Goal: Communication & Community: Answer question/provide support

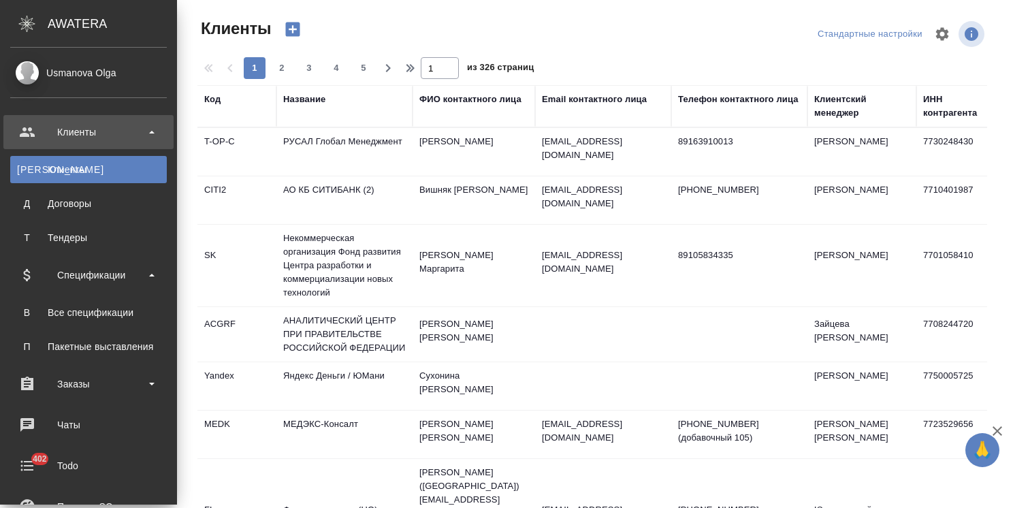
select select "RU"
click at [86, 307] on div "Все спецификации" at bounding box center [88, 313] width 143 height 14
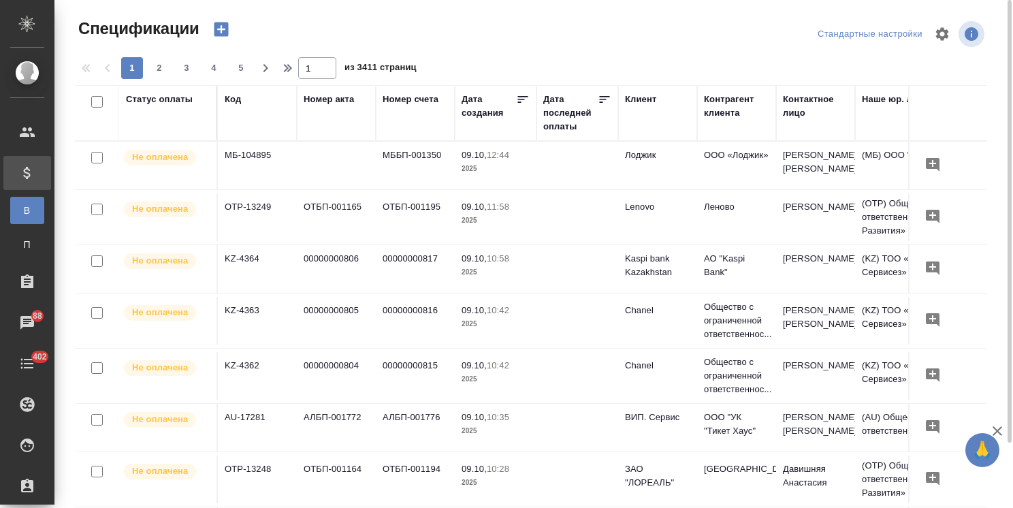
click at [234, 91] on th "Код" at bounding box center [257, 113] width 79 height 56
click at [234, 95] on div "Код" at bounding box center [233, 100] width 16 height 14
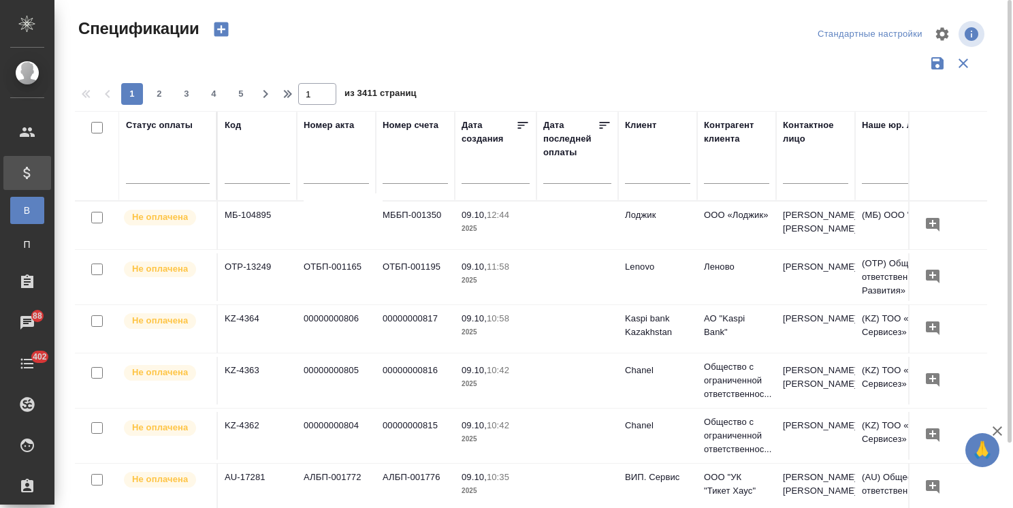
click at [234, 171] on input "text" at bounding box center [257, 174] width 65 height 17
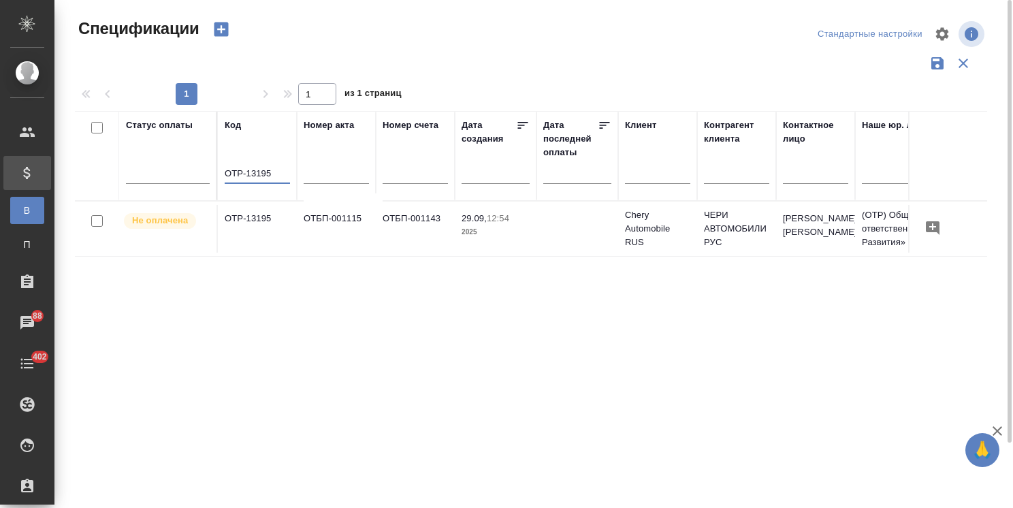
click at [259, 223] on td "OTP-13195" at bounding box center [257, 229] width 79 height 48
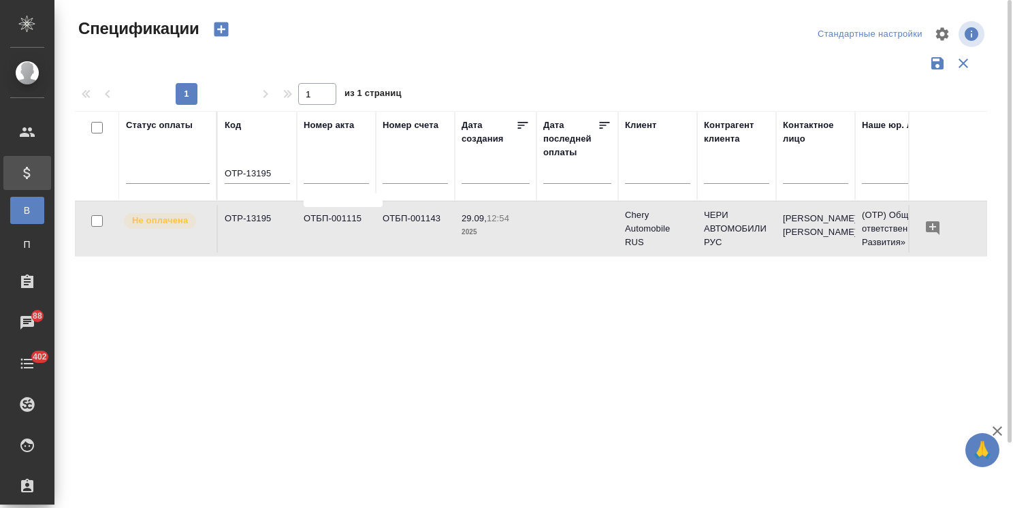
click at [283, 176] on input "OTP-13195" at bounding box center [257, 174] width 65 height 17
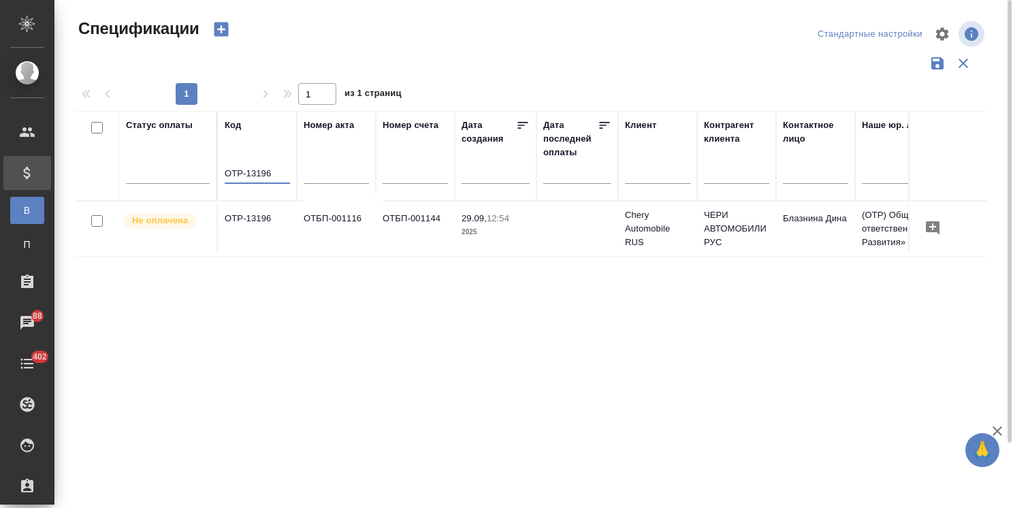
type input "OTP-13196"
click at [329, 224] on td "ОТБП-001116" at bounding box center [336, 229] width 79 height 48
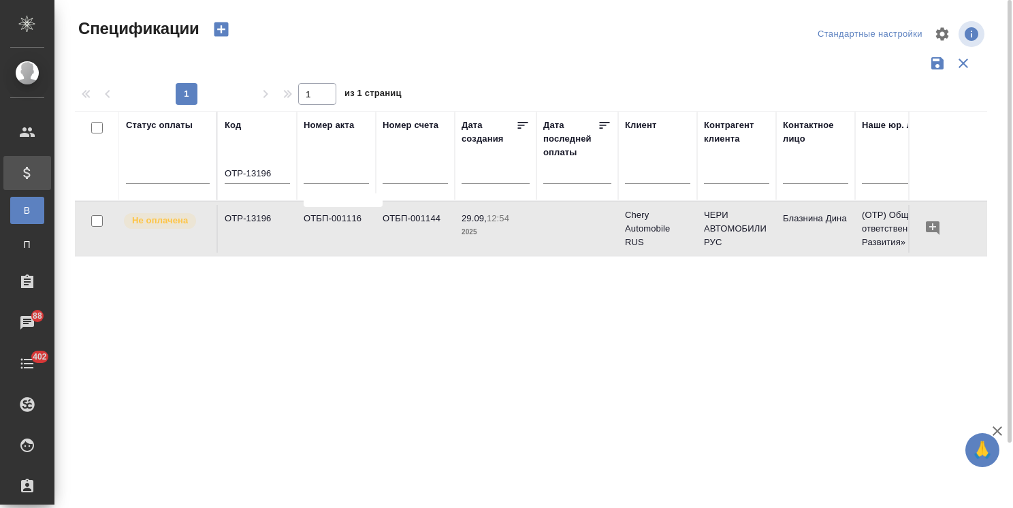
click at [329, 224] on td "ОТБП-001116" at bounding box center [336, 229] width 79 height 48
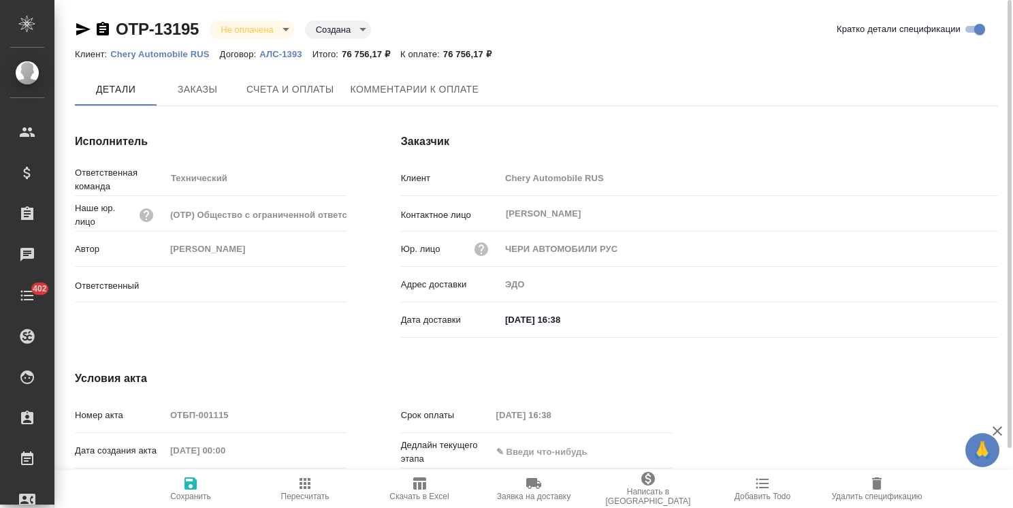
type input "[PERSON_NAME]"
click at [311, 95] on span "Счета и оплаты" at bounding box center [290, 90] width 88 height 17
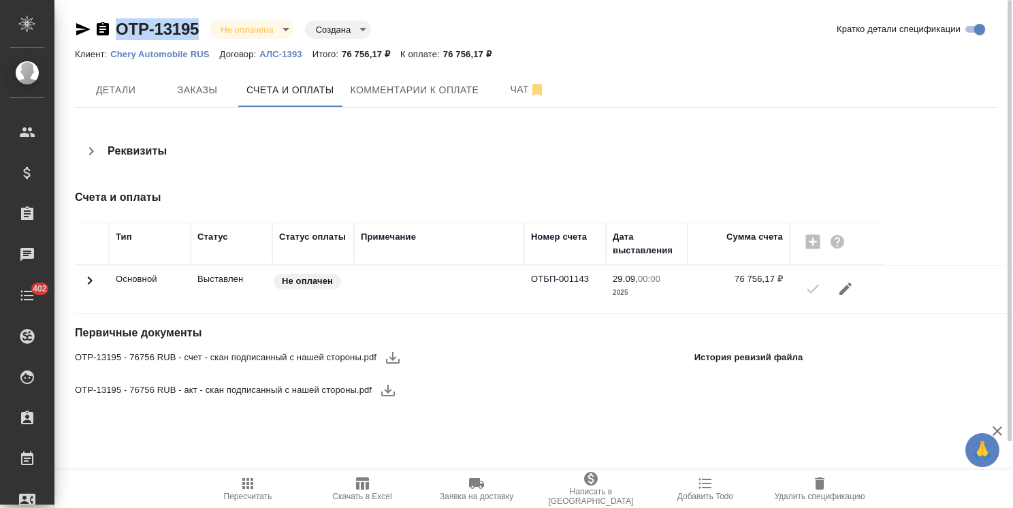
drag, startPoint x: 182, startPoint y: 20, endPoint x: 71, endPoint y: 16, distance: 111.7
click at [68, 22] on div "OTP-13195 Не оплачена notPayed Создана created Кратко детали спецификации Клиен…" at bounding box center [536, 220] width 938 height 441
copy link "OTP-13195"
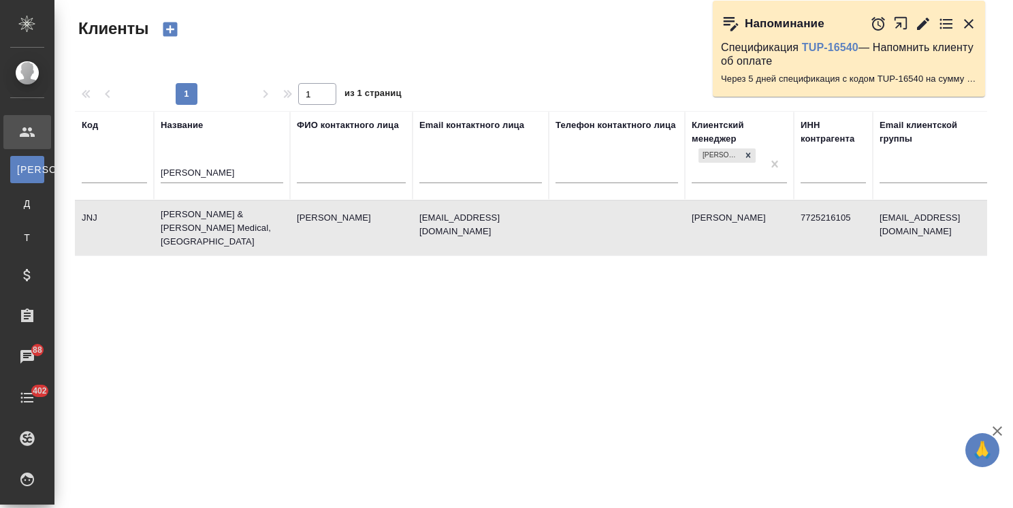
select select "RU"
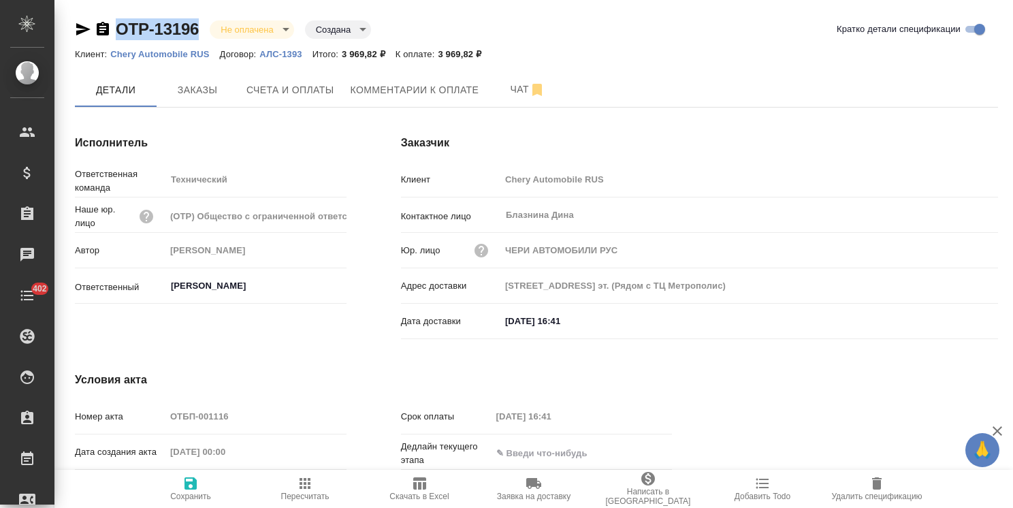
drag, startPoint x: 209, startPoint y: 12, endPoint x: 79, endPoint y: -1, distance: 130.7
click at [79, 0] on html "🙏 .cls-1 fill:#fff; AWATERA Usmanova Olga Клиенты Спецификации Заказы Чаты 402 …" at bounding box center [506, 254] width 1013 height 508
copy link "OTP-13196"
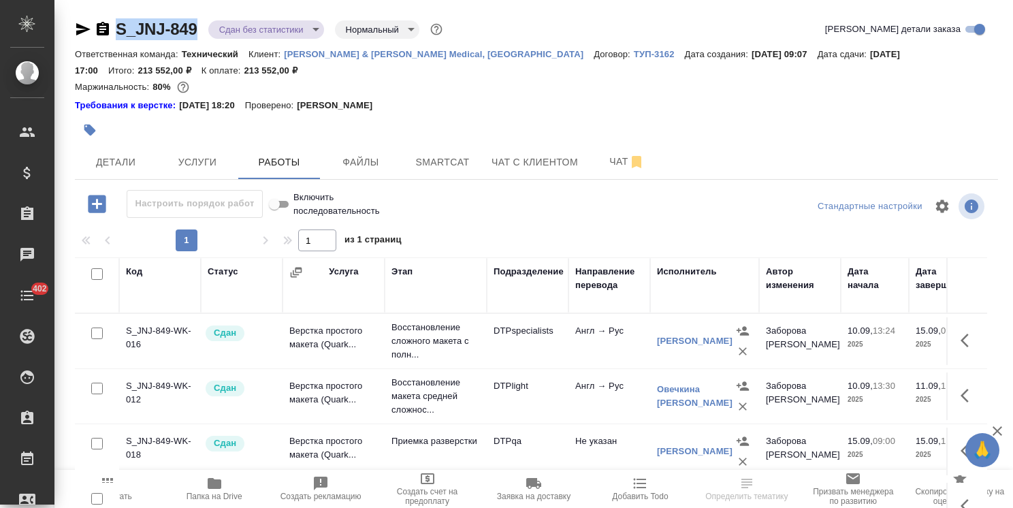
drag, startPoint x: 118, startPoint y: 14, endPoint x: 98, endPoint y: 30, distance: 25.2
click at [94, 14] on div "S_JNJ-849 Сдан без статистики distributed Нормальный normal Кратко детали заказ…" at bounding box center [536, 299] width 938 height 598
copy link "S_JNJ-849"
click at [100, 159] on span "Детали" at bounding box center [115, 162] width 65 height 17
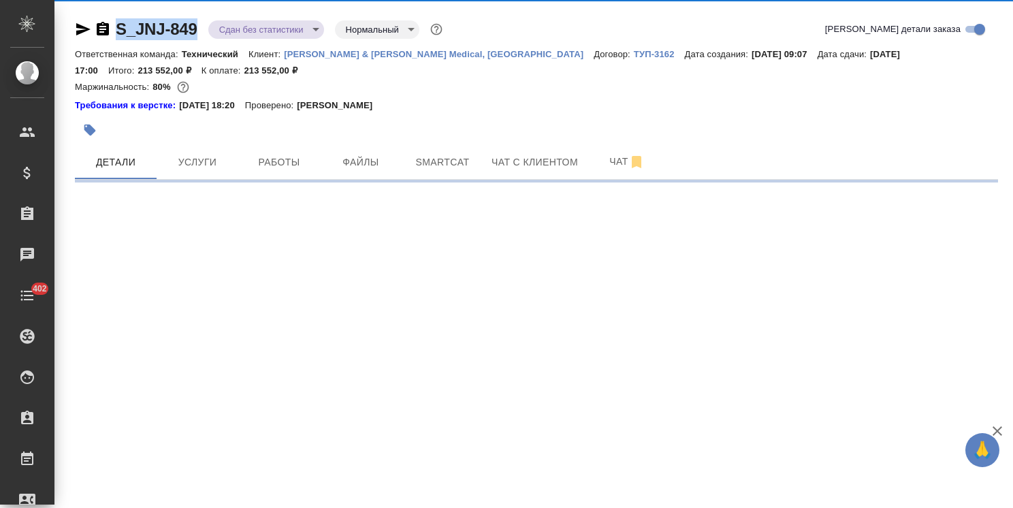
select select "RU"
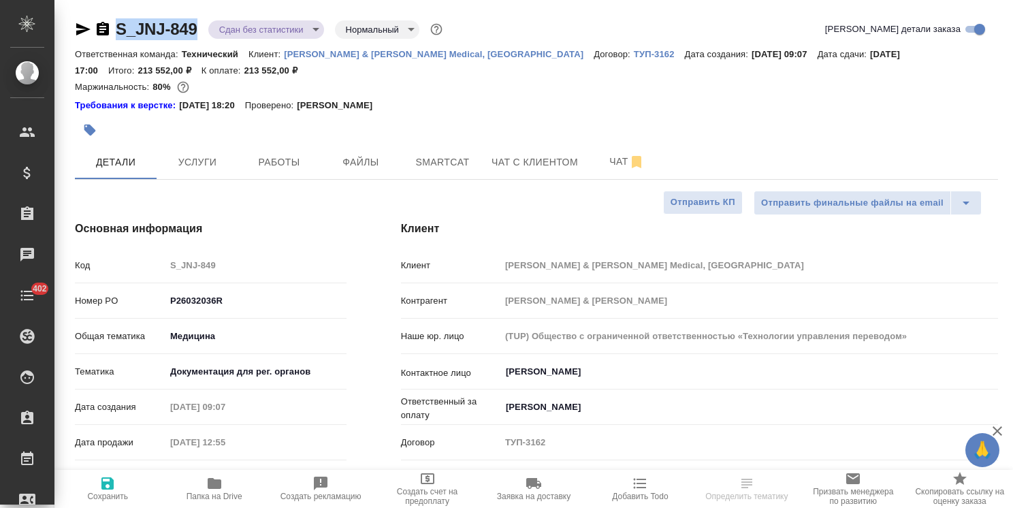
type textarea "x"
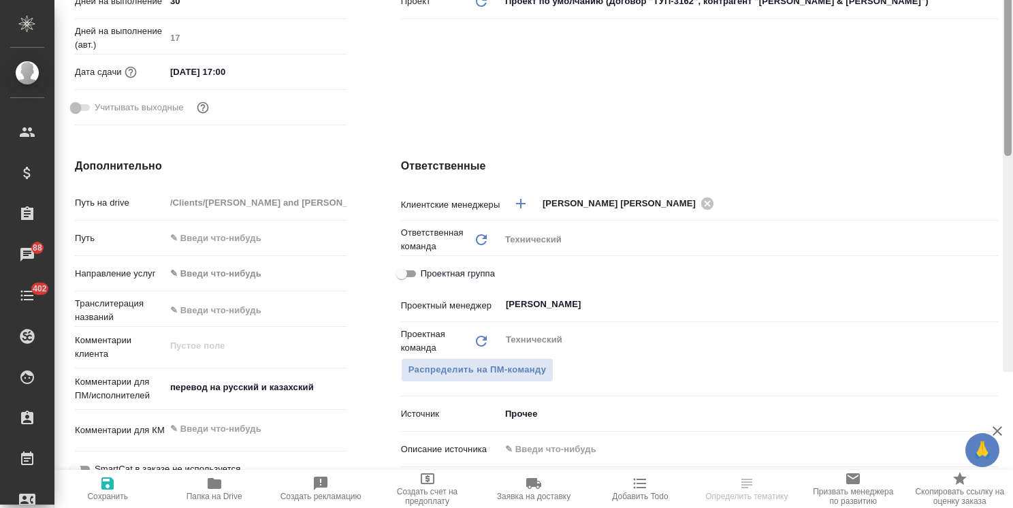
scroll to position [272, 0]
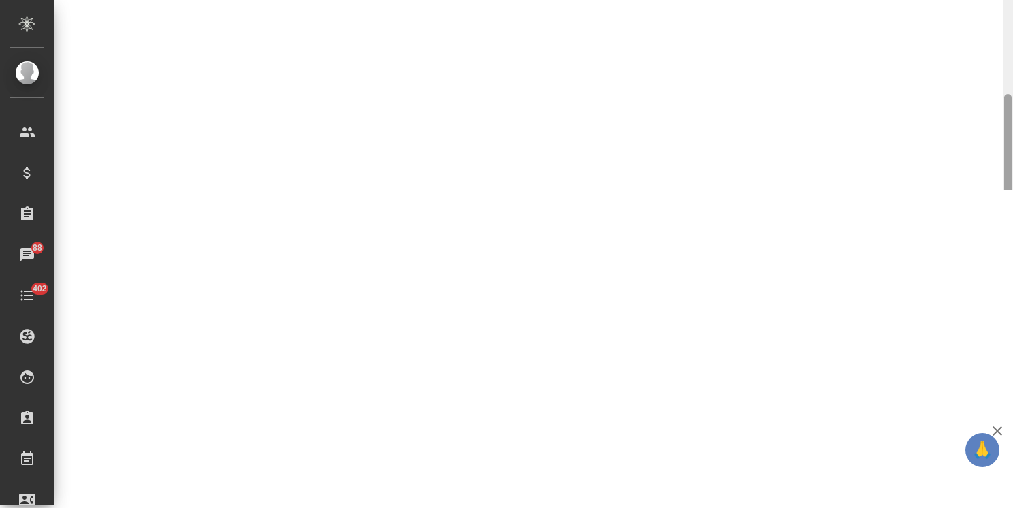
select select "RU"
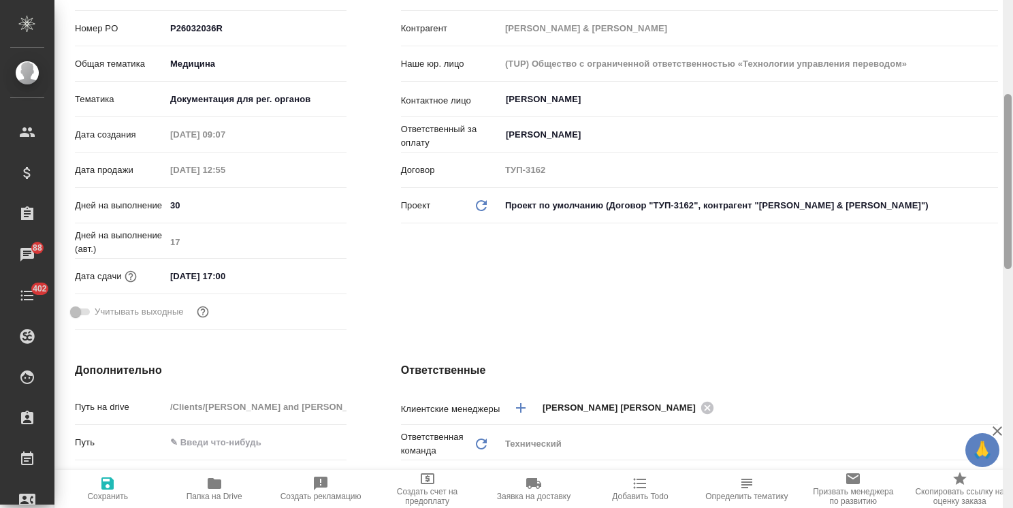
click at [1010, 222] on div ".cls-1 fill:#fff; AWATERA Usmanova Olga Клиенты Спецификации Заказы 88 Чаты 402…" at bounding box center [506, 254] width 1013 height 508
type textarea "x"
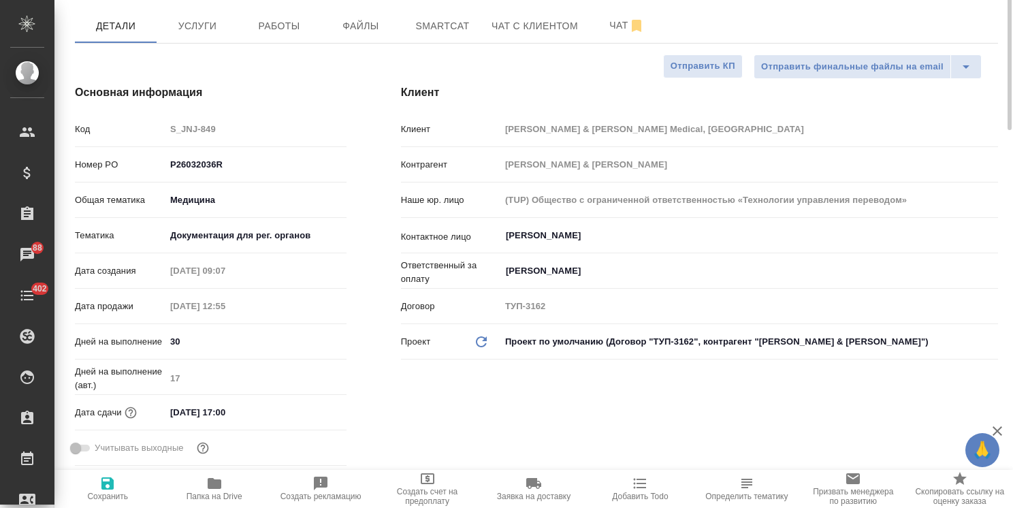
scroll to position [0, 0]
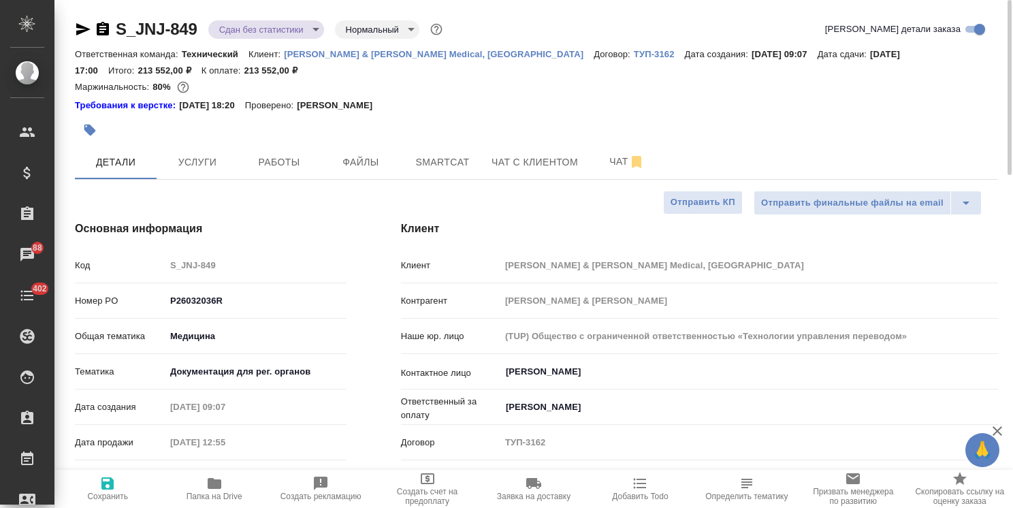
click at [380, 110] on p "Петрова Валерия" at bounding box center [340, 106] width 86 height 14
click at [363, 159] on span "Файлы" at bounding box center [360, 162] width 65 height 17
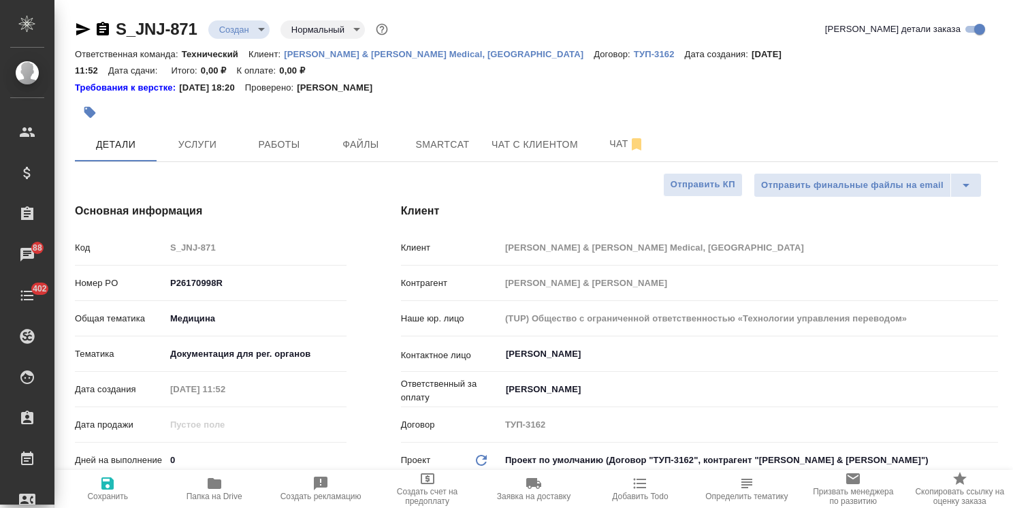
select select "RU"
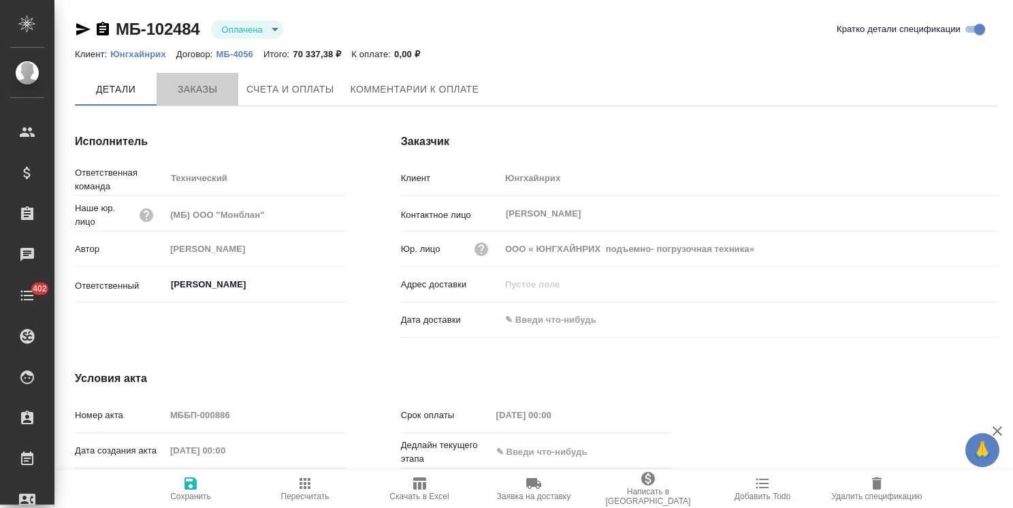
click at [193, 92] on span "Заказы" at bounding box center [197, 89] width 65 height 17
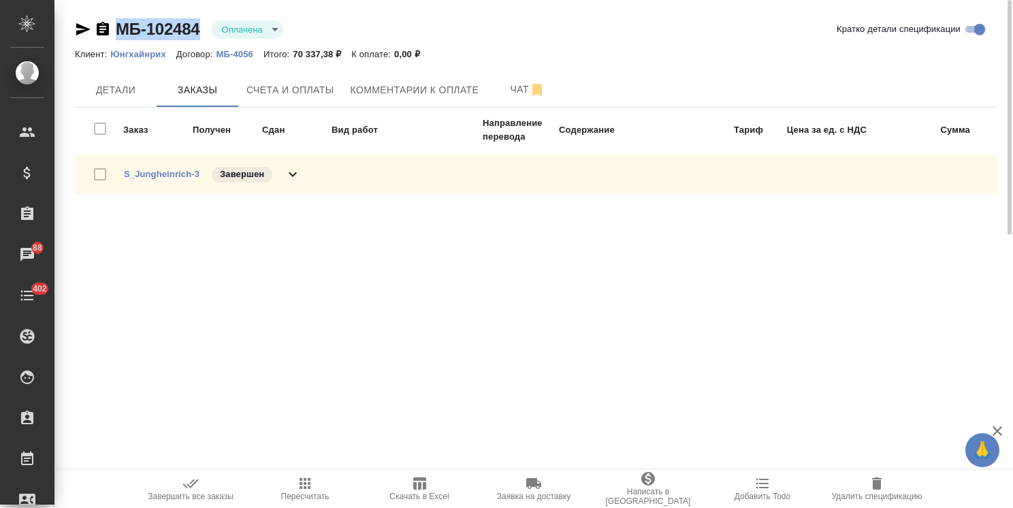
drag, startPoint x: 147, startPoint y: 19, endPoint x: 63, endPoint y: 19, distance: 84.4
click at [63, 19] on div "МБ-102484 Оплачена payed Кратко детали спецификации Клиент: Юнгхайнрих Договор:…" at bounding box center [533, 117] width 958 height 234
click at [176, 176] on link "S_Jungheinrich-3" at bounding box center [162, 174] width 76 height 10
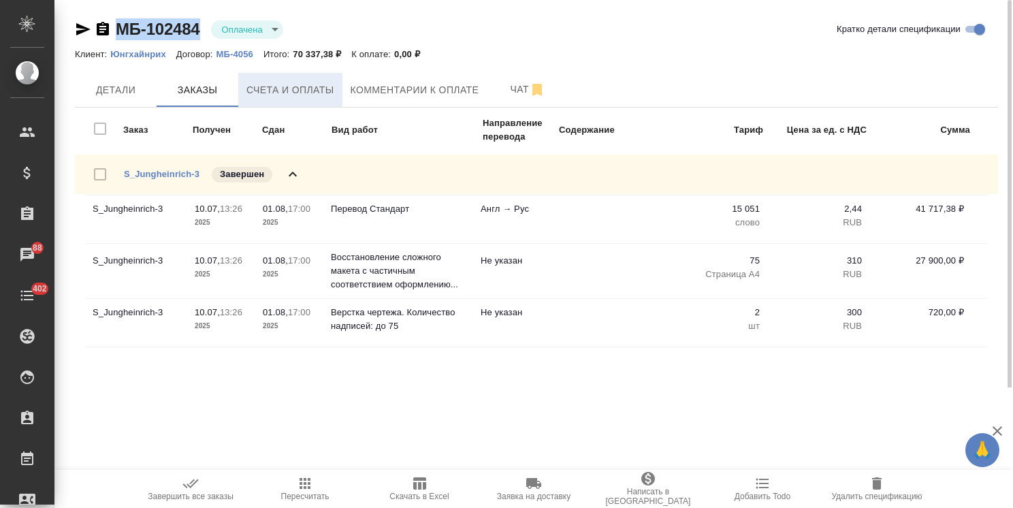
click at [285, 99] on button "Счета и оплаты" at bounding box center [290, 90] width 104 height 34
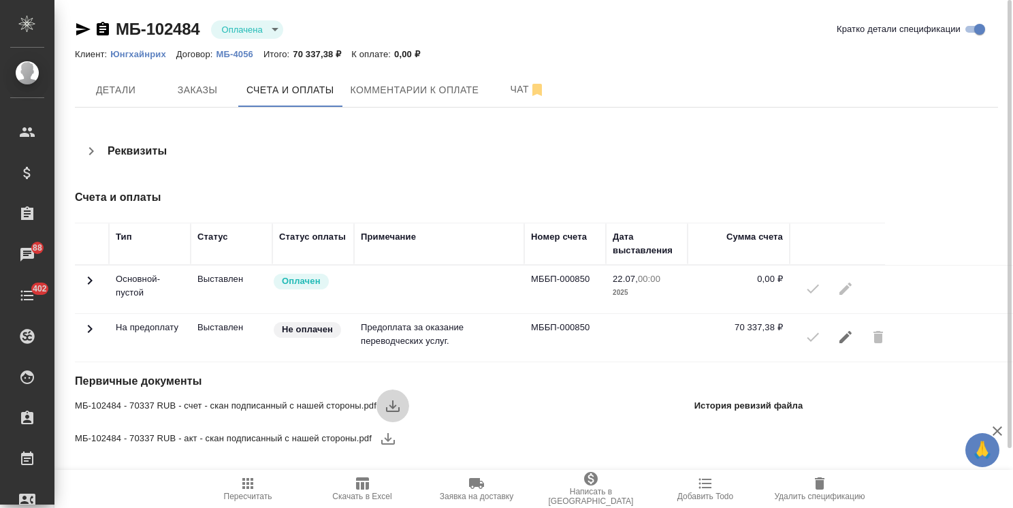
click at [395, 405] on icon "button" at bounding box center [393, 406] width 14 height 12
click at [381, 438] on icon "button" at bounding box center [388, 438] width 16 height 16
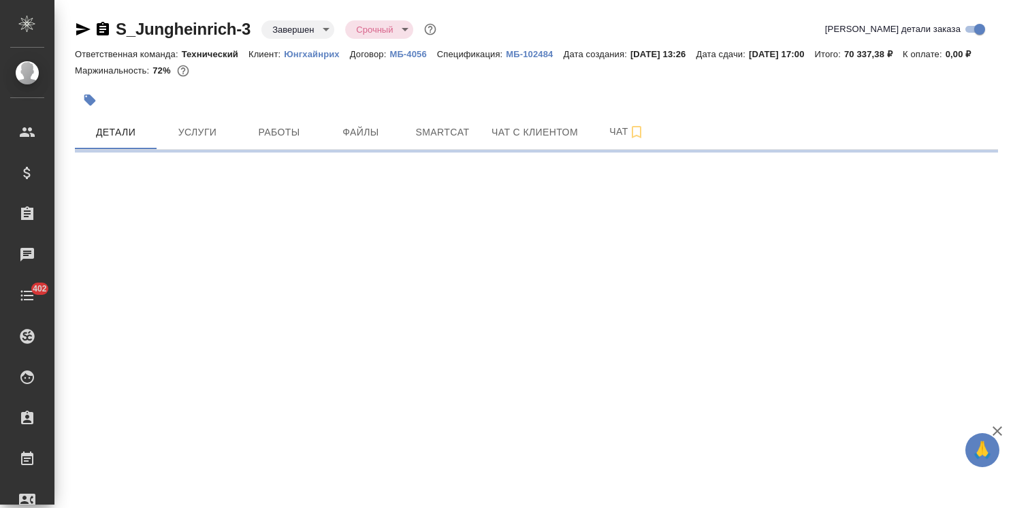
select select "RU"
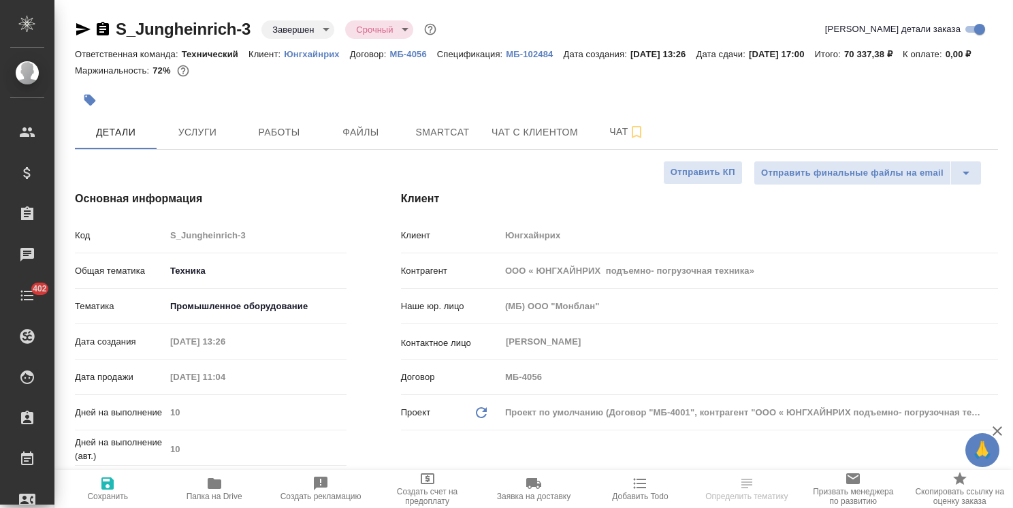
type textarea "x"
drag, startPoint x: 259, startPoint y: 11, endPoint x: 83, endPoint y: 3, distance: 175.8
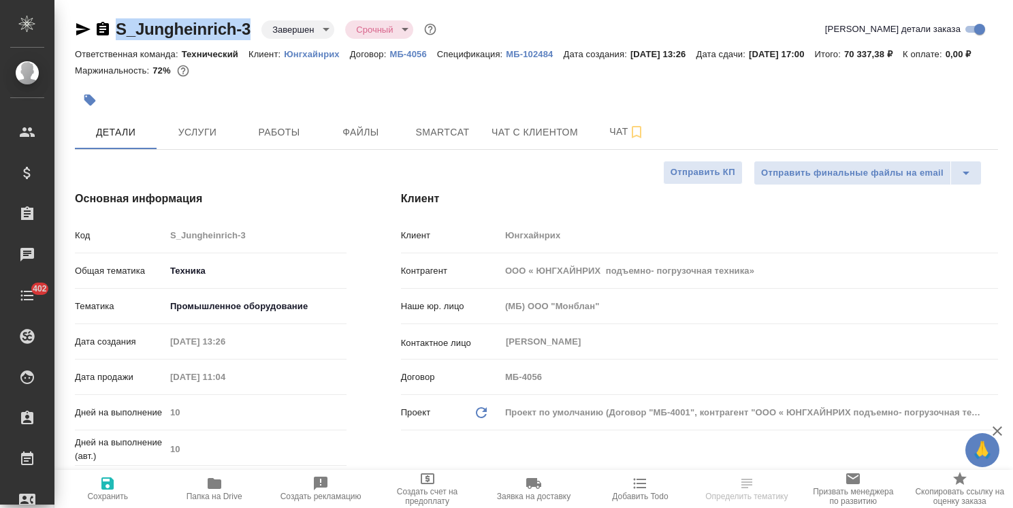
type textarea "x"
copy link "S_Jungheinrich-3"
type textarea "x"
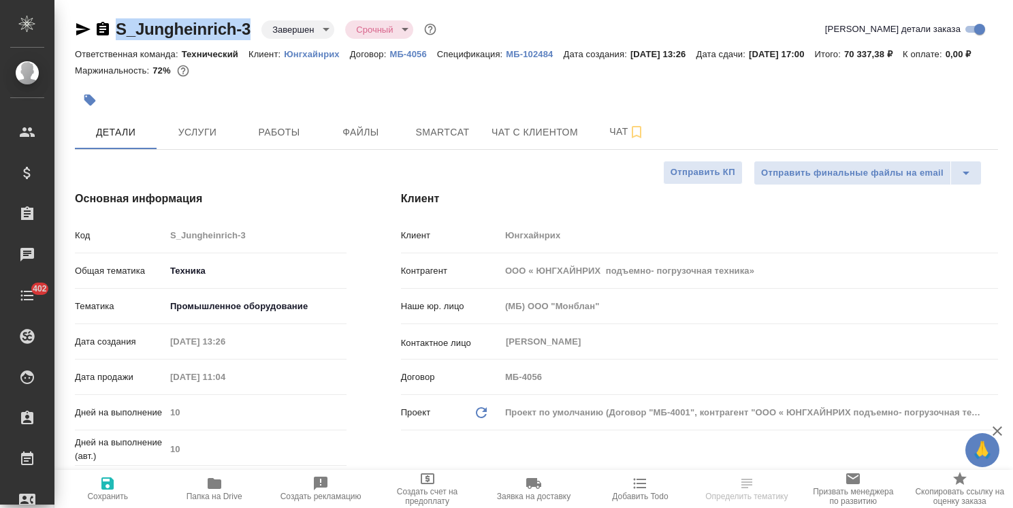
type textarea "x"
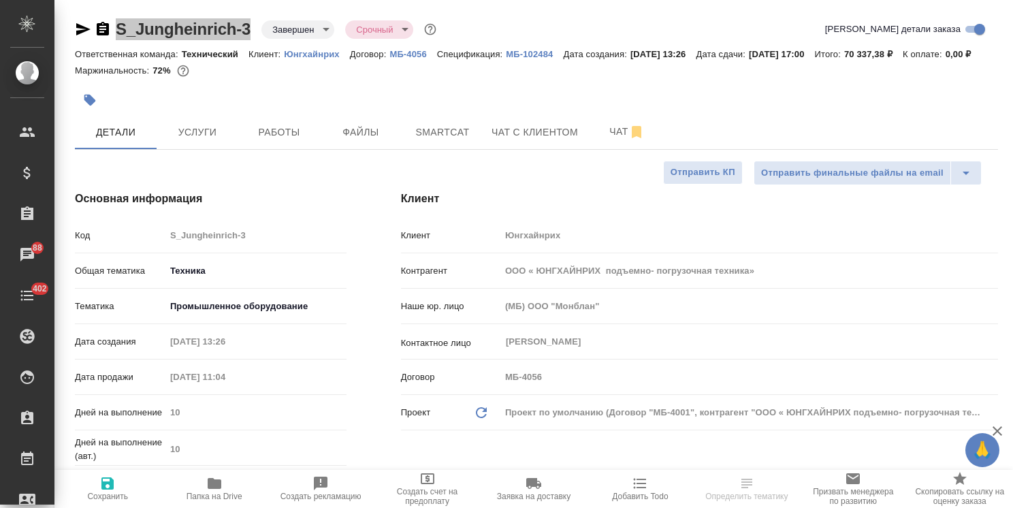
select select "RU"
type textarea "x"
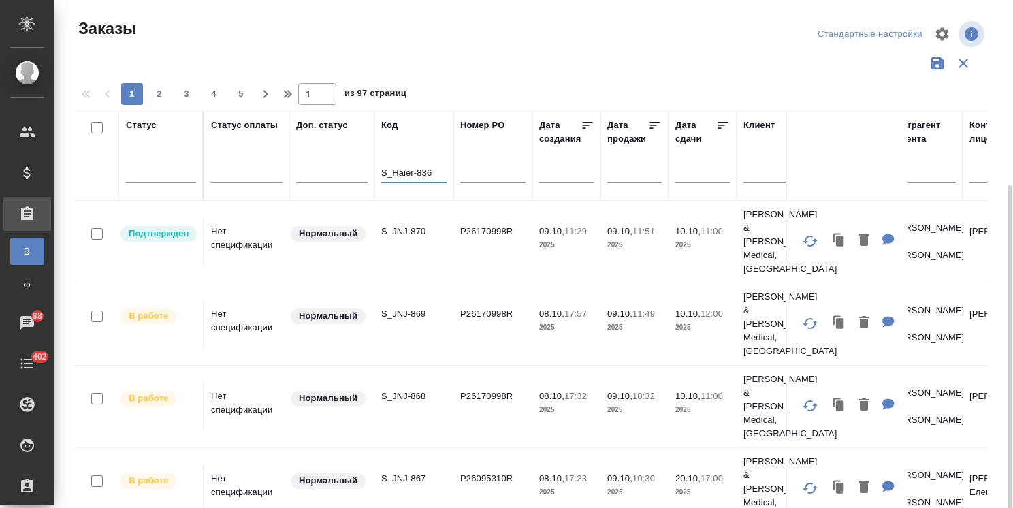
scroll to position [101, 0]
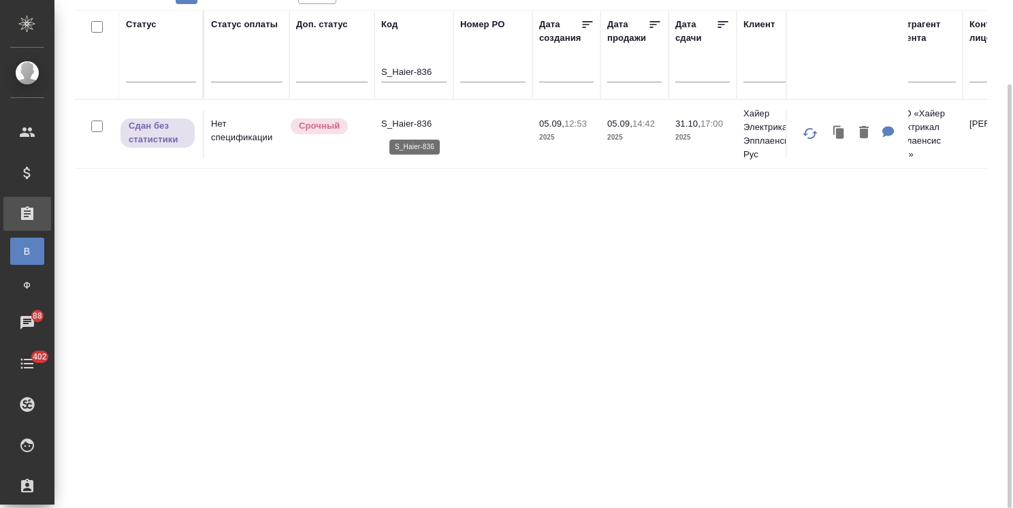
click at [415, 119] on p "S_Haier-836" at bounding box center [413, 124] width 65 height 14
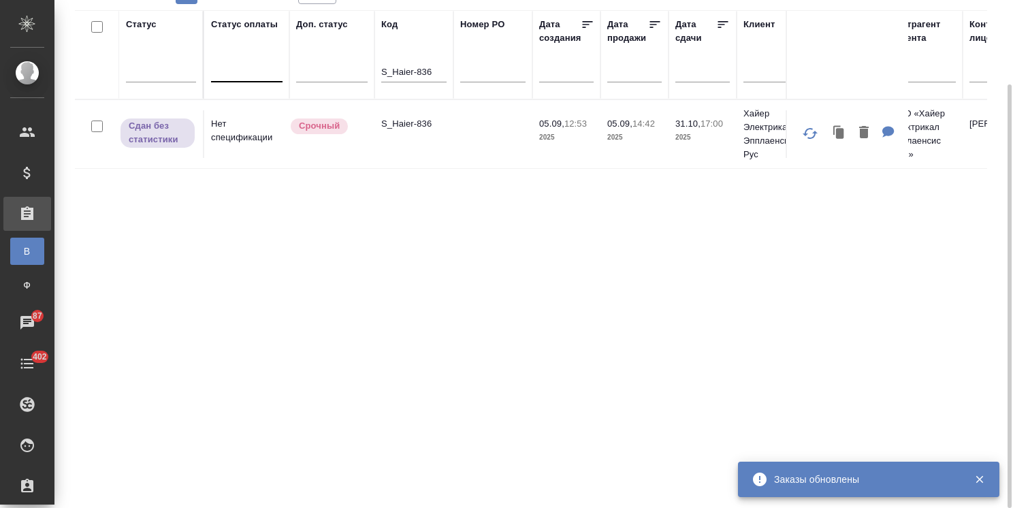
drag, startPoint x: 438, startPoint y: 72, endPoint x: 259, endPoint y: 73, distance: 179.7
paste input "8"
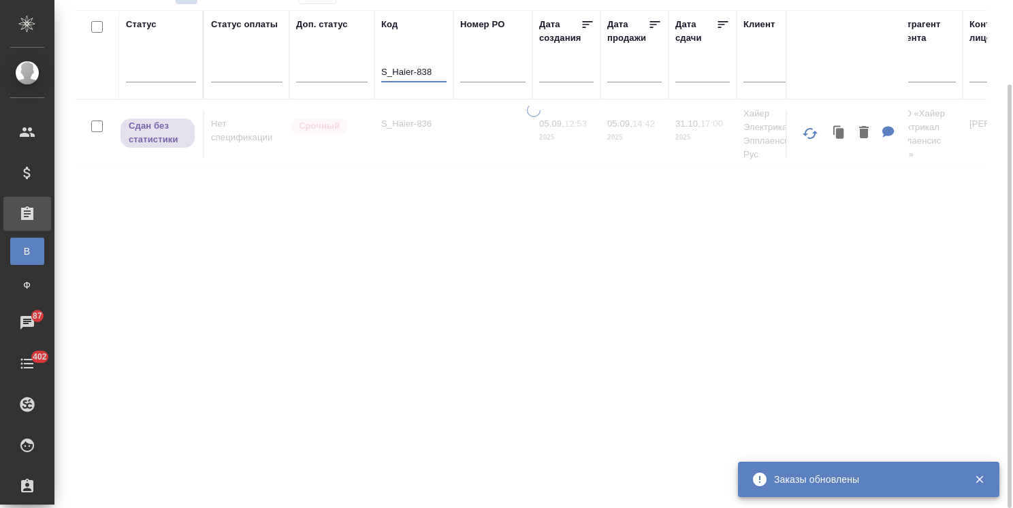
type input "S_Haier-838"
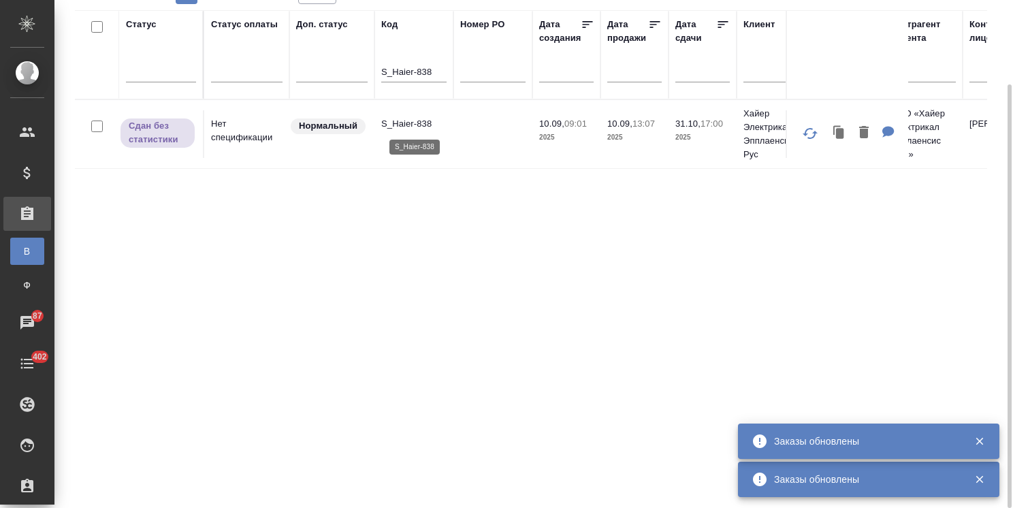
click at [410, 123] on p "S_Haier-838" at bounding box center [413, 124] width 65 height 14
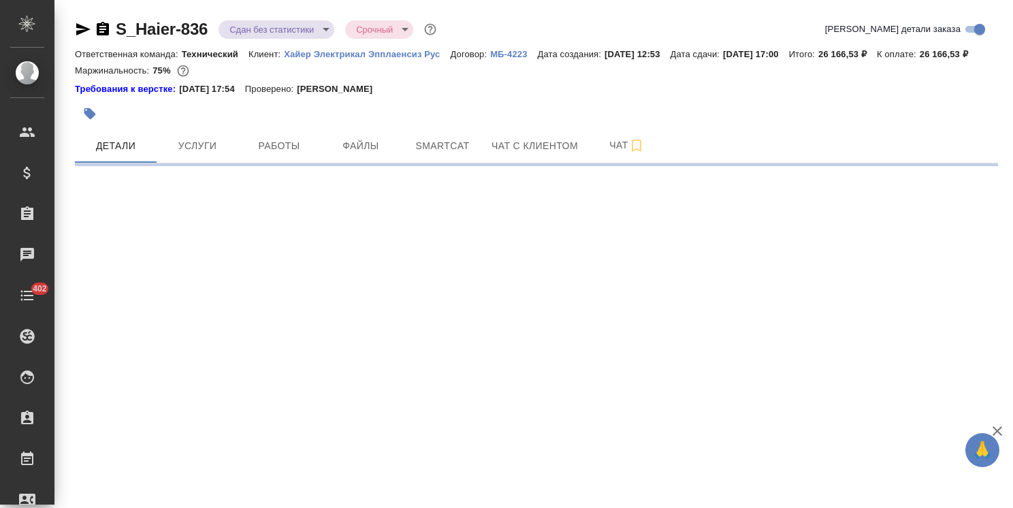
select select "RU"
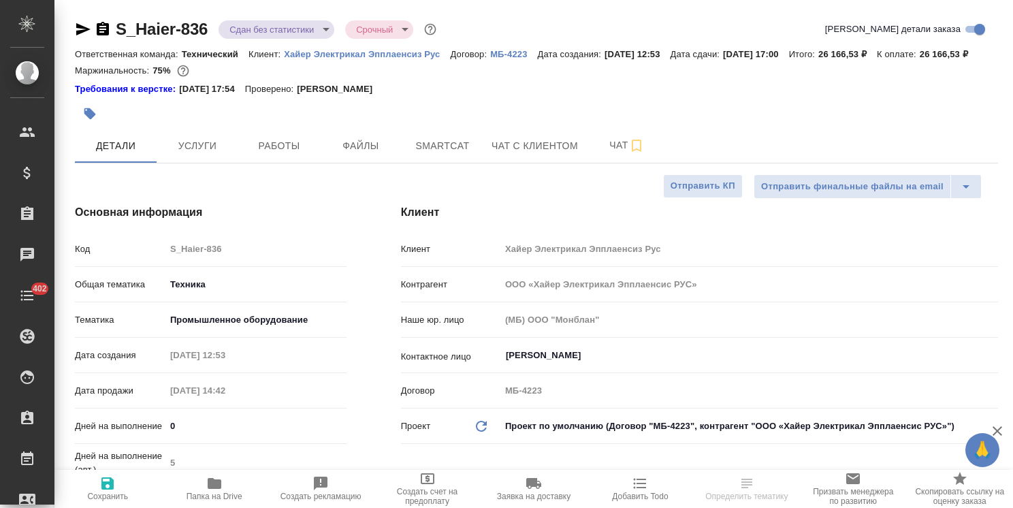
type textarea "x"
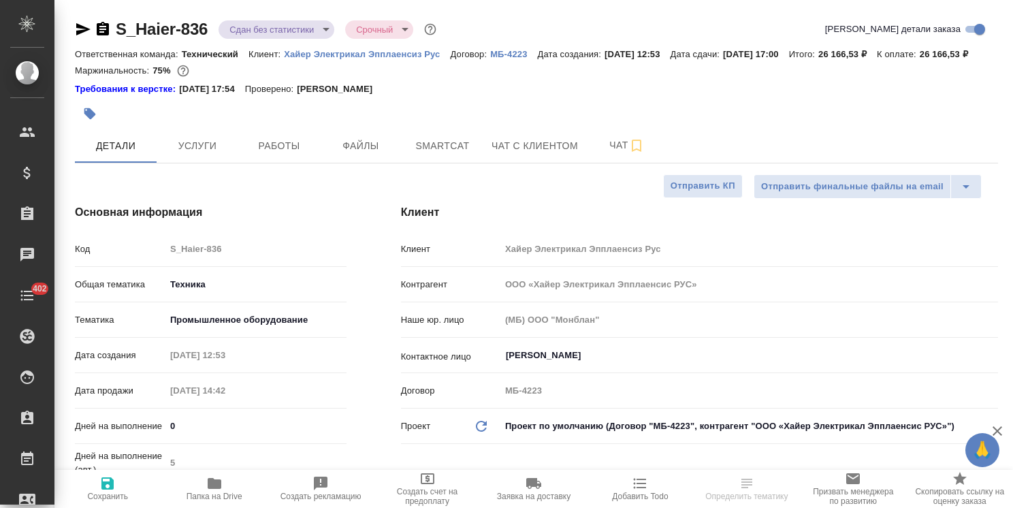
type textarea "x"
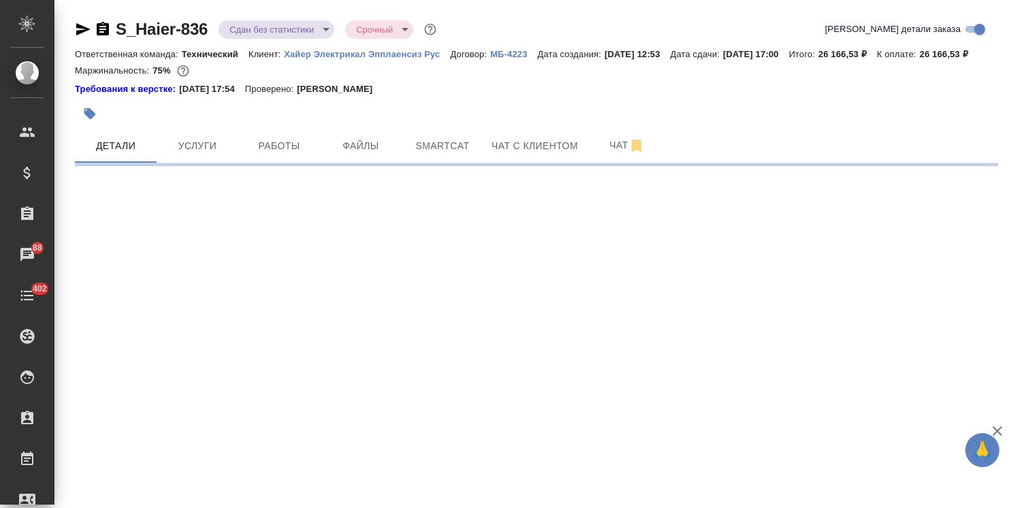
select select "RU"
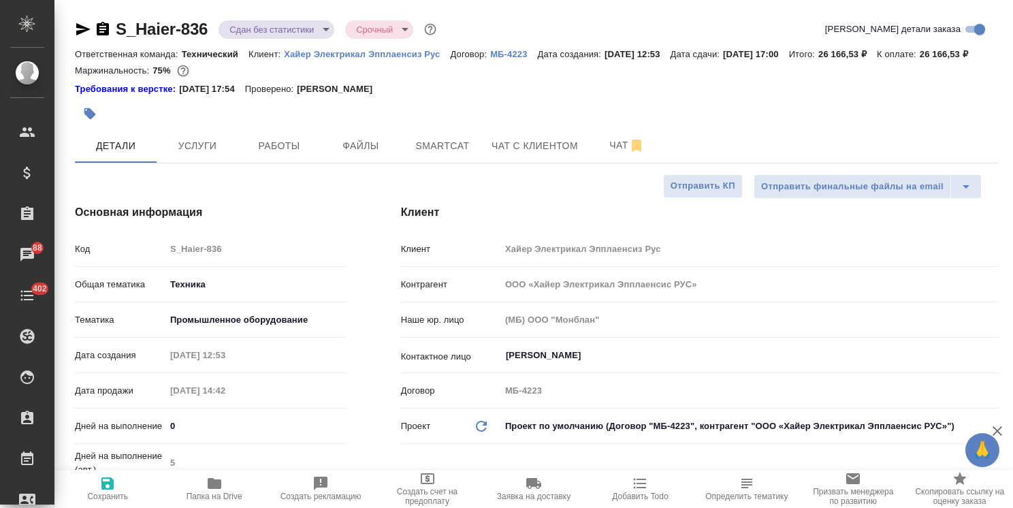
type textarea "x"
click at [214, 495] on span "Папка на Drive" at bounding box center [215, 496] width 56 height 10
type textarea "x"
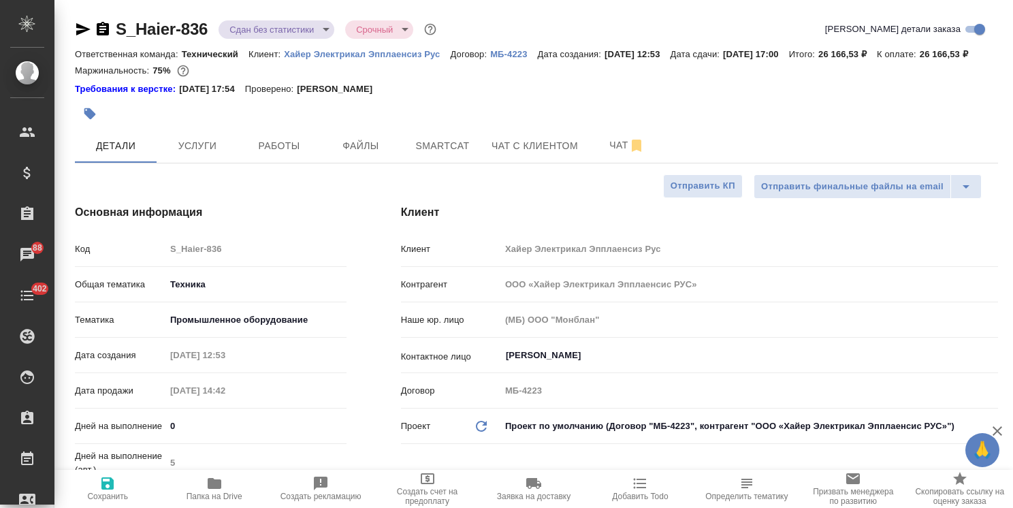
type textarea "x"
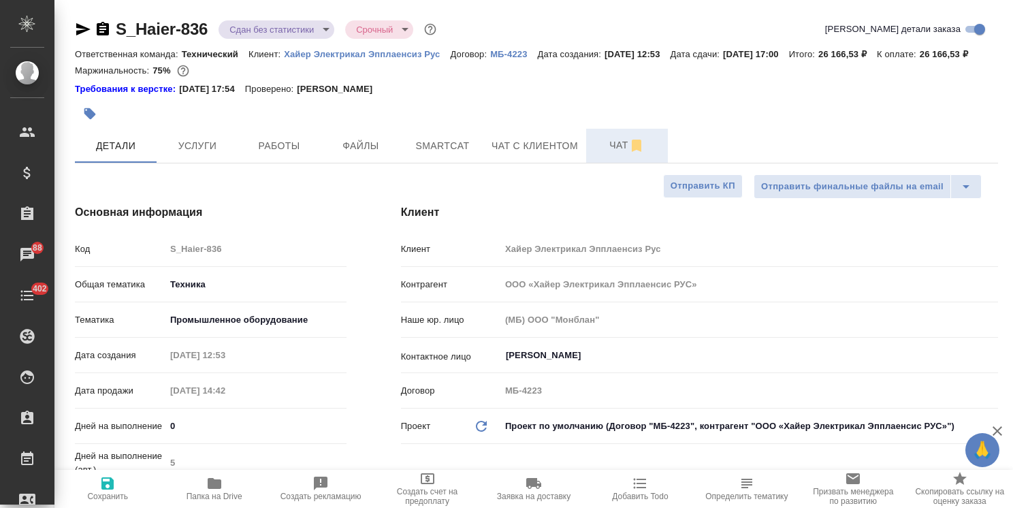
click at [624, 154] on span "Чат" at bounding box center [626, 145] width 65 height 17
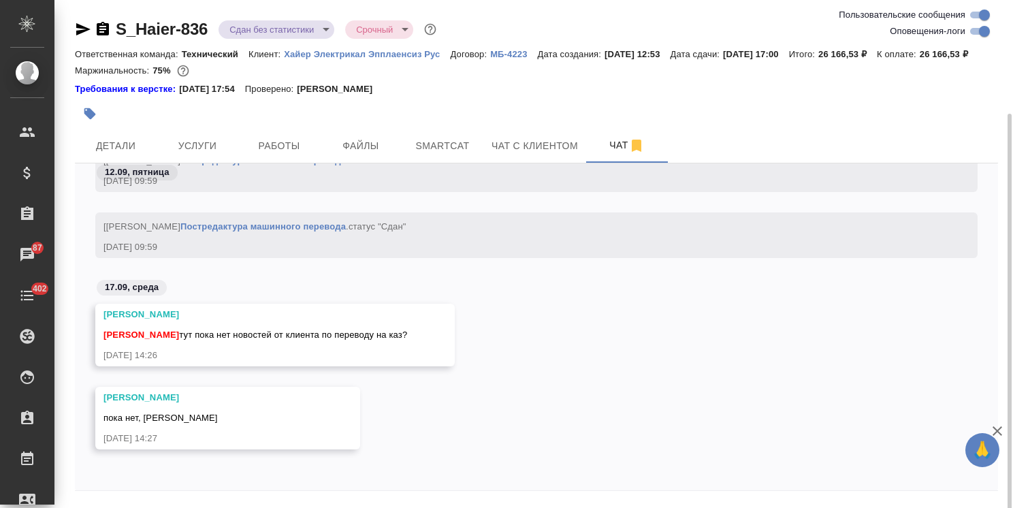
scroll to position [60, 0]
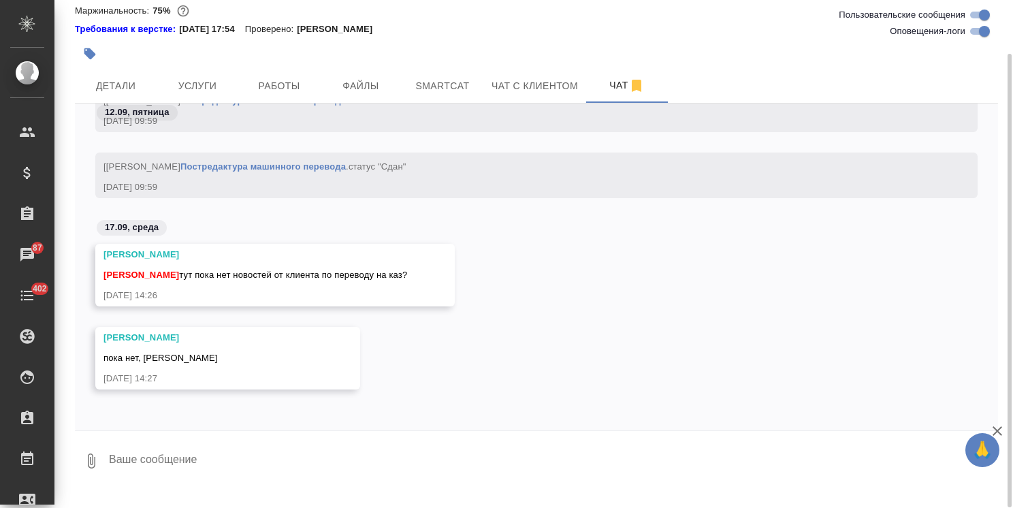
click at [999, 432] on icon "button" at bounding box center [997, 431] width 16 height 16
click at [172, 476] on textarea at bounding box center [553, 461] width 890 height 46
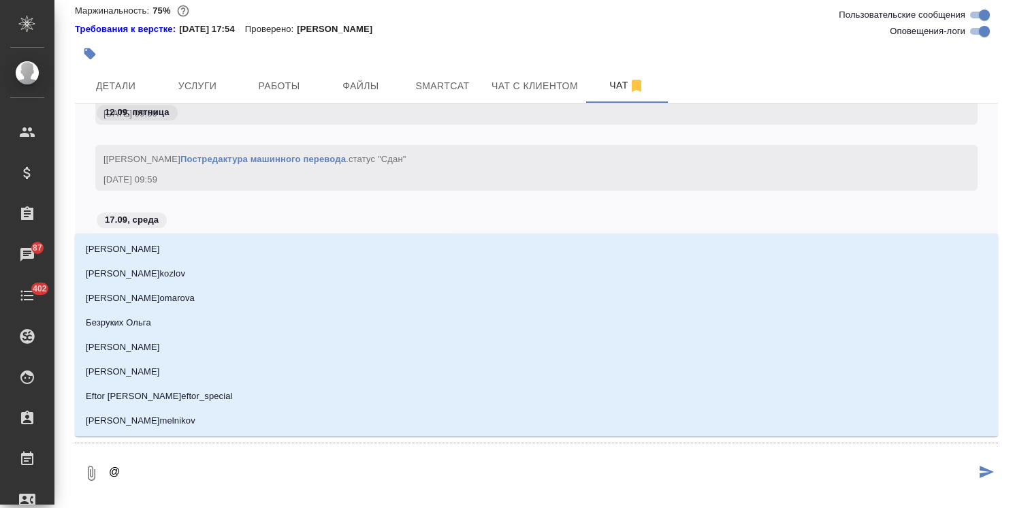
type textarea "@з"
type input "з"
type textarea "@за"
type input "за"
type textarea "@заб"
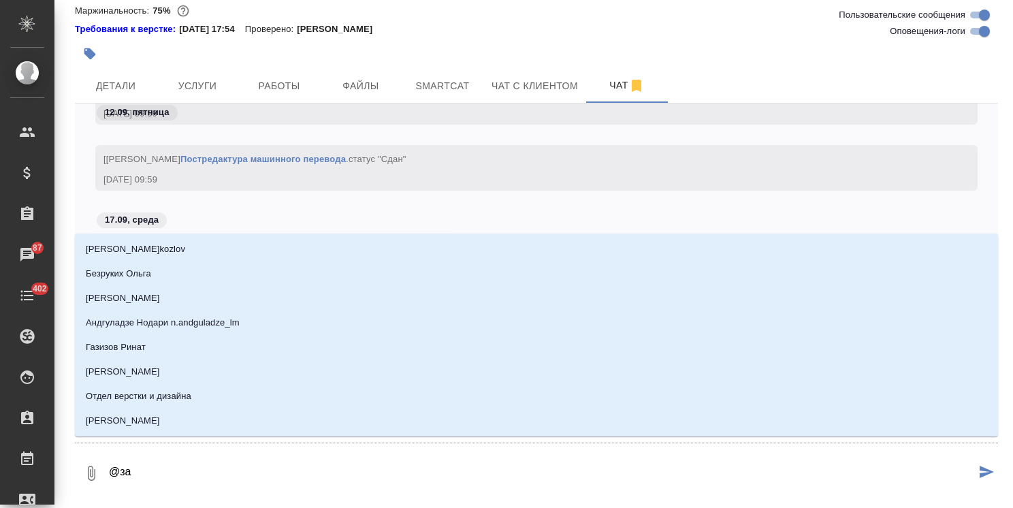
type input "заб"
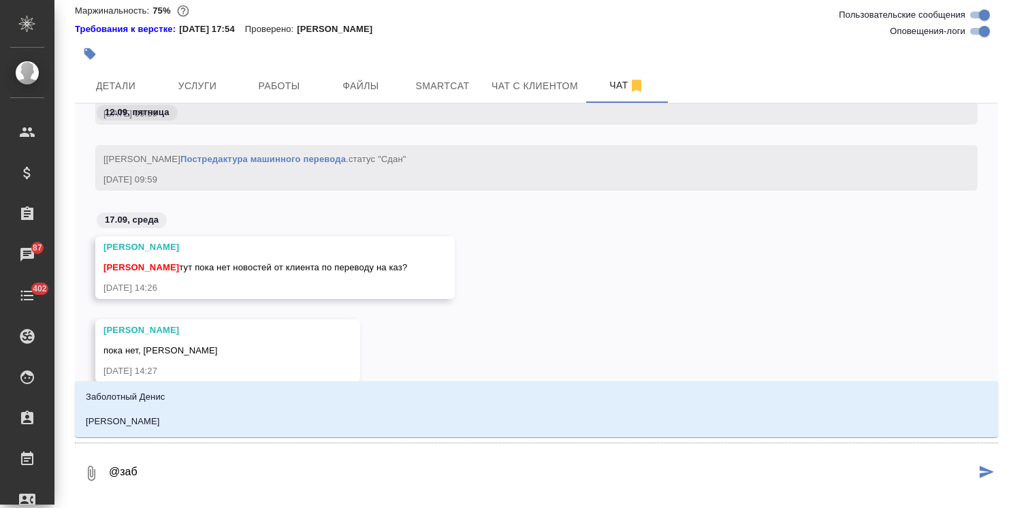
click at [191, 425] on li "Заборова Александра" at bounding box center [536, 421] width 923 height 25
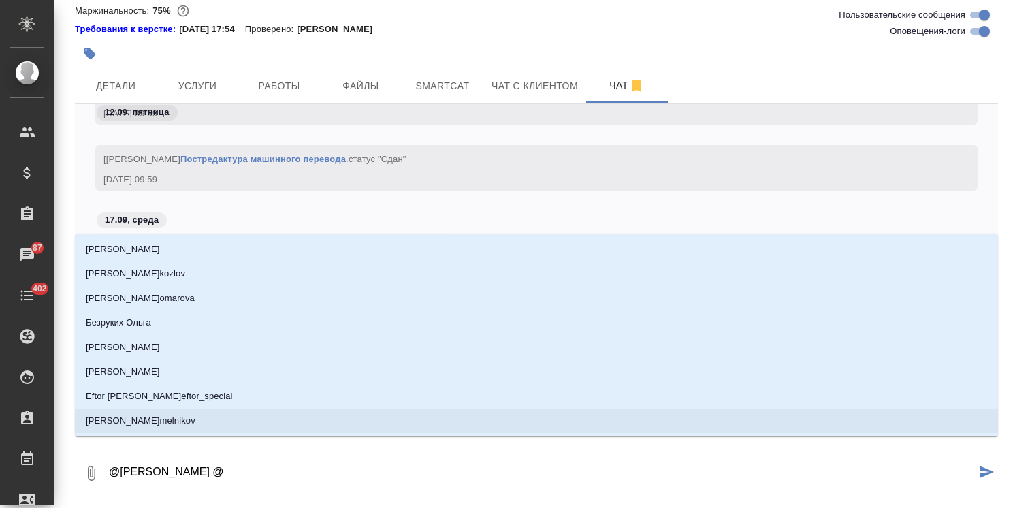
type textarea "@Заборова Александра @с"
type input "с"
type textarea "@Заборова Александра @се"
type input "се"
type textarea "@Заборова Александра @сер"
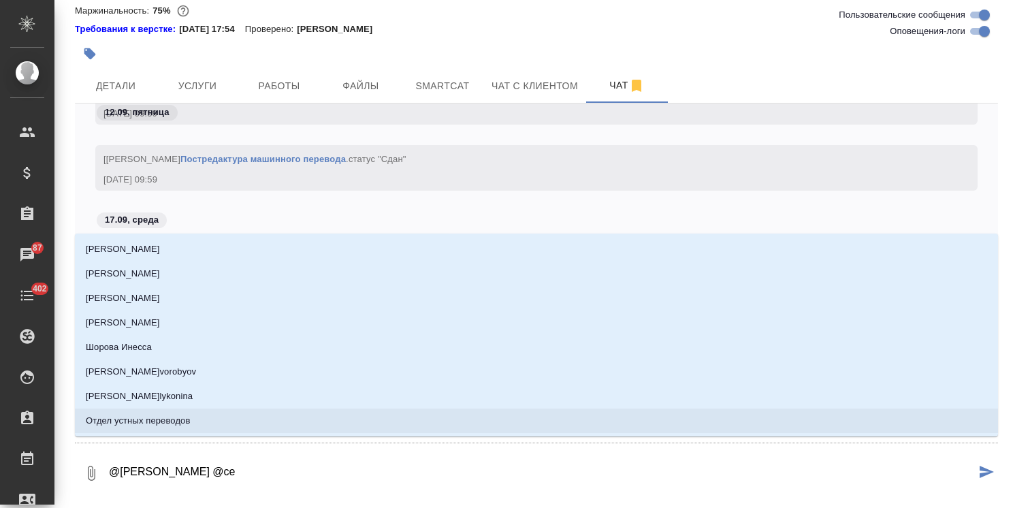
type input "сер"
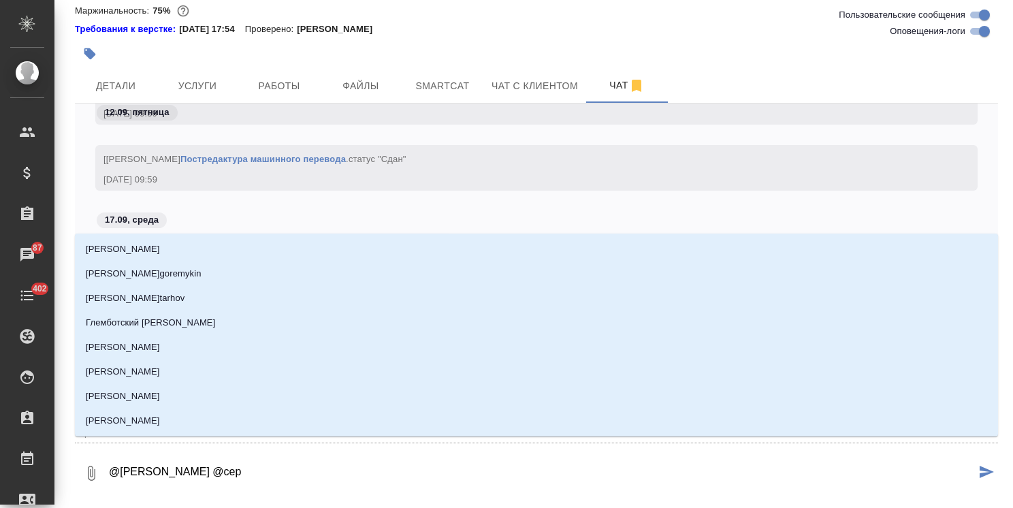
type textarea "@Заборова Александра @серг"
type input "серг"
type textarea "@Заборова Александра @серге"
type input "серге"
type textarea "@Заборова Александра @сергее"
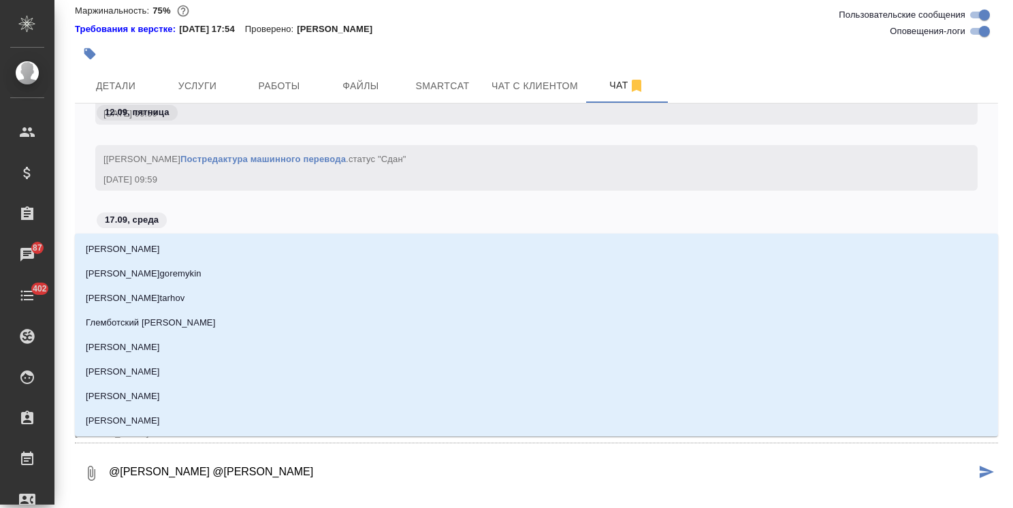
type input "сергее"
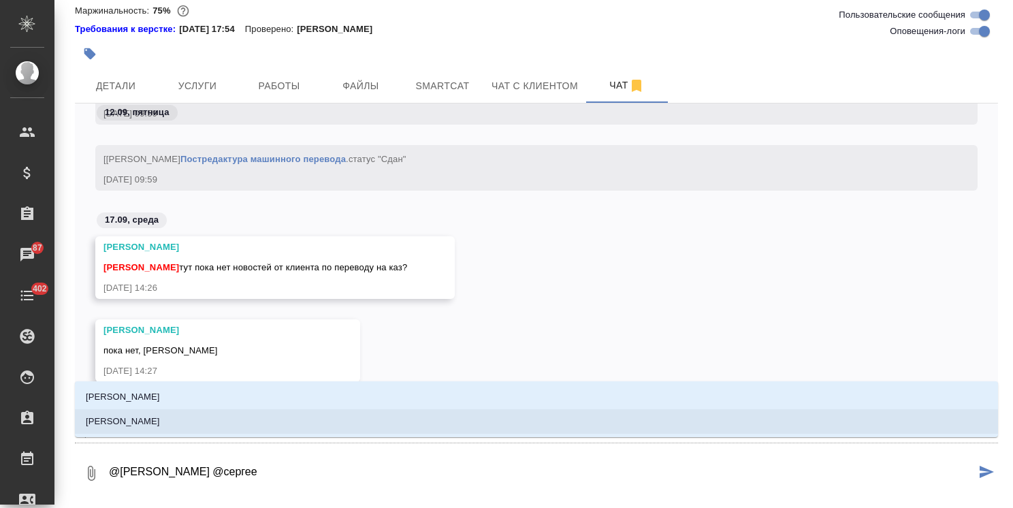
type textarea "@Заборова Александра @сергеев"
type input "сергеев"
type textarea "@Заборова Александра @сергеева"
type input "сергеева"
click at [173, 421] on li "Сергеева Анастасия" at bounding box center [536, 421] width 923 height 25
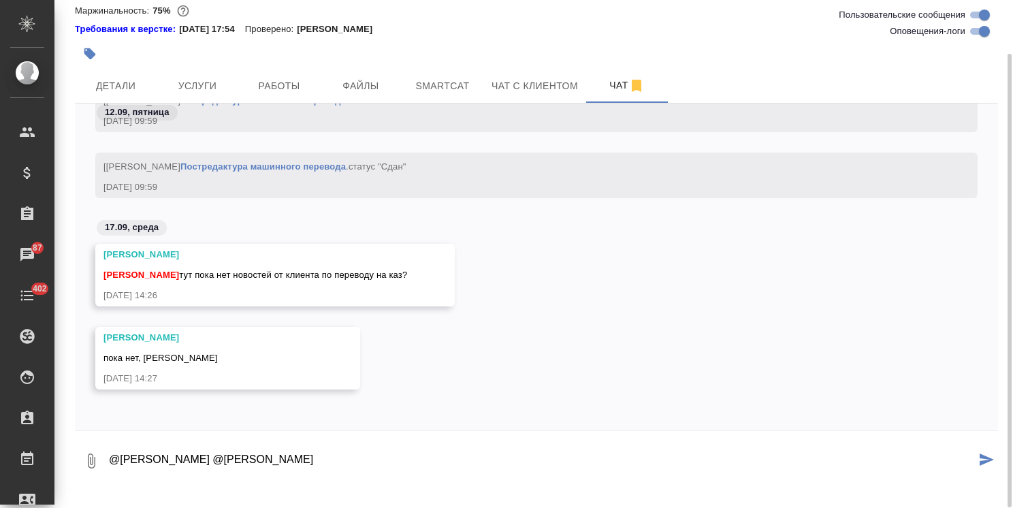
paste textarea "Ольга, день добрый. Есть правки в руководство (в том числе с переводом с англий…"
type textarea "@Заборова Александра @Сергеева Анастасия Ольга, день добрый. Есть правки в руко…"
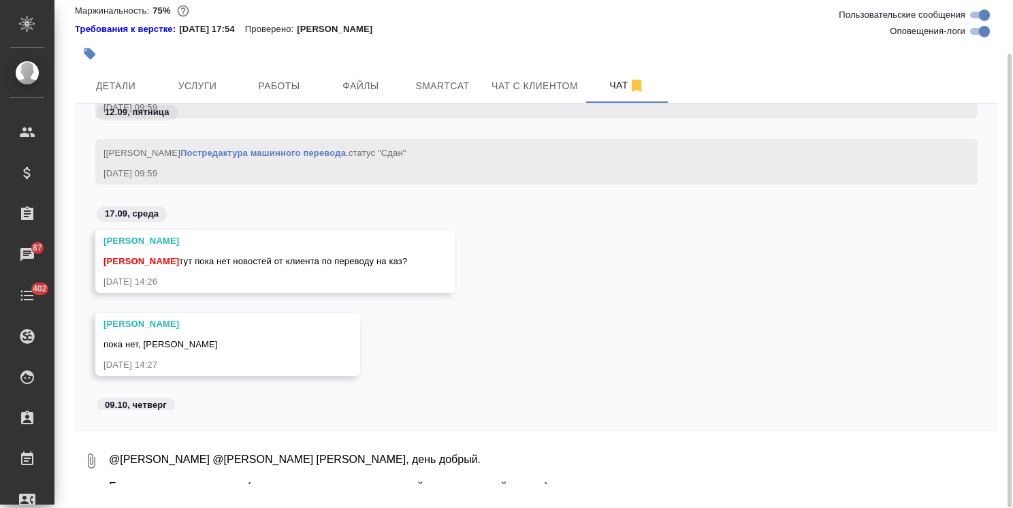
scroll to position [23679, 0]
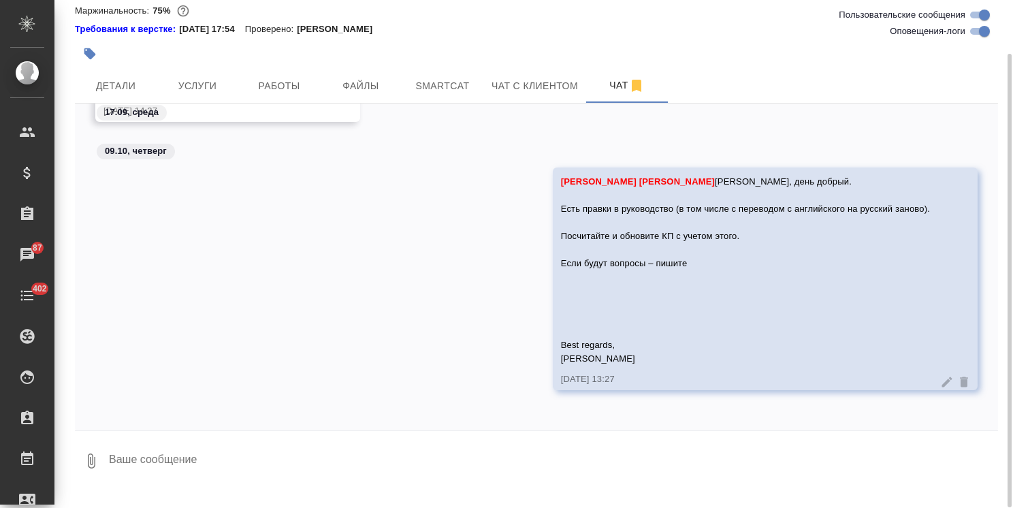
paste textarea "https://drive.awatera.com/s/DaLKwK4JwQd4zzS"
type textarea "https://drive.awatera.com/s/DaLKwK4JwQd4zzS"
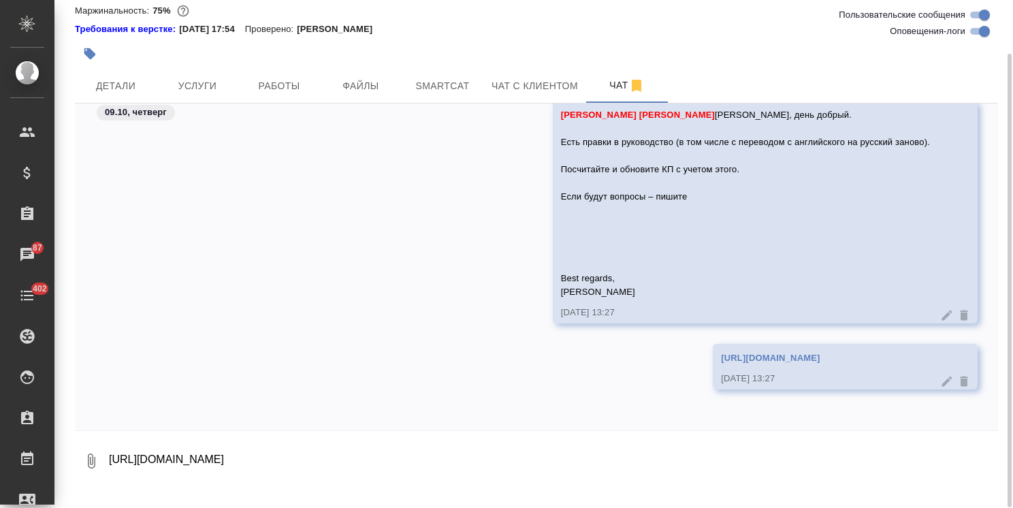
click at [140, 476] on textarea "https://drive.awatera.com/s/DaLKwK4JwQd4zzS" at bounding box center [553, 461] width 890 height 46
type textarea "я, кстати, не вижу, где нужно заново с англа переводить. вы видите?"
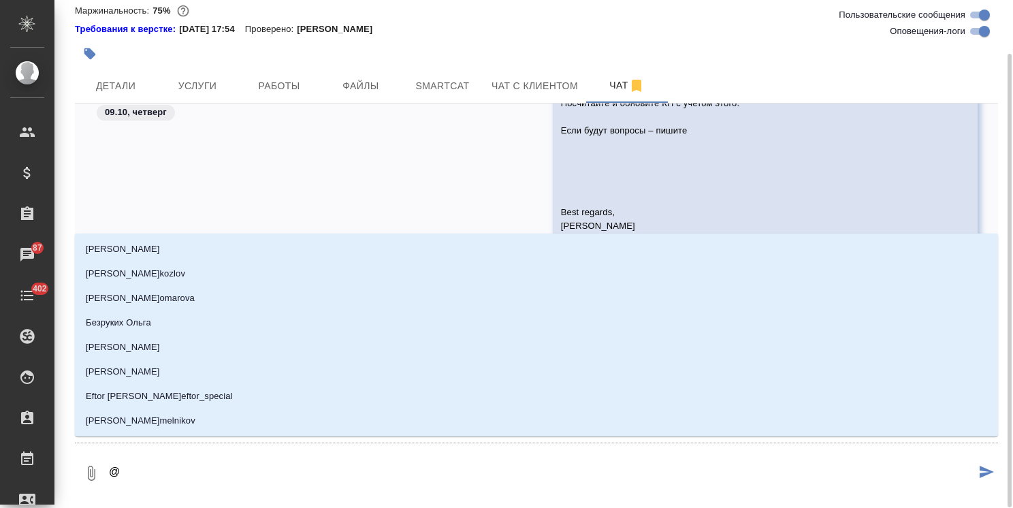
type textarea "@р"
type input "р"
type textarea "@ру"
type input "ру"
type textarea "@рум"
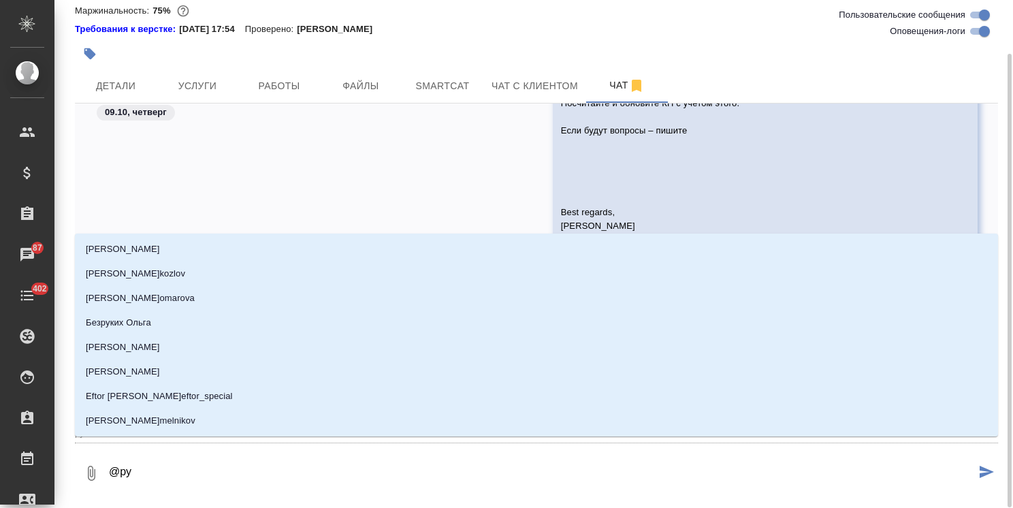
type input "рум"
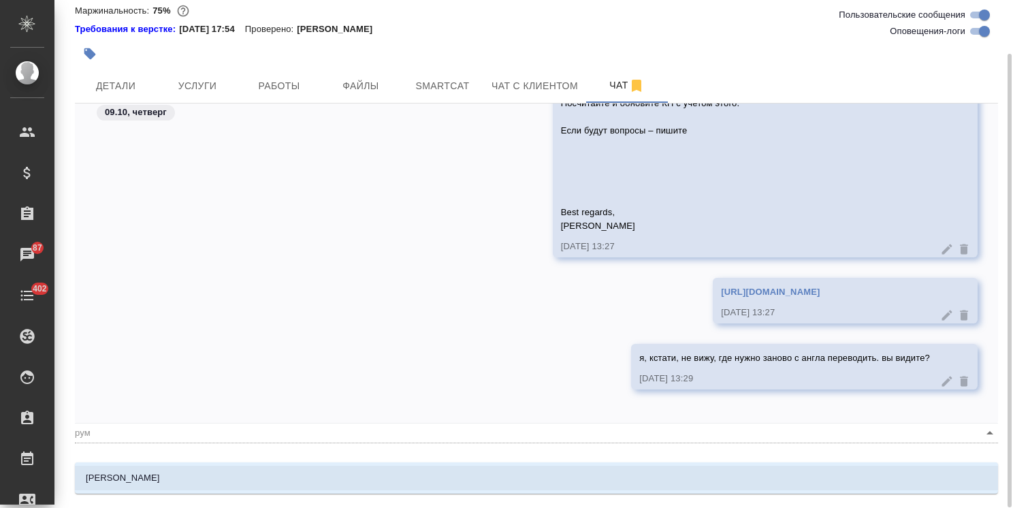
type textarea "@румя"
type input "румя"
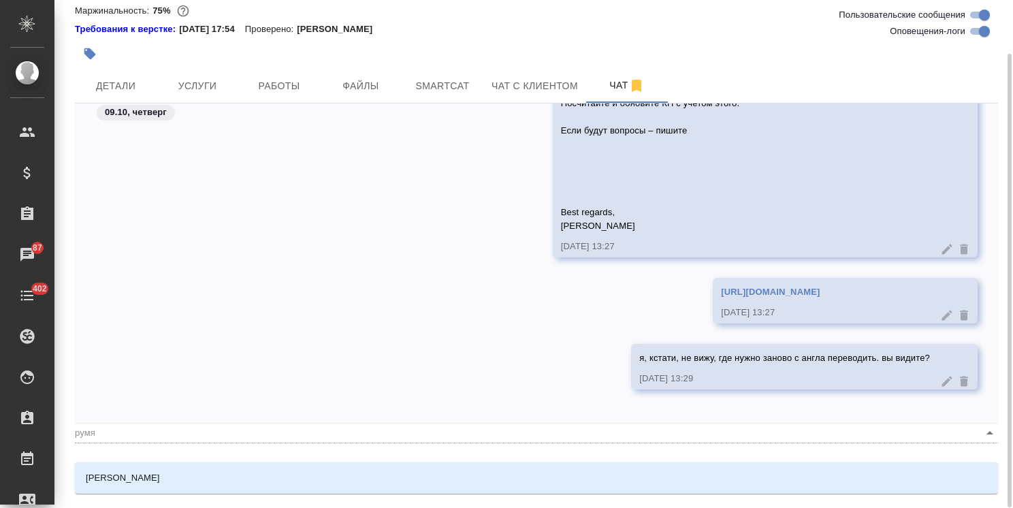
click at [142, 475] on p "[PERSON_NAME]" at bounding box center [123, 478] width 74 height 14
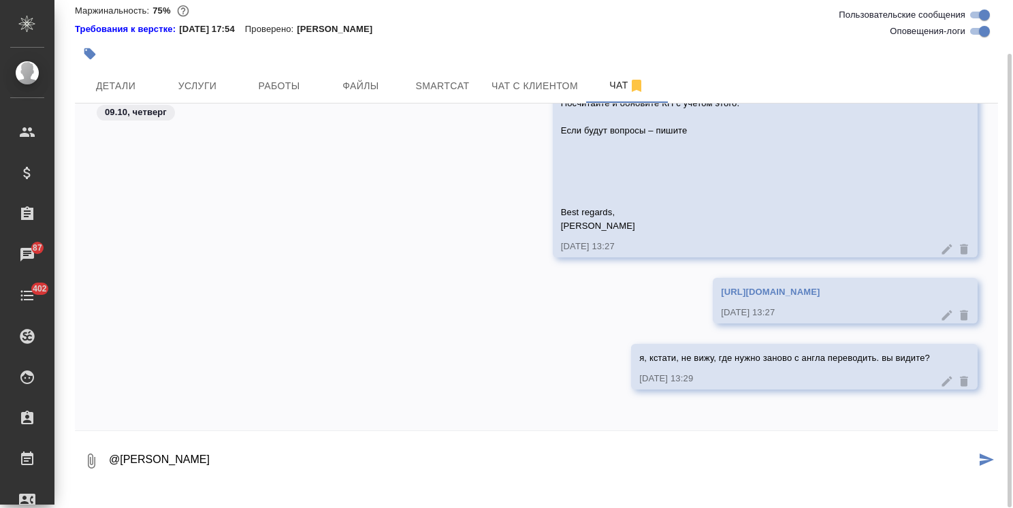
type textarea "@Румянцева Дарья"
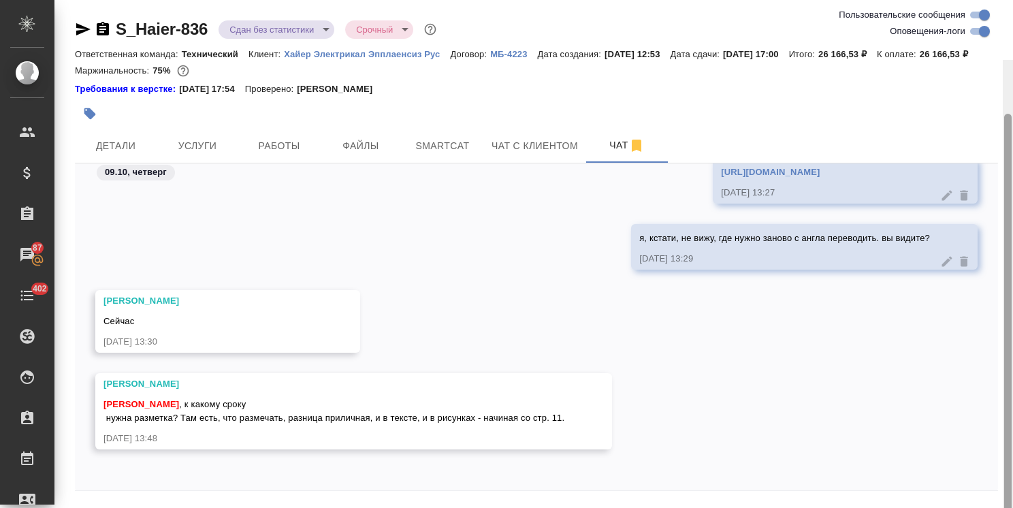
scroll to position [60, 0]
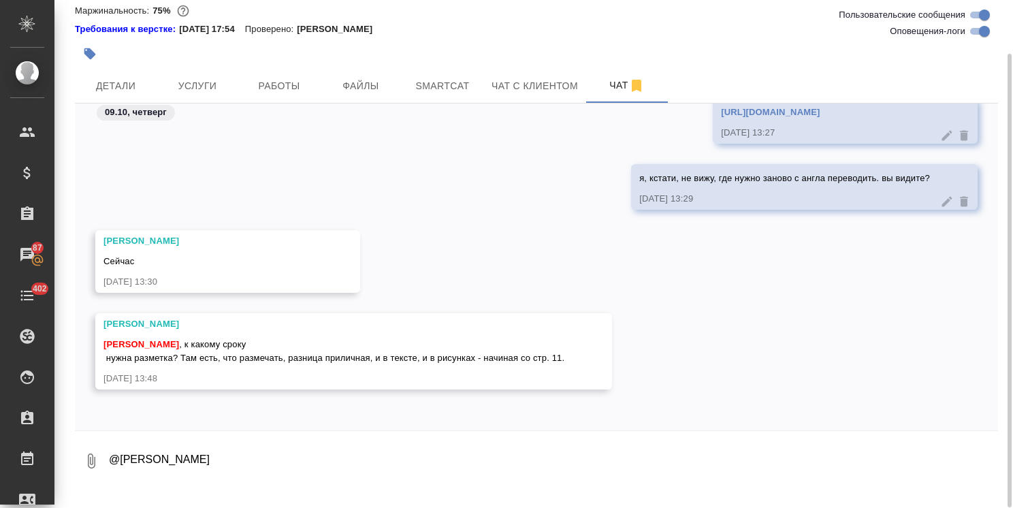
click at [297, 476] on textarea "@Румянцева Дарья" at bounding box center [553, 461] width 890 height 46
type textarea "ну как всегда, asap) тут срочности великой нет, как сделаете - маякните"
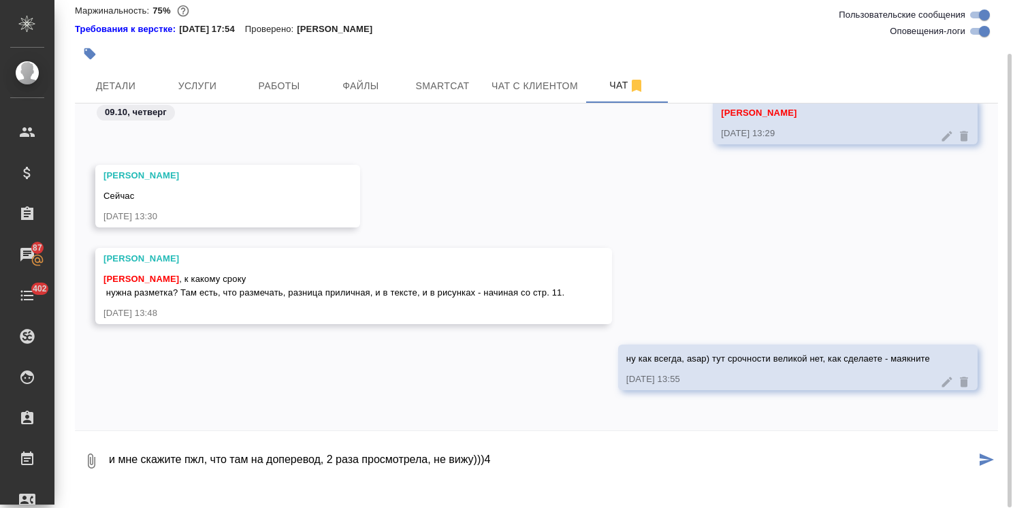
type textarea "и мне скажите пжл, что там на доперевод, 2 раза просмотрела, не вижу)))4"
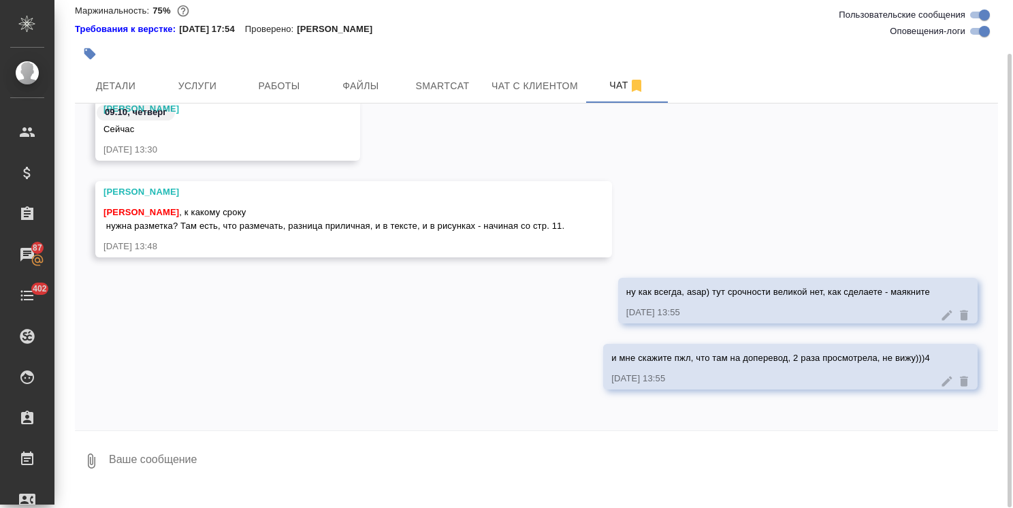
click at [940, 388] on icon at bounding box center [947, 381] width 14 height 14
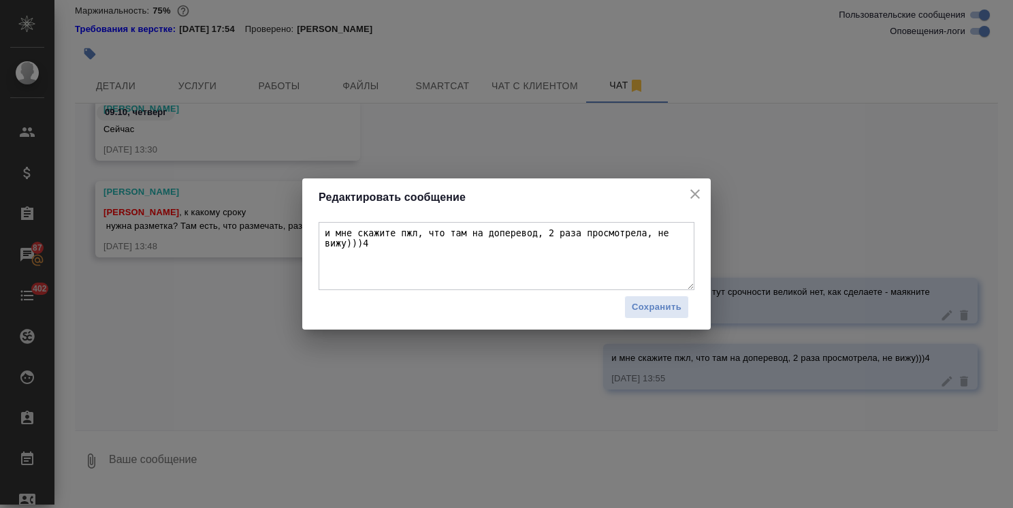
click at [685, 241] on textarea "и мне скажите пжл, что там на доперевод, 2 раза просмотрела, не вижу)))4" at bounding box center [507, 256] width 376 height 68
type textarea "и мне скажите пжл, что там на доперевод, 2 раза просмотрела, не вижу)))"
click at [643, 309] on span "Сохранить" at bounding box center [657, 307] width 50 height 16
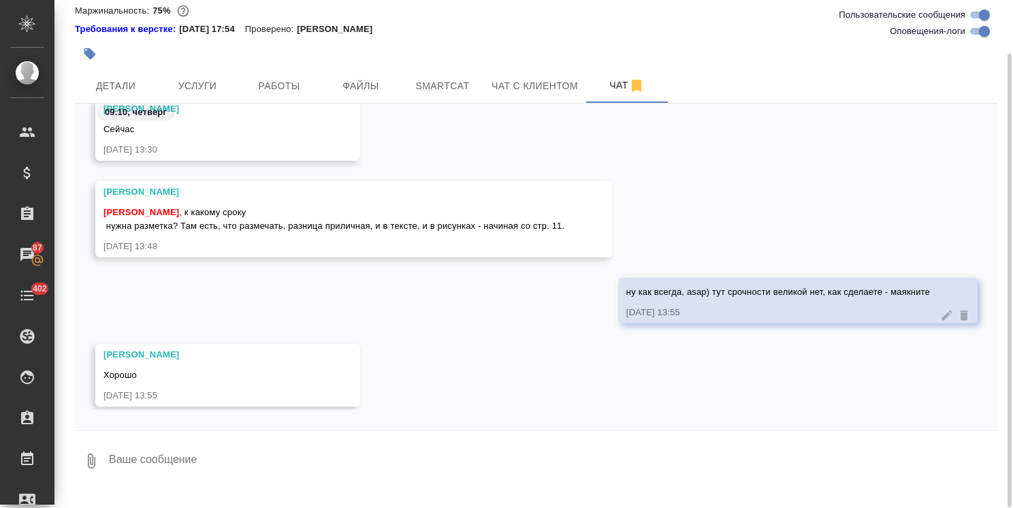
scroll to position [24207, 0]
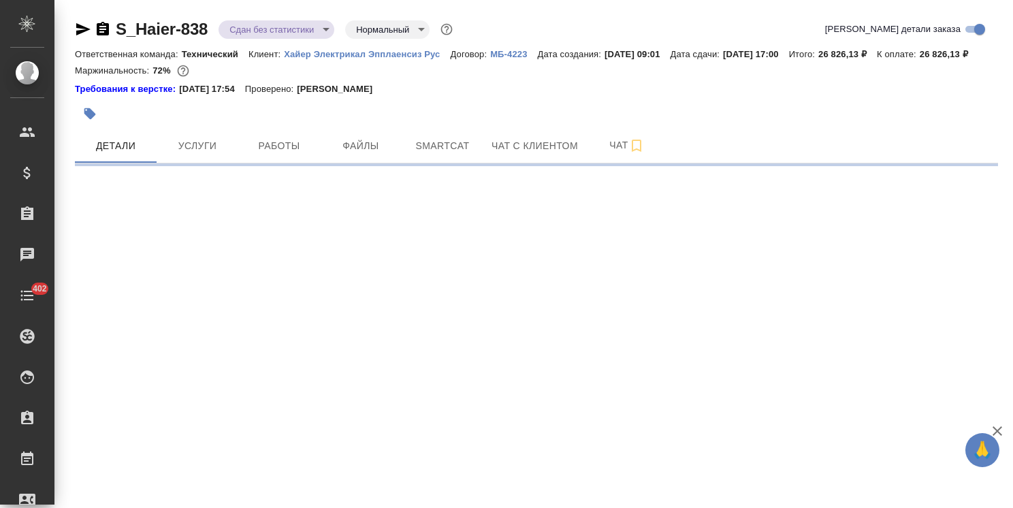
select select "RU"
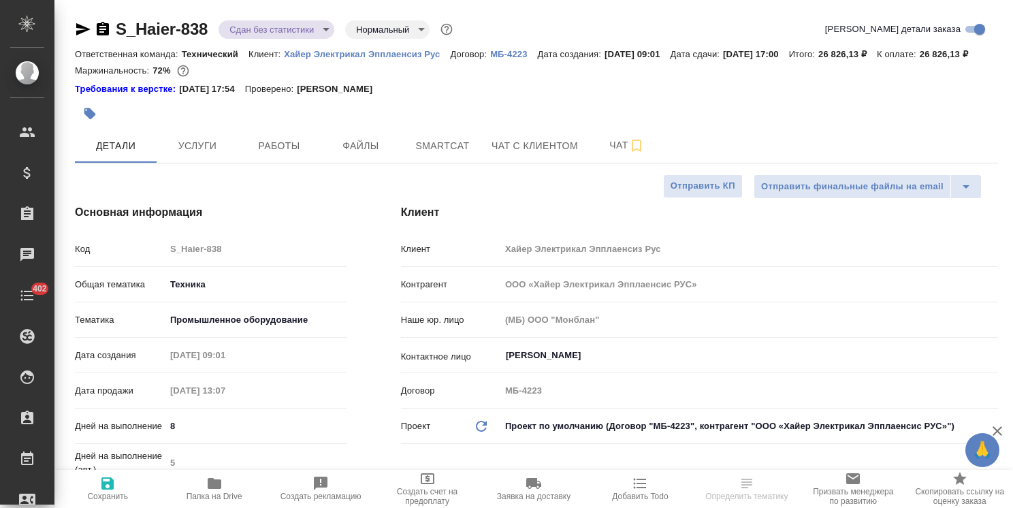
type textarea "x"
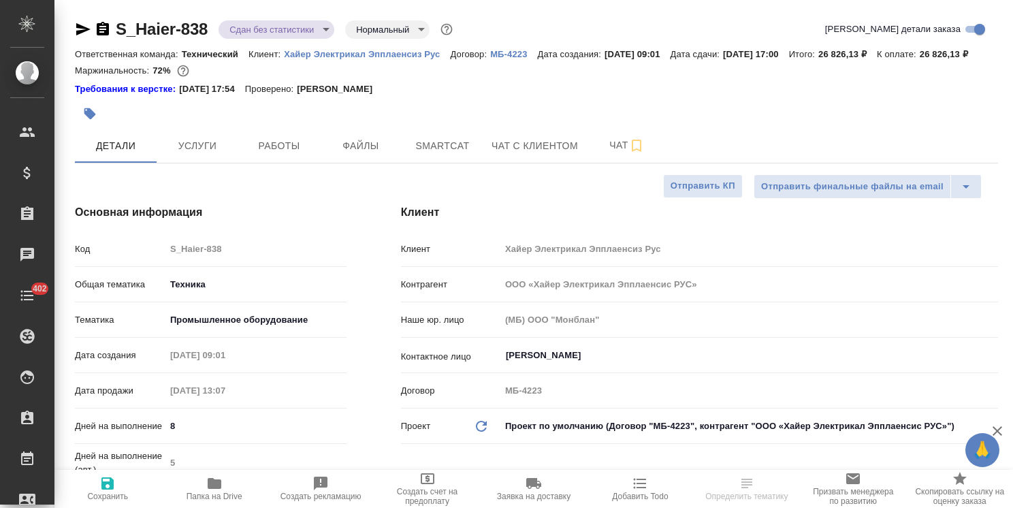
type textarea "x"
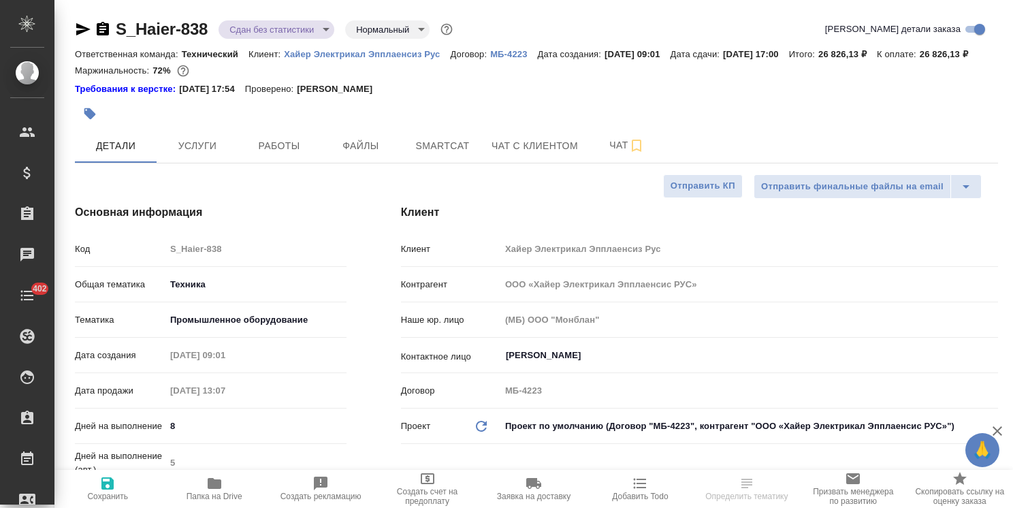
type textarea "x"
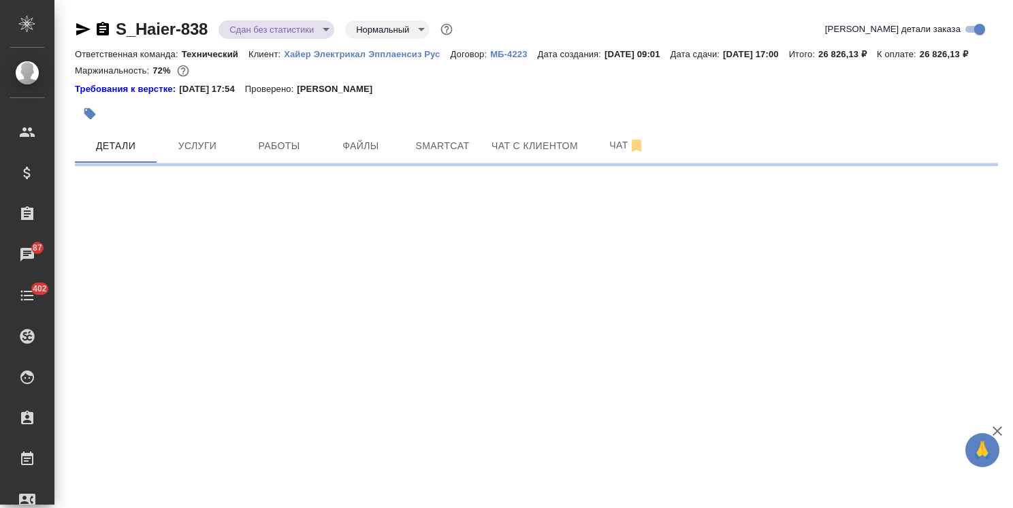
select select "RU"
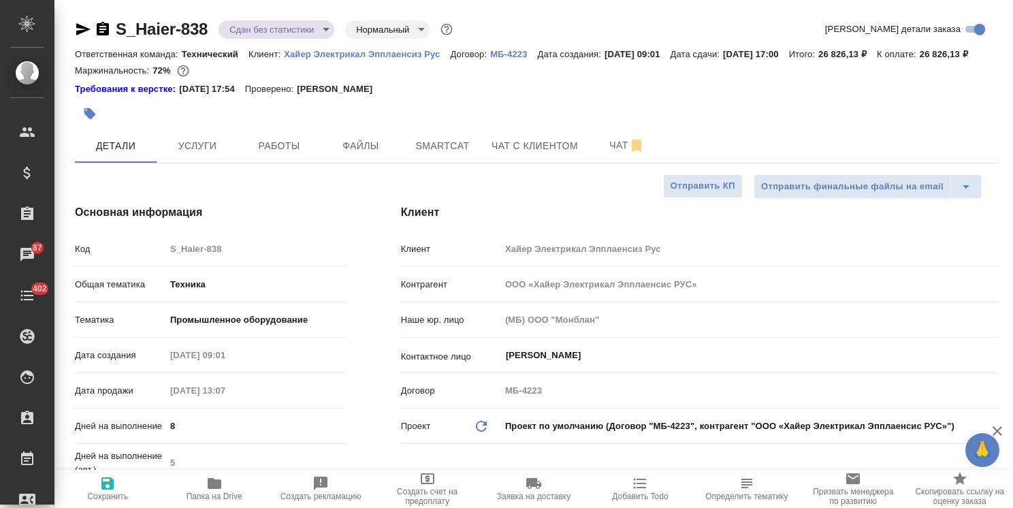
type textarea "x"
click at [218, 486] on icon "button" at bounding box center [215, 483] width 14 height 11
type textarea "x"
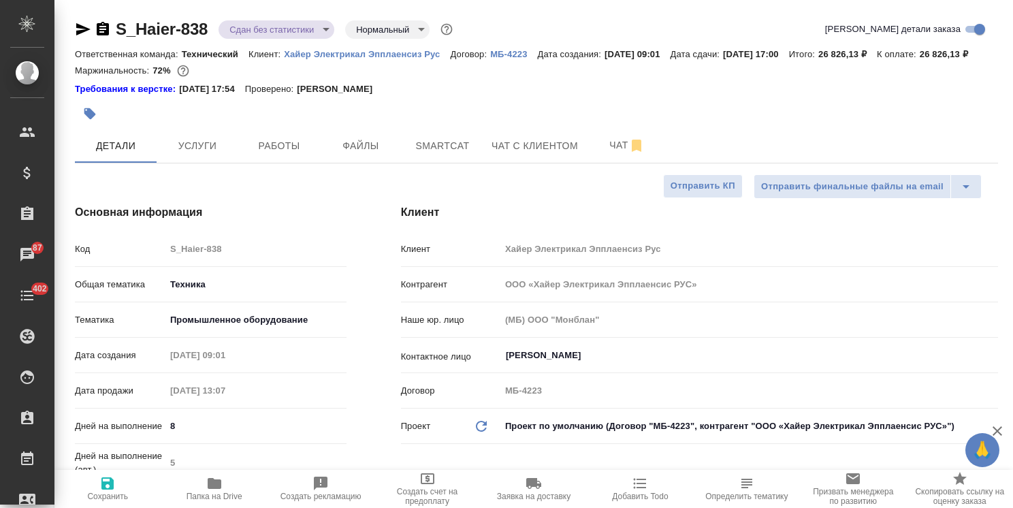
type textarea "x"
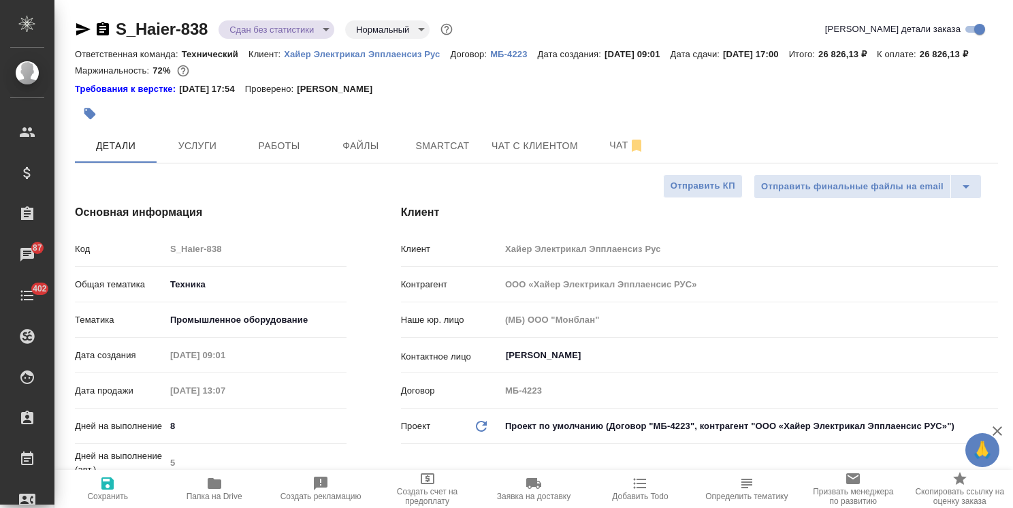
type textarea "x"
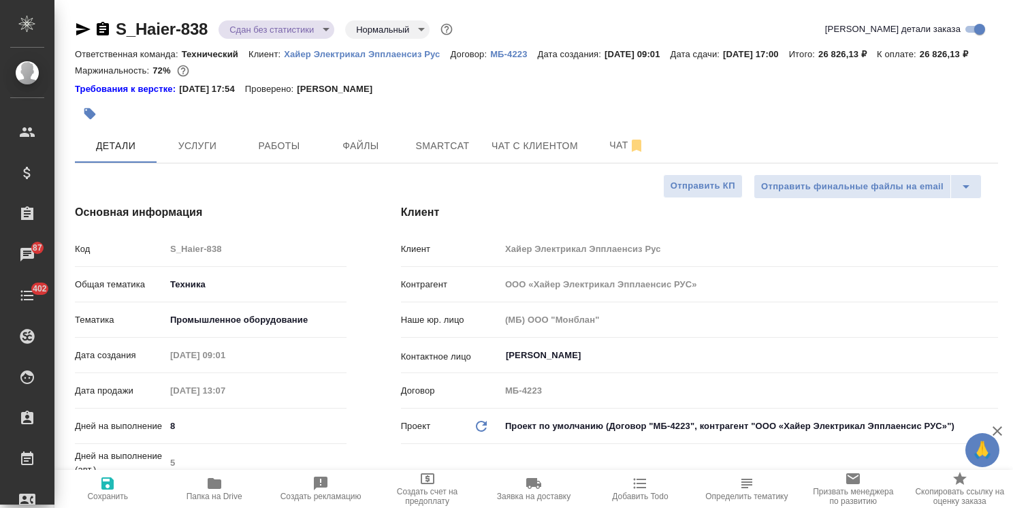
type textarea "x"
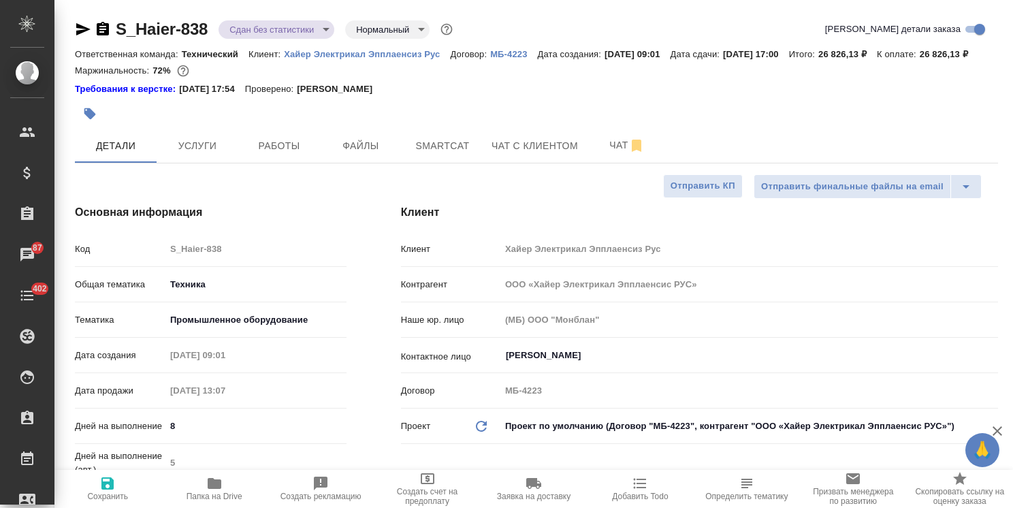
type textarea "x"
click at [591, 156] on button "Чат" at bounding box center [627, 146] width 82 height 34
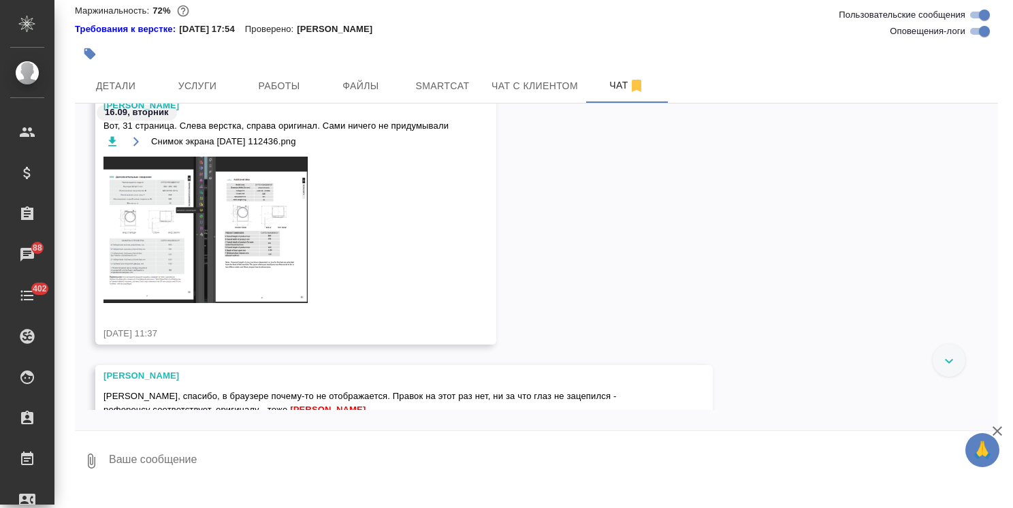
scroll to position [17757, 0]
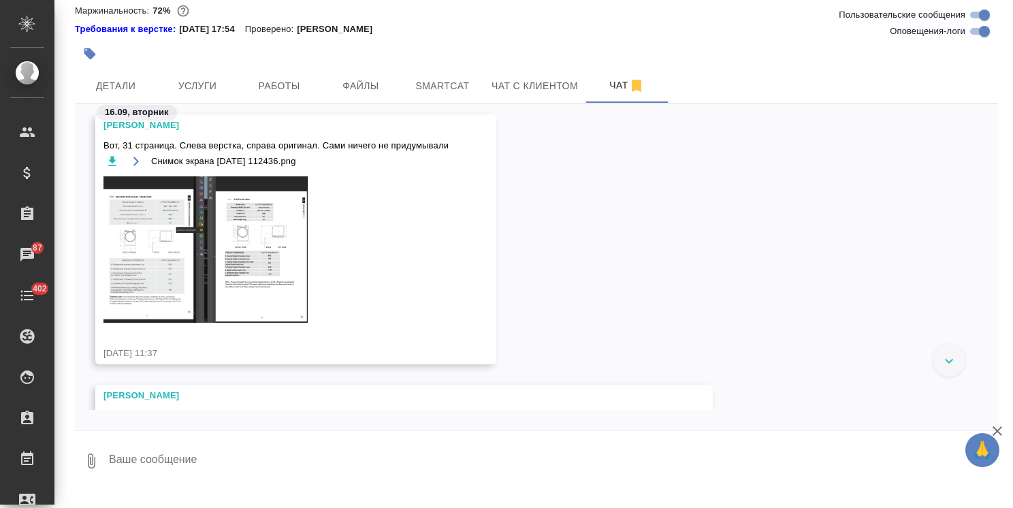
click at [184, 473] on textarea at bounding box center [553, 461] width 890 height 46
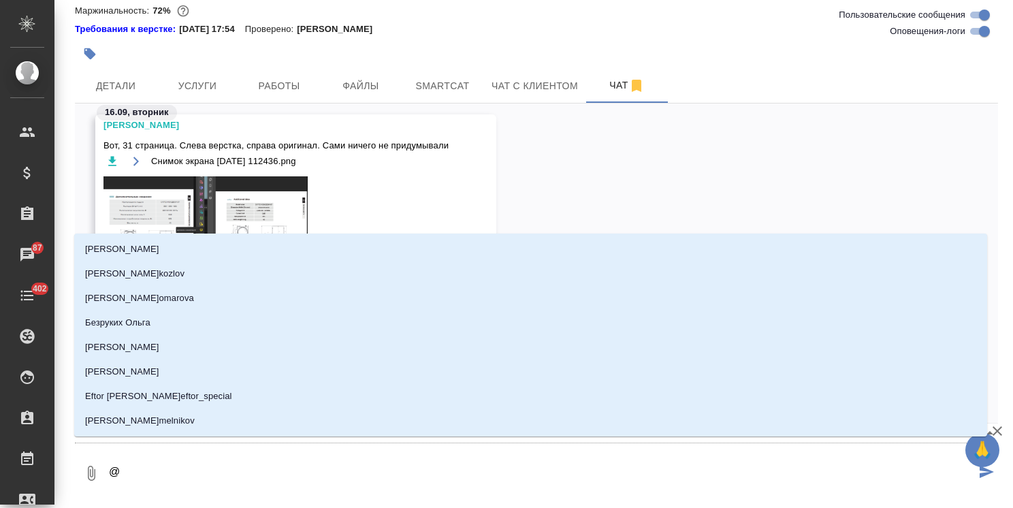
type textarea "@б"
type input "б"
type textarea "@бе"
type input "бе"
type textarea "@бел"
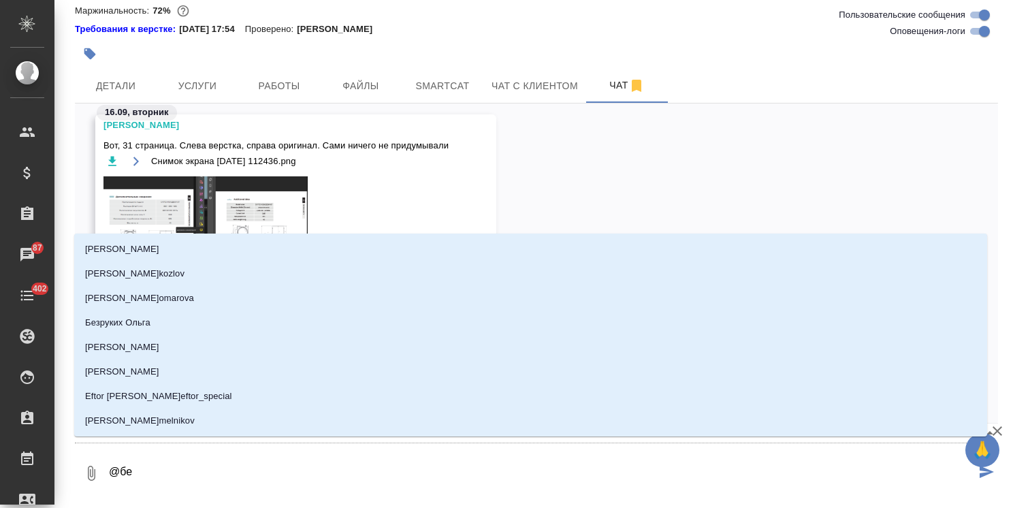
type input "бел"
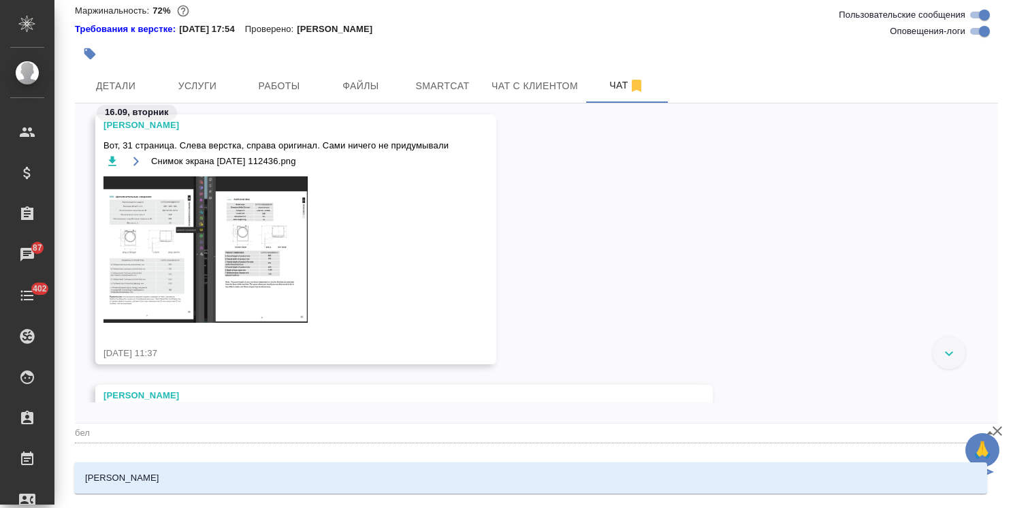
type textarea "@беля"
type input "беля"
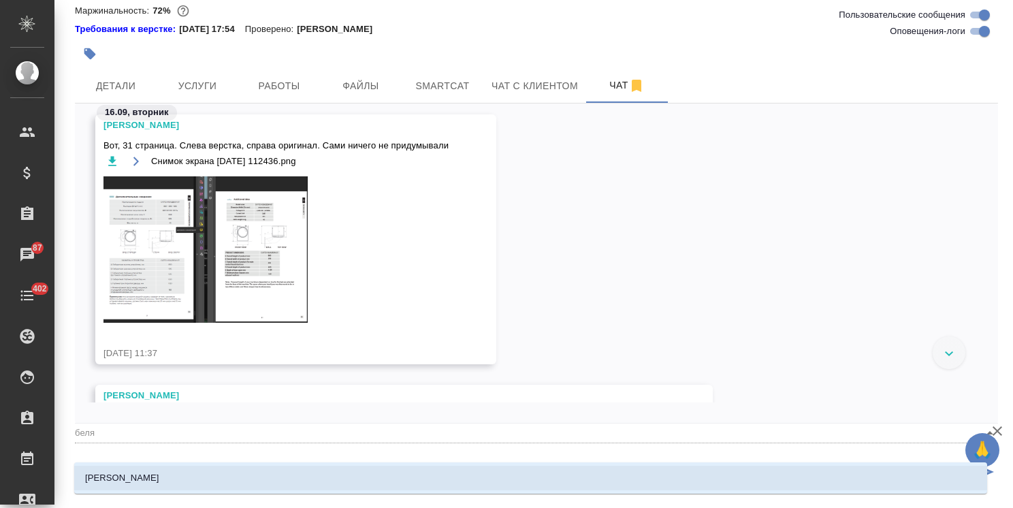
click at [181, 470] on li "Белякова Юлия" at bounding box center [530, 478] width 913 height 25
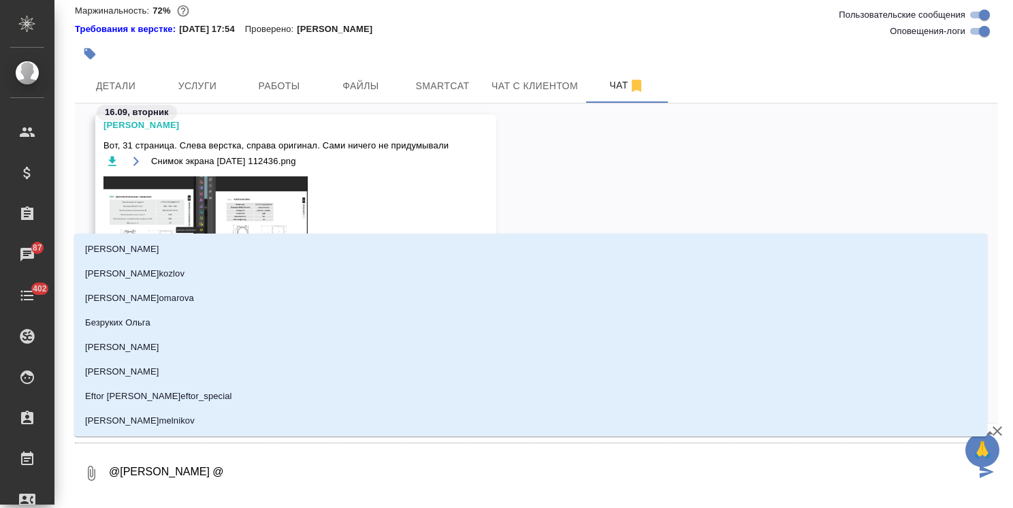
type textarea "@Белякова Юлия @а"
type input "а"
type textarea "@Белякова Юлия @ар"
type input "ар"
type textarea "@Белякова Юлия @арс"
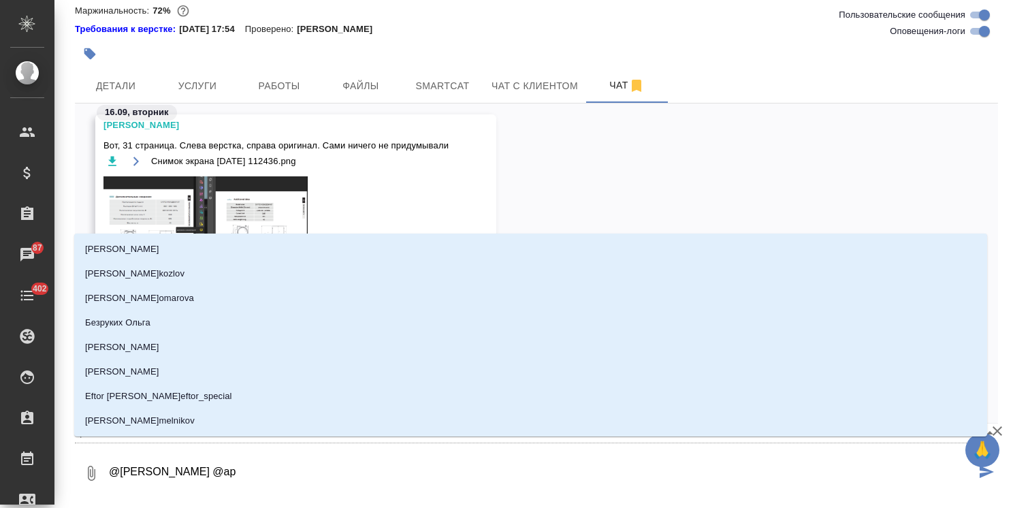
type input "арс"
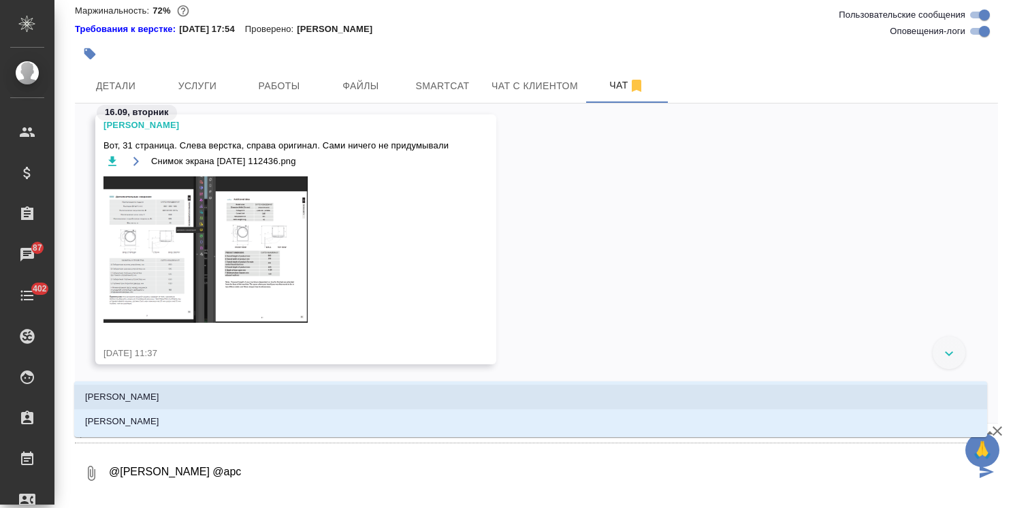
click at [169, 389] on li "Арсеньева Вера" at bounding box center [530, 397] width 913 height 25
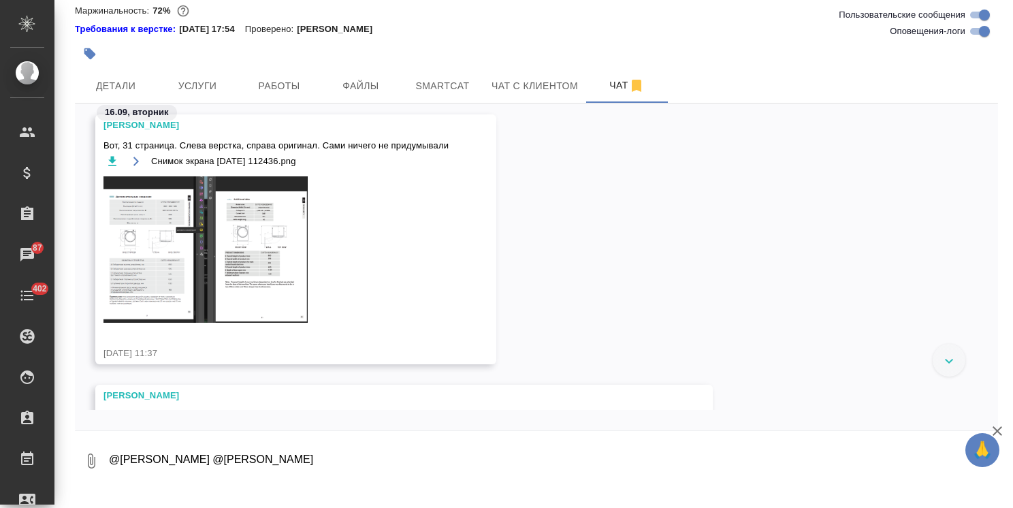
paste textarea "Ольга, Ловите комментарии + просчитайте условия обновления страниц https://drop…"
type textarea "@Белякова Юлия @Арсеньева Вера Ольга, Ловите комментарии + просчитайте условия …"
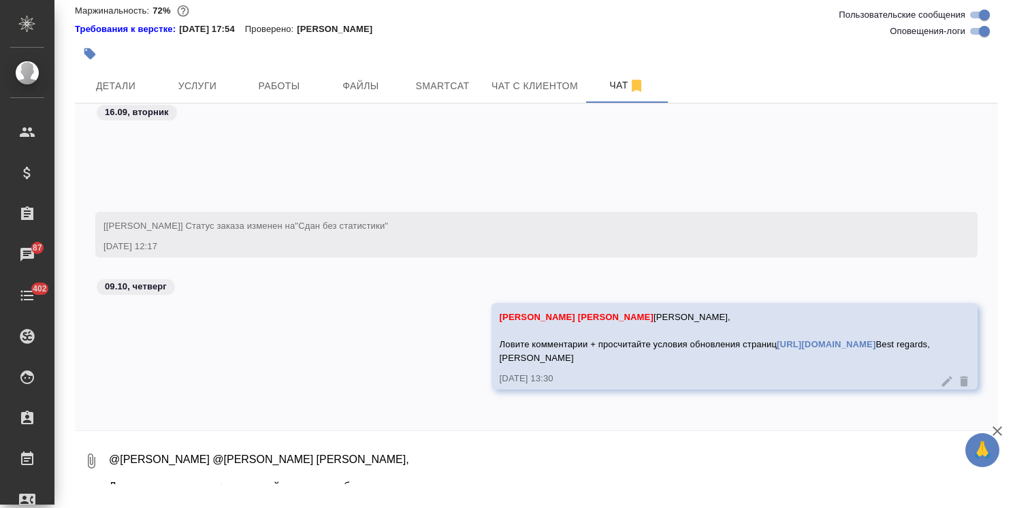
click at [221, 473] on textarea "@Белякова Юлия @Арсеньева Вера Ольга, Ловите комментарии + просчитайте условия …" at bounding box center [553, 461] width 890 height 46
paste textarea "https://drive.awatera.com/s/Po2LoznyBZ2kGpa"
type textarea "https://drive.awatera.com/s/Po2LoznyBZ2kGpa"
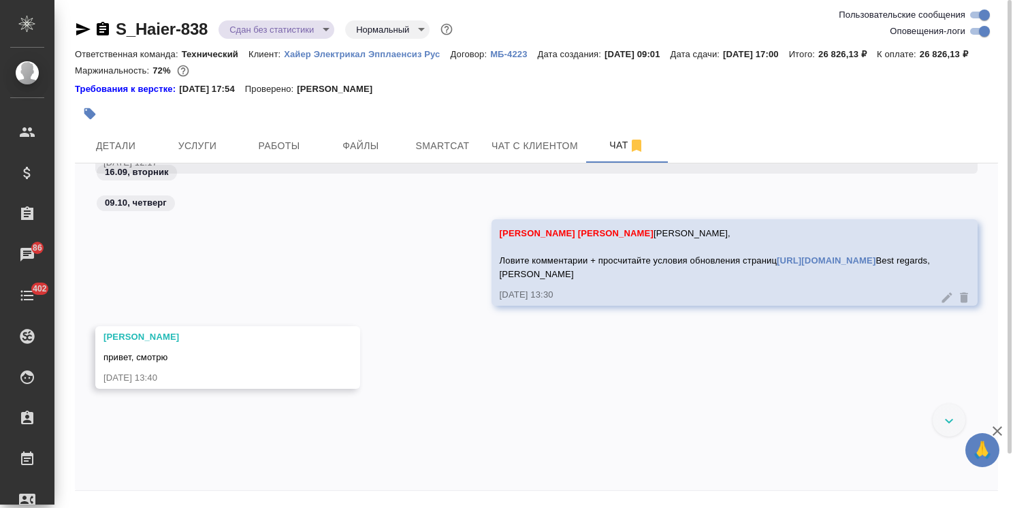
scroll to position [19147, 0]
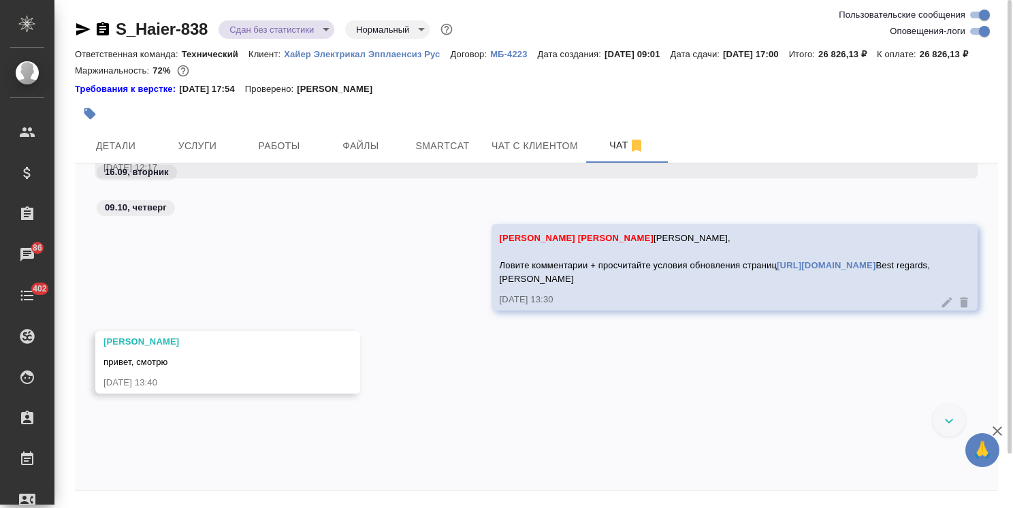
click at [777, 270] on link "https://dropmefiles.com/vx4gI" at bounding box center [826, 265] width 99 height 10
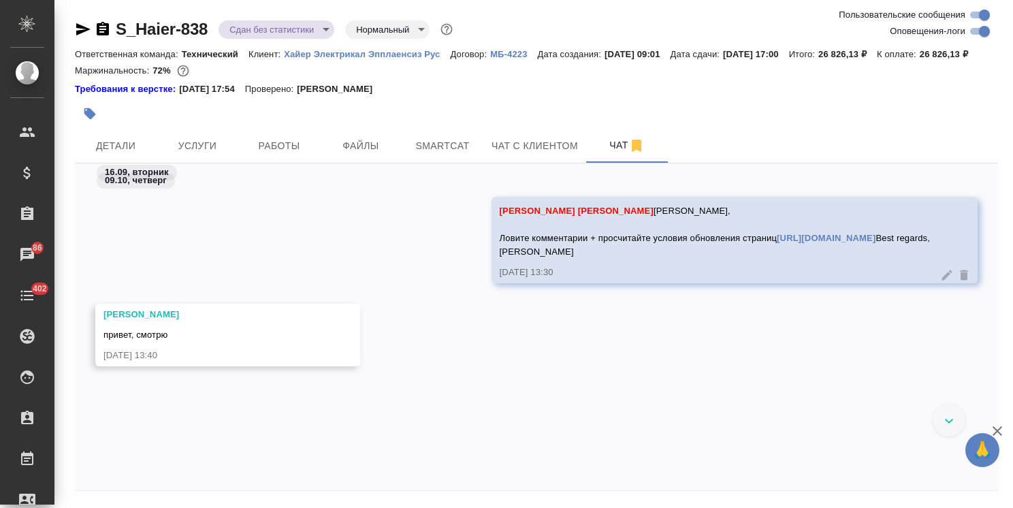
scroll to position [19284, 0]
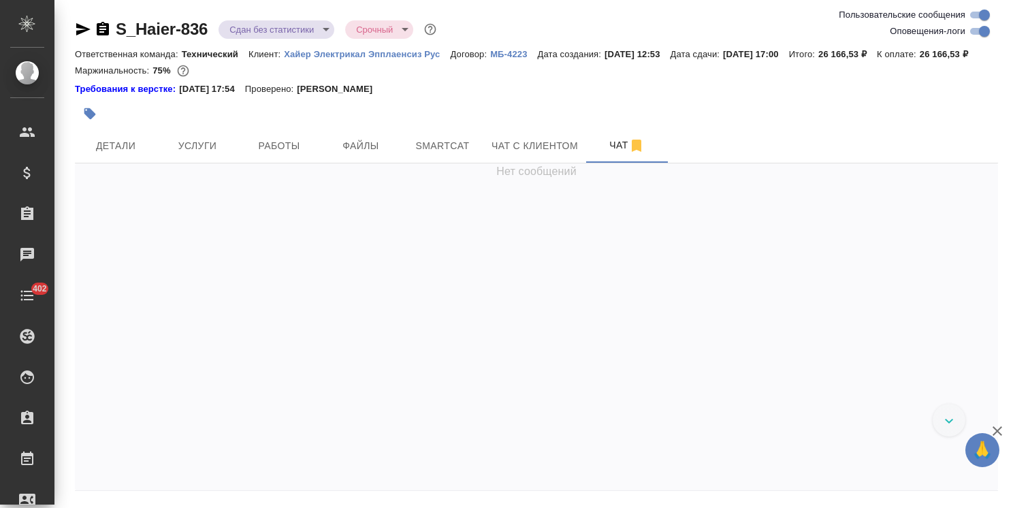
click at [997, 430] on icon "button" at bounding box center [997, 431] width 10 height 10
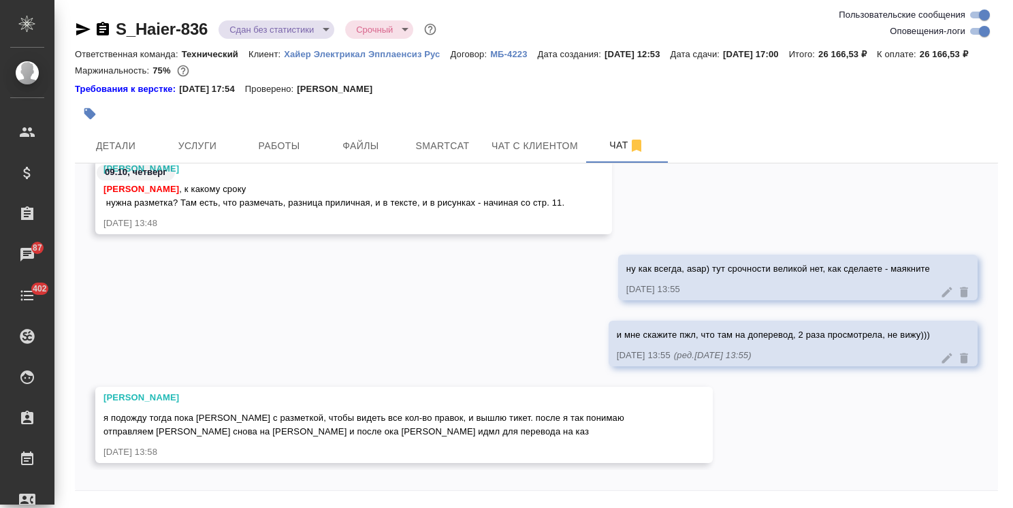
scroll to position [24634, 0]
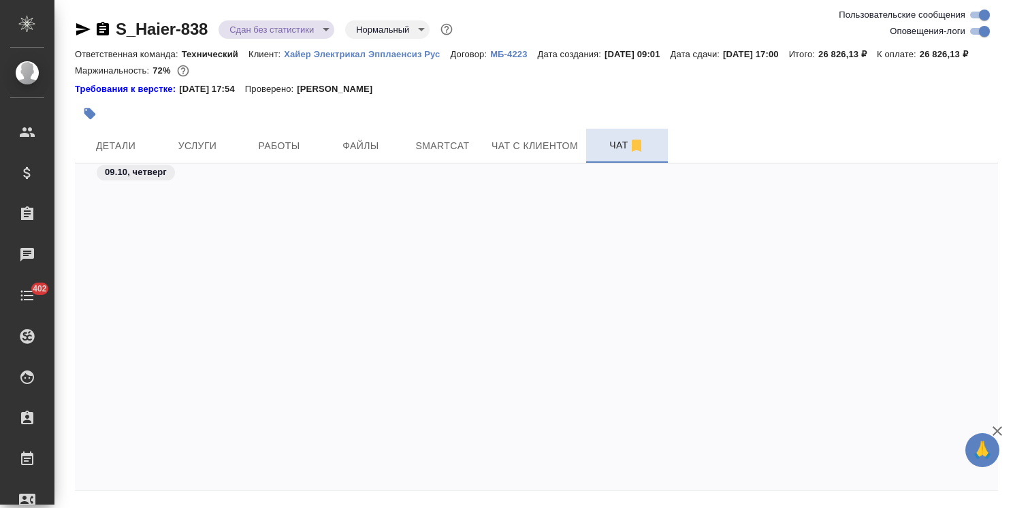
scroll to position [20755, 0]
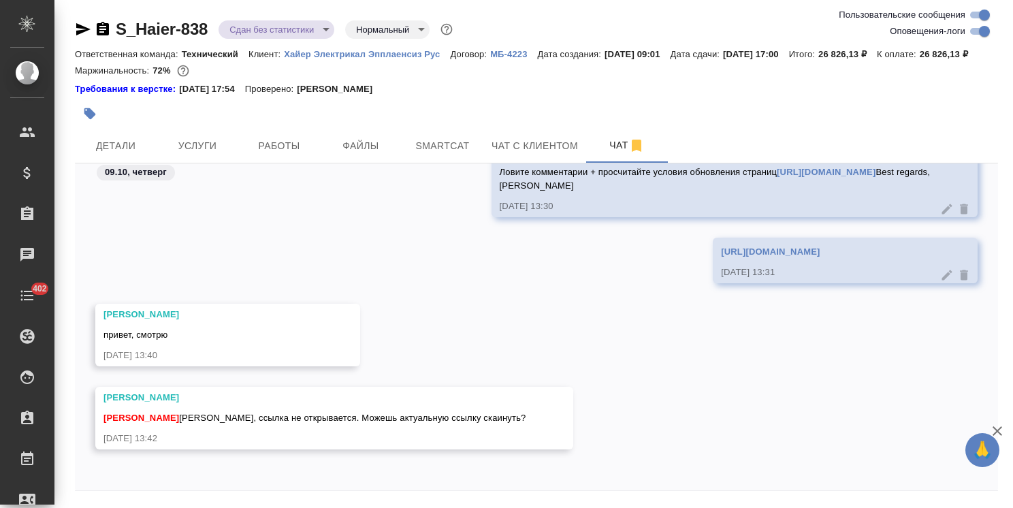
click at [777, 257] on link "https://drive.awatera.com/s/Po2LoznyBZ2kGpa" at bounding box center [770, 251] width 99 height 10
click at [783, 257] on link "https://drive.awatera.com/s/Po2LoznyBZ2kGpa" at bounding box center [770, 251] width 99 height 10
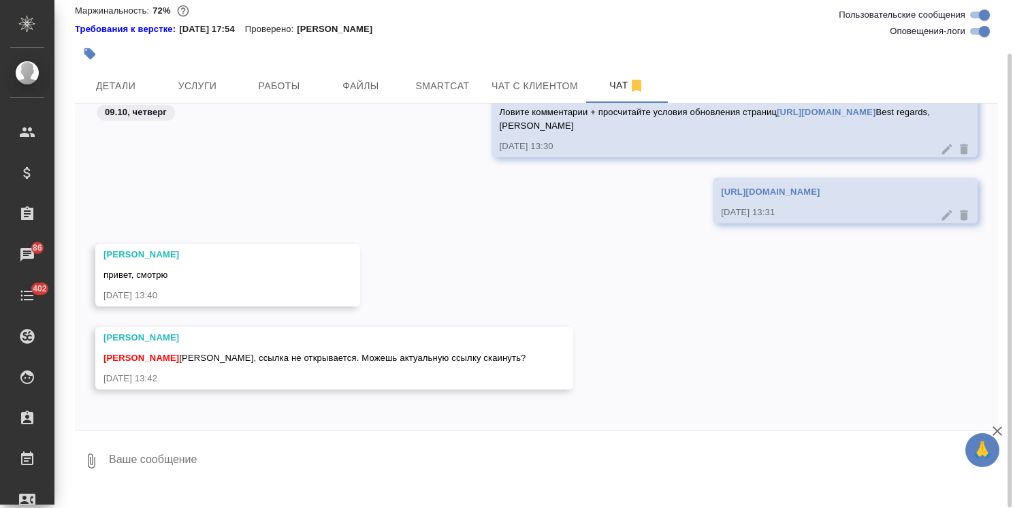
click at [250, 484] on textarea at bounding box center [553, 461] width 890 height 46
type textarea "проверила - рабочая"
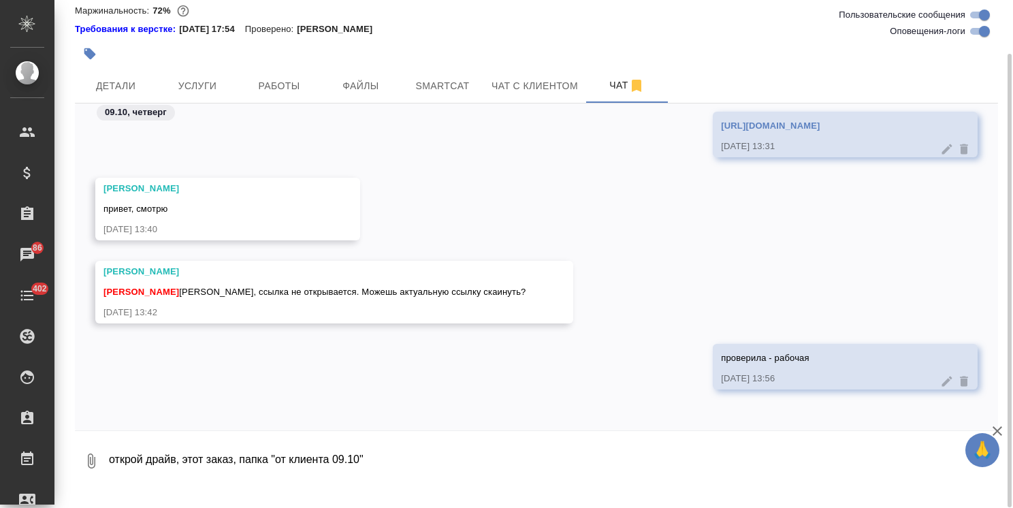
type textarea "открой драйв, этот заказ, папка "от клиента 09.10""
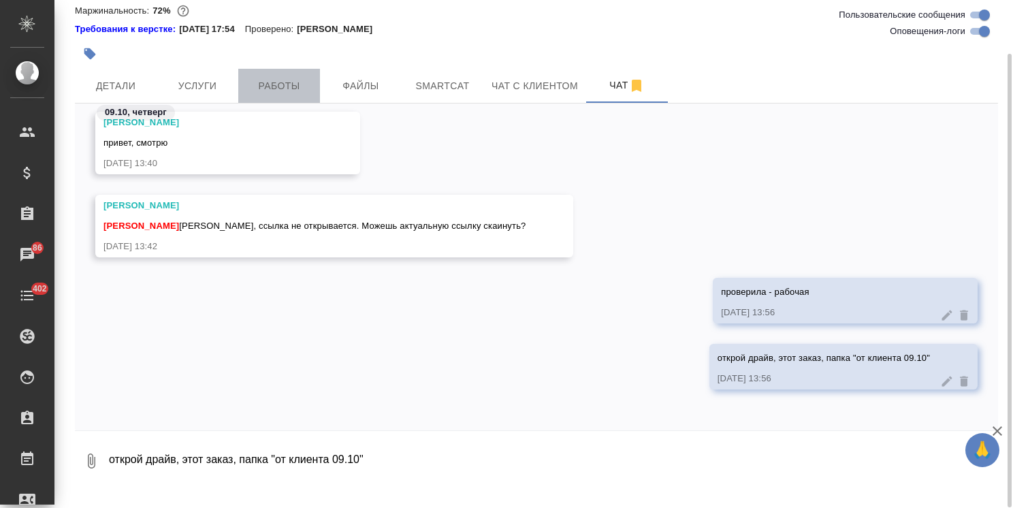
click at [276, 103] on button "Работы" at bounding box center [279, 86] width 82 height 34
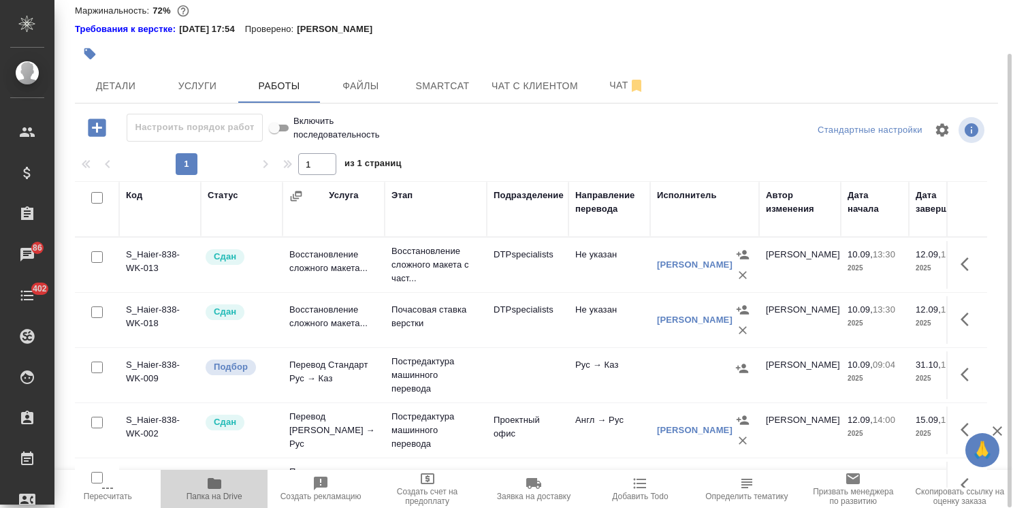
click at [230, 495] on span "Папка на Drive" at bounding box center [215, 496] width 56 height 10
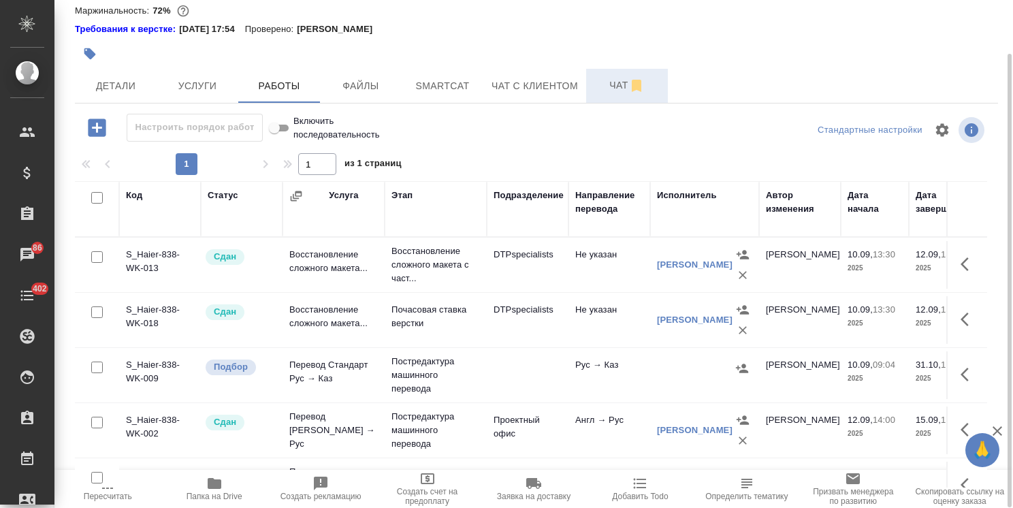
click at [617, 94] on span "Чат" at bounding box center [626, 85] width 65 height 17
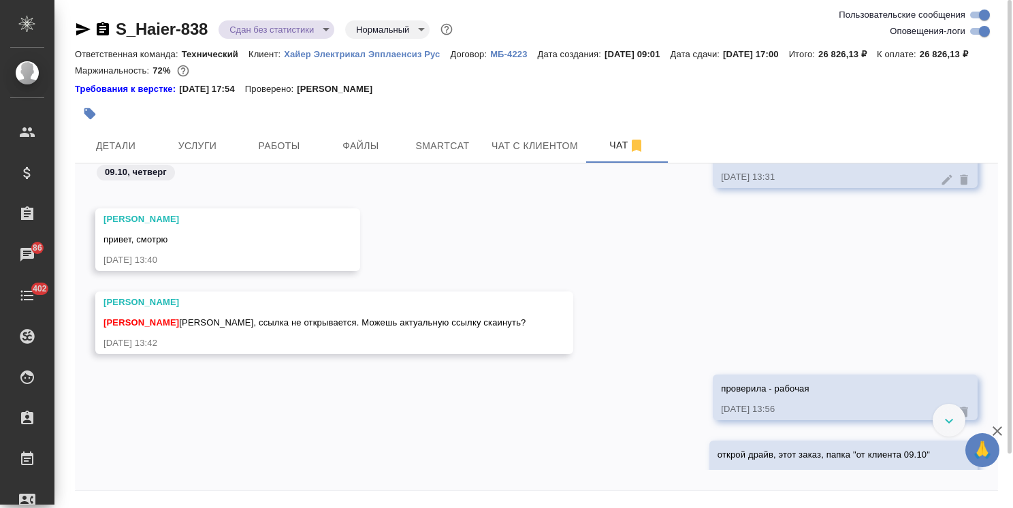
scroll to position [20751, 0]
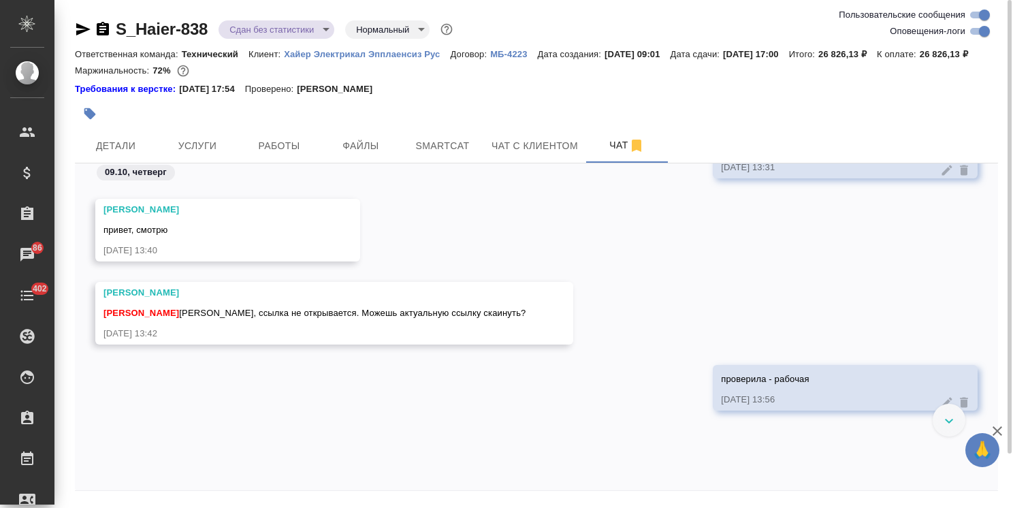
click at [856, 154] on div "https://drive.awatera.com/s/Po2LoznyBZ2kGpa" at bounding box center [825, 145] width 209 height 17
click at [820, 152] on link "https://drive.awatera.com/s/Po2LoznyBZ2kGpa" at bounding box center [770, 147] width 99 height 10
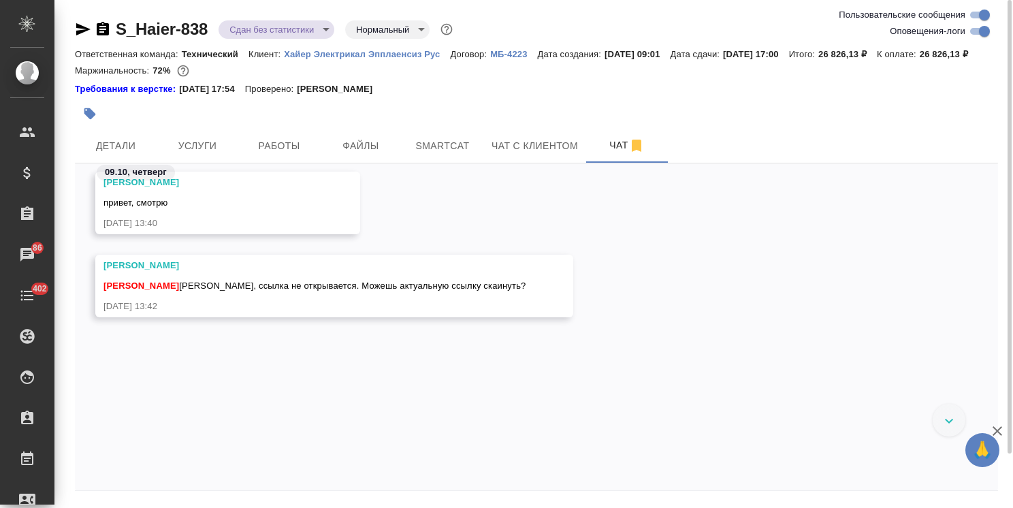
scroll to position [20601, 0]
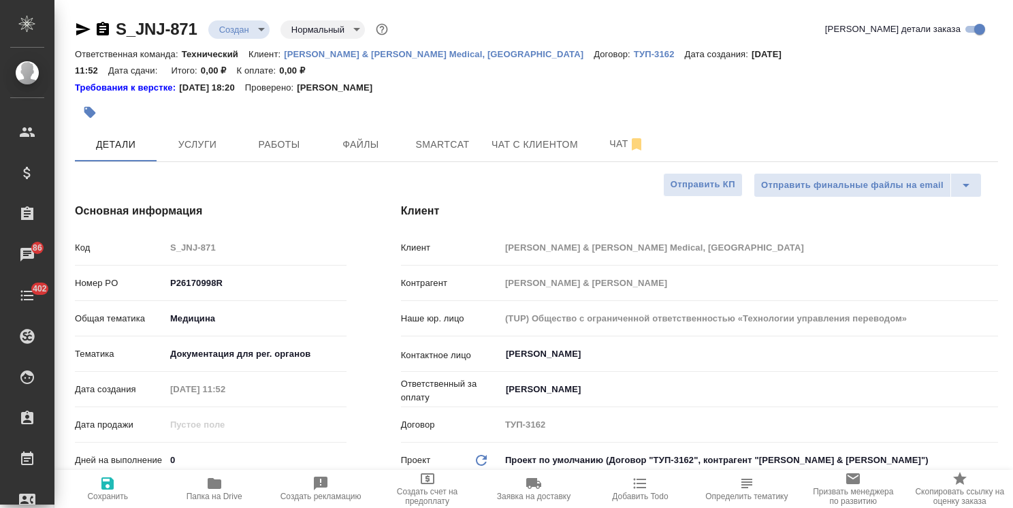
select select "RU"
drag, startPoint x: 1008, startPoint y: 310, endPoint x: 1035, endPoint y: 88, distance: 223.5
click at [1012, 88] on html ".cls-1 fill:#fff; AWATERA Usmanova Olga Клиенты Спецификации Заказы 86 Чаты 402…" at bounding box center [506, 254] width 1013 height 508
click at [602, 135] on span "Чат" at bounding box center [626, 143] width 65 height 17
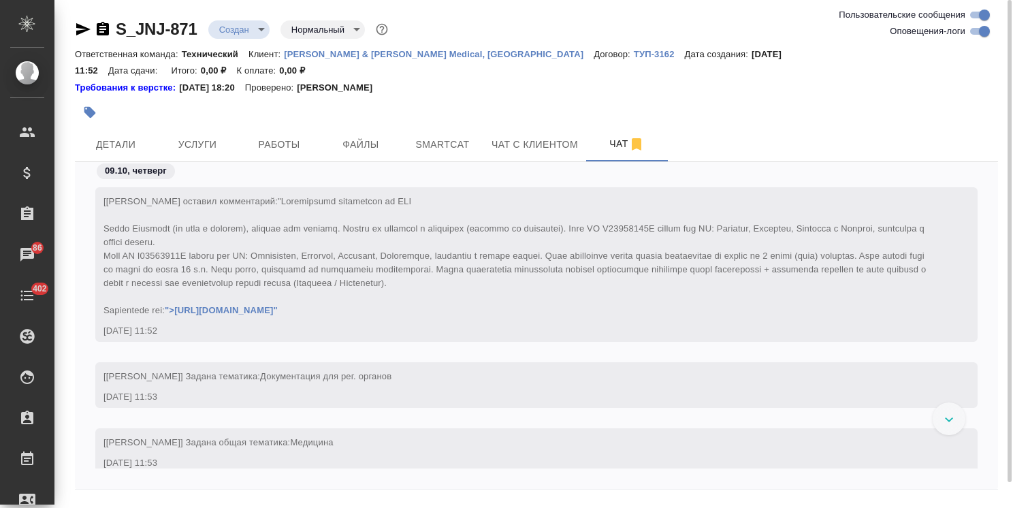
scroll to position [26, 0]
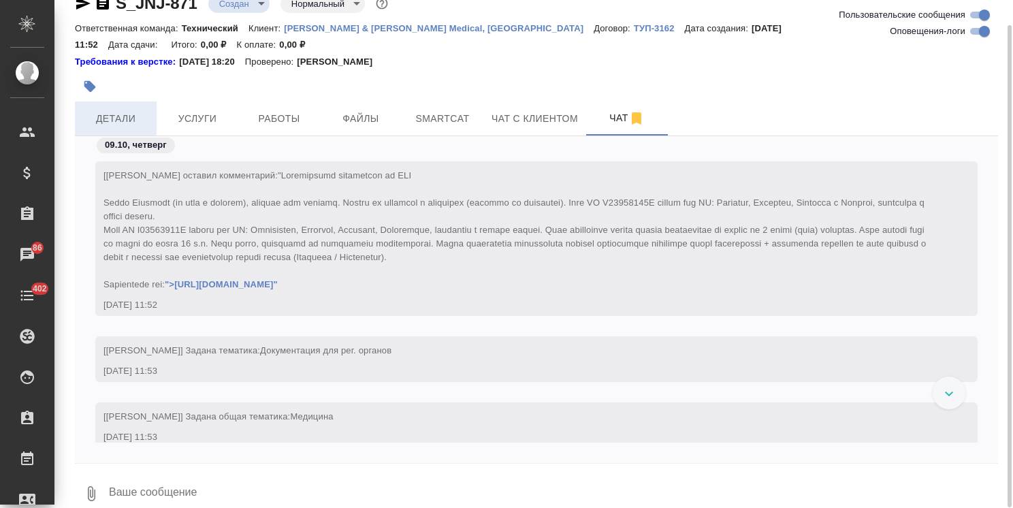
click at [146, 101] on button "Детали" at bounding box center [116, 118] width 82 height 34
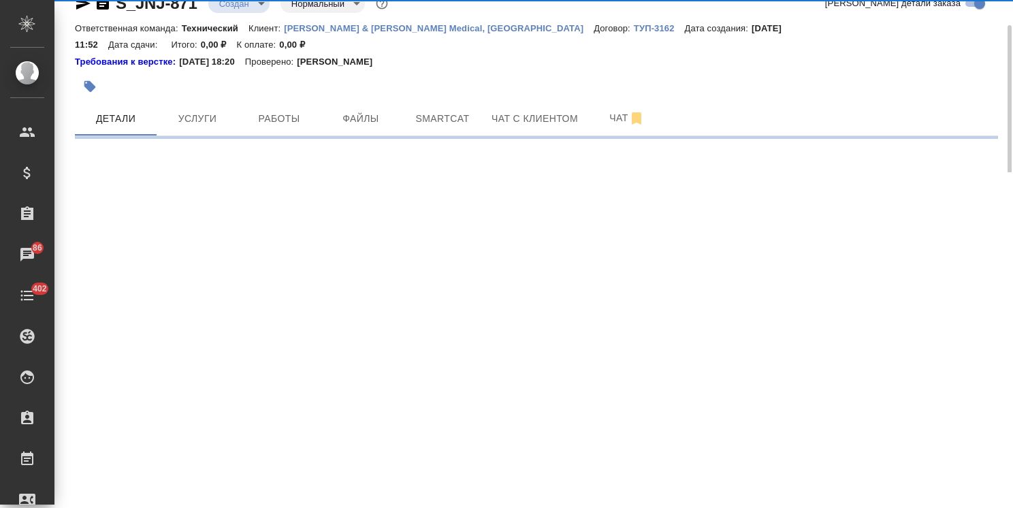
select select "RU"
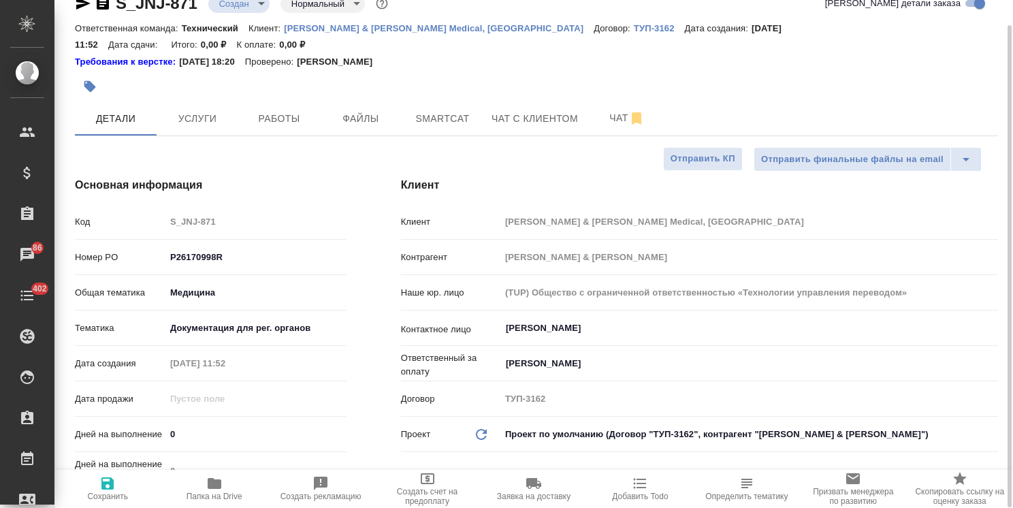
type textarea "x"
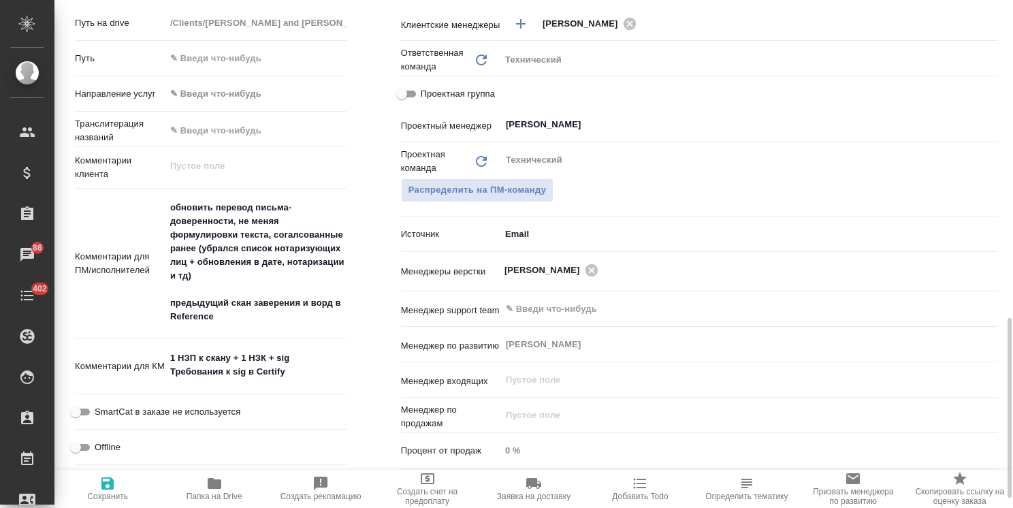
scroll to position [707, 0]
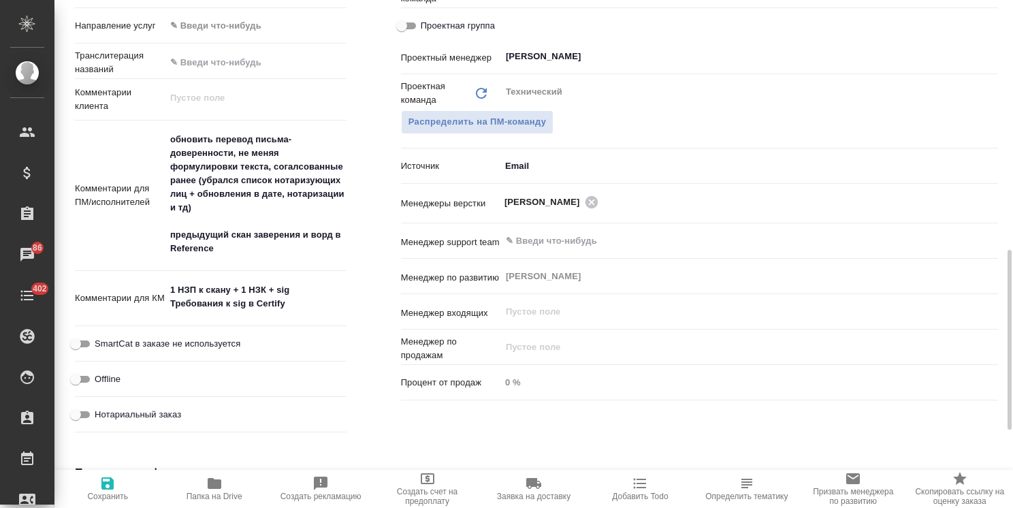
type textarea "x"
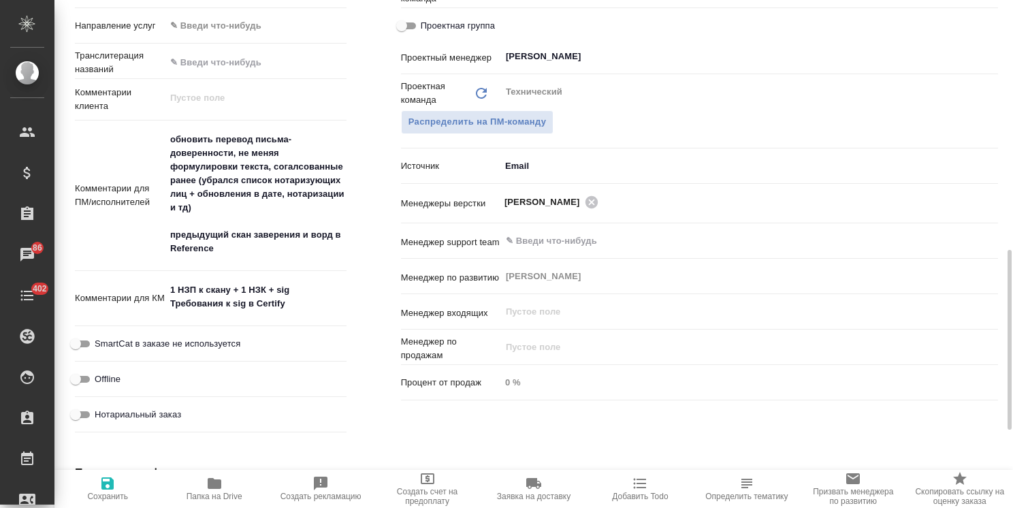
type textarea "x"
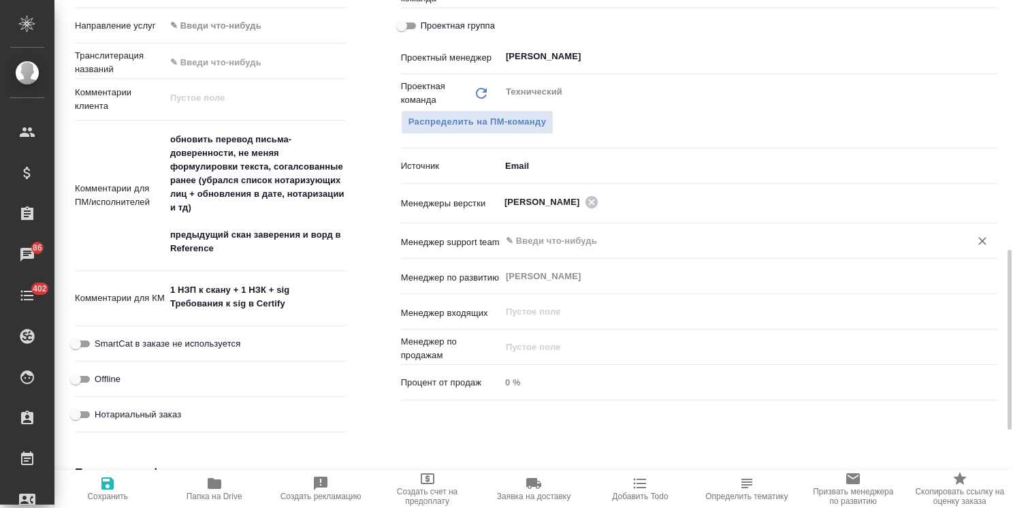
type textarea "x"
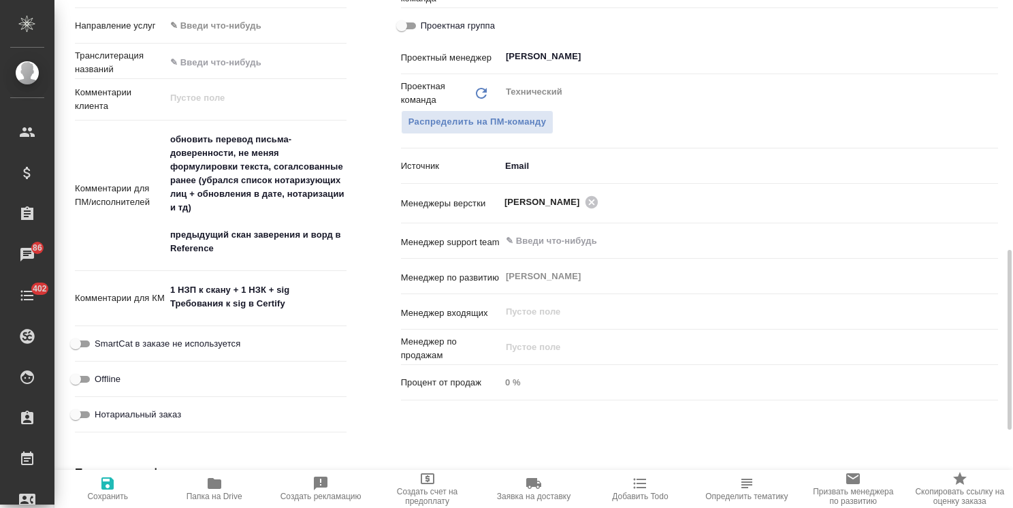
type textarea "x"
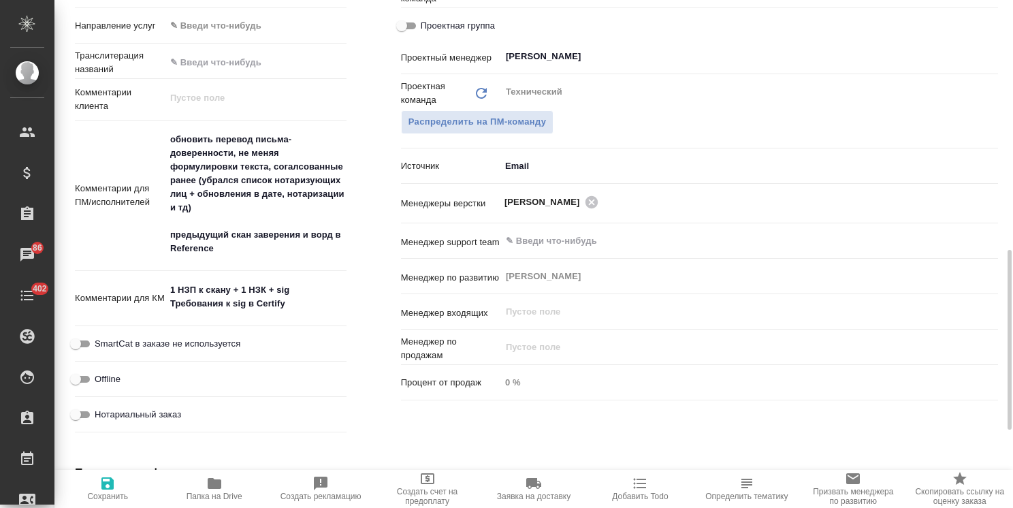
type textarea "x"
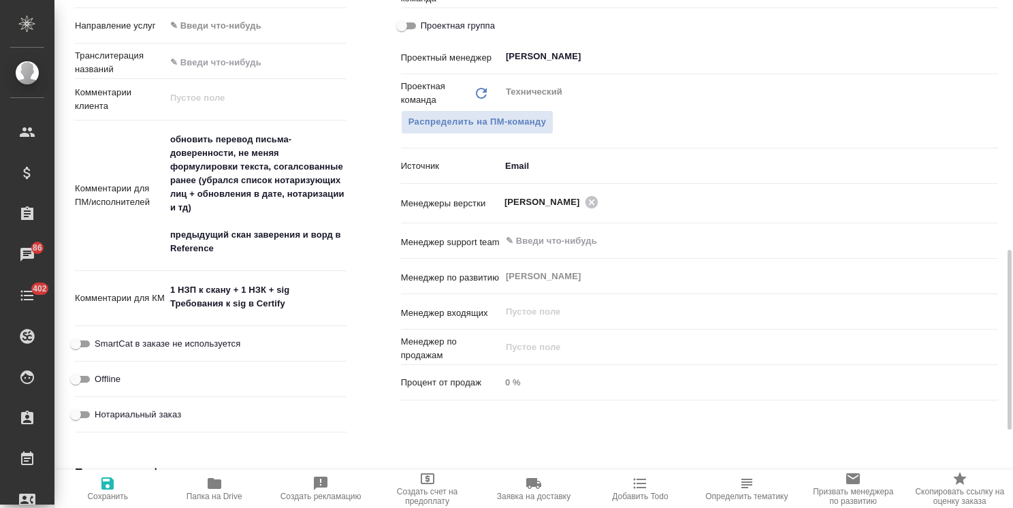
type textarea "x"
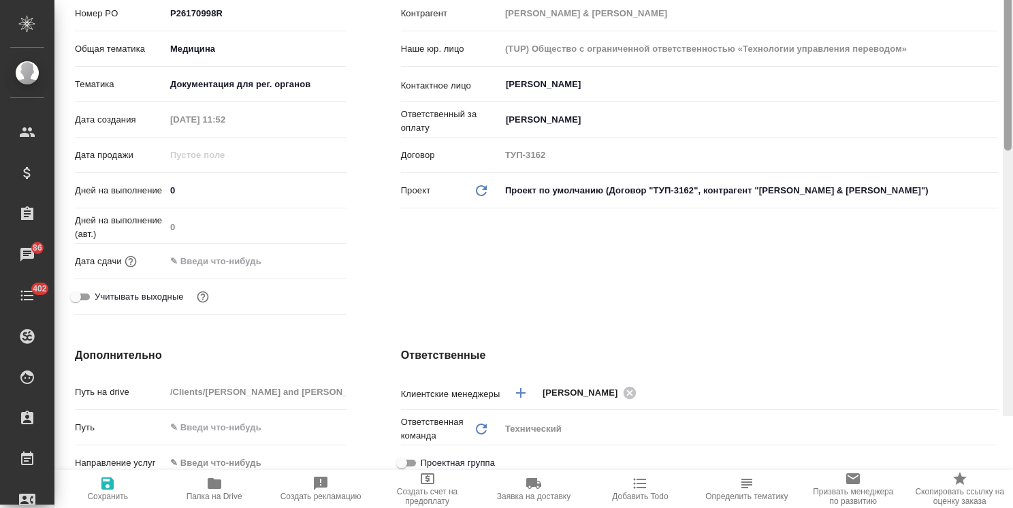
scroll to position [0, 0]
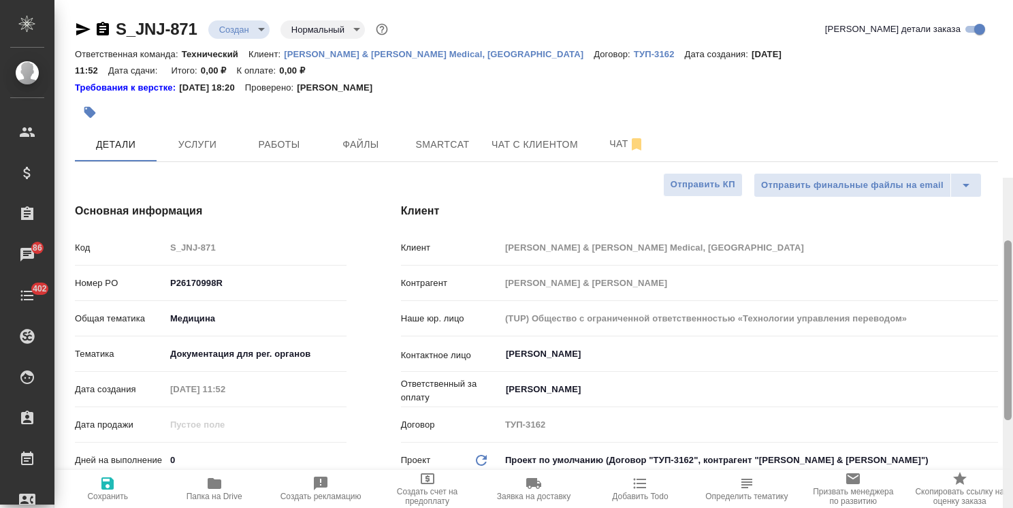
drag, startPoint x: 1009, startPoint y: 288, endPoint x: 985, endPoint y: 16, distance: 272.6
click at [1012, 18] on html ".cls-1 fill:#fff; AWATERA Usmanova Olga Клиенты Спецификации Заказы 86 Чаты 402…" at bounding box center [506, 254] width 1013 height 508
click at [378, 51] on p "[PERSON_NAME] & [PERSON_NAME] Medical, [GEOGRAPHIC_DATA]" at bounding box center [439, 54] width 310 height 10
type textarea "x"
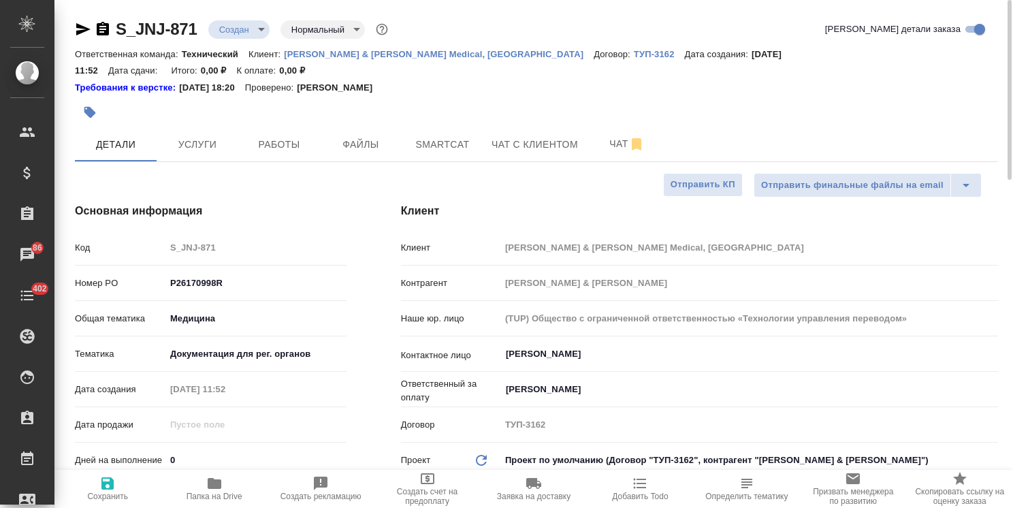
type textarea "x"
click at [197, 136] on span "Услуги" at bounding box center [197, 144] width 65 height 17
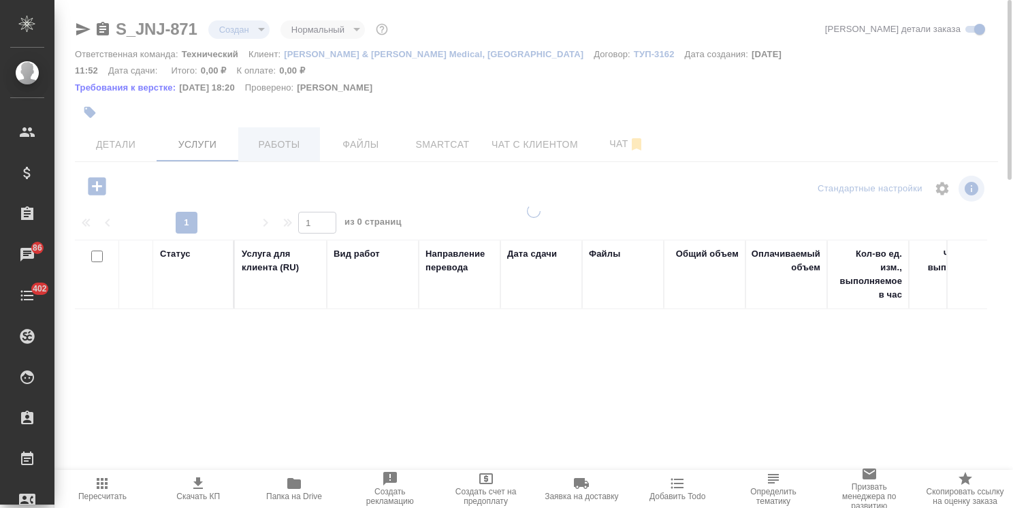
click at [246, 136] on span "Работы" at bounding box center [278, 144] width 65 height 17
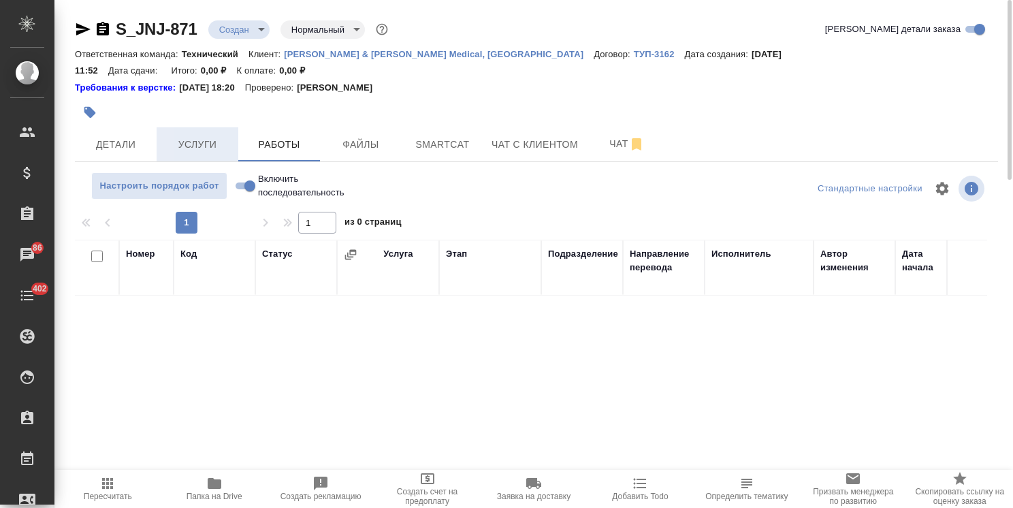
click at [187, 136] on span "Услуги" at bounding box center [197, 144] width 65 height 17
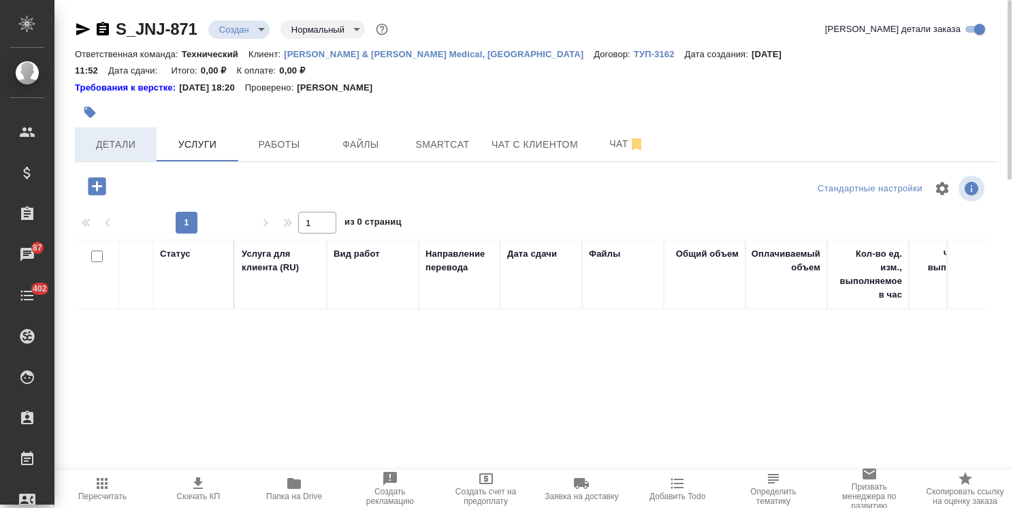
click at [101, 136] on span "Детали" at bounding box center [115, 144] width 65 height 17
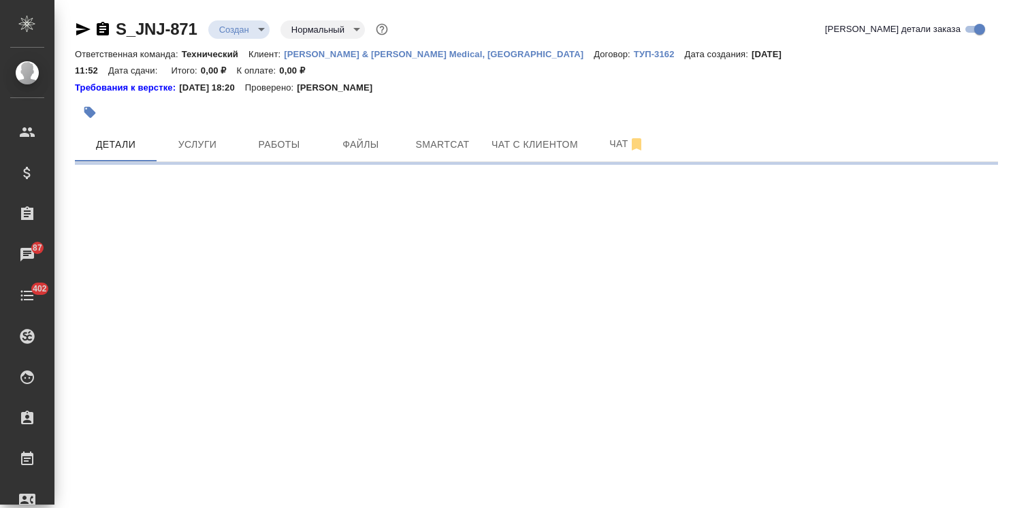
select select "RU"
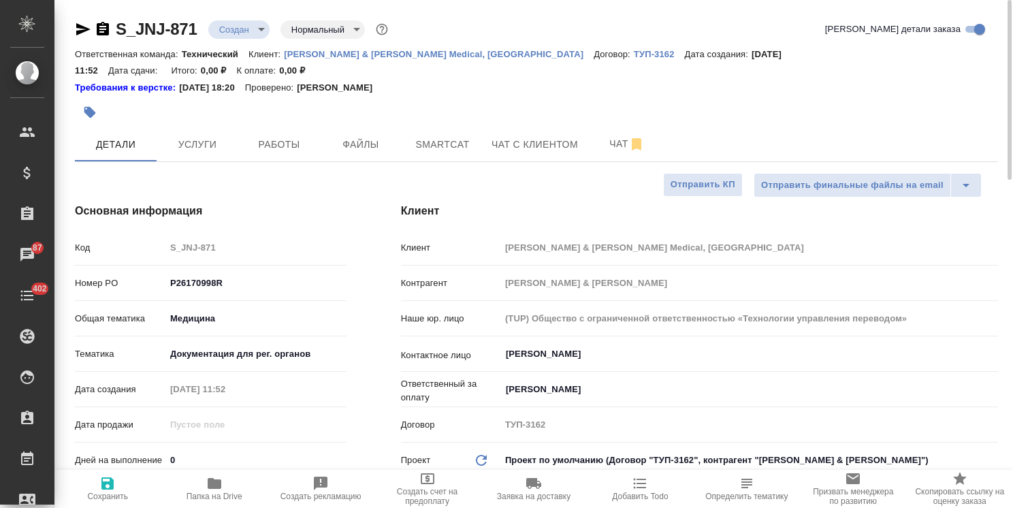
type textarea "x"
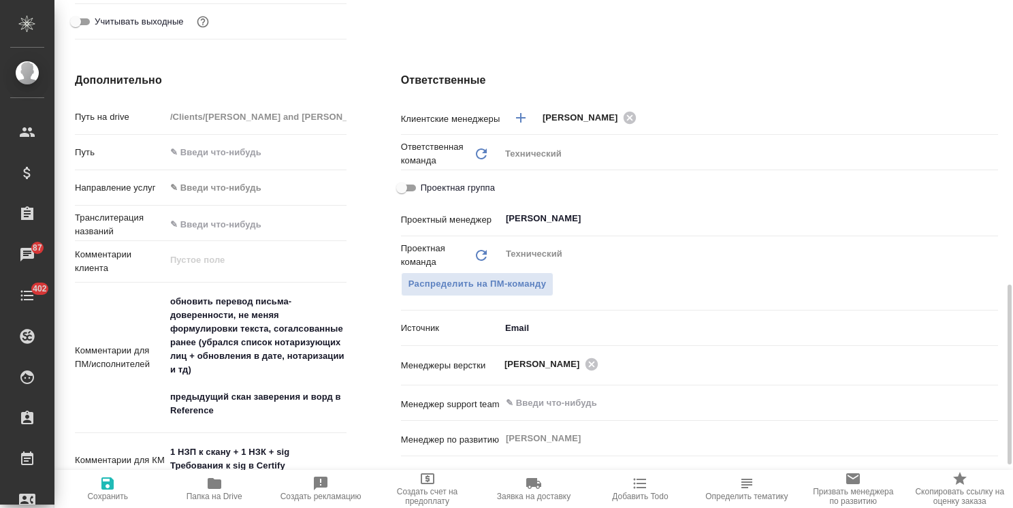
scroll to position [681, 0]
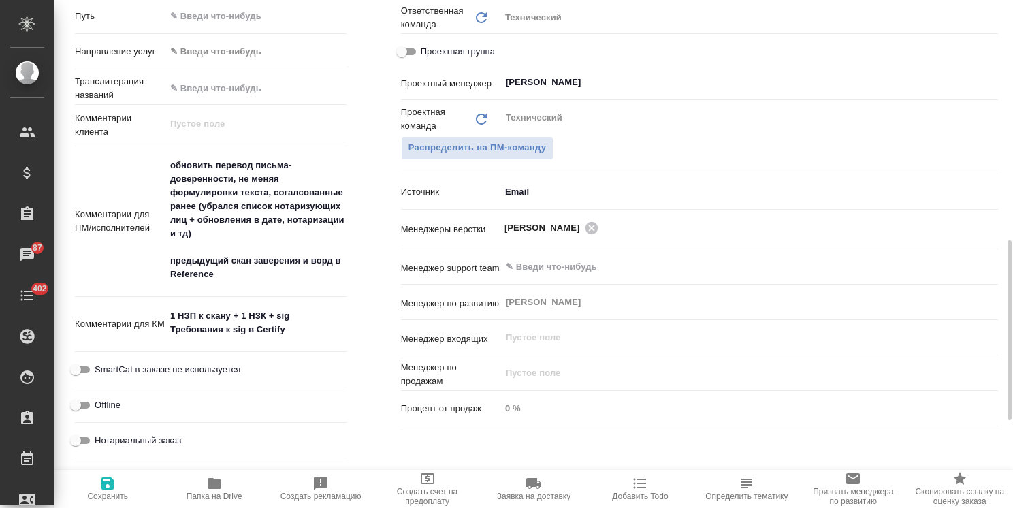
type textarea "x"
drag, startPoint x: 302, startPoint y: 246, endPoint x: 332, endPoint y: 244, distance: 30.0
click at [332, 244] on textarea "обновить перевод письма-доверенности, не меняя формулировки текста, согалсованн…" at bounding box center [256, 221] width 180 height 132
type textarea "обновить перевод письма-доверенности, не меняя формулировки текста, согалсованн…"
type textarea "x"
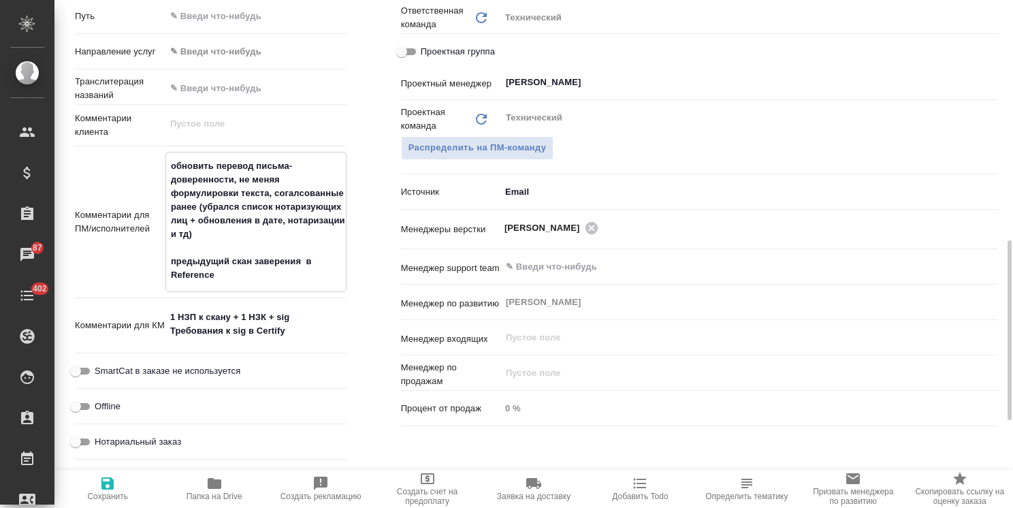
type textarea "x"
type textarea "обновить перевод письма-доверенности, не меняя формулировки текста, согалсованн…"
type textarea "x"
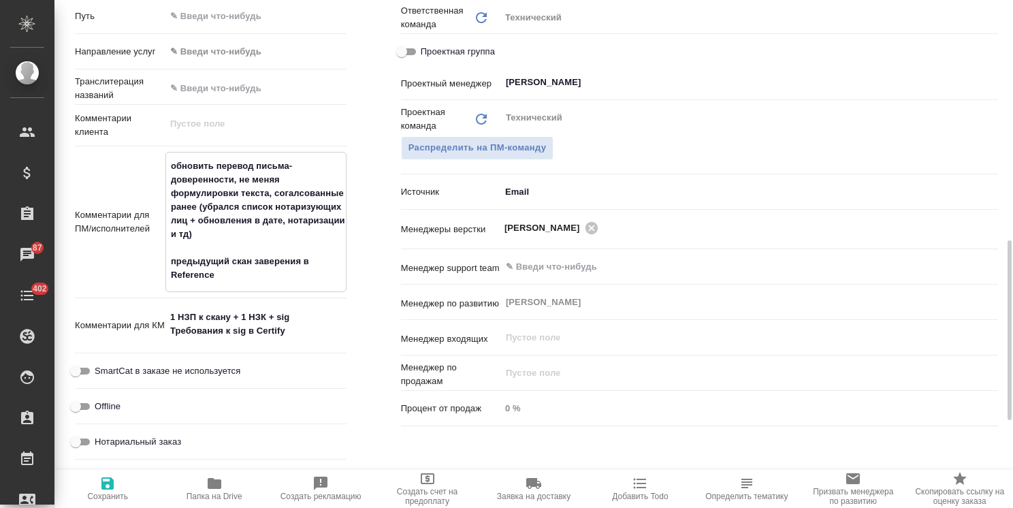
type textarea "x"
type textarea "обновить перевод письма-доверенности, не меняя формулировки текста, согалсованн…"
type textarea "x"
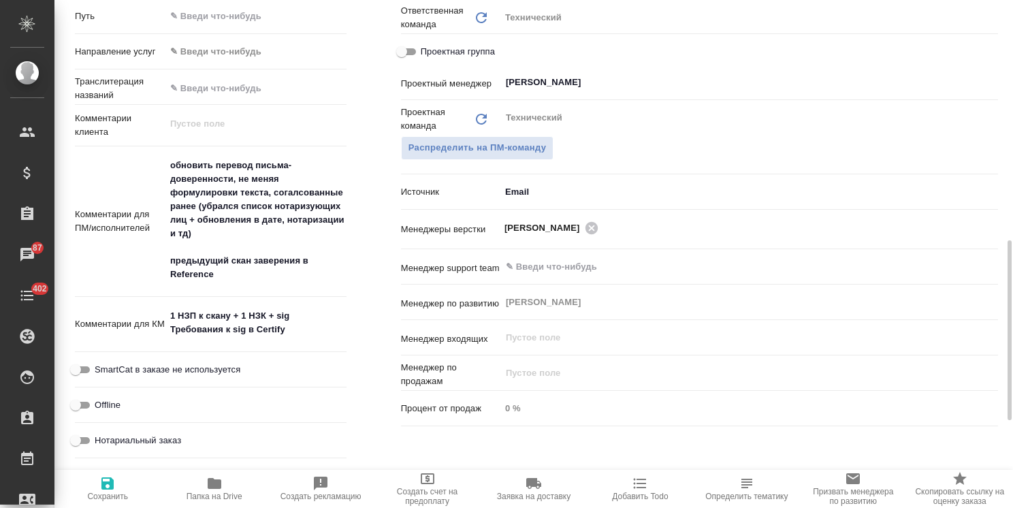
type textarea "x"
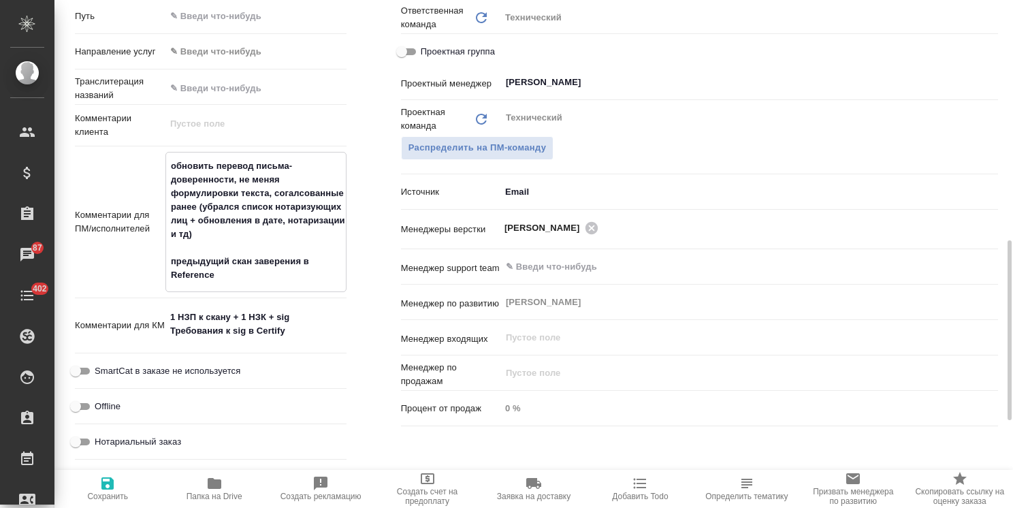
click at [239, 220] on textarea "обновить перевод письма-доверенности, не меняя формулировки текста, согалсованн…" at bounding box center [256, 221] width 180 height 132
click at [221, 263] on textarea "обновить перевод письма-доверенности, не меняя формулировки текста, согалсованн…" at bounding box center [256, 221] width 180 height 132
type textarea "обновить перевод письма-доверенности, не меняя формулировки текста, согалсованн…"
type textarea "x"
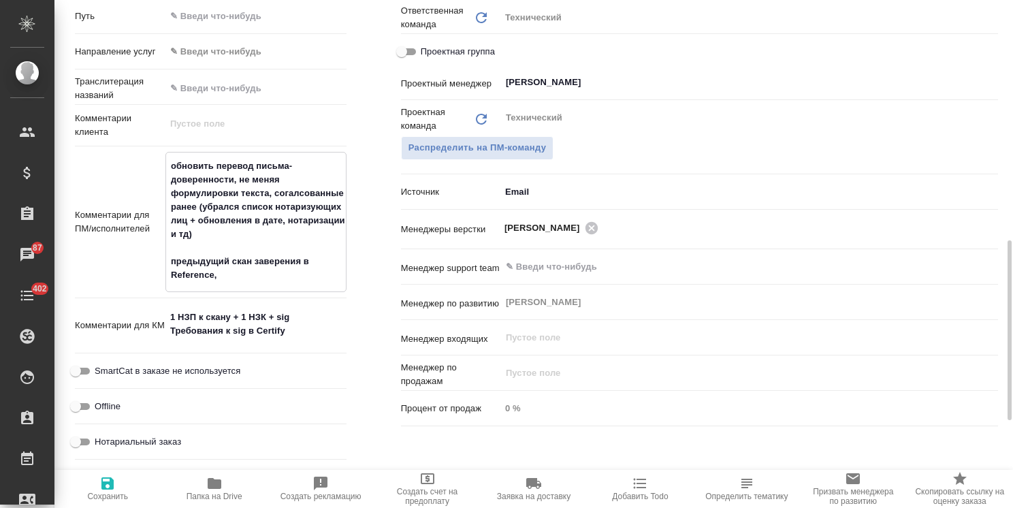
type textarea "x"
type textarea "обновить перевод письма-доверенности, не меняя формулировки текста, согалсованн…"
type textarea "x"
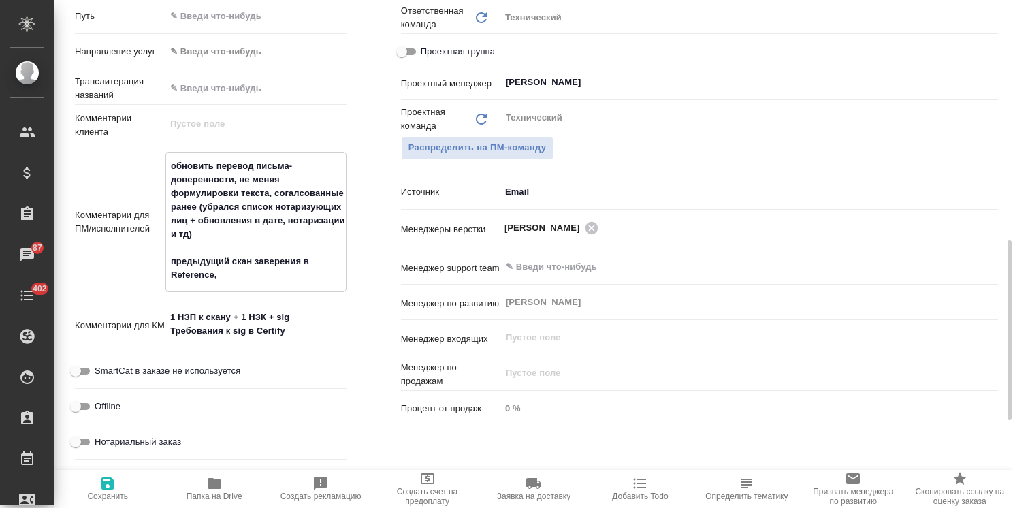
type textarea "x"
type textarea "обновить перевод письма-доверенности, не меняя формулировки текста, согалсованн…"
type textarea "x"
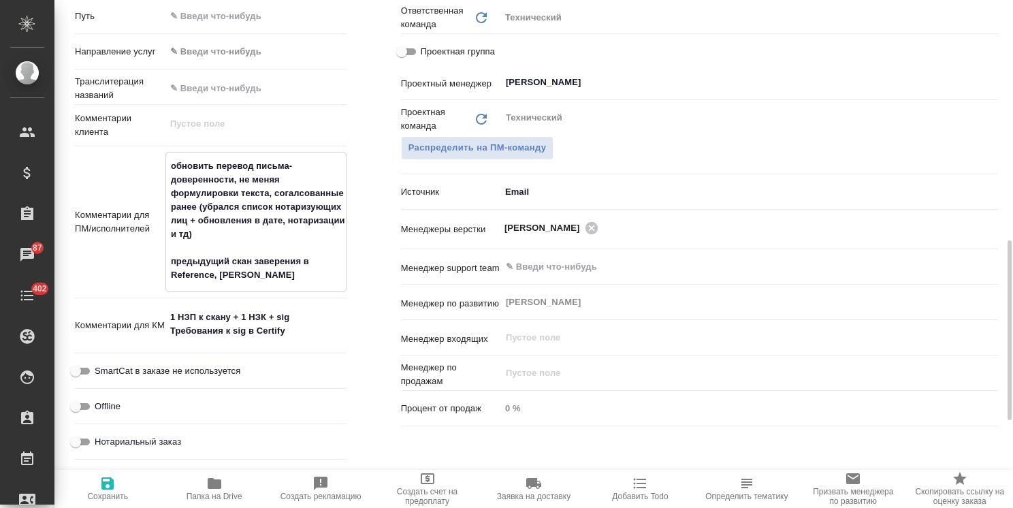
type textarea "обновить перевод письма-доверенности, не меняя формулировки текста, согалсованн…"
type textarea "x"
type textarea "обновить перевод письма-доверенности, не меняя формулировки текста, согалсованн…"
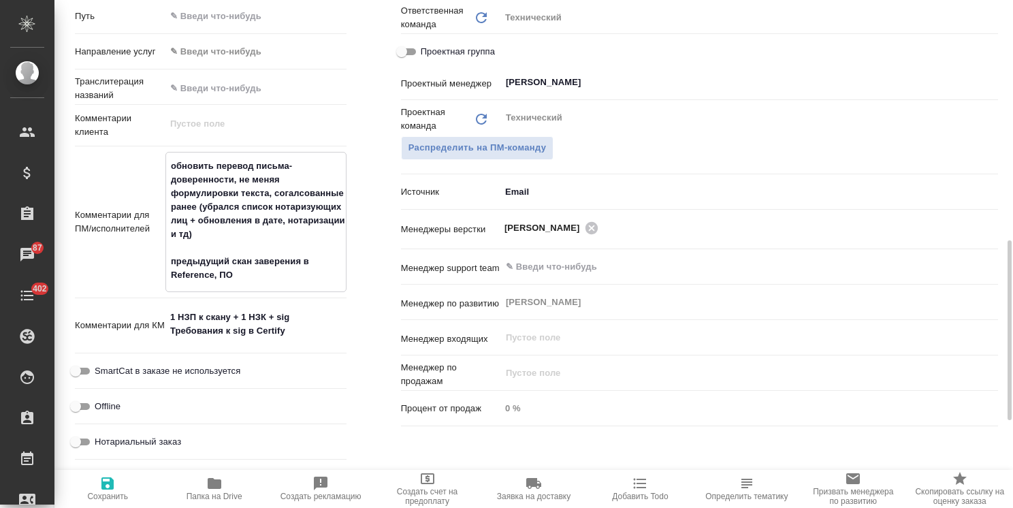
type textarea "x"
type textarea "обновить перевод письма-доверенности, не меняя формулировки текста, согалсованн…"
type textarea "x"
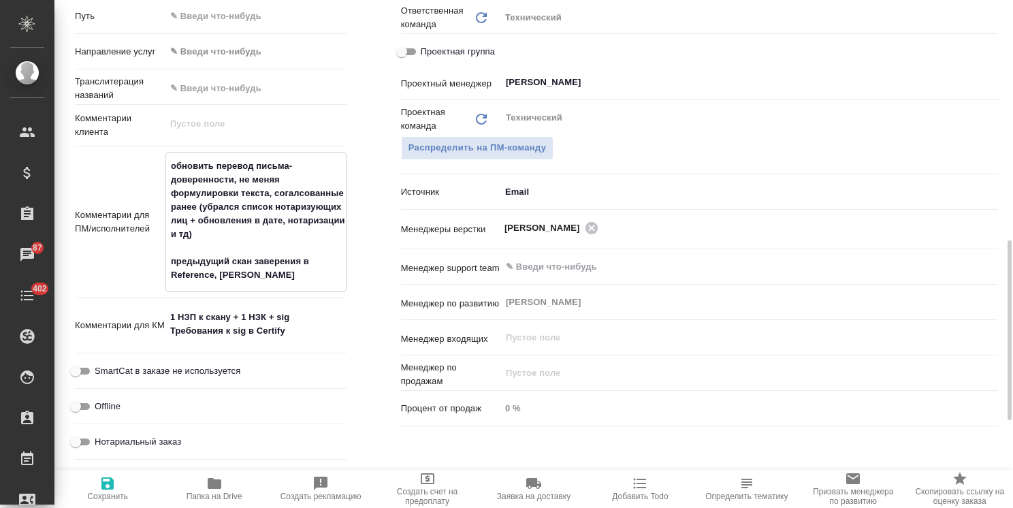
type textarea "x"
type textarea "обновить перевод письма-доверенности, не меняя формулировки текста, согалсованн…"
type textarea "x"
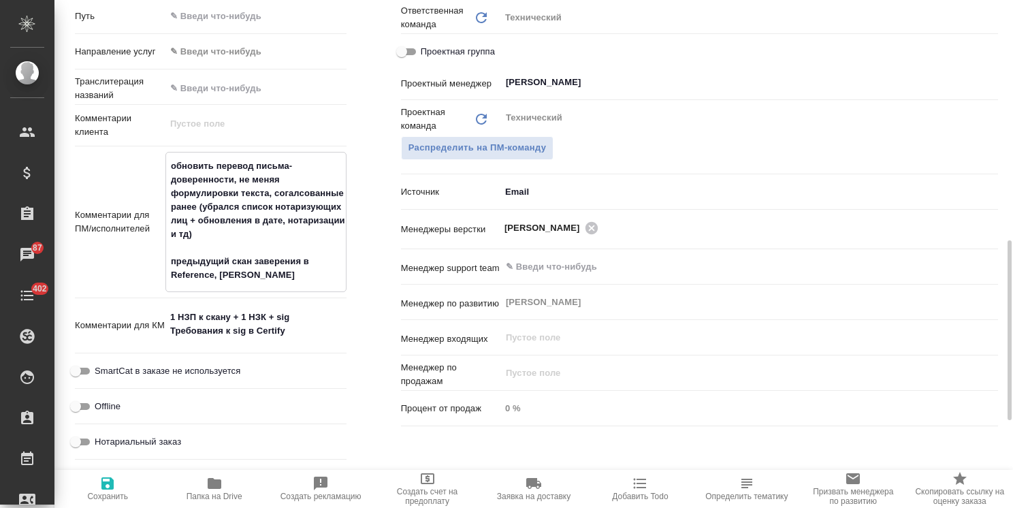
type textarea "x"
type textarea "обновить перевод письма-доверенности, не меняя формулировки текста, согалсованн…"
type textarea "x"
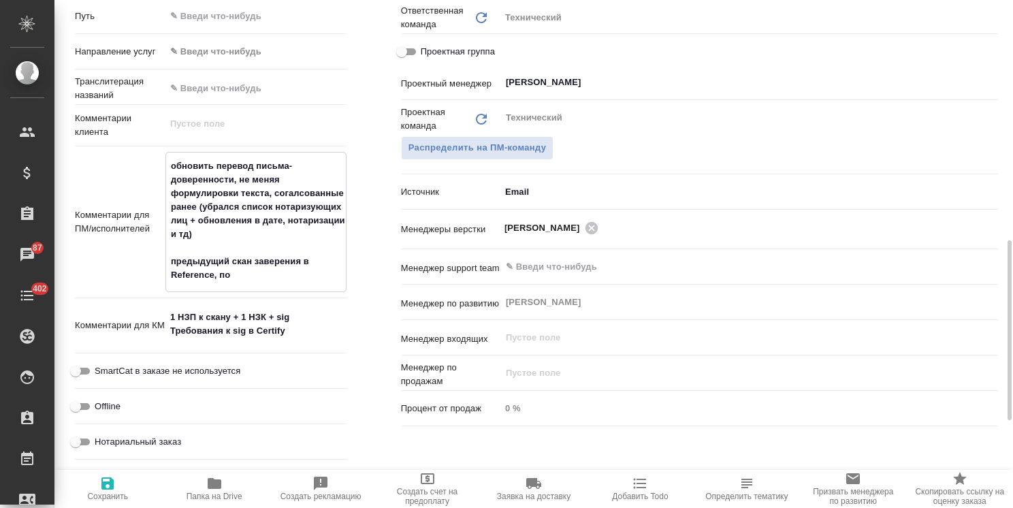
type textarea "обновить перевод письма-доверенности, не меняя формулировки текста, согалсованн…"
type textarea "x"
type textarea "обновить перевод письма-доверенности, не меняя формулировки текста, согалсованн…"
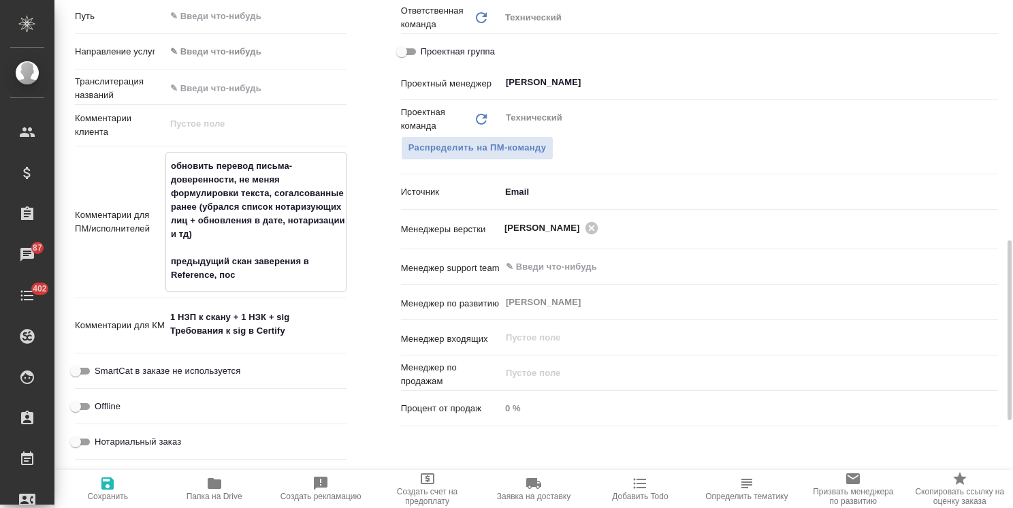
type textarea "x"
type textarea "обновить перевод письма-доверенности, не меняя формулировки текста, согалсованн…"
type textarea "x"
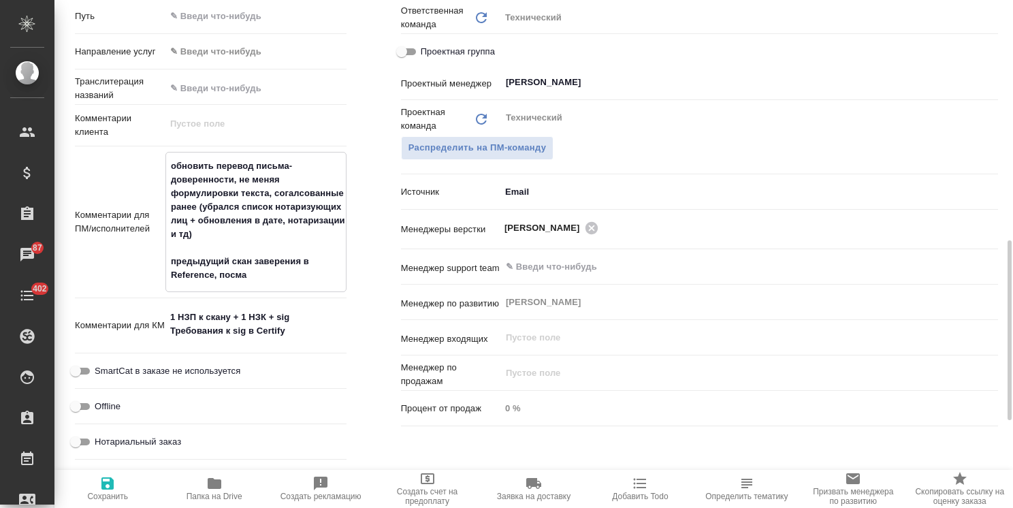
type textarea "x"
type textarea "обновить перевод письма-доверенности, не меняя формулировки текста, согалсованн…"
type textarea "x"
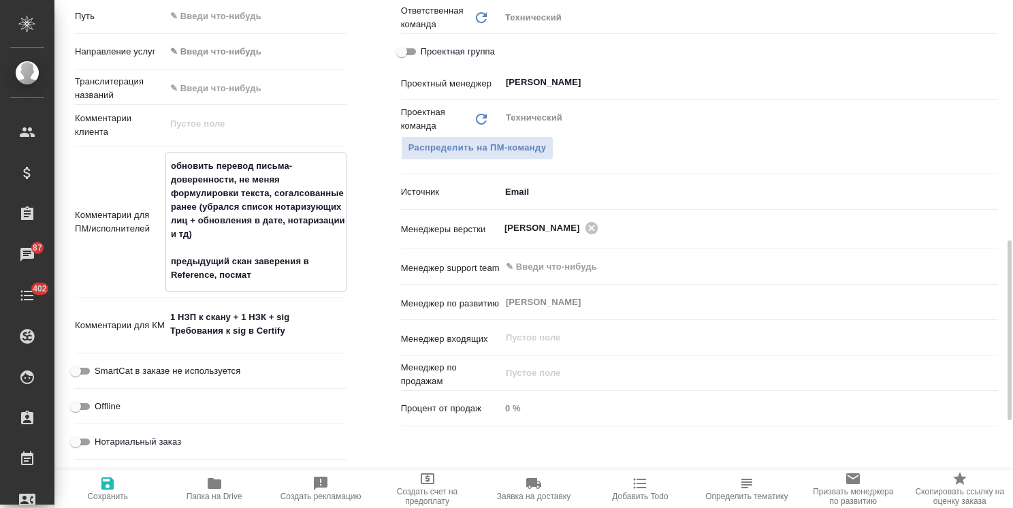
type textarea "обновить перевод письма-доверенности, не меняя формулировки текста, согалсованн…"
type textarea "x"
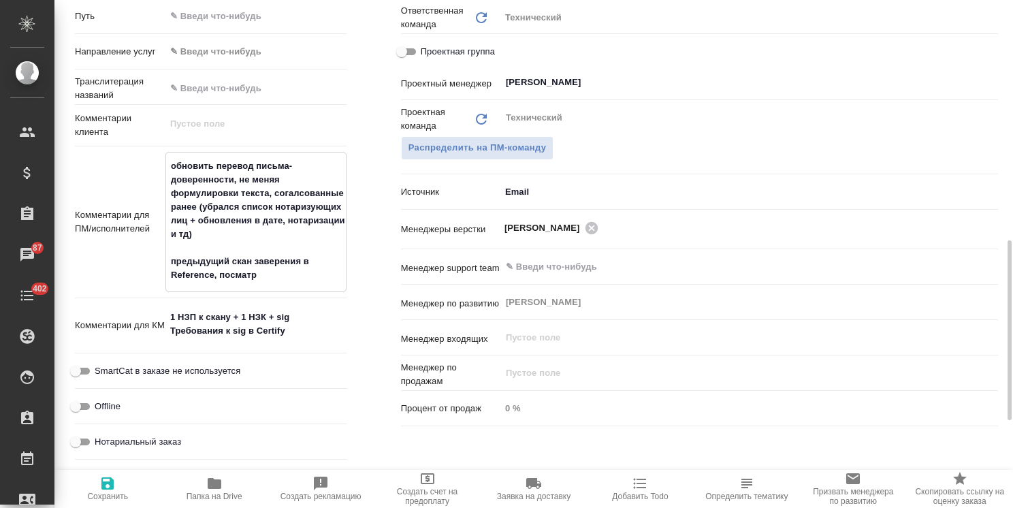
type textarea "обновить перевод письма-доверенности, не меняя формулировки текста, согалсованн…"
type textarea "x"
type textarea "обновить перевод письма-доверенности, не меняя формулировки текста, согалсованн…"
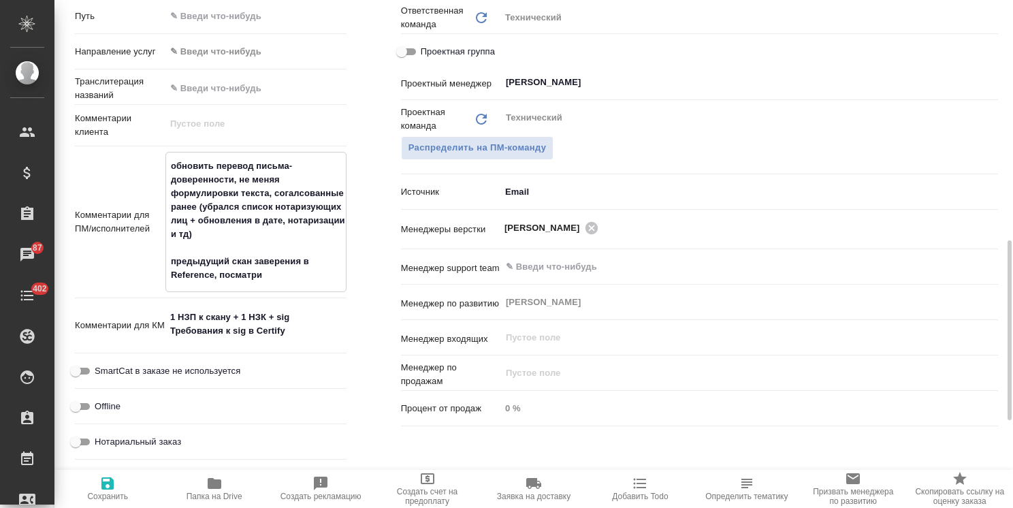
type textarea "x"
type textarea "обновить перевод письма-доверенности, не меняя формулировки текста, согалсованн…"
type textarea "x"
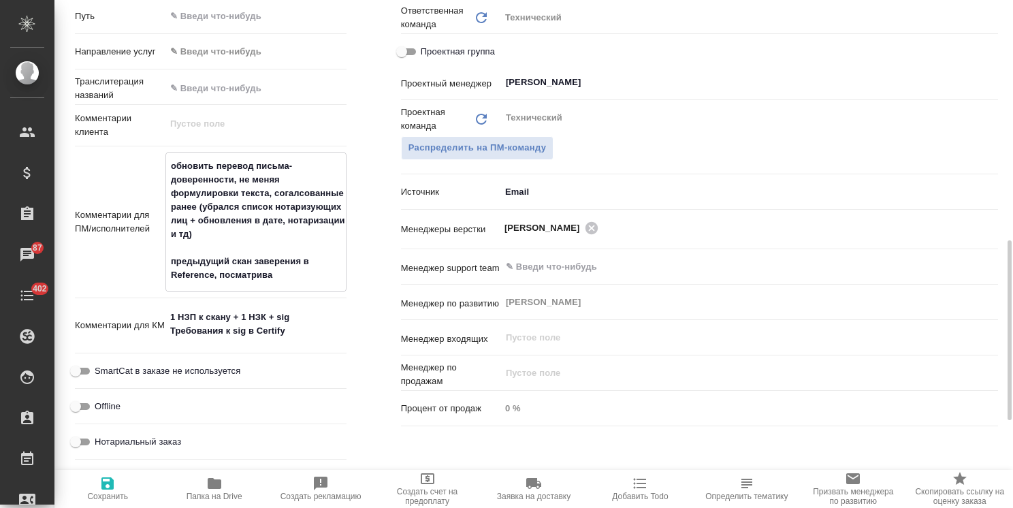
type textarea "x"
type textarea "обновить перевод письма-доверенности, не меняя формулировки текста, согалсованн…"
type textarea "x"
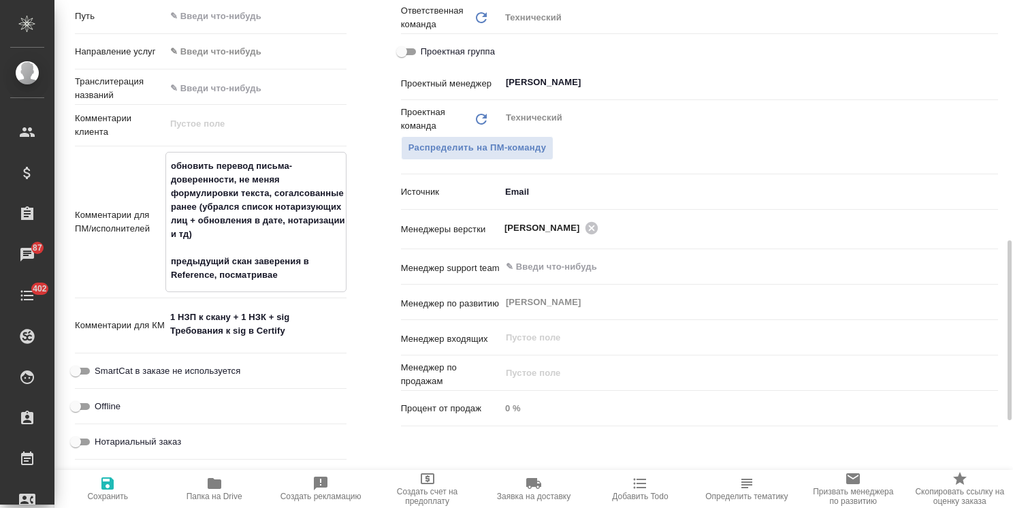
type textarea "x"
type textarea "обновить перевод письма-доверенности, не меняя формулировки текста, согалсованн…"
type textarea "x"
type textarea "обновить перевод письма-доверенности, не меняя формулировки текста, согалсованн…"
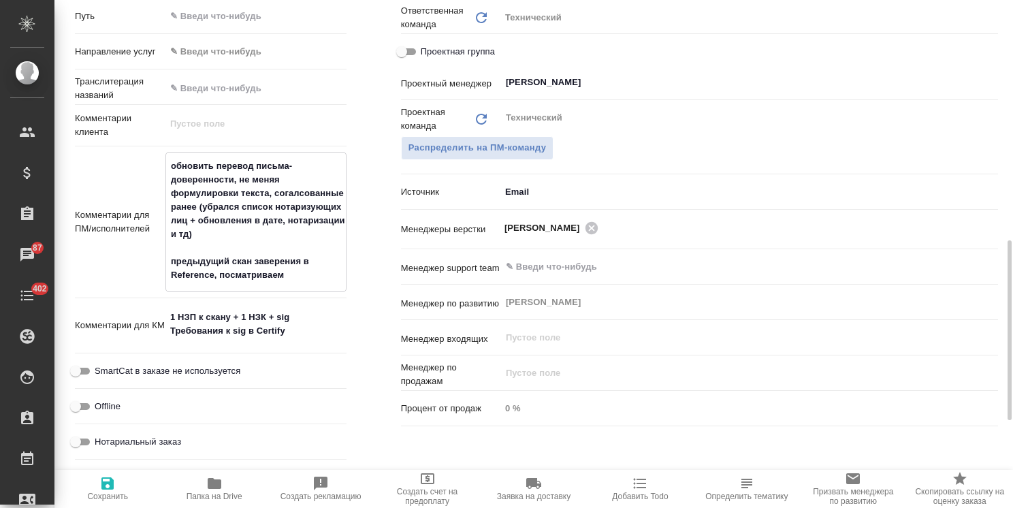
type textarea "x"
type textarea "обновить перевод письма-доверенности, не меняя формулировки текста, согалсованн…"
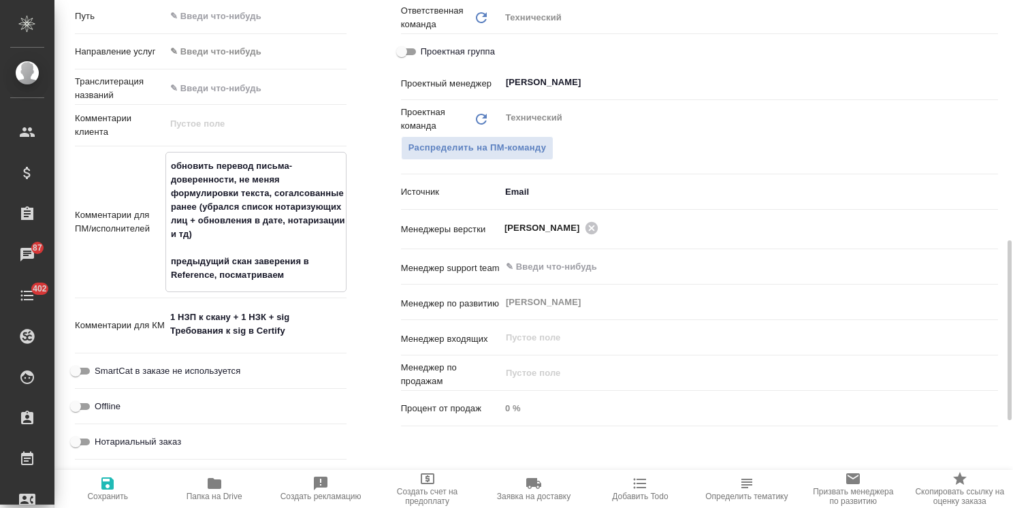
type textarea "x"
type textarea "обновить перевод письма-доверенности, не меняя формулировки текста, согалсованн…"
type textarea "x"
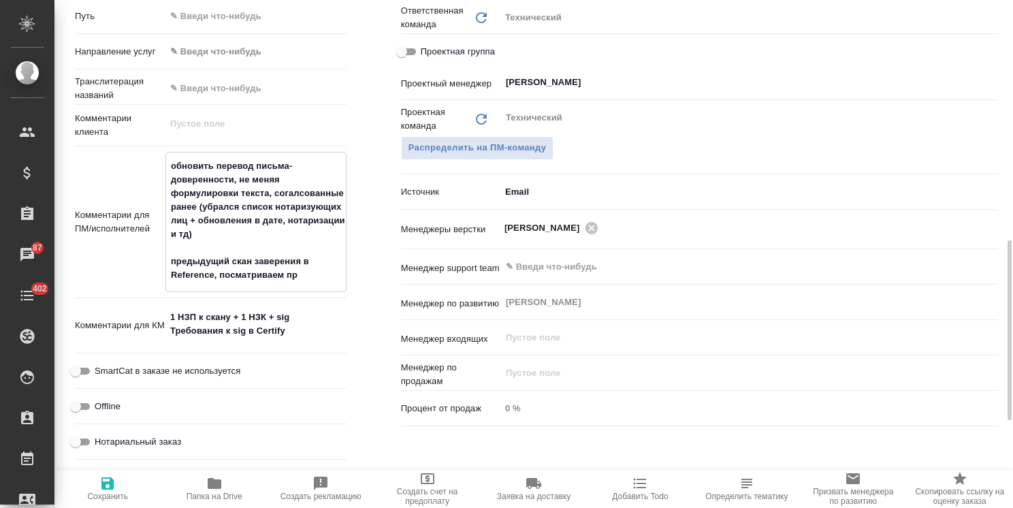
type textarea "x"
type textarea "обновить перевод письма-доверенности, не меняя формулировки текста, согалсованн…"
type textarea "x"
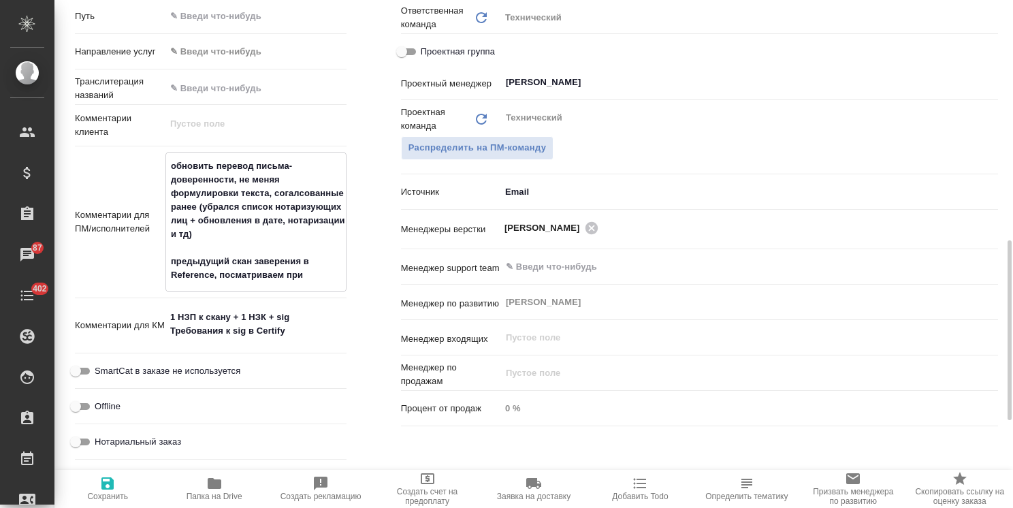
type textarea "обновить перевод письма-доверенности, не меняя формулировки текста, согалсованн…"
type textarea "x"
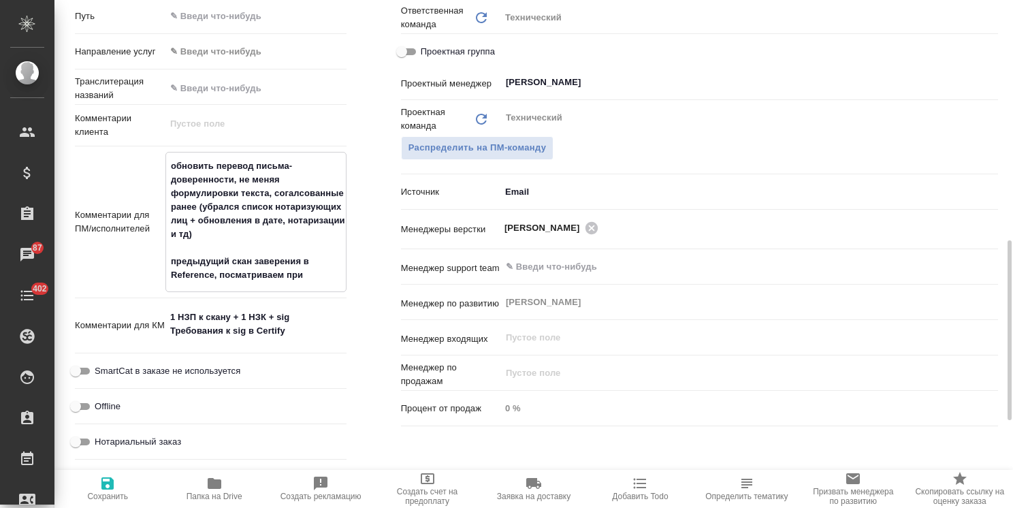
type textarea "обновить перевод письма-доверенности, не меняя формулировки текста, согалсованн…"
type textarea "x"
type textarea "обновить перевод письма-доверенности, не меняя формулировки текста, согалсованн…"
type textarea "x"
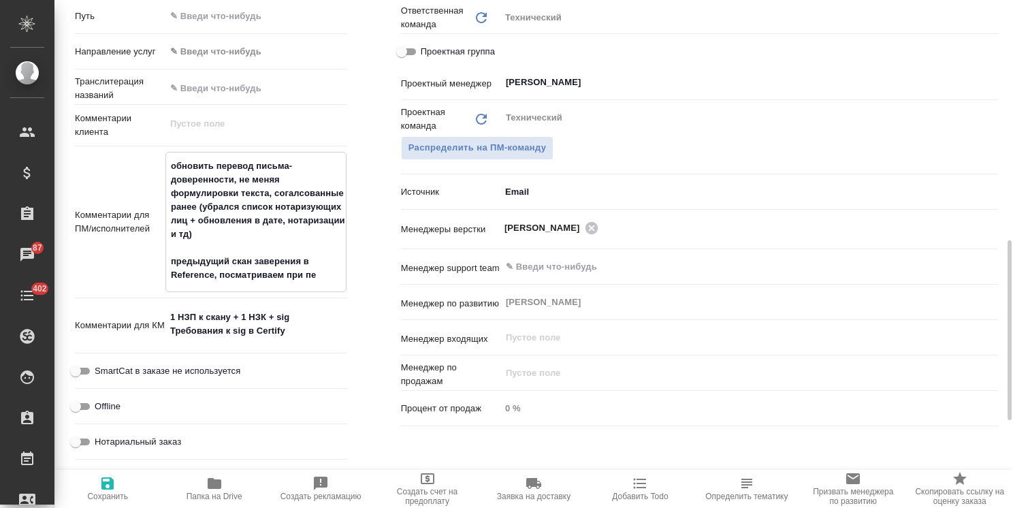
type textarea "x"
type textarea "обновить перевод письма-доверенности, не меняя формулировки текста, согалсованн…"
type textarea "x"
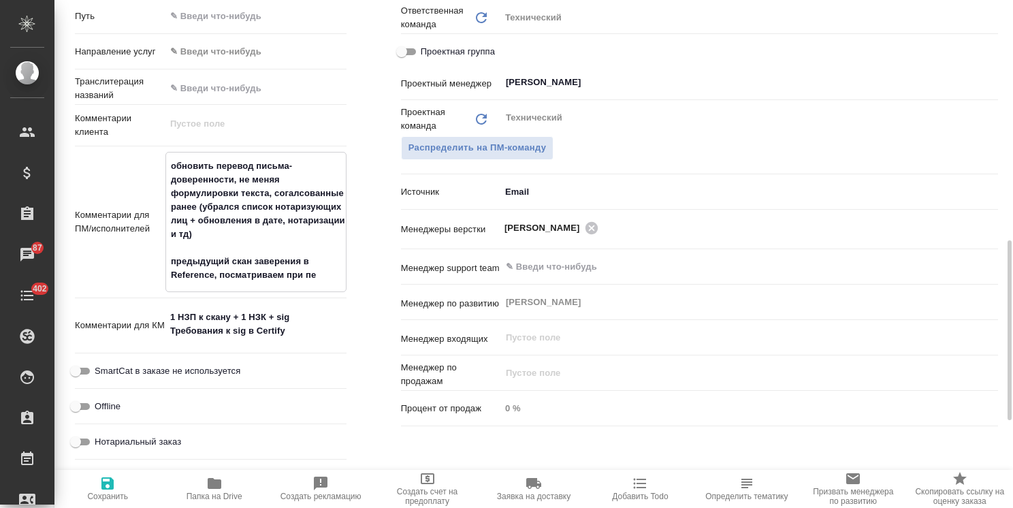
type textarea "x"
type textarea "обновить перевод письма-доверенности, не меняя формулировки текста, согалсованн…"
type textarea "x"
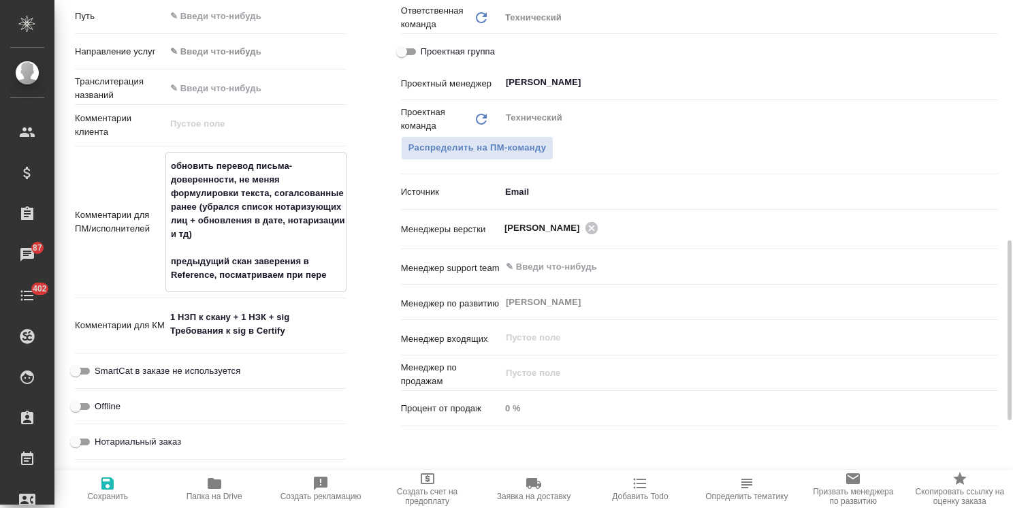
type textarea "x"
type textarea "обновить перевод письма-доверенности, не меняя формулировки текста, согалсованн…"
type textarea "x"
type textarea "обновить перевод письма-доверенности, не меняя формулировки текста, согалсованн…"
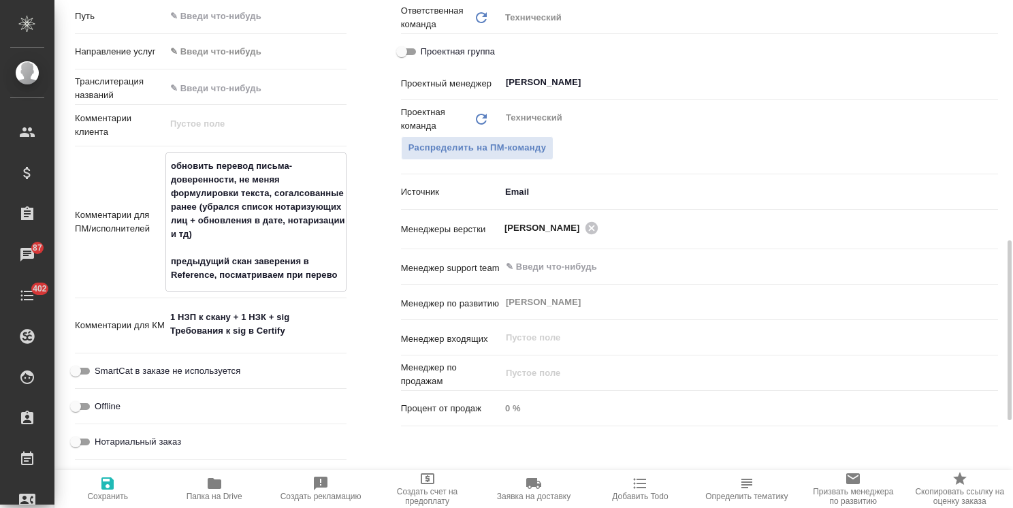
type textarea "x"
type textarea "обновить перевод письма-доверенности, не меняя формулировки текста, согалсованн…"
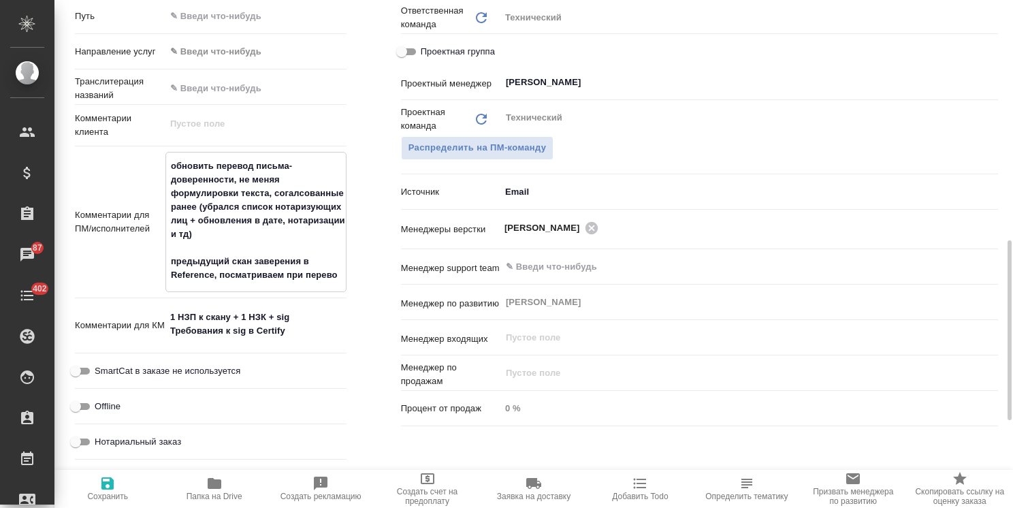
type textarea "x"
type textarea "обновить перевод письма-доверенности, не меняя формулировки текста, согалсованн…"
type textarea "x"
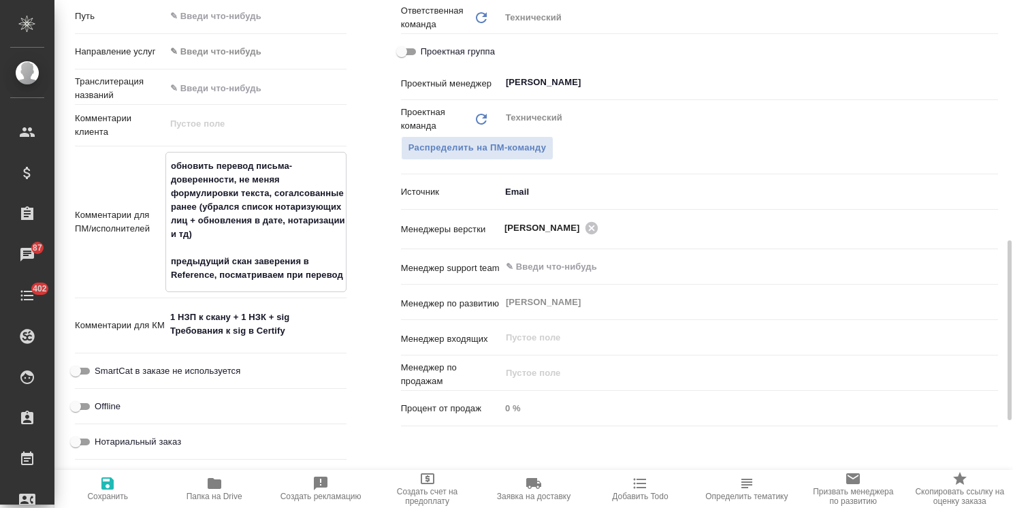
type textarea "x"
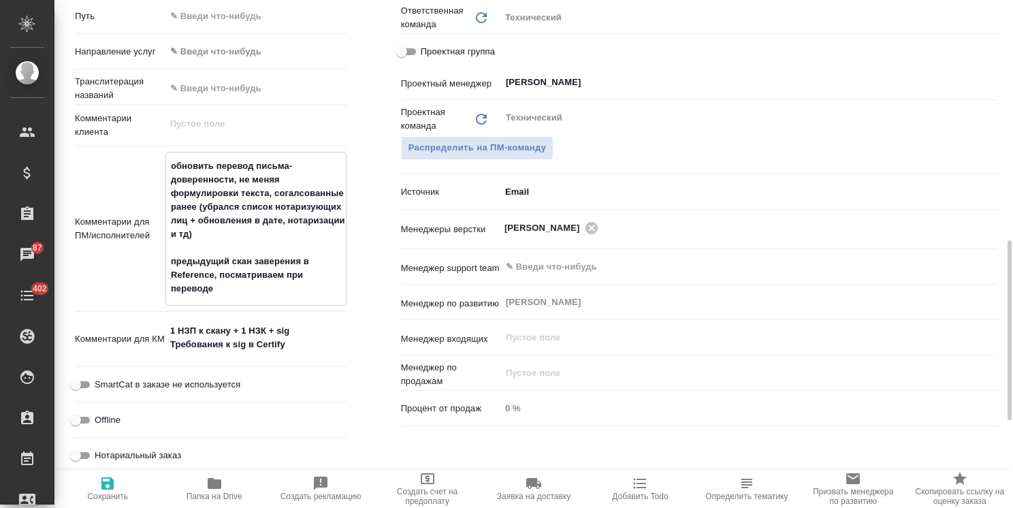
type textarea "x"
type textarea "обновить перевод письма-доверенности, не меняя формулировки текста, согалсованн…"
type textarea "x"
type textarea "обновить перевод письма-доверенности, не меняя формулировки текста, согалсованн…"
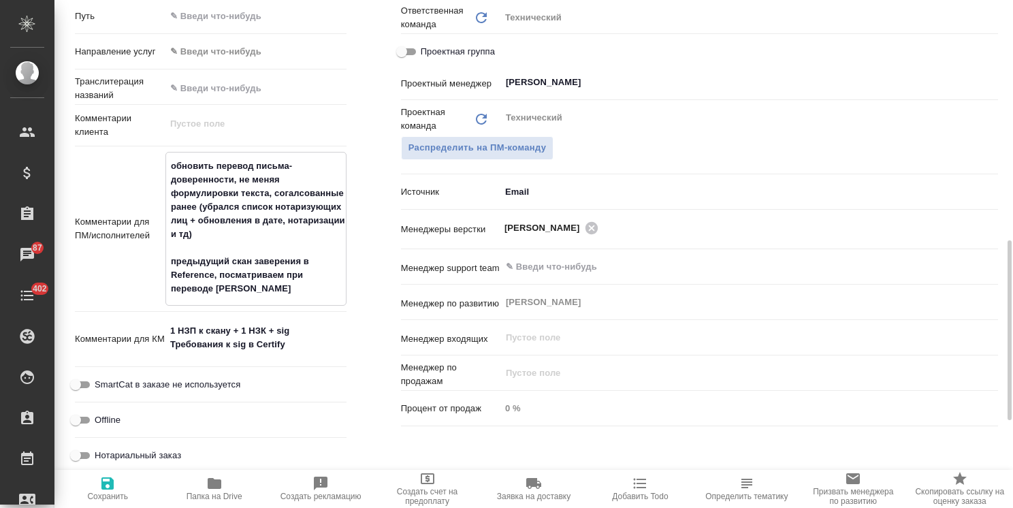
type textarea "x"
type textarea "обновить перевод письма-доверенности, не меняя формулировки текста, согалсованн…"
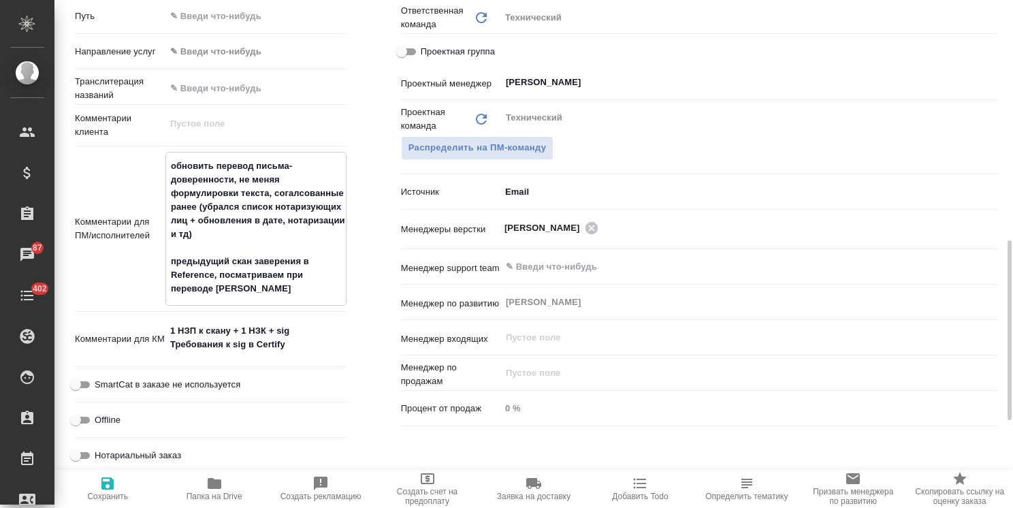
type textarea "x"
type textarea "обновить перевод письма-доверенности, не меняя формулировки текста, согалсованн…"
click at [120, 499] on span "Сохранить" at bounding box center [107, 496] width 41 height 10
click at [211, 494] on span "Папка на Drive" at bounding box center [215, 496] width 56 height 10
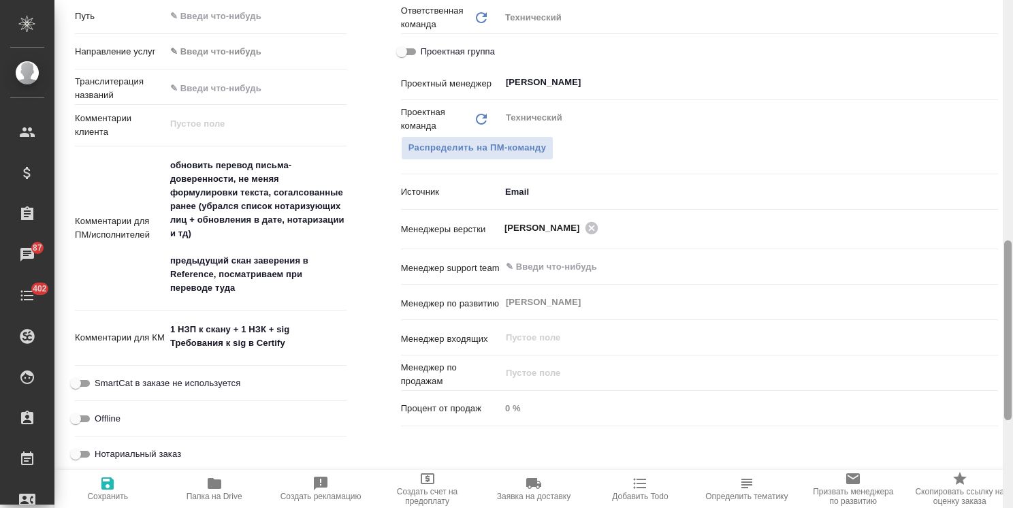
scroll to position [19, 0]
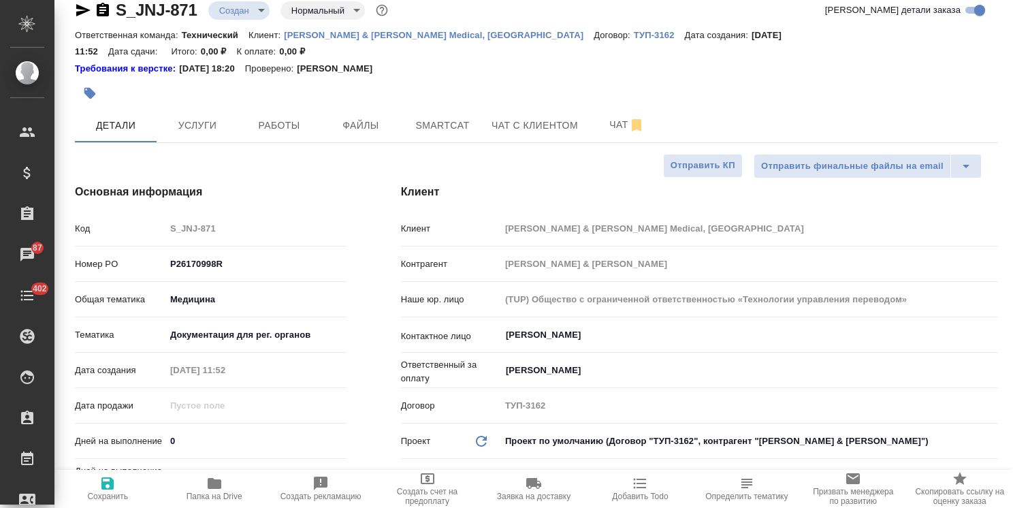
drag, startPoint x: 1005, startPoint y: 285, endPoint x: 1007, endPoint y: -7, distance: 292.0
click at [1007, 0] on html ".cls-1 fill:#fff; AWATERA Usmanova Olga Клиенты Спецификации Заказы 87 Чаты 402…" at bounding box center [506, 254] width 1013 height 508
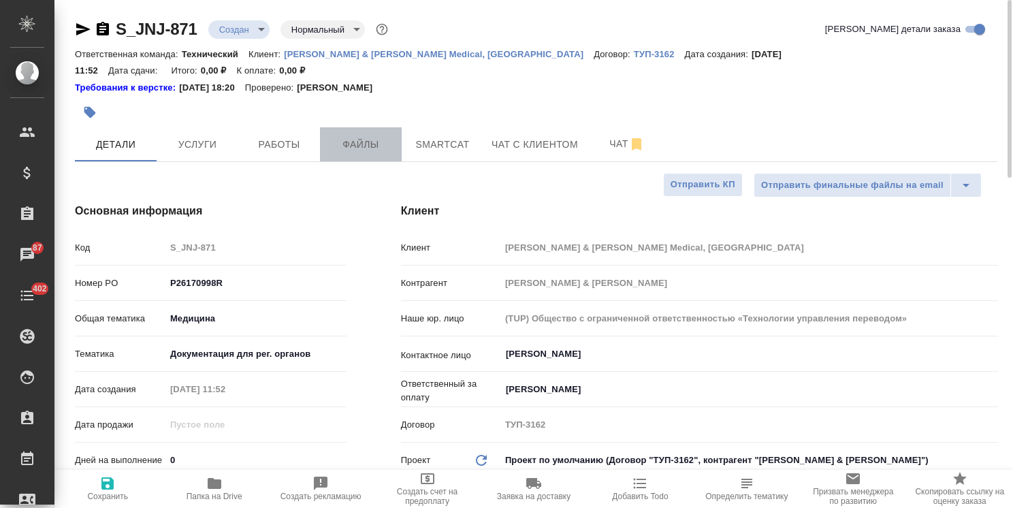
click at [357, 136] on span "Файлы" at bounding box center [360, 144] width 65 height 17
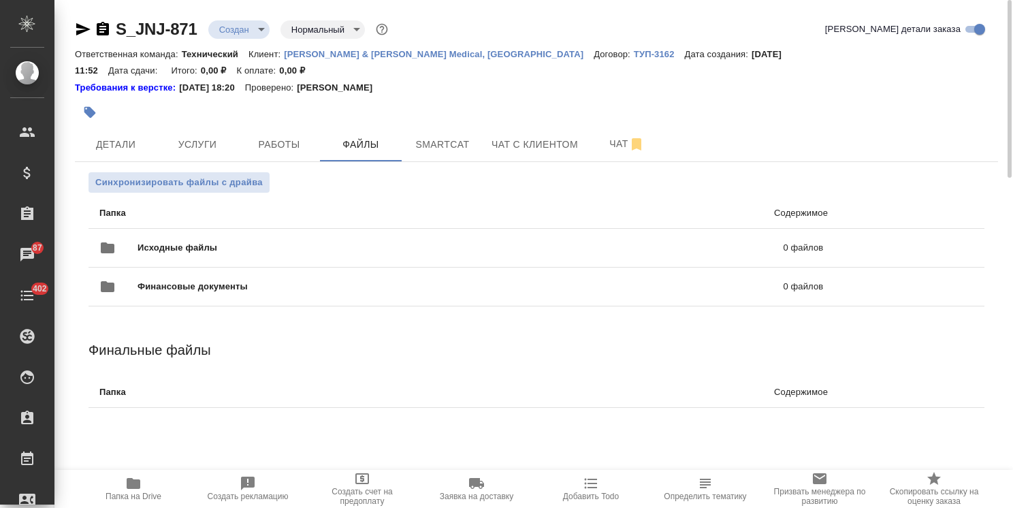
click at [191, 231] on div "Исходные файлы 0 файлов" at bounding box center [461, 247] width 724 height 33
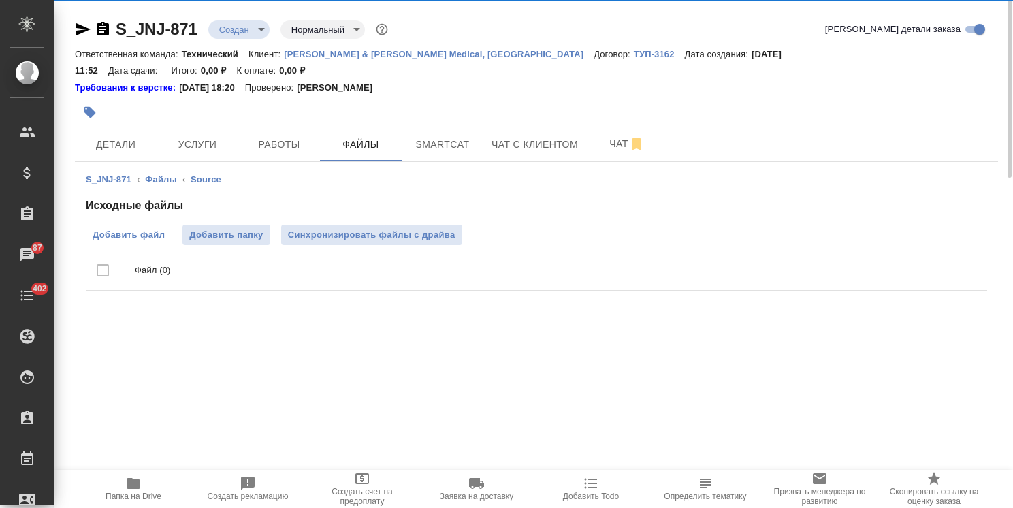
click at [139, 228] on span "Добавить файл" at bounding box center [129, 235] width 72 height 14
click at [0, 0] on input "Добавить файл" at bounding box center [0, 0] width 0 height 0
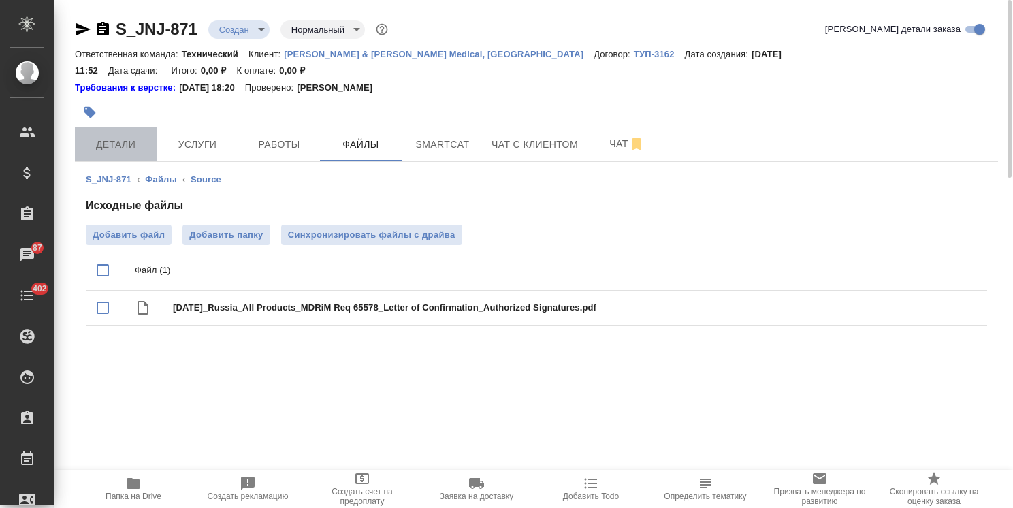
click at [129, 136] on span "Детали" at bounding box center [115, 144] width 65 height 17
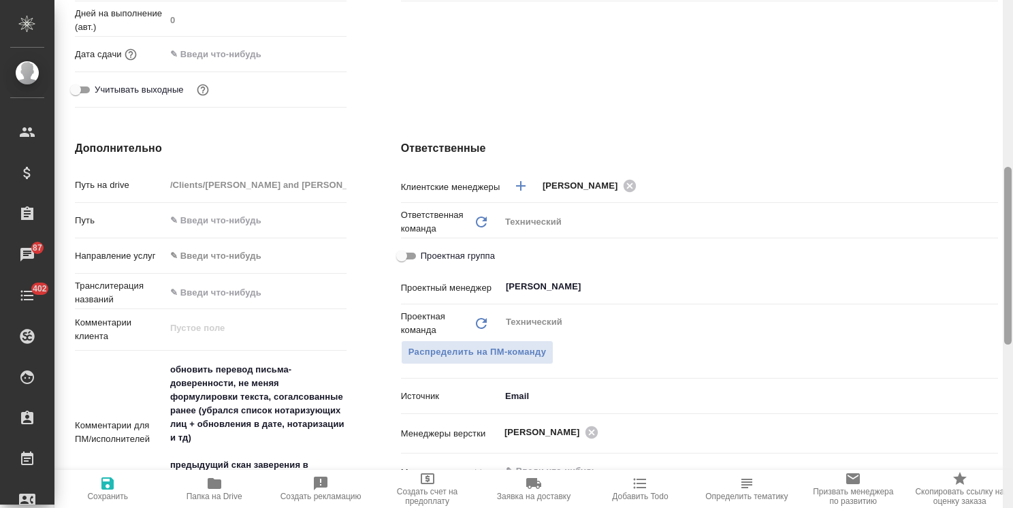
scroll to position [25, 0]
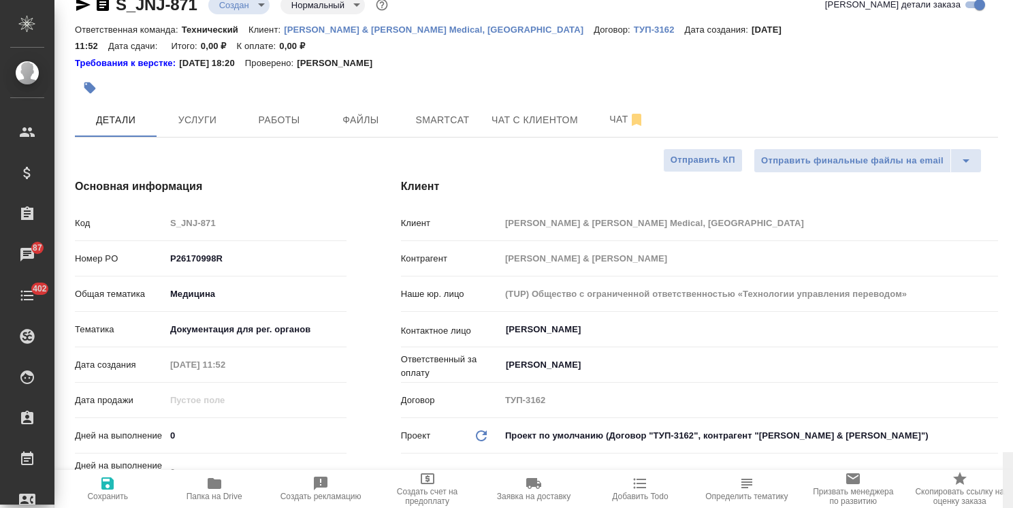
drag, startPoint x: 1005, startPoint y: 252, endPoint x: 977, endPoint y: 27, distance: 226.9
click at [979, 33] on div "S_JNJ-871 Создан new Нормальный normal Кратко детали заказа Ответственная коман…" at bounding box center [533, 254] width 958 height 508
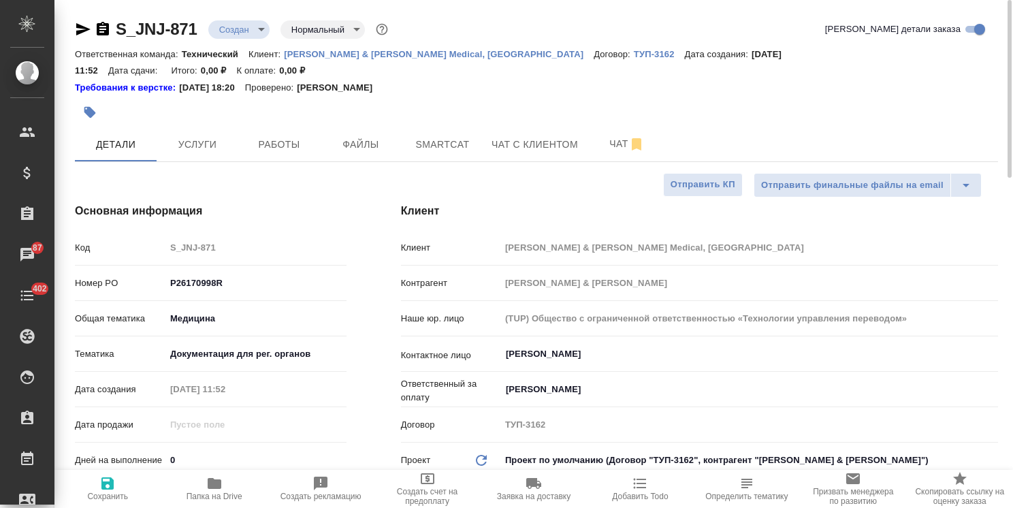
click at [236, 29] on body ".cls-1 fill:#fff; AWATERA Usmanova Olga Клиенты Спецификации Заказы 87 Чаты 402…" at bounding box center [506, 254] width 1013 height 508
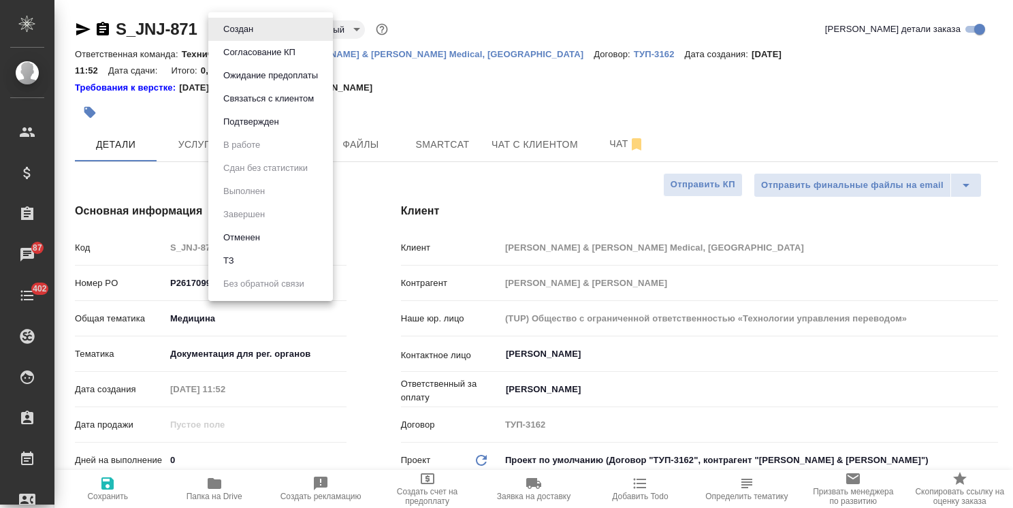
click at [234, 258] on button "ТЗ" at bounding box center [228, 260] width 19 height 15
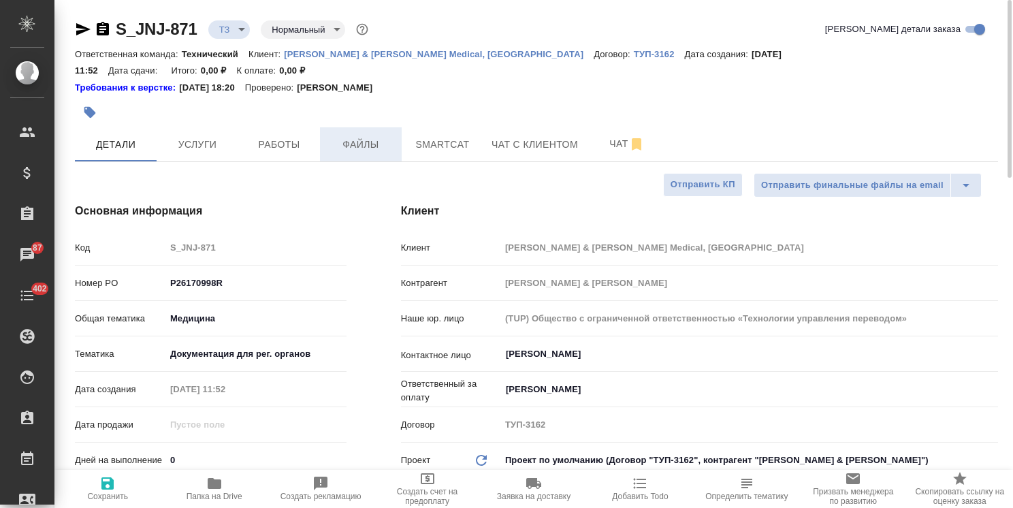
click at [352, 136] on span "Файлы" at bounding box center [360, 144] width 65 height 17
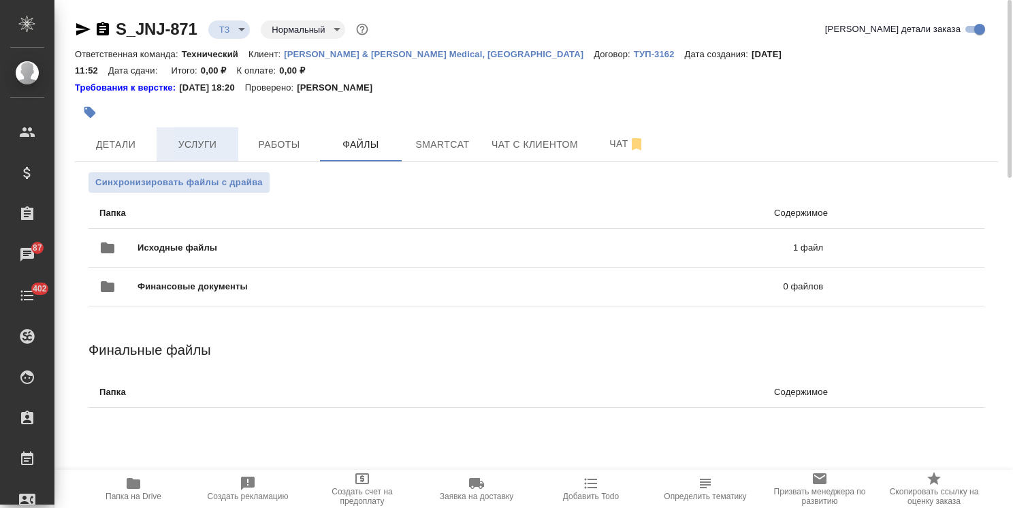
click at [212, 136] on span "Услуги" at bounding box center [197, 144] width 65 height 17
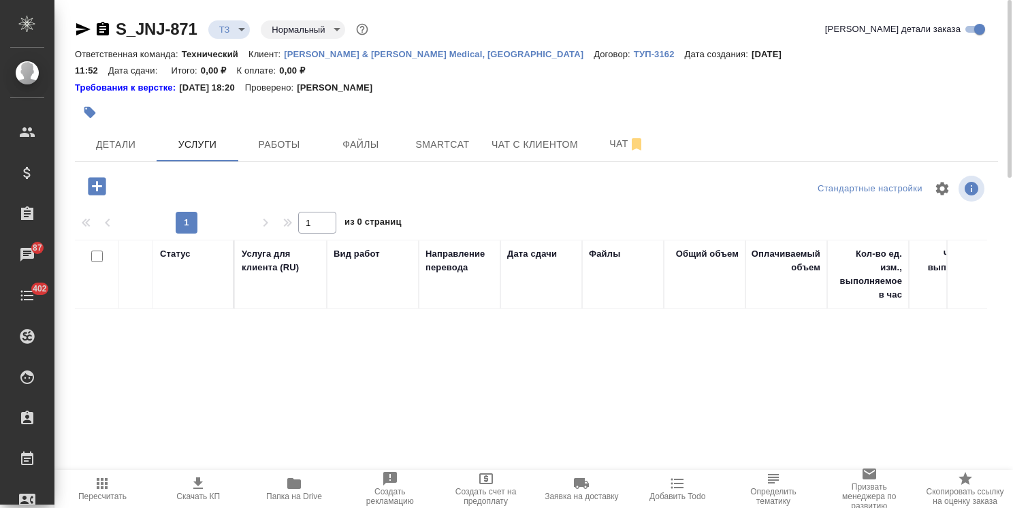
click at [93, 177] on icon "button" at bounding box center [97, 186] width 18 height 18
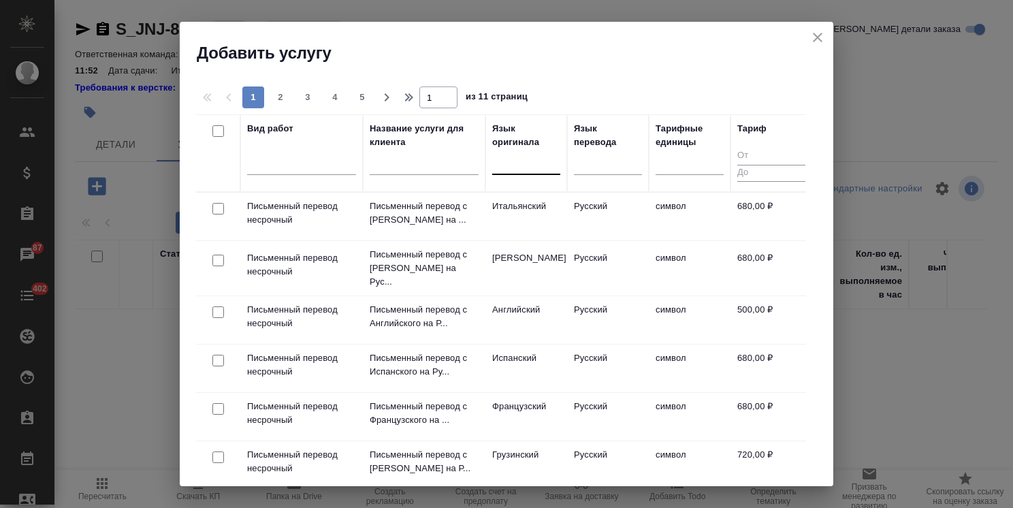
click at [530, 169] on div at bounding box center [526, 161] width 68 height 20
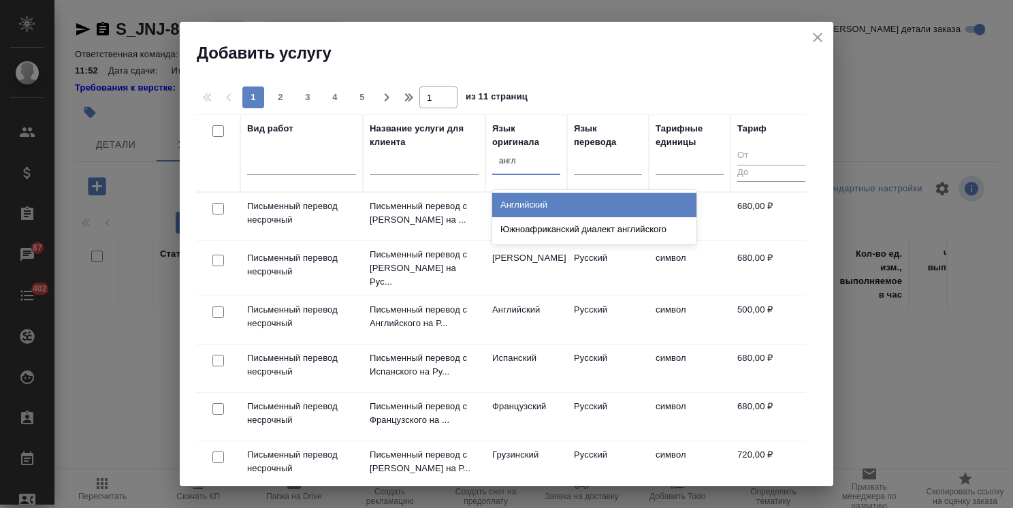
click at [547, 200] on div "Английский" at bounding box center [594, 205] width 204 height 25
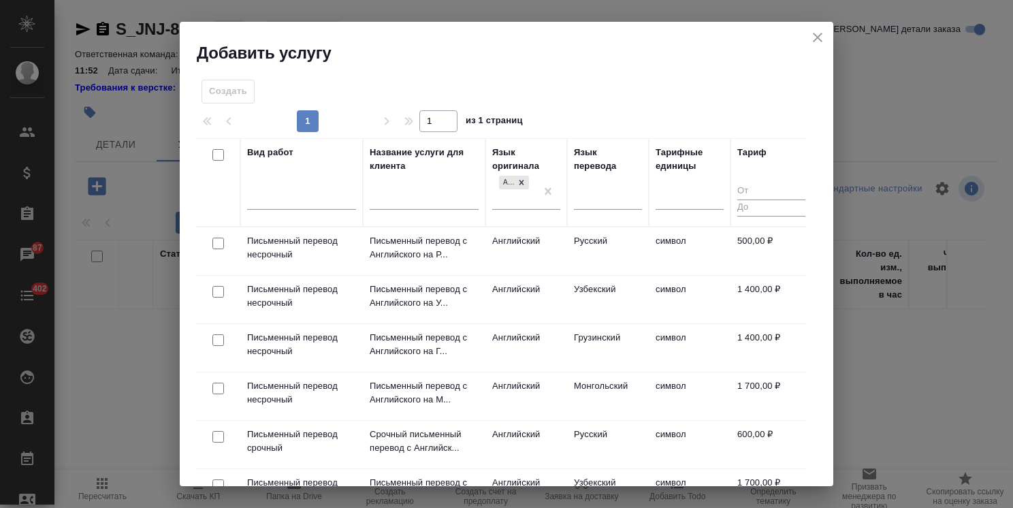
click at [218, 244] on input "checkbox" at bounding box center [218, 244] width 12 height 12
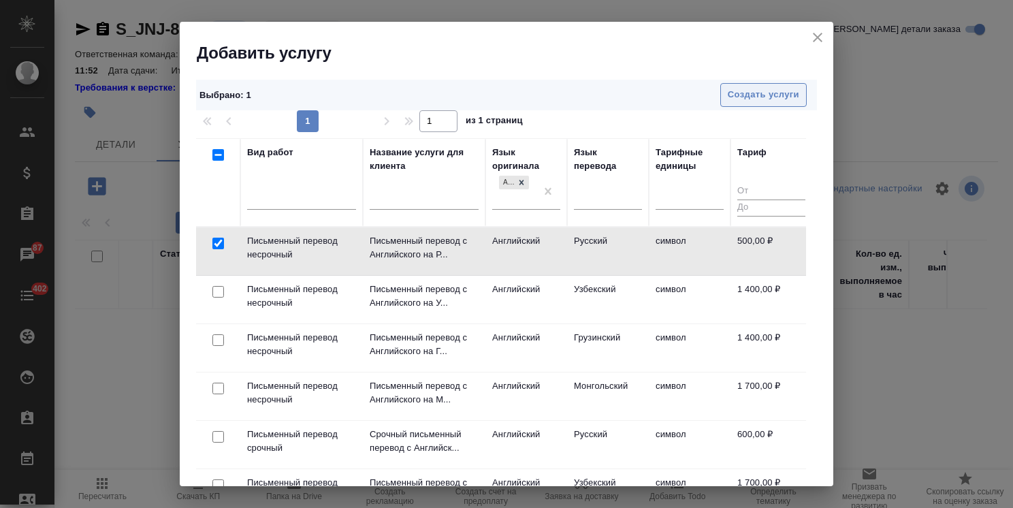
click at [756, 91] on span "Создать услуги" at bounding box center [763, 95] width 71 height 16
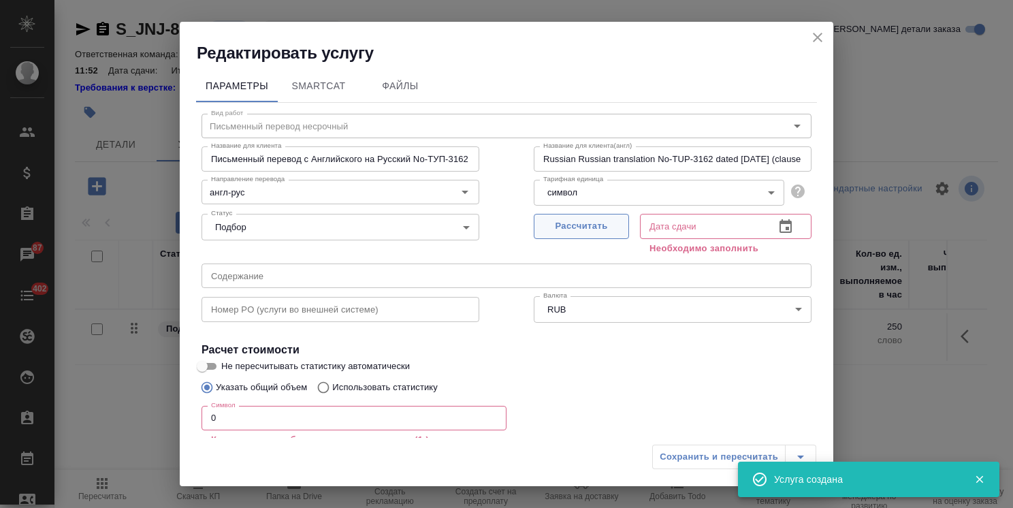
click at [555, 233] on span "Рассчитать" at bounding box center [581, 226] width 80 height 16
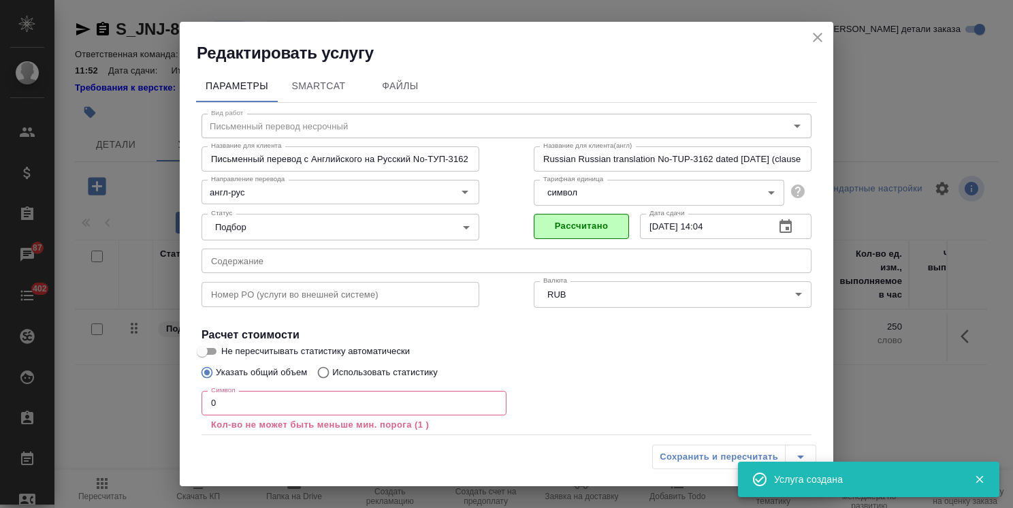
click at [219, 347] on input "Не пересчитывать статистику автоматически" at bounding box center [202, 351] width 49 height 16
click at [193, 399] on div "Параметры SmartCat Файлы Вид работ Письменный перевод несрочный Вид работ Назва…" at bounding box center [506, 251] width 653 height 374
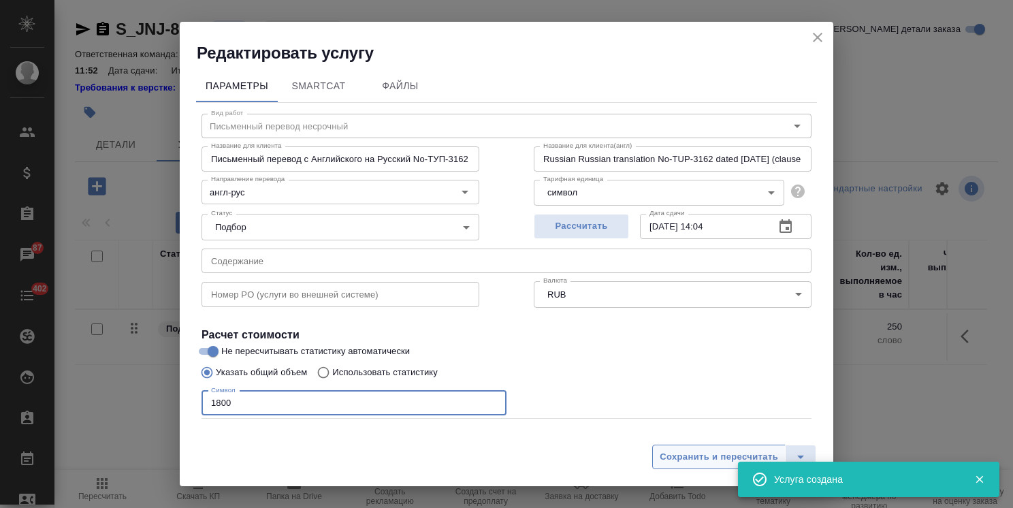
click at [673, 457] on span "Сохранить и пересчитать" at bounding box center [719, 457] width 118 height 16
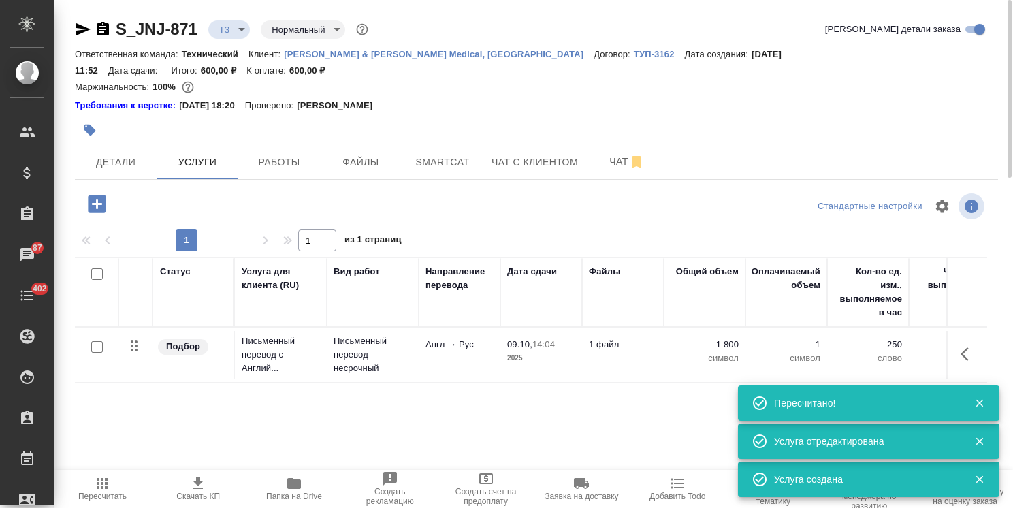
click at [91, 341] on input "checkbox" at bounding box center [97, 347] width 12 height 12
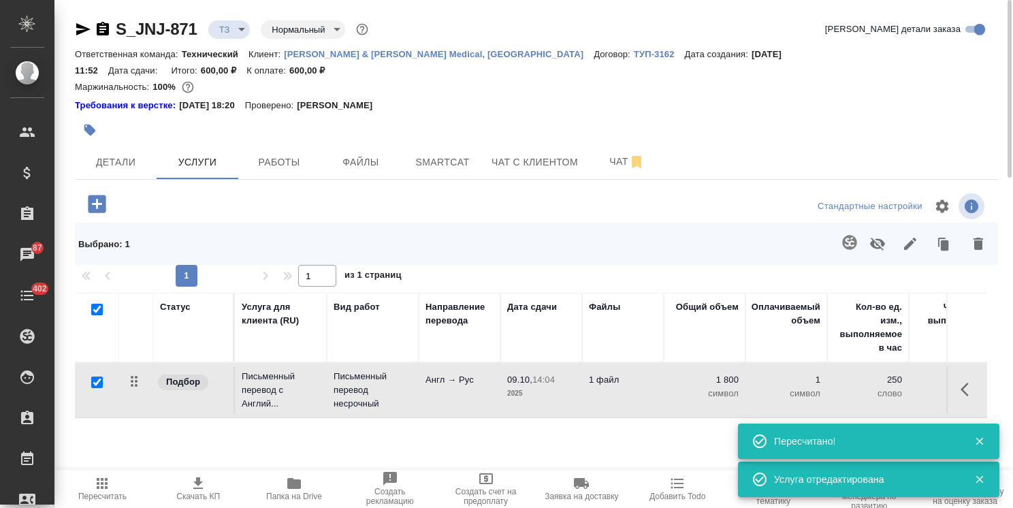
click at [851, 234] on icon "button" at bounding box center [849, 242] width 16 height 16
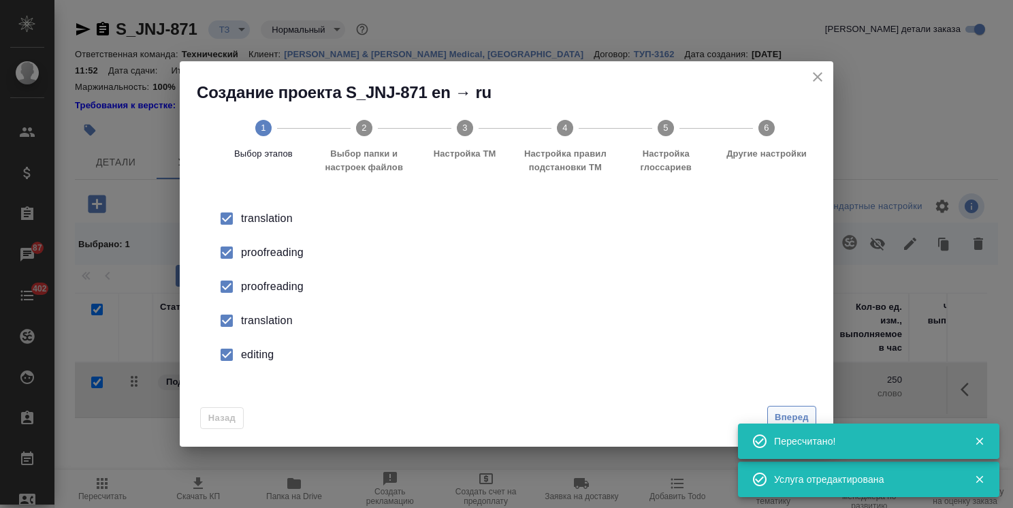
click at [800, 417] on span "Вперед" at bounding box center [792, 418] width 34 height 16
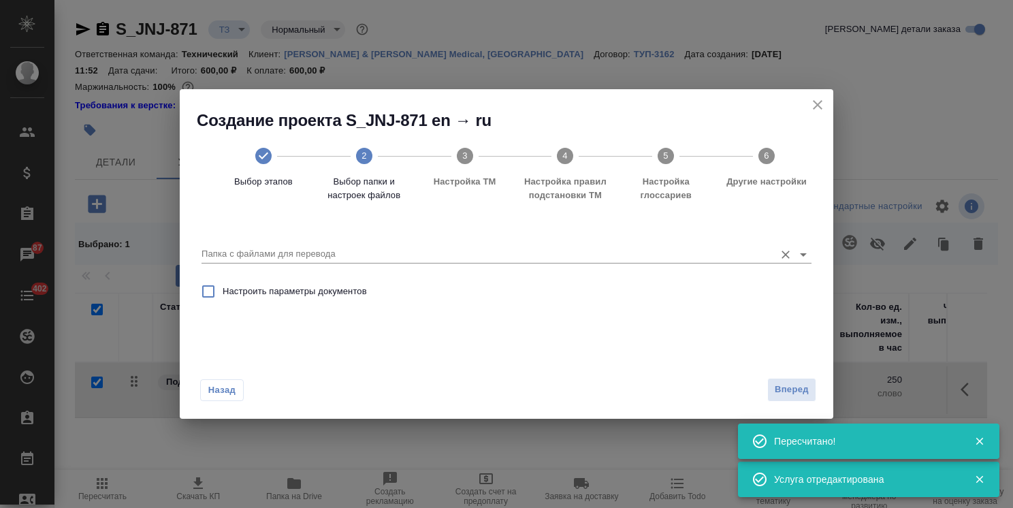
click at [329, 257] on input "Папка с файлами для перевода" at bounding box center [484, 254] width 566 height 16
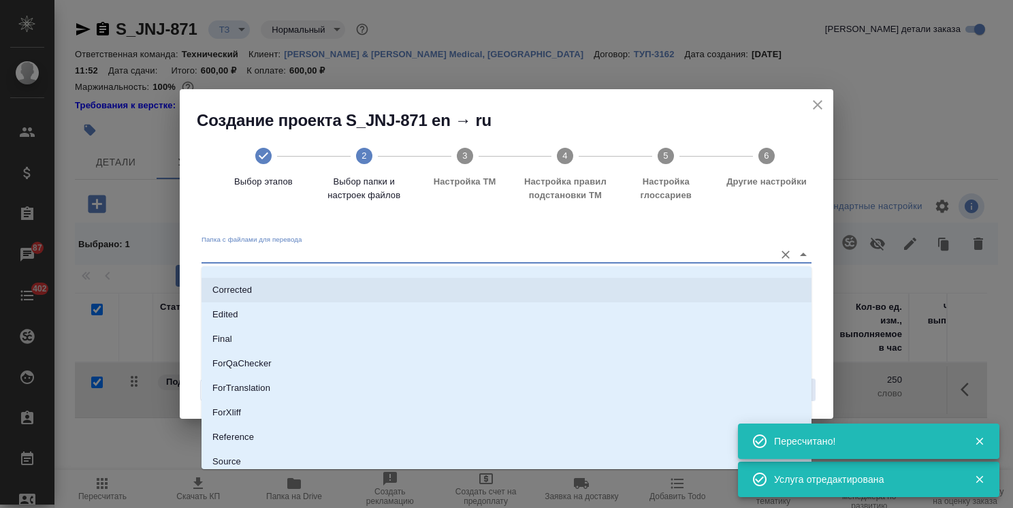
scroll to position [144, 0]
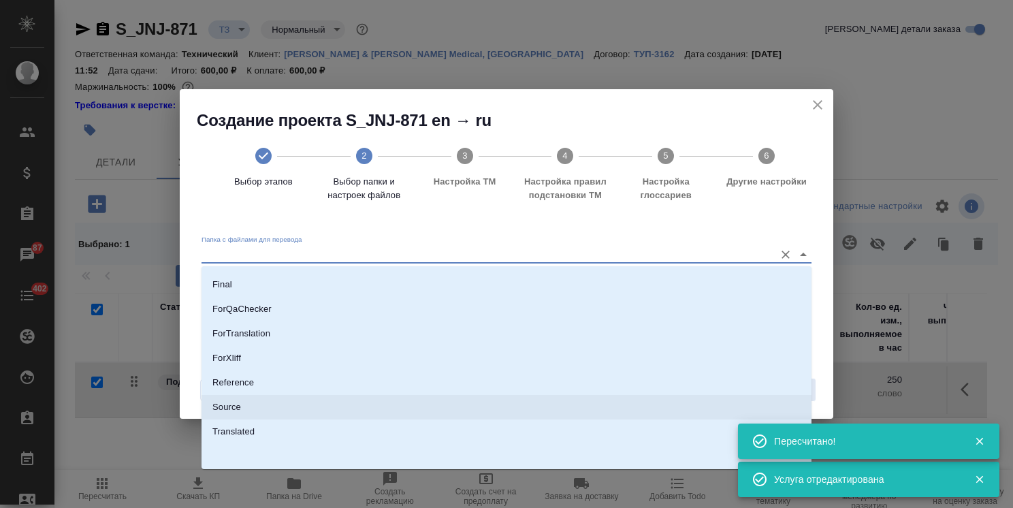
click at [229, 404] on p "Source" at bounding box center [226, 407] width 29 height 14
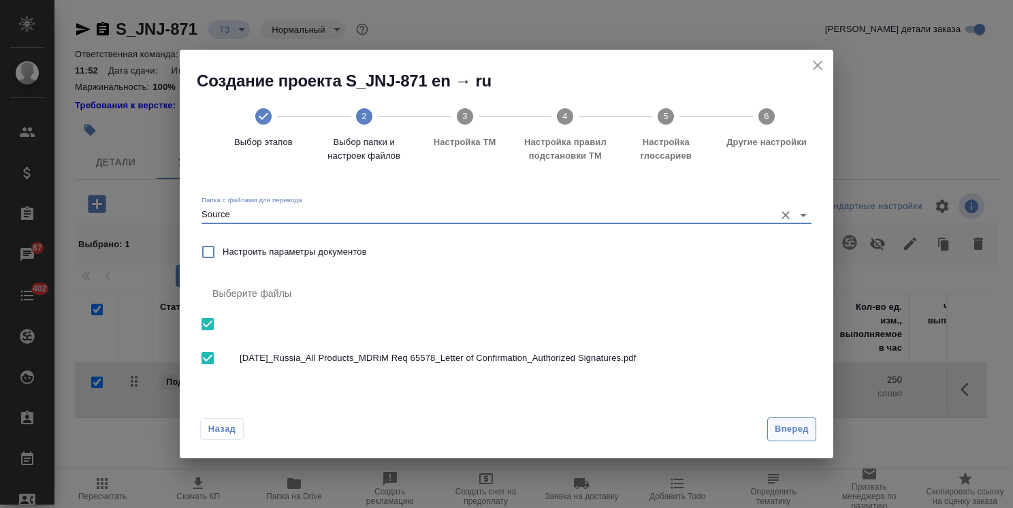
click at [783, 418] on button "Вперед" at bounding box center [791, 429] width 49 height 24
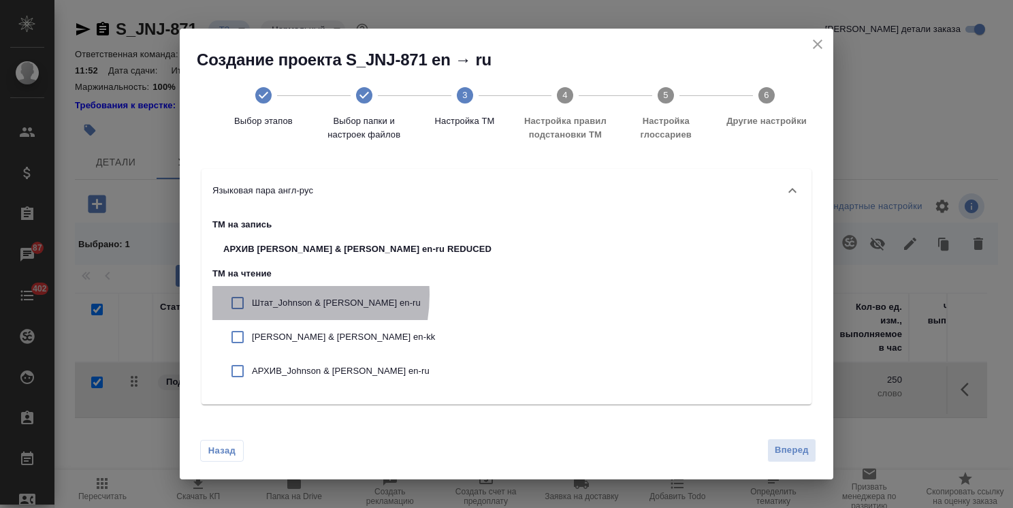
click at [267, 296] on p "Штат_Johnson & Johnson en-ru" at bounding box center [372, 303] width 240 height 14
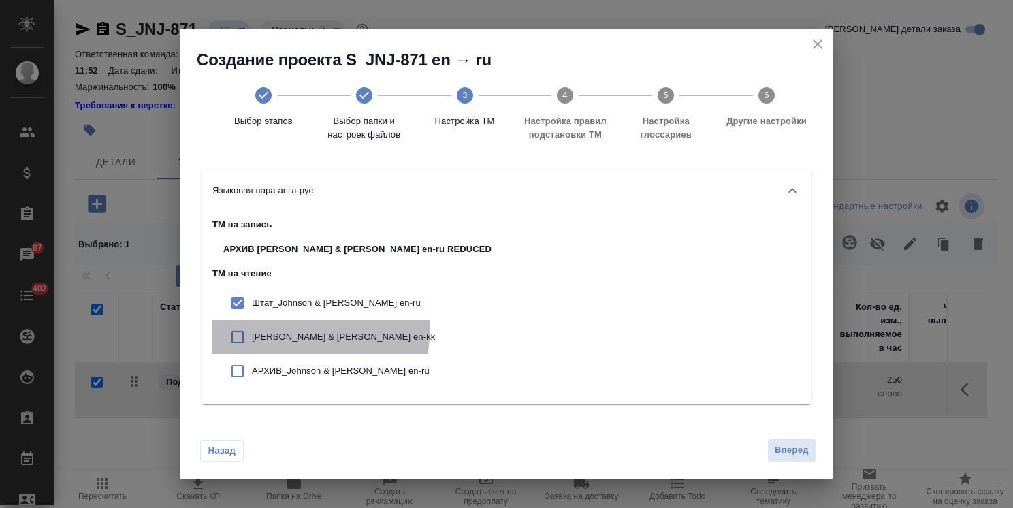
click at [275, 326] on div "Johnson & Johnson en-kk" at bounding box center [357, 337] width 290 height 34
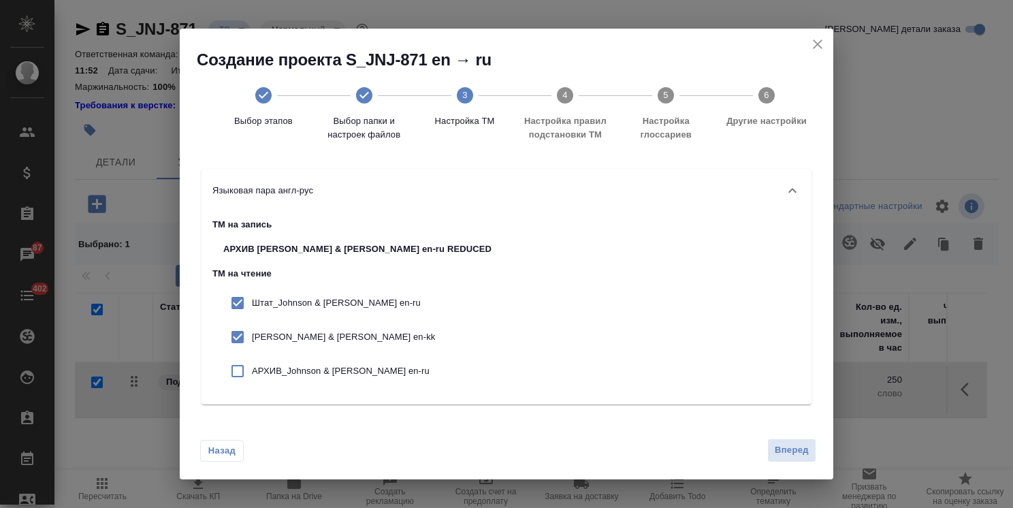
click at [304, 374] on p "АРХИВ_Johnson & Johnson en-ru" at bounding box center [372, 371] width 240 height 14
click at [803, 444] on span "Вперед" at bounding box center [792, 450] width 34 height 16
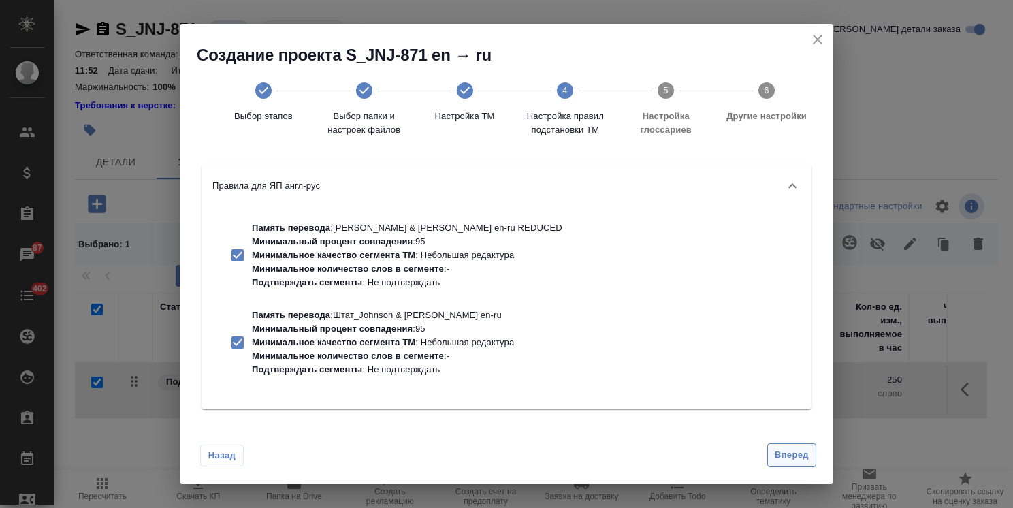
click at [807, 459] on span "Вперед" at bounding box center [792, 455] width 34 height 16
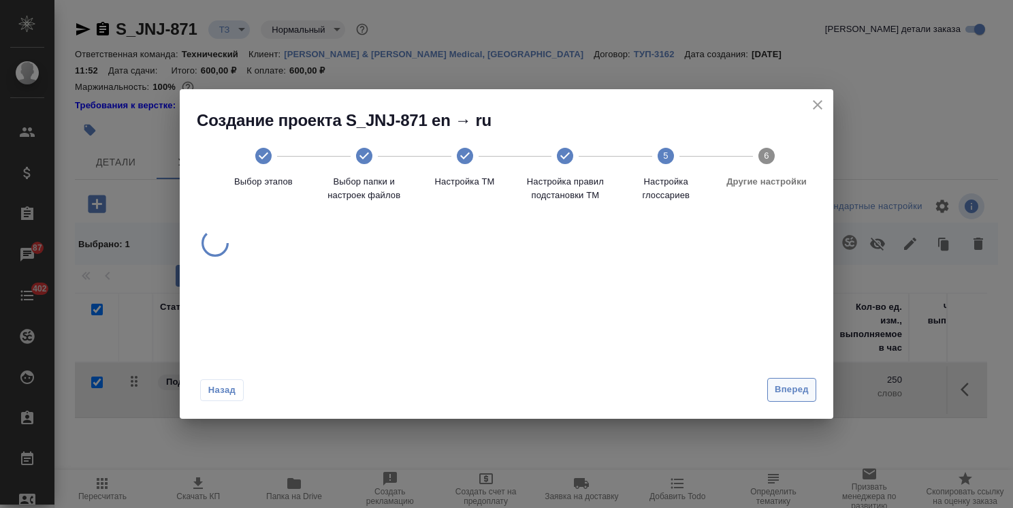
click at [784, 393] on span "Вперед" at bounding box center [792, 390] width 34 height 16
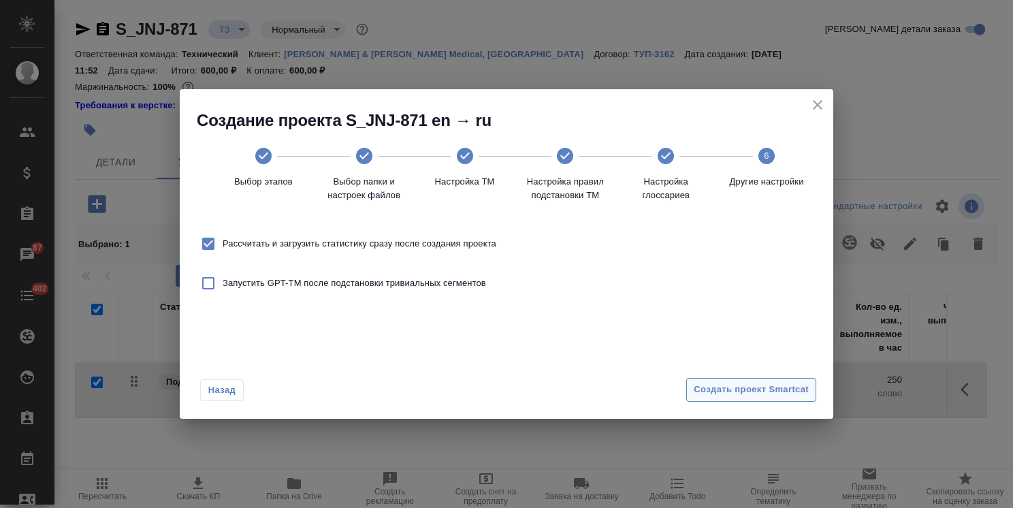
click at [762, 384] on span "Создать проект Smartcat" at bounding box center [751, 390] width 115 height 16
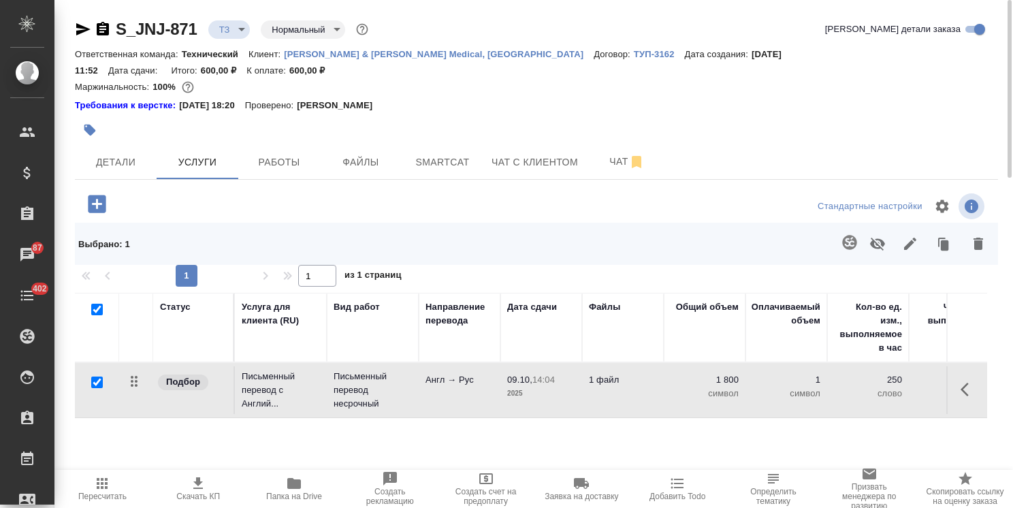
click at [95, 304] on input "checkbox" at bounding box center [97, 310] width 12 height 12
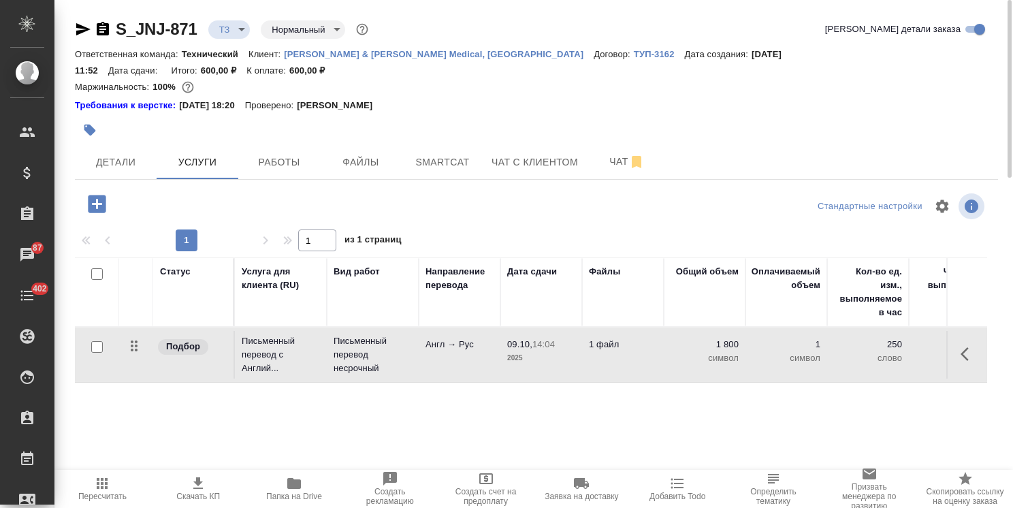
click at [88, 195] on icon "button" at bounding box center [97, 204] width 18 height 18
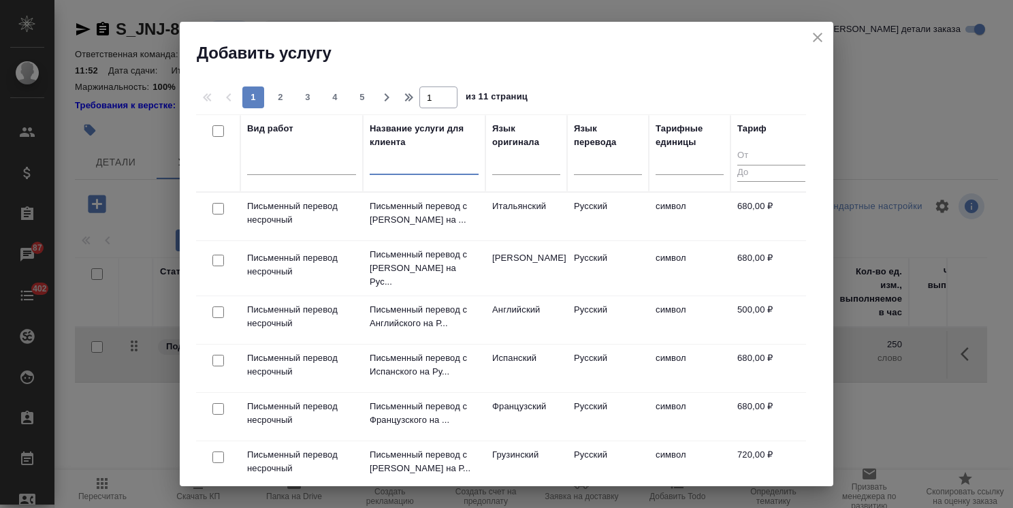
click at [422, 164] on input "text" at bounding box center [424, 166] width 109 height 17
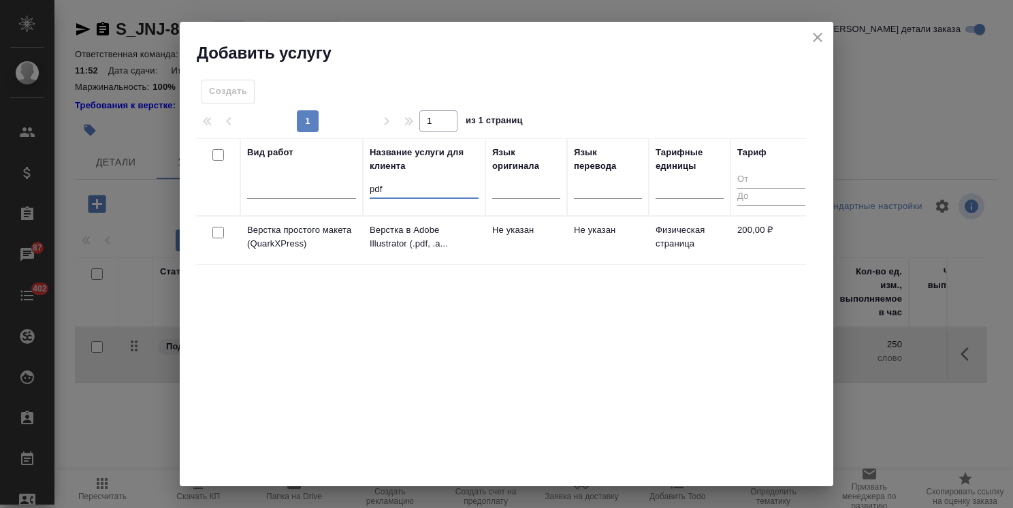
click at [218, 230] on input "checkbox" at bounding box center [218, 233] width 12 height 12
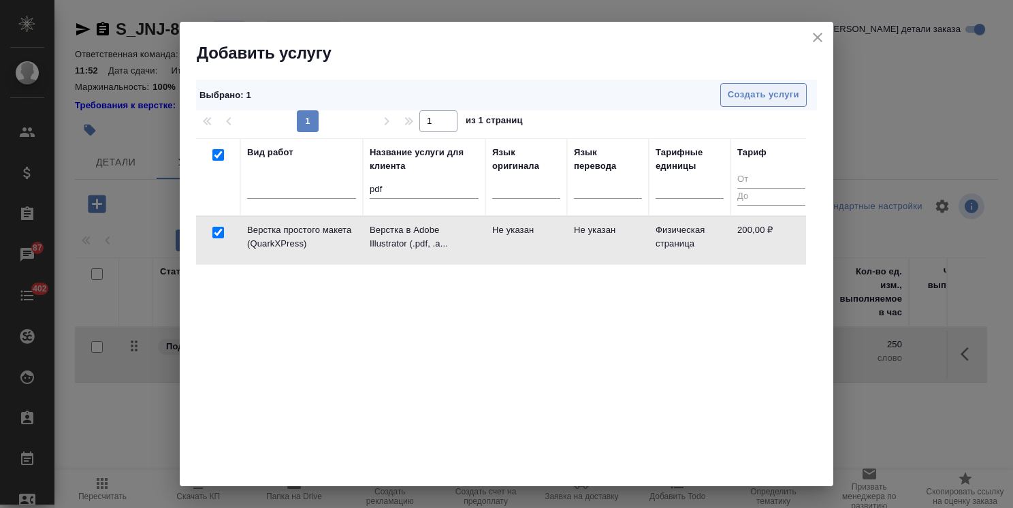
click at [734, 93] on span "Создать услуги" at bounding box center [763, 95] width 71 height 16
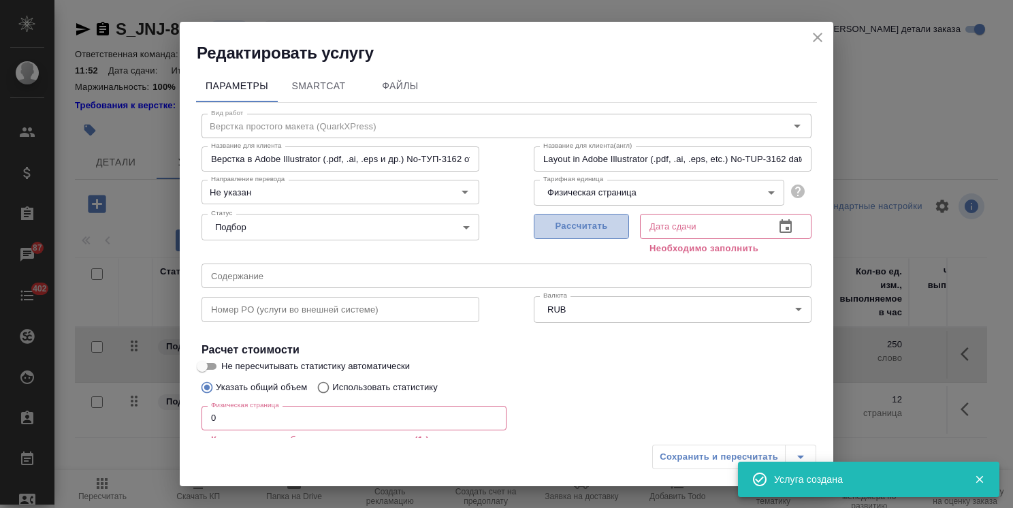
click at [564, 225] on span "Рассчитать" at bounding box center [581, 226] width 80 height 16
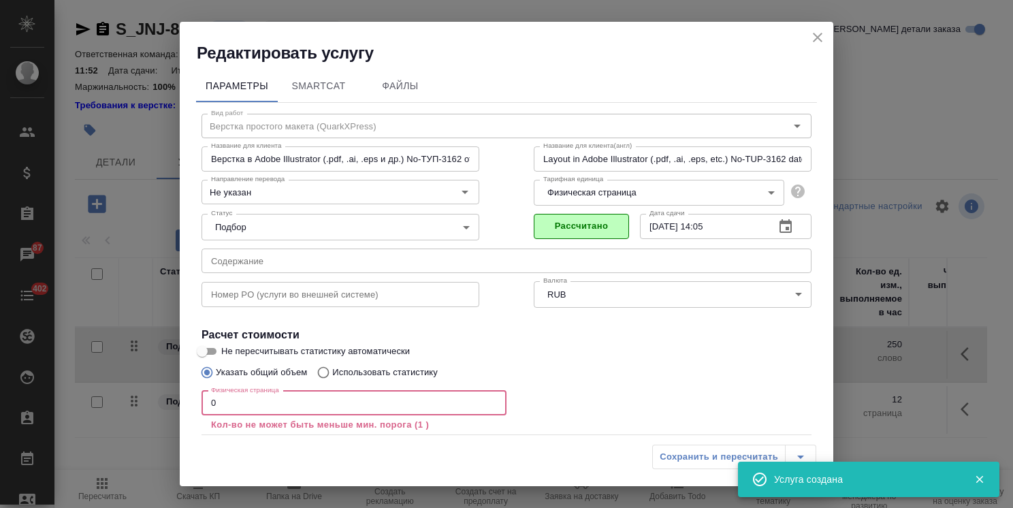
click at [182, 410] on div "Параметры SmartCat Файлы Вид работ Верстка простого макета (QuarkXPress) Вид ра…" at bounding box center [506, 251] width 653 height 374
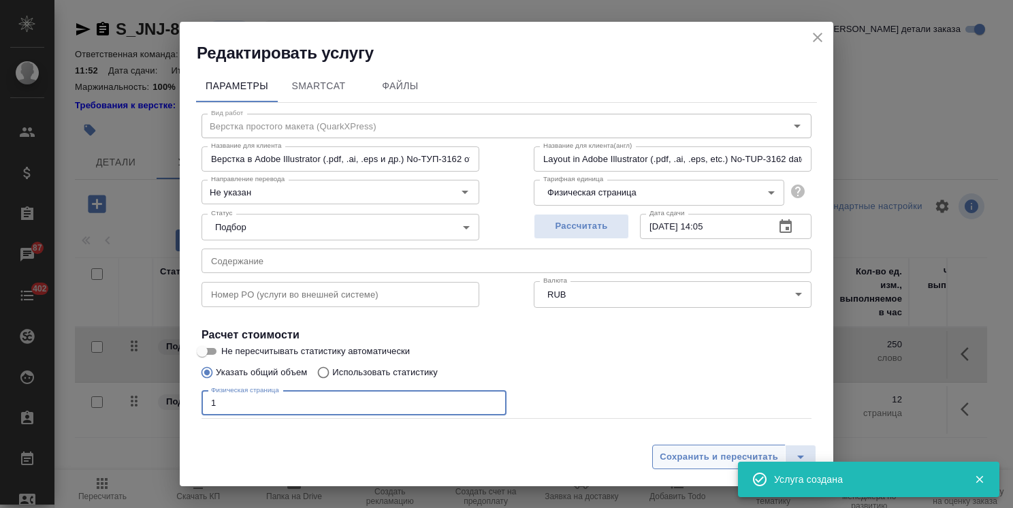
click at [732, 465] on button "Сохранить и пересчитать" at bounding box center [718, 456] width 133 height 25
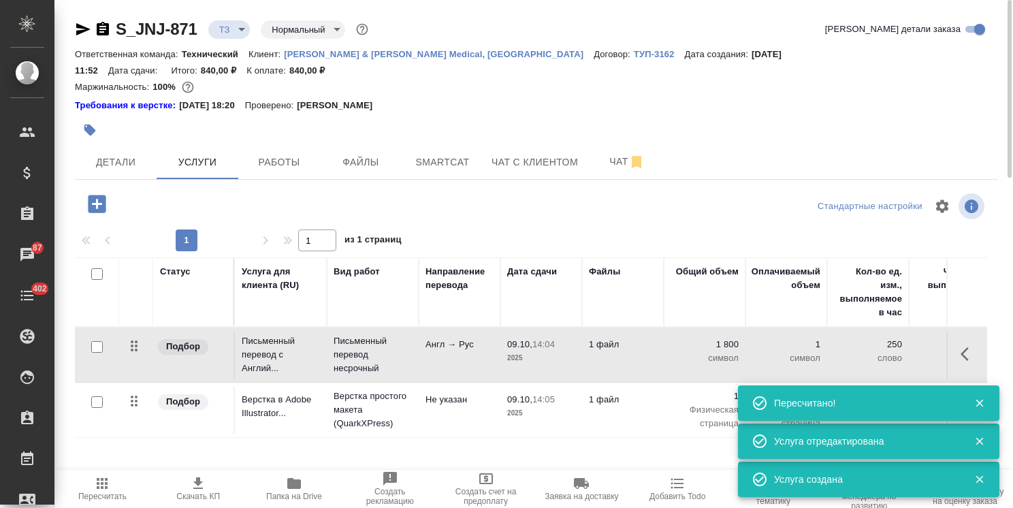
click at [114, 196] on div at bounding box center [97, 204] width 35 height 28
click at [95, 192] on icon "button" at bounding box center [97, 204] width 24 height 24
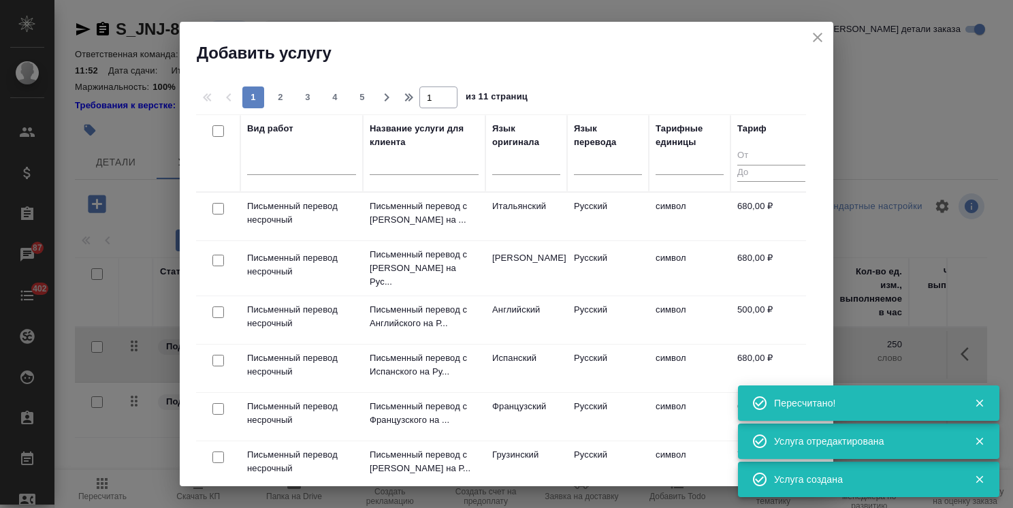
click at [414, 167] on input "text" at bounding box center [424, 166] width 109 height 17
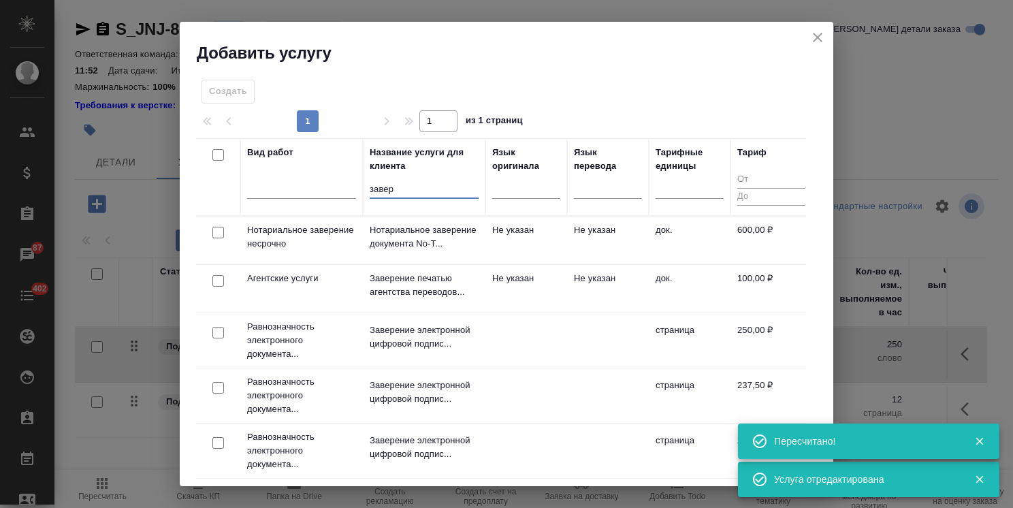
click at [226, 233] on div at bounding box center [218, 232] width 31 height 19
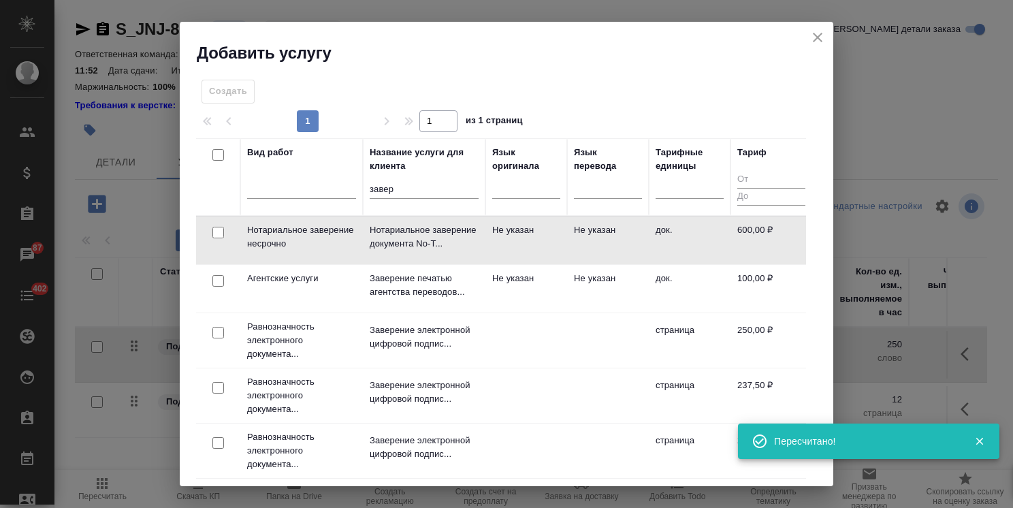
click at [218, 234] on input "checkbox" at bounding box center [218, 233] width 12 height 12
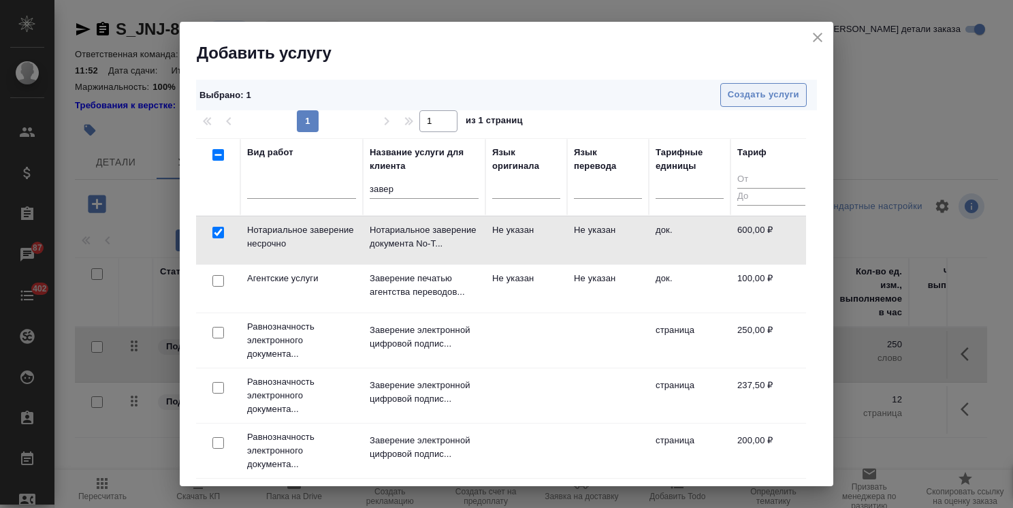
click at [736, 101] on span "Создать услуги" at bounding box center [763, 95] width 71 height 16
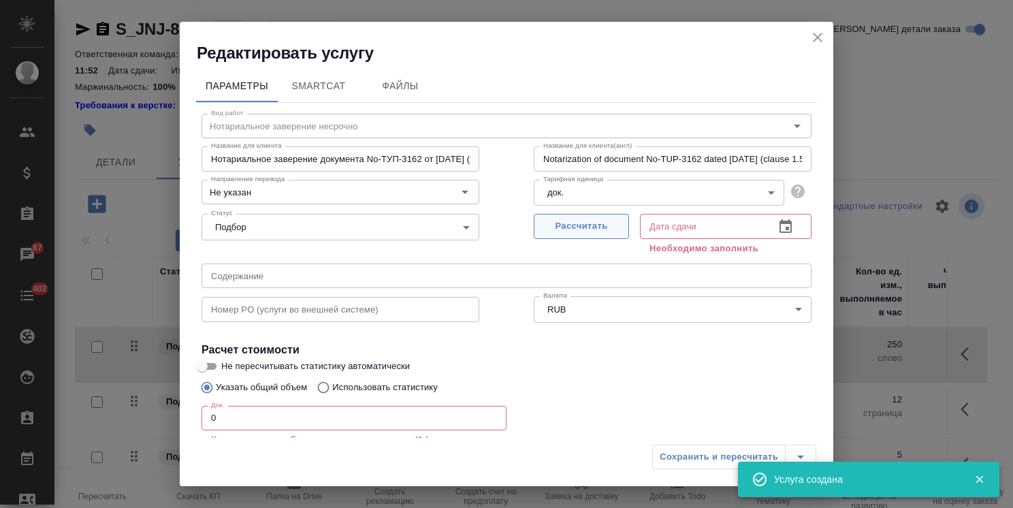
click at [572, 230] on span "Рассчитать" at bounding box center [581, 226] width 80 height 16
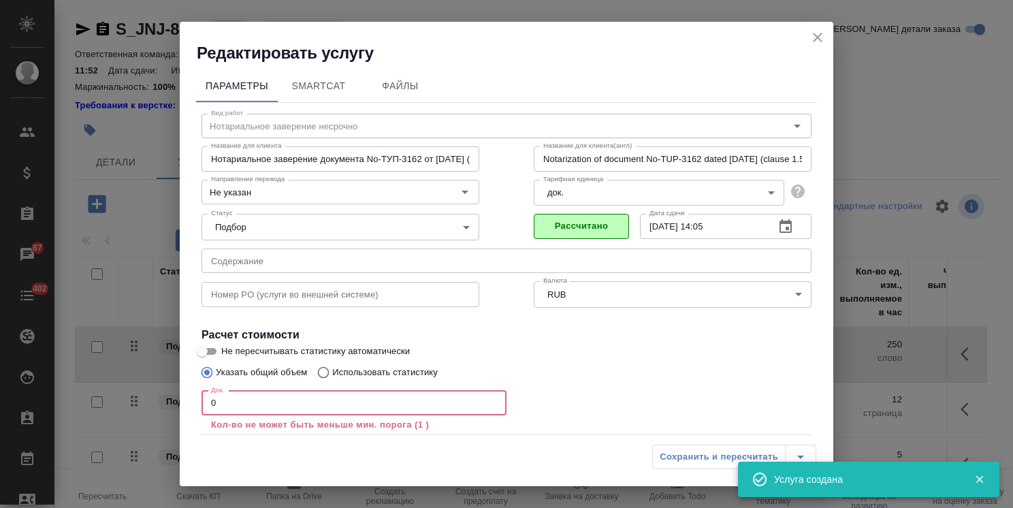
drag, startPoint x: 231, startPoint y: 412, endPoint x: 168, endPoint y: 402, distance: 63.6
click at [165, 401] on div "Редактировать услугу Параметры SmartCat Файлы Вид работ Нотариальное заверение …" at bounding box center [506, 254] width 1013 height 508
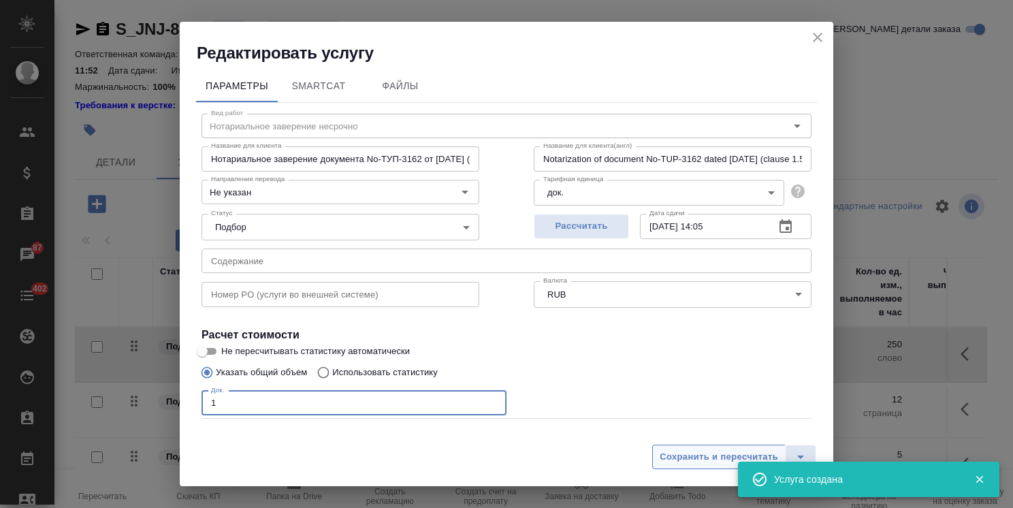
click at [706, 456] on span "Сохранить и пересчитать" at bounding box center [719, 457] width 118 height 16
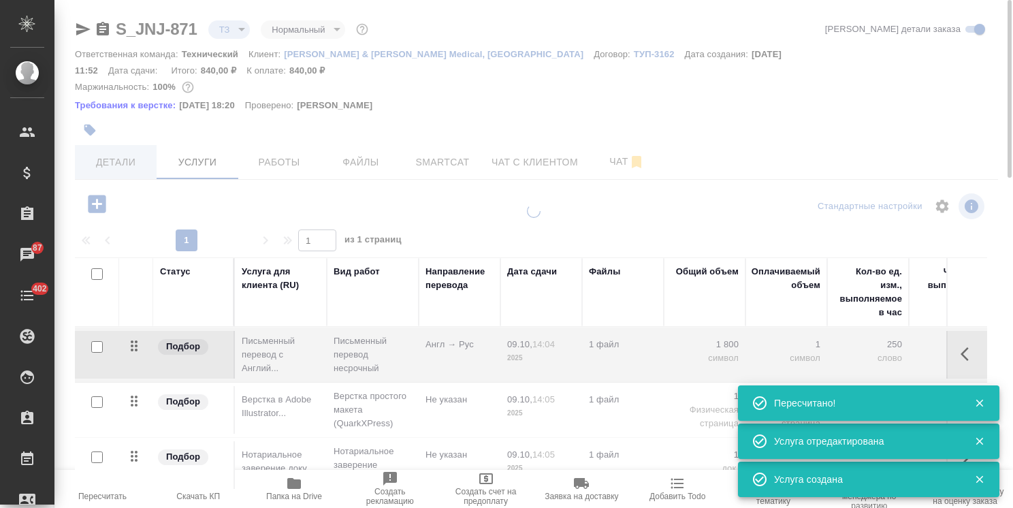
click at [121, 147] on div at bounding box center [533, 254] width 958 height 508
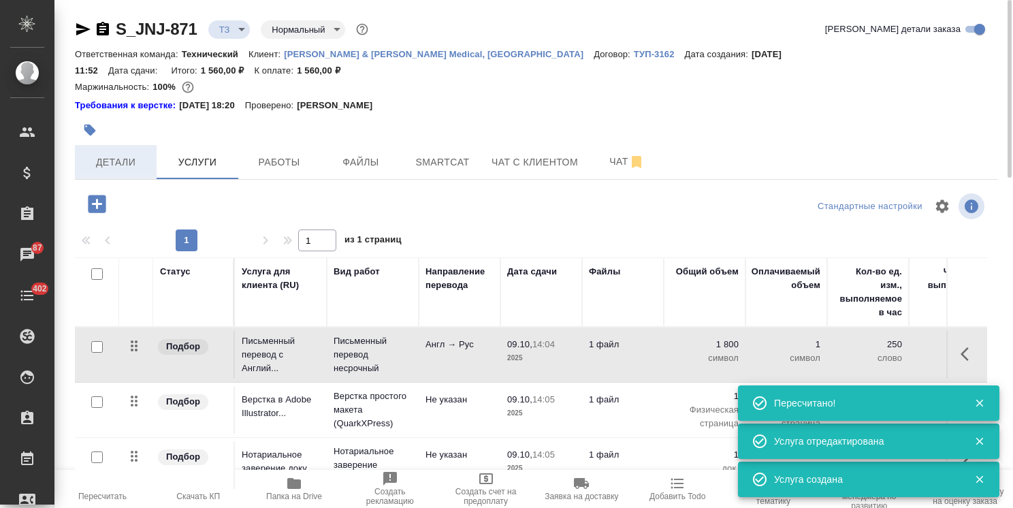
click at [126, 154] on span "Детали" at bounding box center [115, 162] width 65 height 17
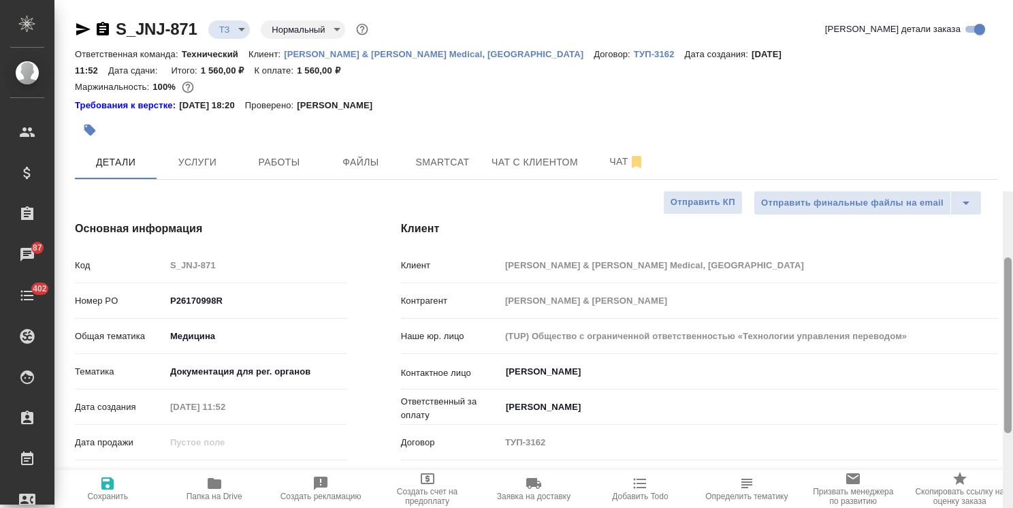
drag, startPoint x: 1010, startPoint y: 323, endPoint x: 758, endPoint y: 80, distance: 350.9
click at [956, 67] on div "S_JNJ-871 ТЗ tz Нормальный normal Кратко детали заказа Ответственная команда: Т…" at bounding box center [533, 254] width 958 height 508
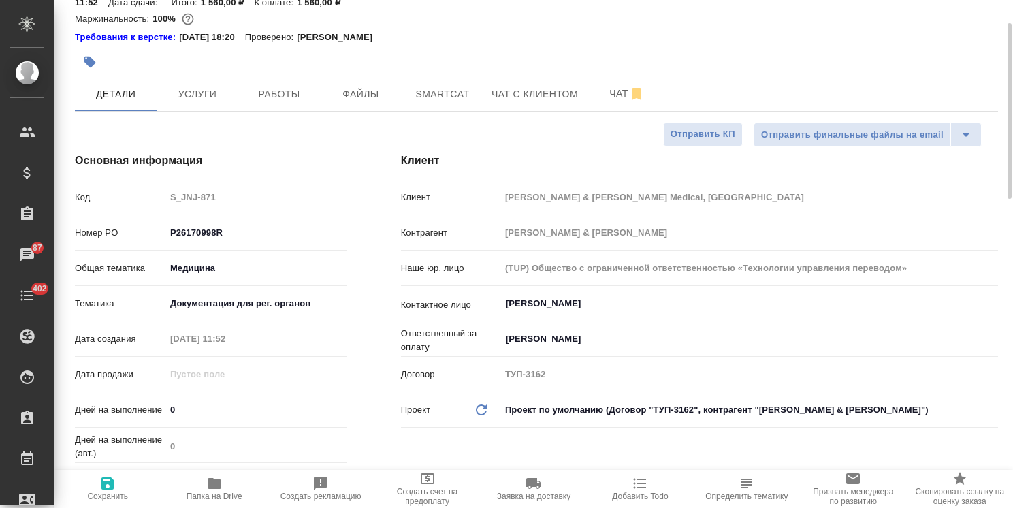
drag, startPoint x: 191, startPoint y: 383, endPoint x: 163, endPoint y: 381, distance: 27.9
click at [163, 398] on div "Дней на выполнение 0" at bounding box center [211, 410] width 272 height 24
click at [130, 398] on div "Дней на выполнение 0" at bounding box center [211, 410] width 272 height 24
click at [110, 491] on span "Сохранить" at bounding box center [107, 496] width 41 height 10
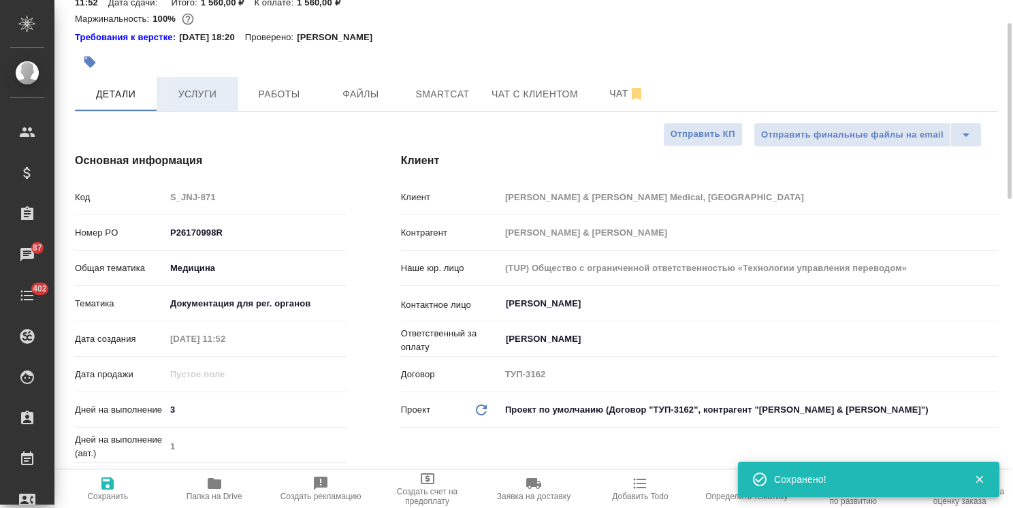
scroll to position [0, 0]
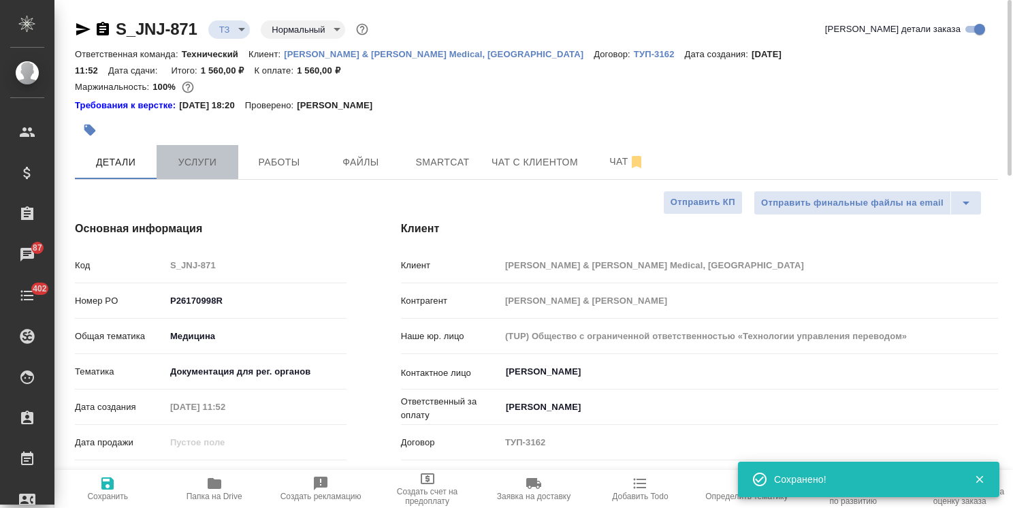
click at [201, 145] on button "Услуги" at bounding box center [198, 162] width 82 height 34
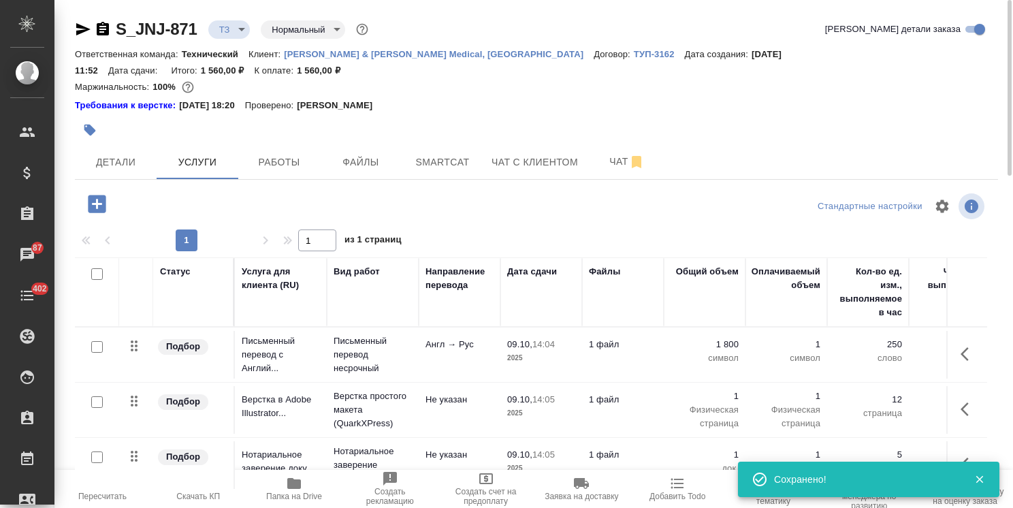
scroll to position [60, 0]
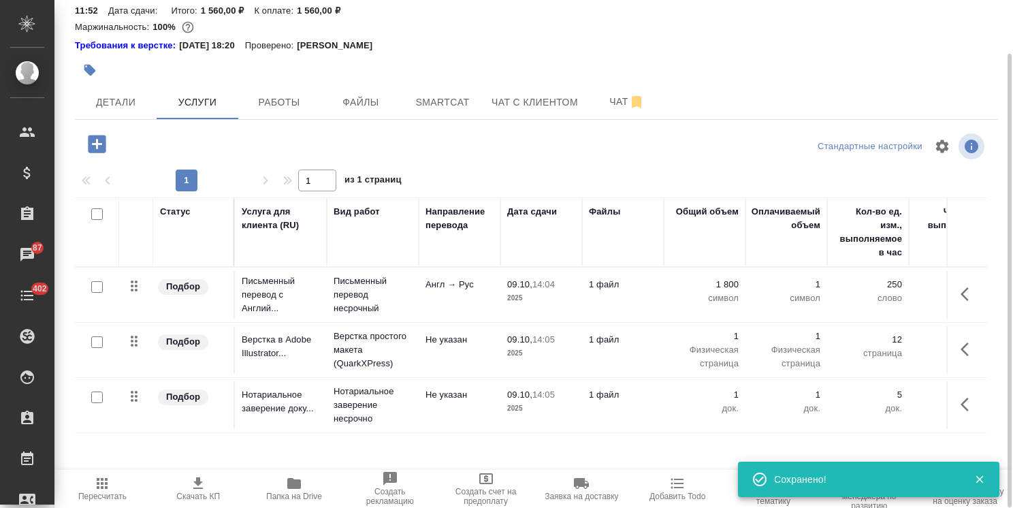
click at [95, 135] on icon "button" at bounding box center [97, 144] width 18 height 18
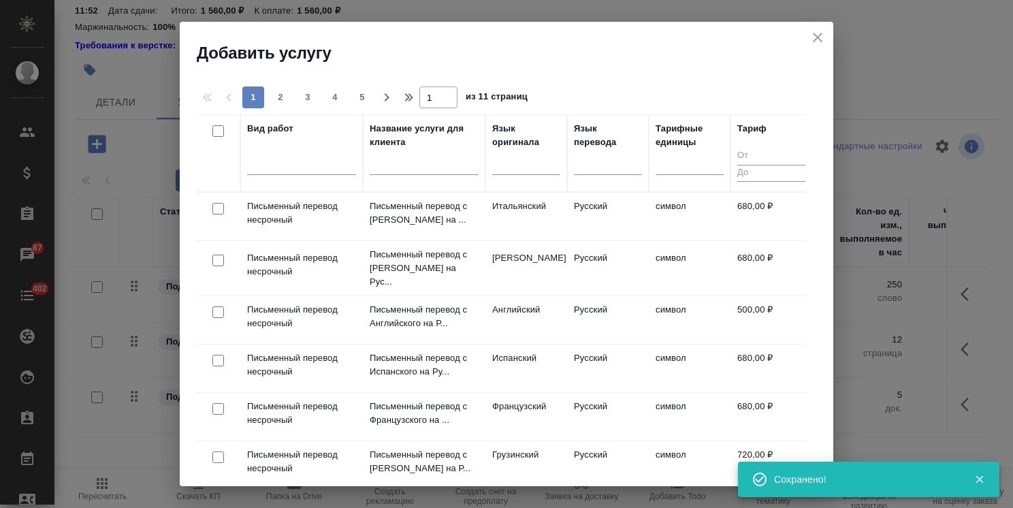
click at [402, 173] on input "text" at bounding box center [424, 166] width 109 height 17
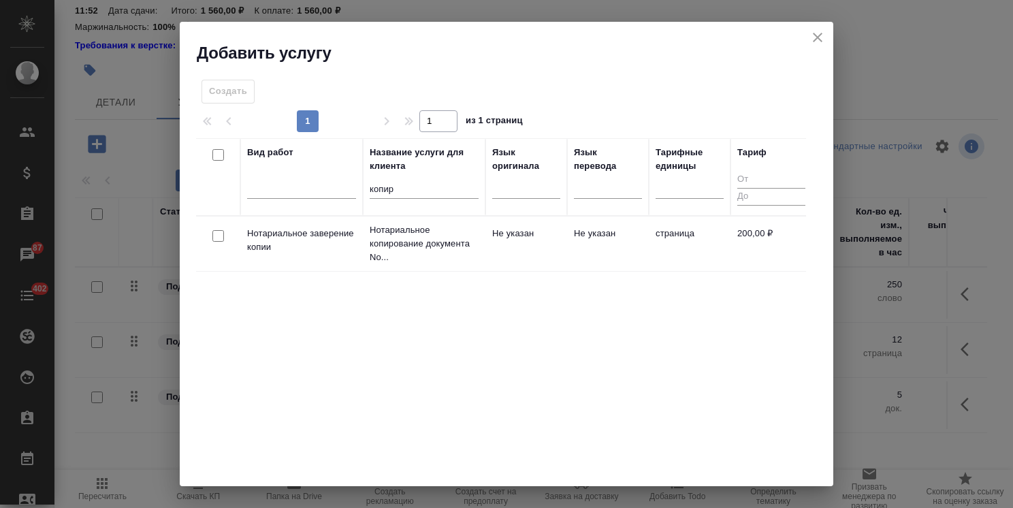
click at [216, 237] on input "checkbox" at bounding box center [218, 236] width 12 height 12
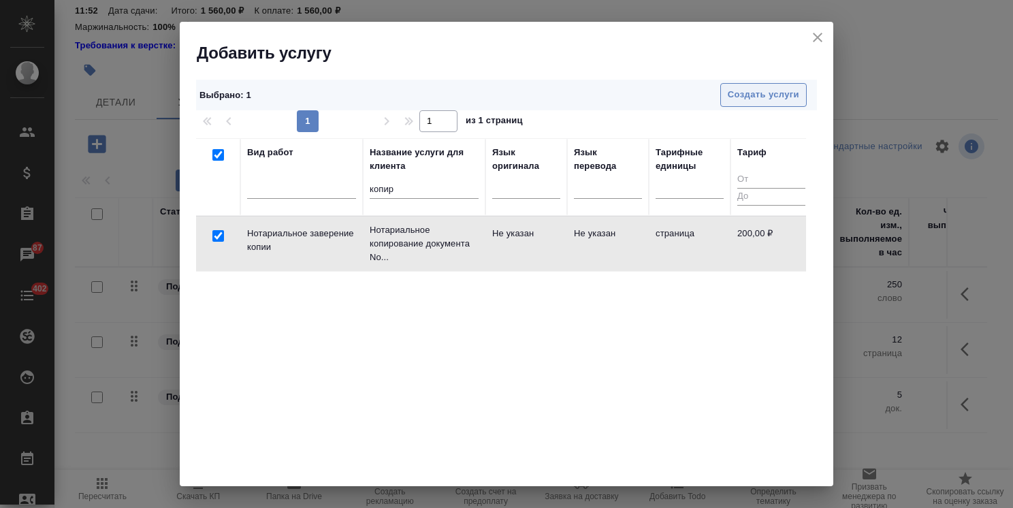
click at [743, 103] on button "Создать услуги" at bounding box center [763, 95] width 86 height 24
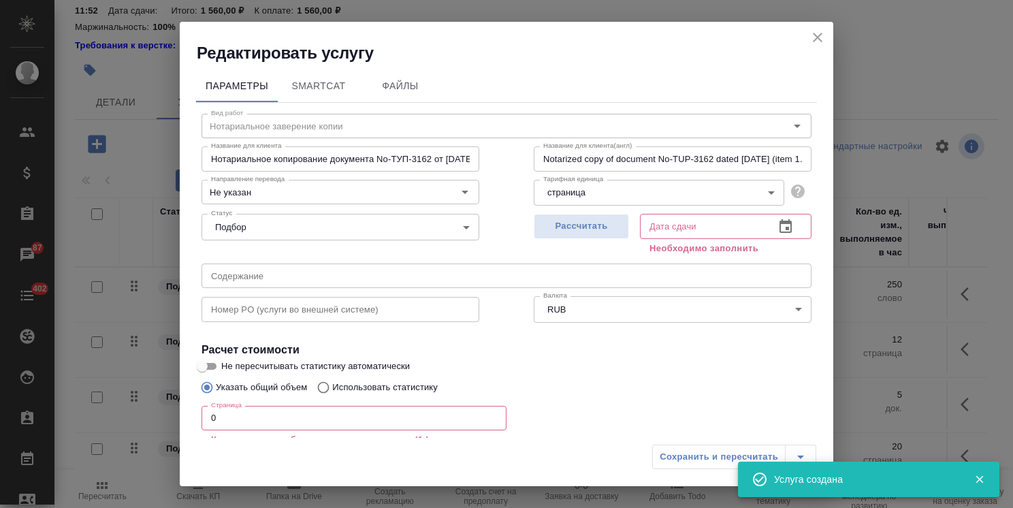
click at [240, 423] on input "0" at bounding box center [353, 418] width 305 height 25
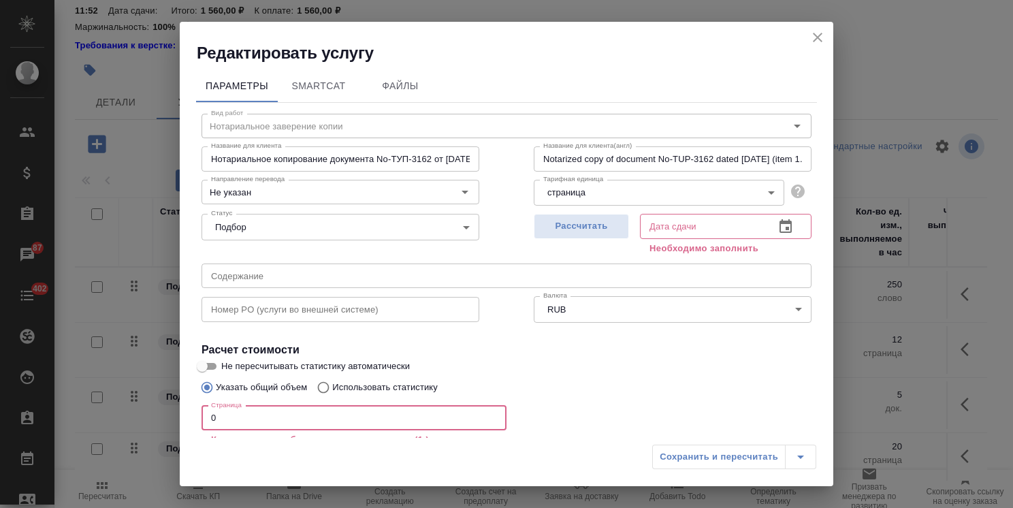
drag, startPoint x: 233, startPoint y: 414, endPoint x: 187, endPoint y: 413, distance: 46.3
click at [187, 413] on div "Параметры SmartCat Файлы Вид работ Нотариальное заверение копии Вид работ Назва…" at bounding box center [506, 251] width 653 height 374
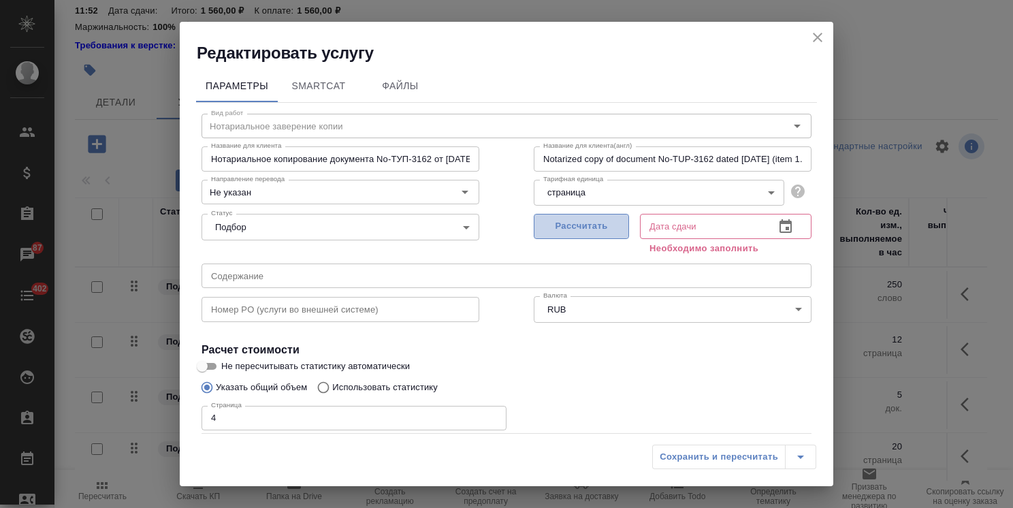
click at [585, 218] on button "Рассчитать" at bounding box center [581, 226] width 95 height 25
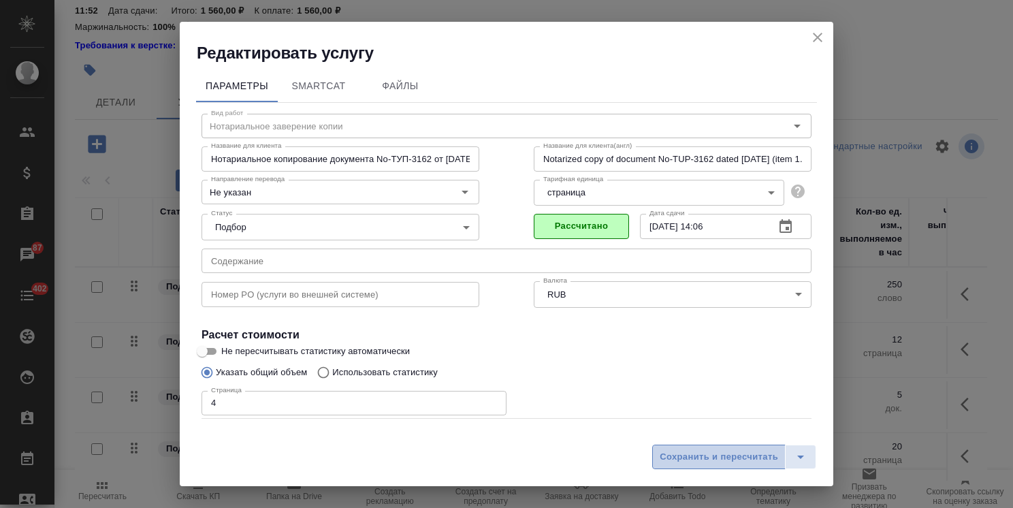
click at [701, 453] on span "Сохранить и пересчитать" at bounding box center [719, 457] width 118 height 16
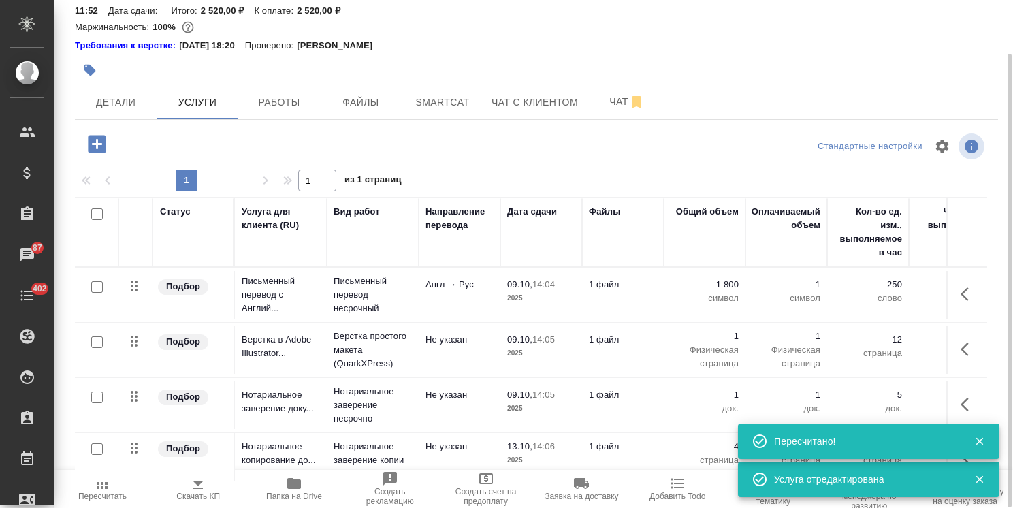
click at [93, 135] on icon "button" at bounding box center [97, 144] width 18 height 18
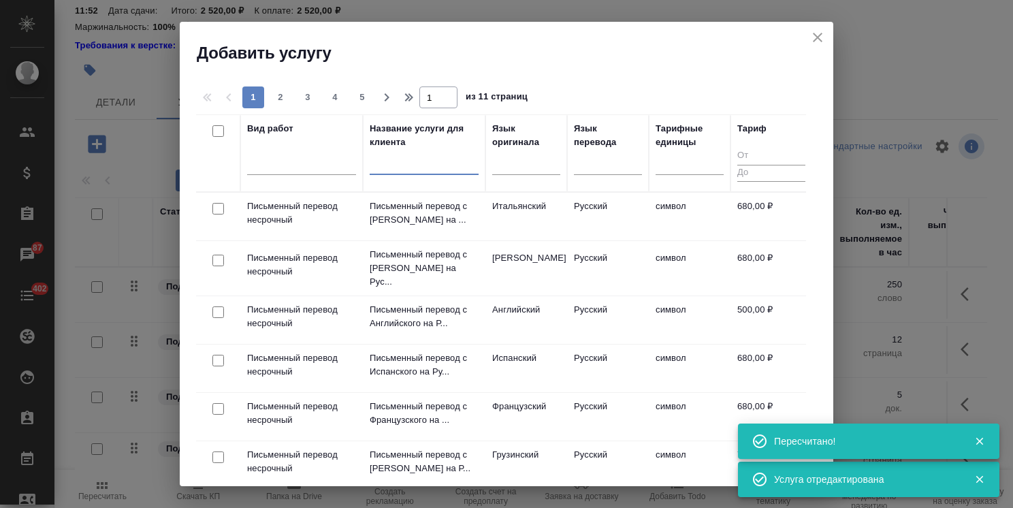
click at [398, 165] on input "text" at bounding box center [424, 166] width 109 height 17
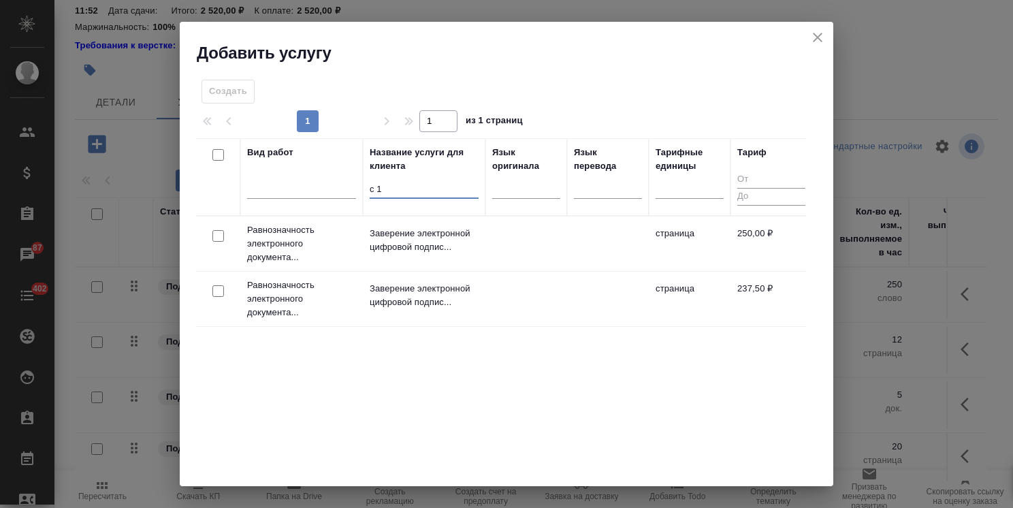
click at [216, 236] on input "checkbox" at bounding box center [218, 236] width 12 height 12
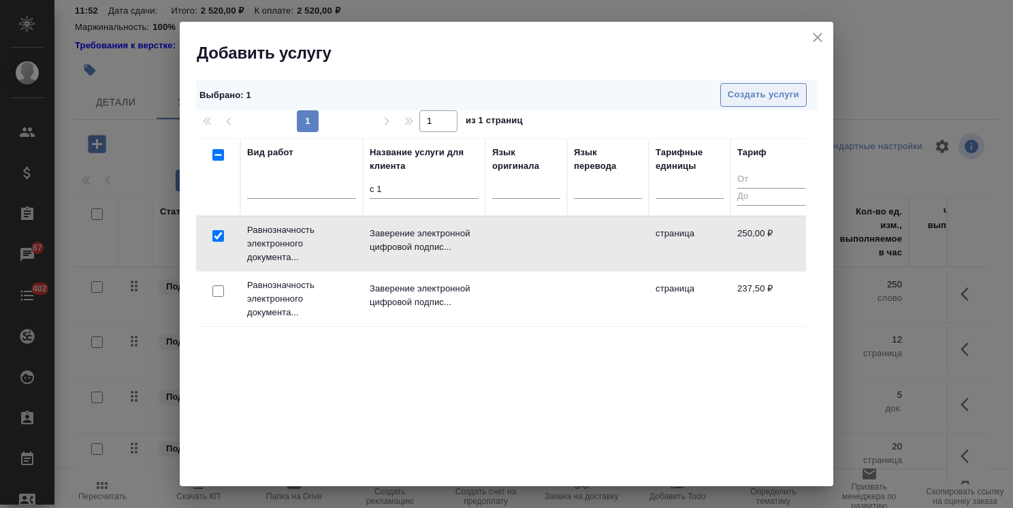
click at [773, 84] on button "Создать услуги" at bounding box center [763, 95] width 86 height 24
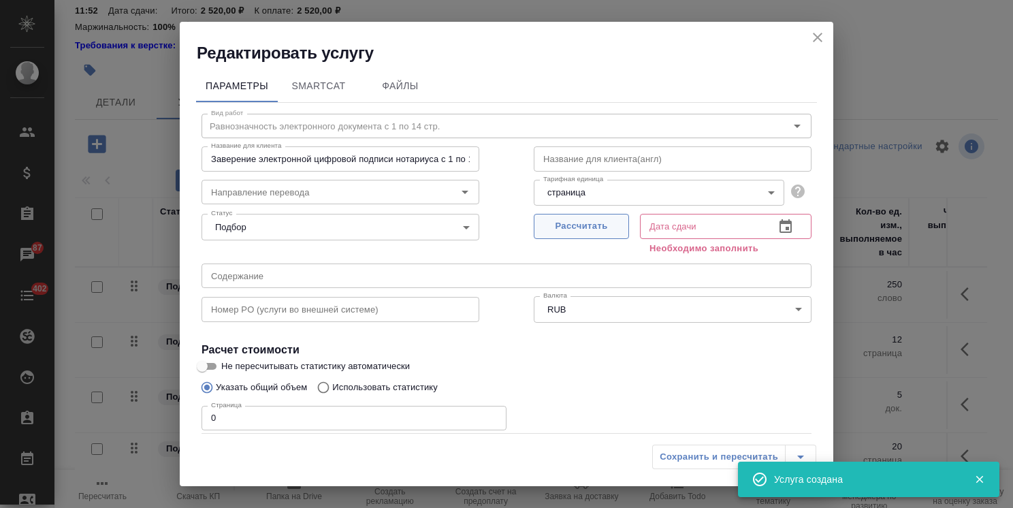
click at [588, 230] on span "Рассчитать" at bounding box center [581, 226] width 80 height 16
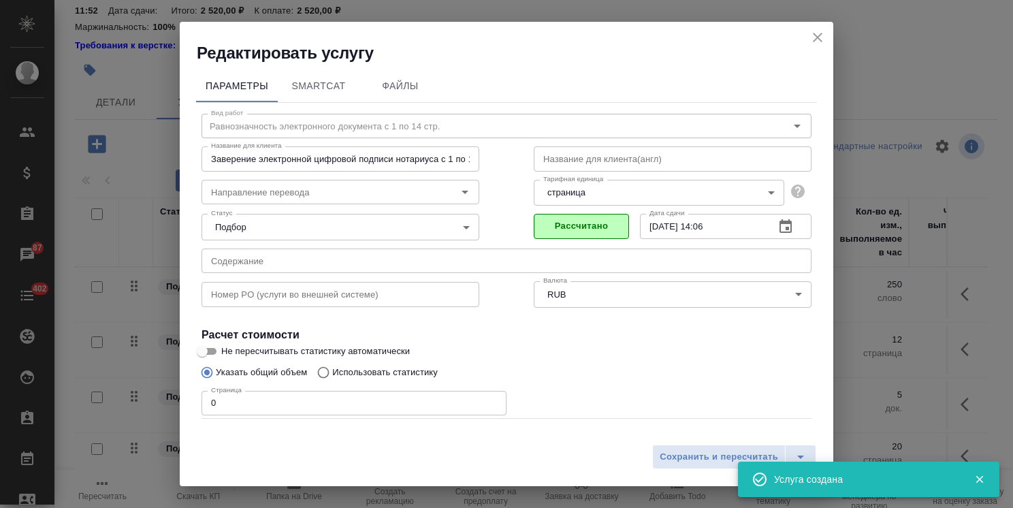
drag, startPoint x: 163, startPoint y: 393, endPoint x: 106, endPoint y: 393, distance: 57.2
click at [105, 393] on div "Редактировать услугу Параметры SmartCat Файлы Вид работ Равнозначность электрон…" at bounding box center [506, 254] width 1013 height 508
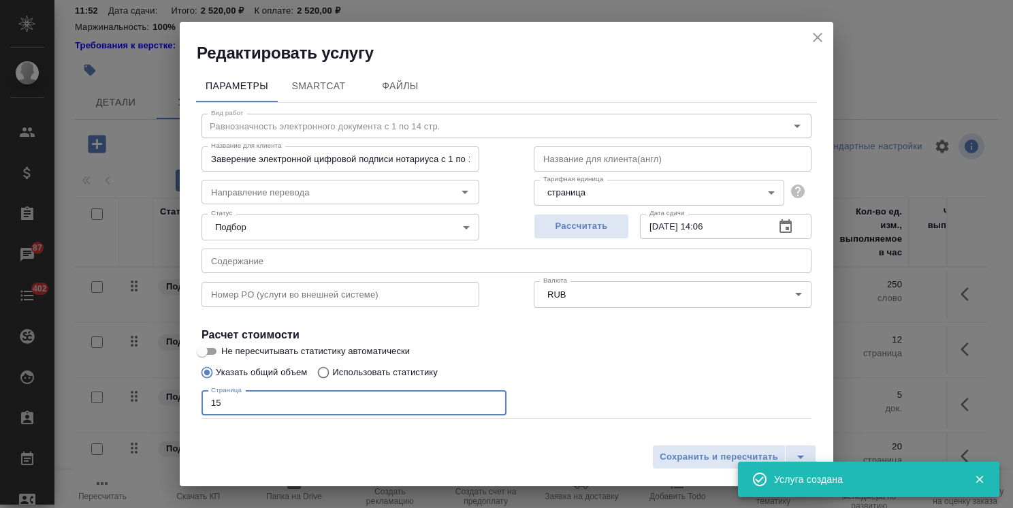
drag, startPoint x: 143, startPoint y: 394, endPoint x: 108, endPoint y: 389, distance: 35.1
click at [109, 389] on div "Редактировать услугу Параметры SmartCat Файлы Вид работ Равнозначность электрон…" at bounding box center [506, 254] width 1013 height 508
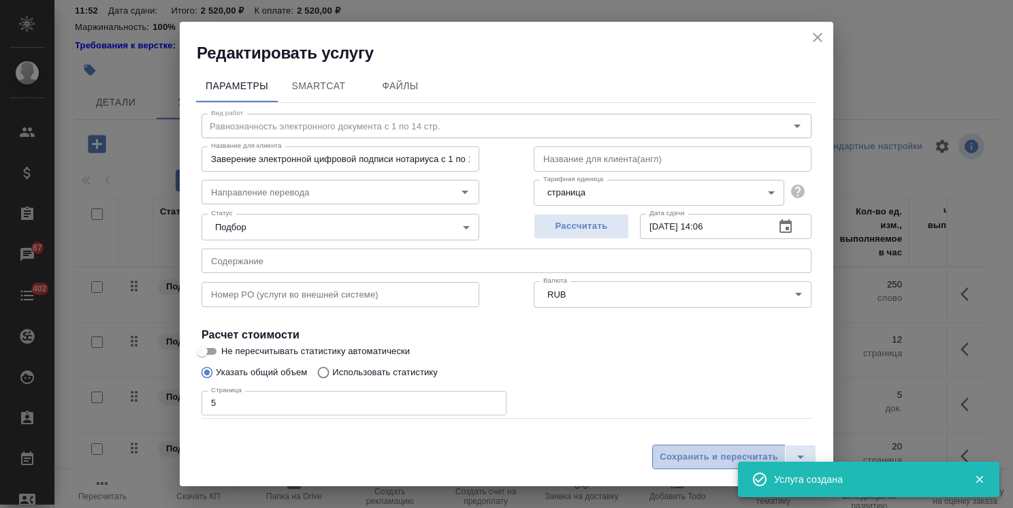
click at [684, 455] on span "Сохранить и пересчитать" at bounding box center [719, 457] width 118 height 16
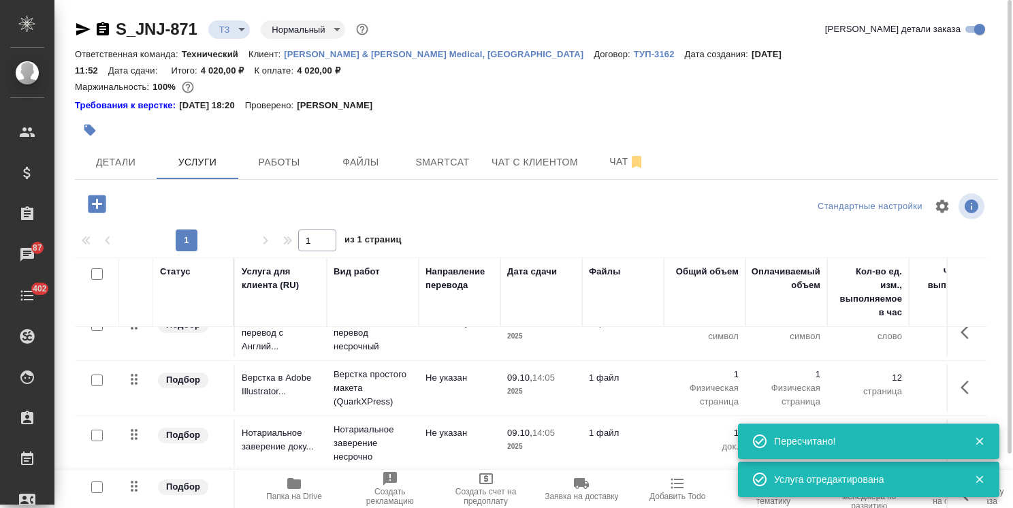
scroll to position [0, 0]
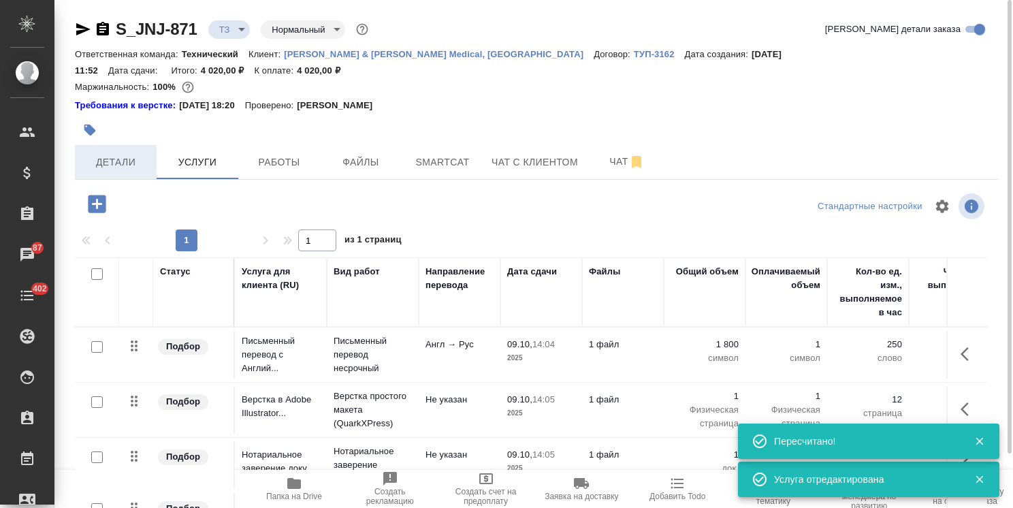
click at [142, 154] on span "Детали" at bounding box center [115, 162] width 65 height 17
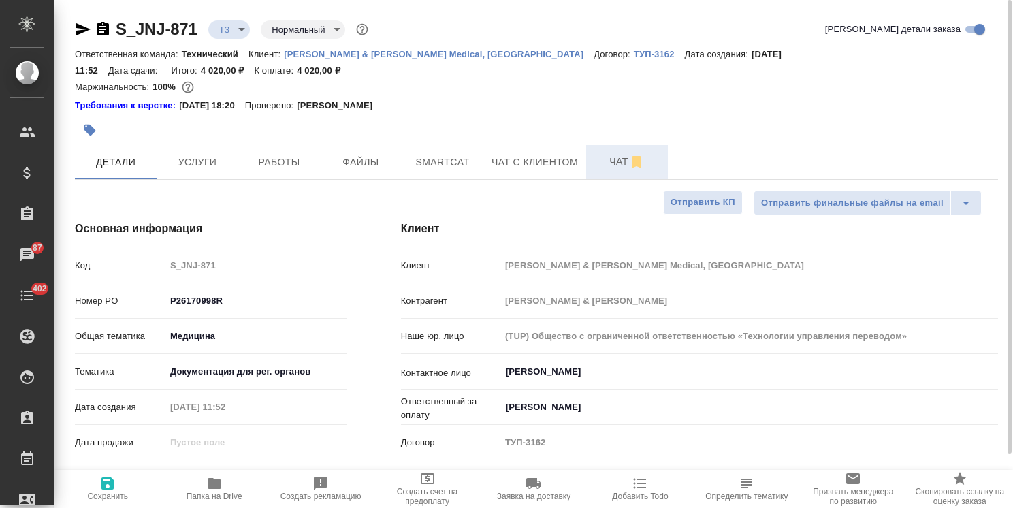
click at [594, 153] on span "Чат" at bounding box center [626, 161] width 65 height 17
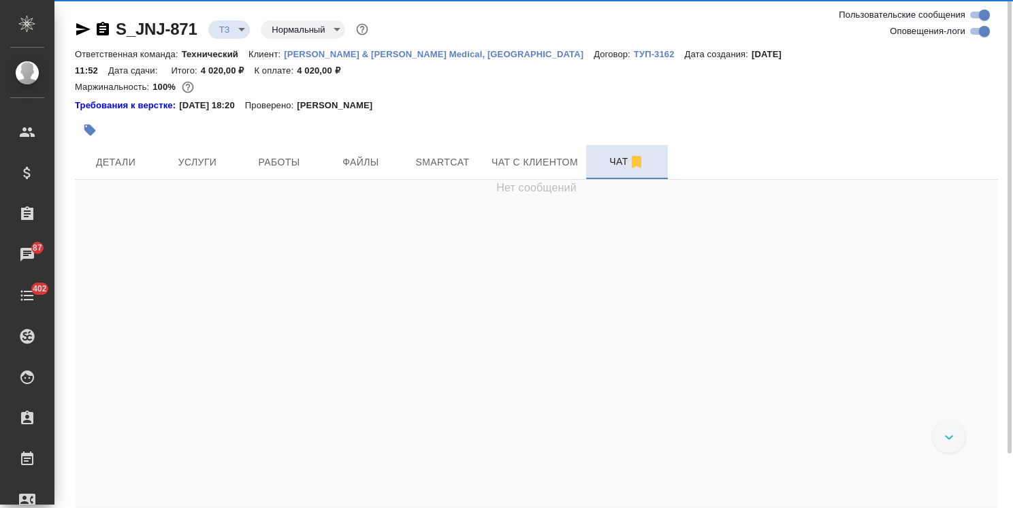
scroll to position [644, 0]
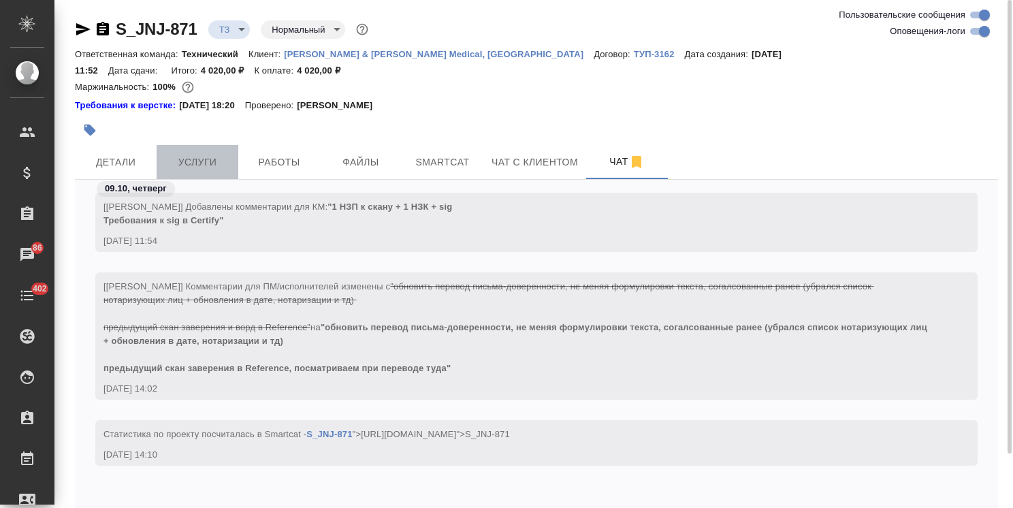
click at [173, 145] on button "Услуги" at bounding box center [198, 162] width 82 height 34
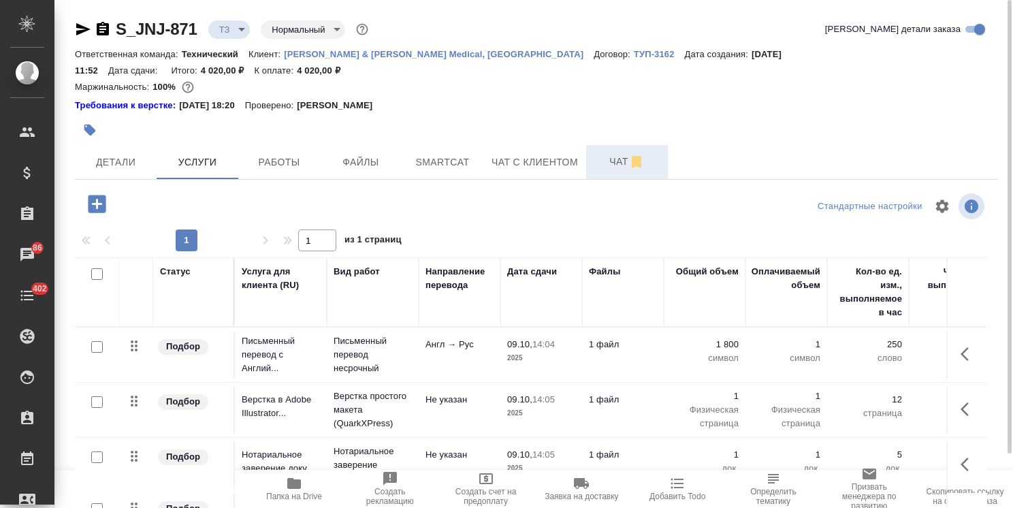
click at [596, 153] on span "Чат" at bounding box center [626, 161] width 65 height 17
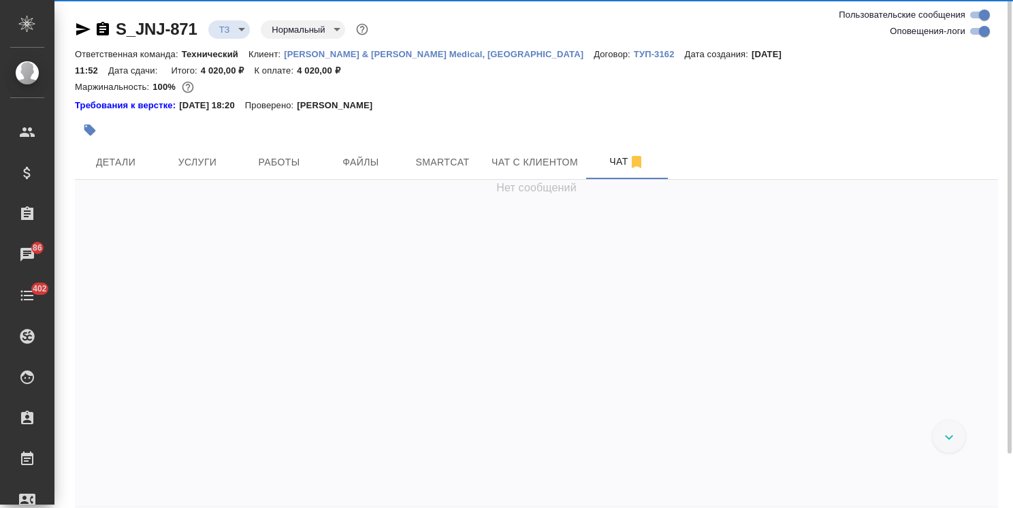
scroll to position [778, 0]
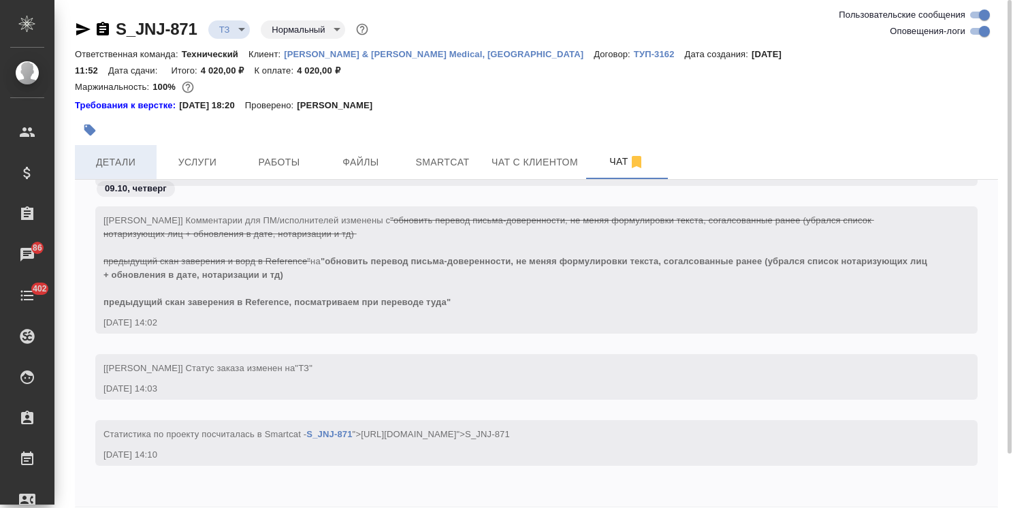
click at [99, 159] on button "Детали" at bounding box center [116, 162] width 82 height 34
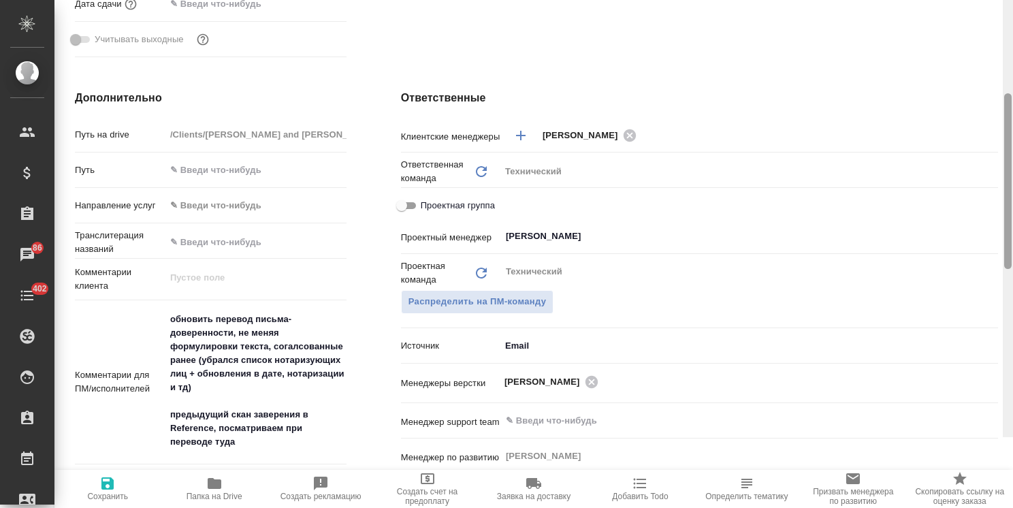
scroll to position [182, 0]
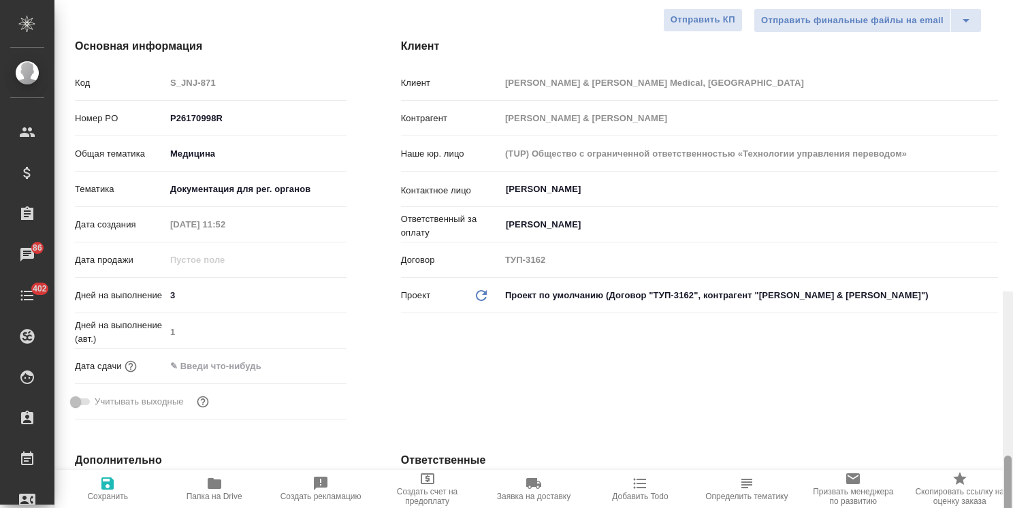
drag, startPoint x: 1009, startPoint y: 309, endPoint x: 715, endPoint y: 74, distance: 376.2
click at [970, 63] on div "S_JNJ-871 ТЗ tz Нормальный normal Кратко детали заказа Ответственная команда: Т…" at bounding box center [533, 254] width 958 height 508
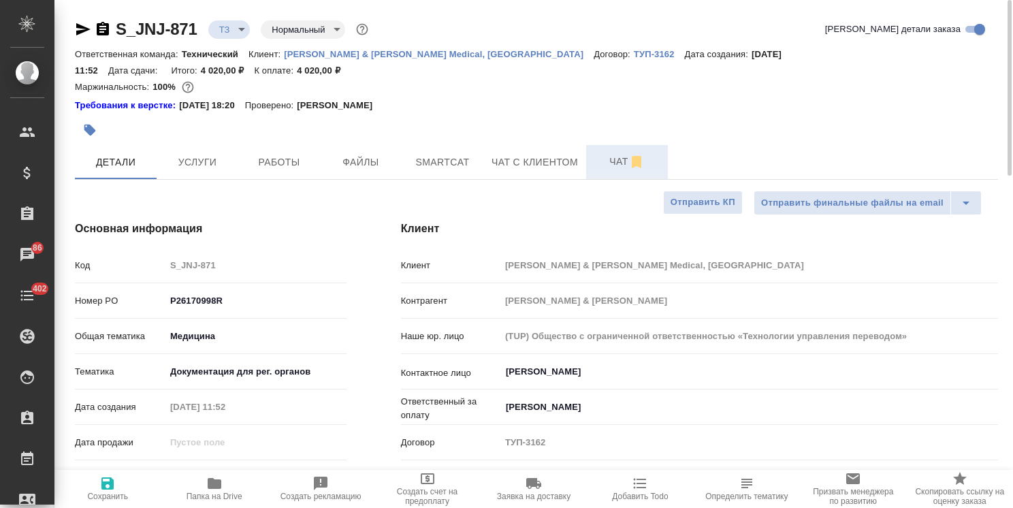
click at [602, 145] on button "Чат" at bounding box center [627, 162] width 82 height 34
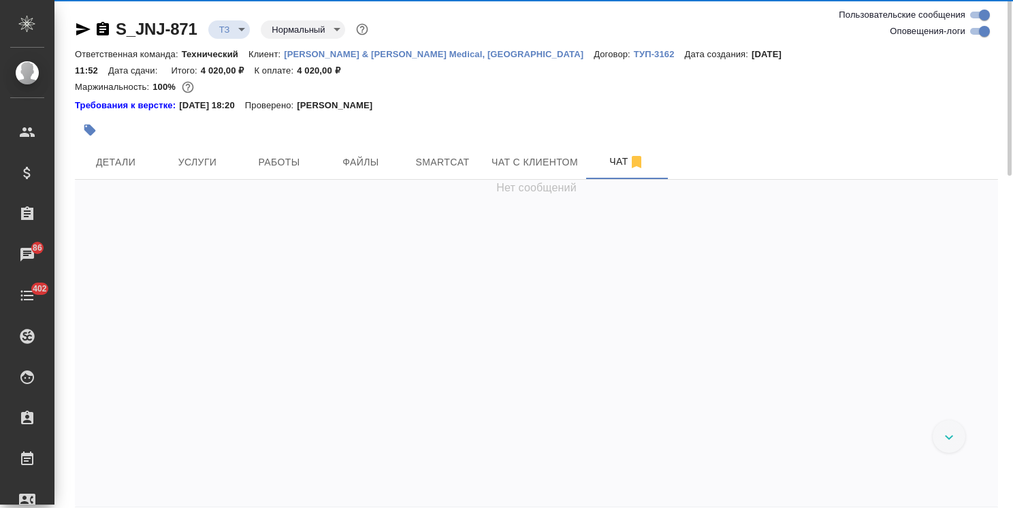
scroll to position [778, 0]
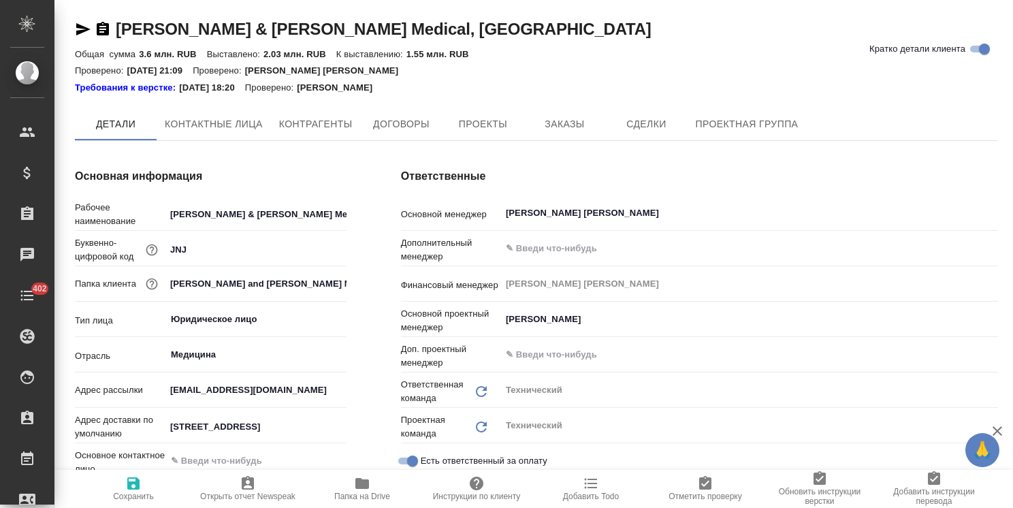
type input "(TUP) Общество с ограниченной ответственностью «Технологии управления переводом»"
type textarea "x"
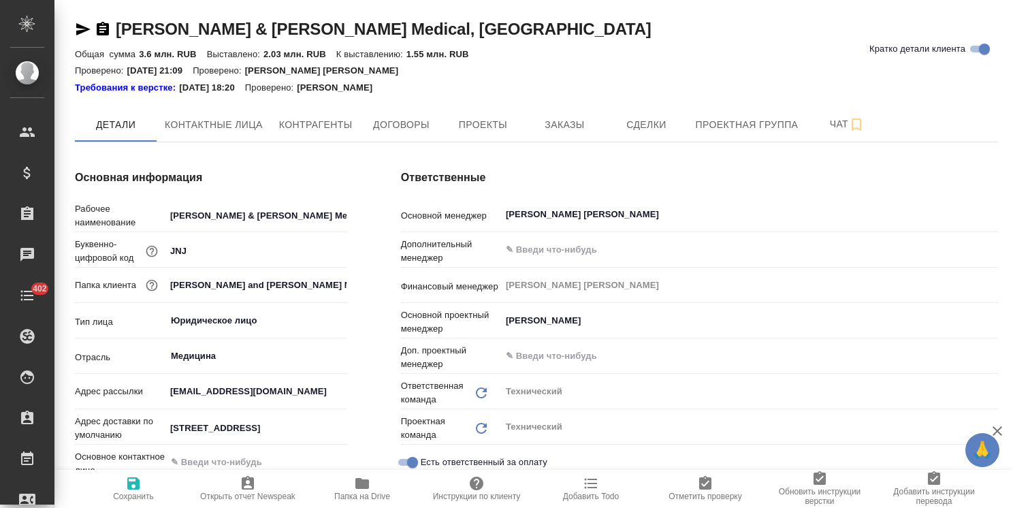
type textarea "x"
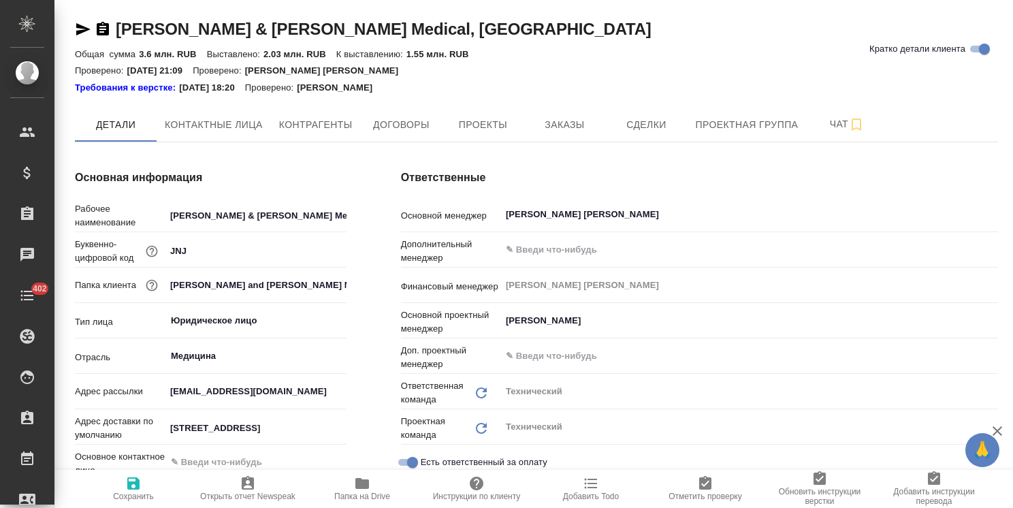
type textarea "x"
click at [561, 112] on button "Заказы" at bounding box center [564, 125] width 82 height 34
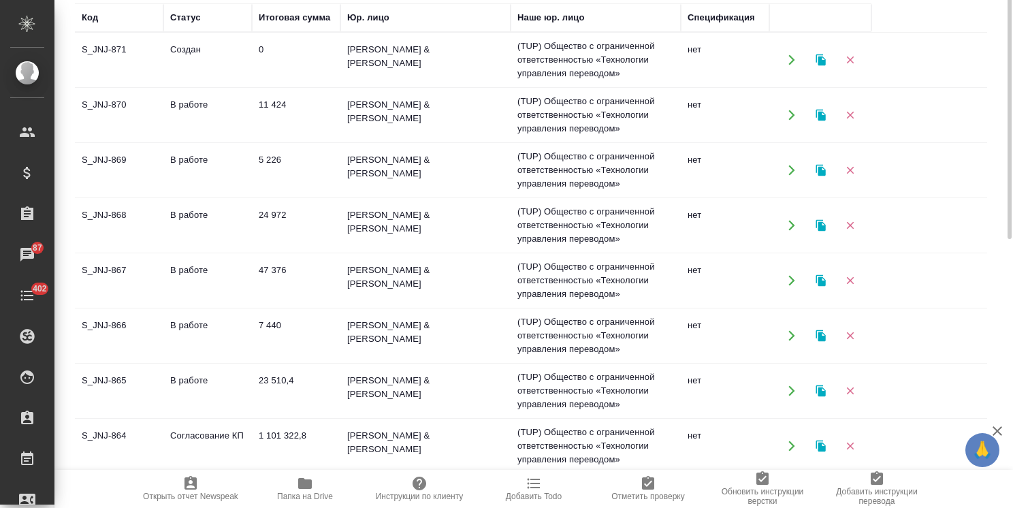
scroll to position [74, 0]
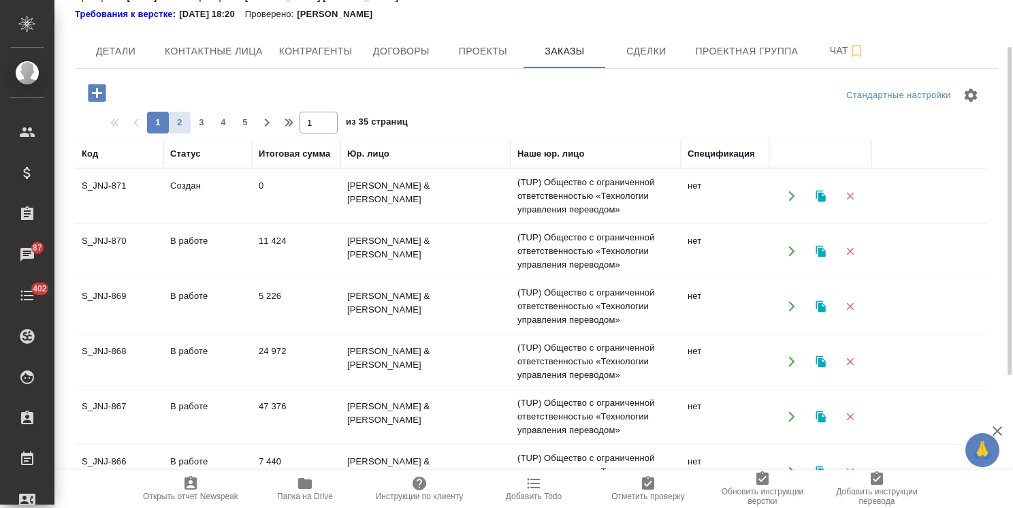
click at [189, 129] on button "2" at bounding box center [180, 123] width 22 height 22
click at [193, 198] on td "Завершен" at bounding box center [207, 196] width 88 height 48
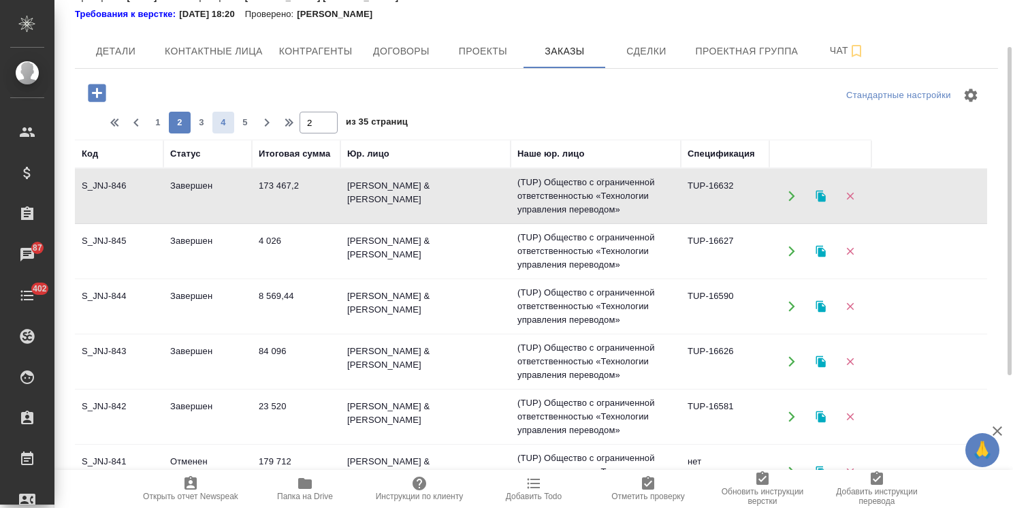
click at [229, 122] on span "4" at bounding box center [223, 123] width 22 height 14
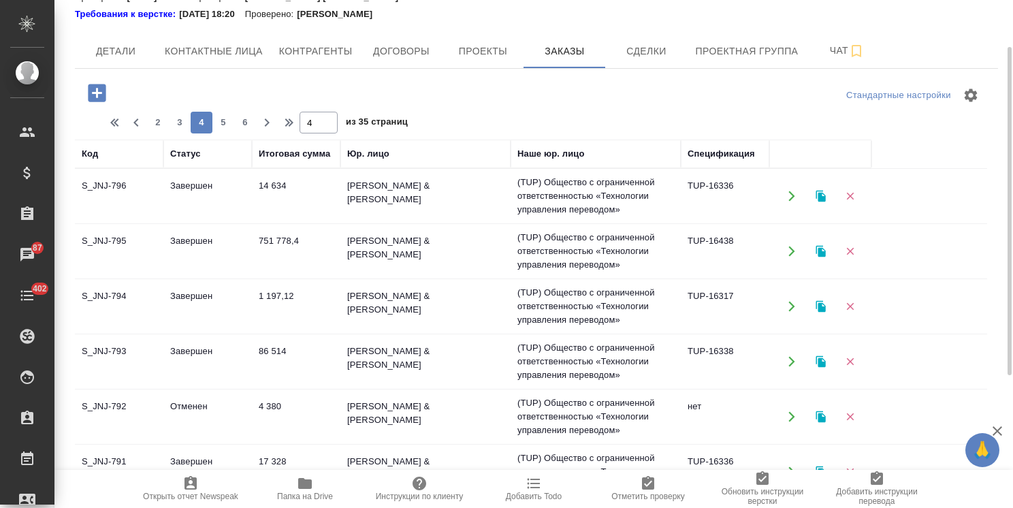
click at [196, 183] on td "Завершен" at bounding box center [207, 196] width 88 height 48
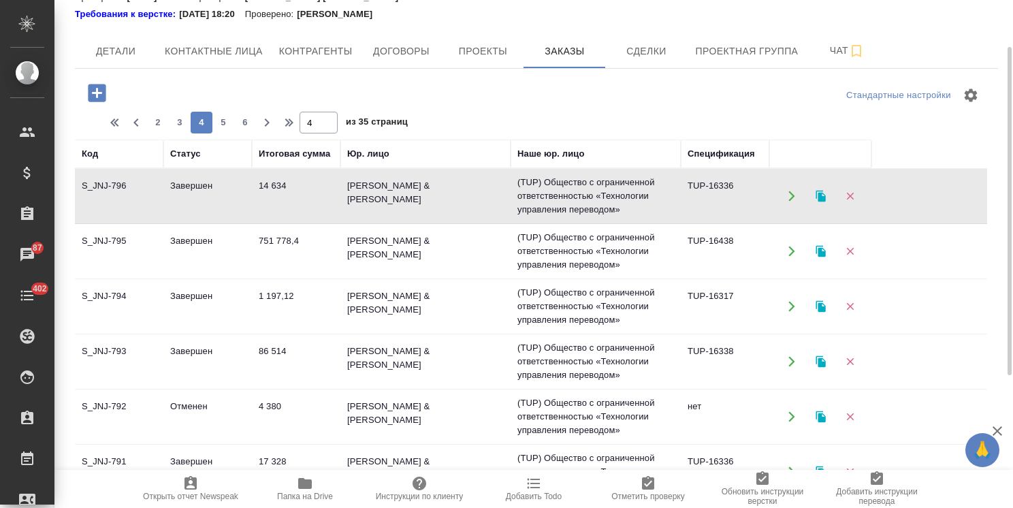
click at [196, 183] on td "Завершен" at bounding box center [207, 196] width 88 height 48
click at [174, 116] on span "3" at bounding box center [180, 123] width 22 height 14
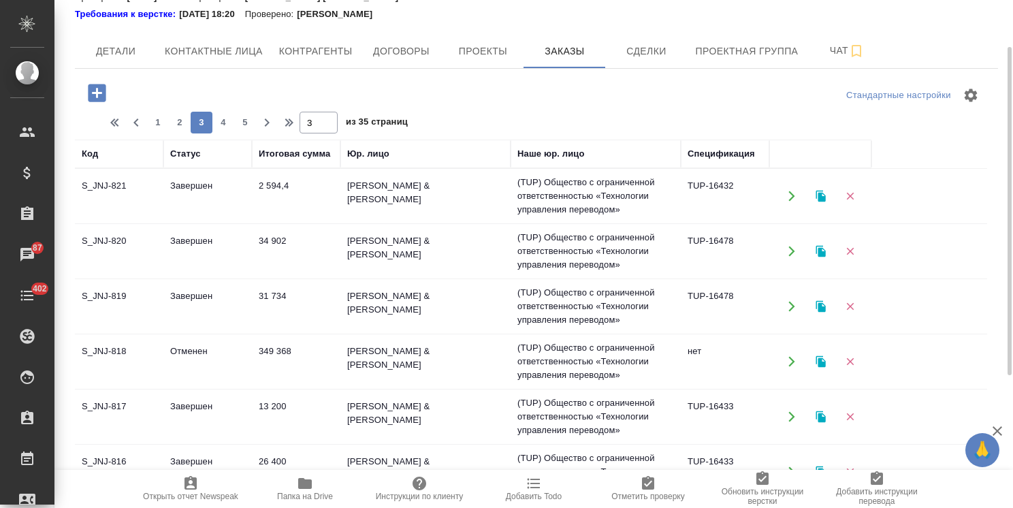
click at [193, 218] on td "Завершен" at bounding box center [207, 196] width 88 height 48
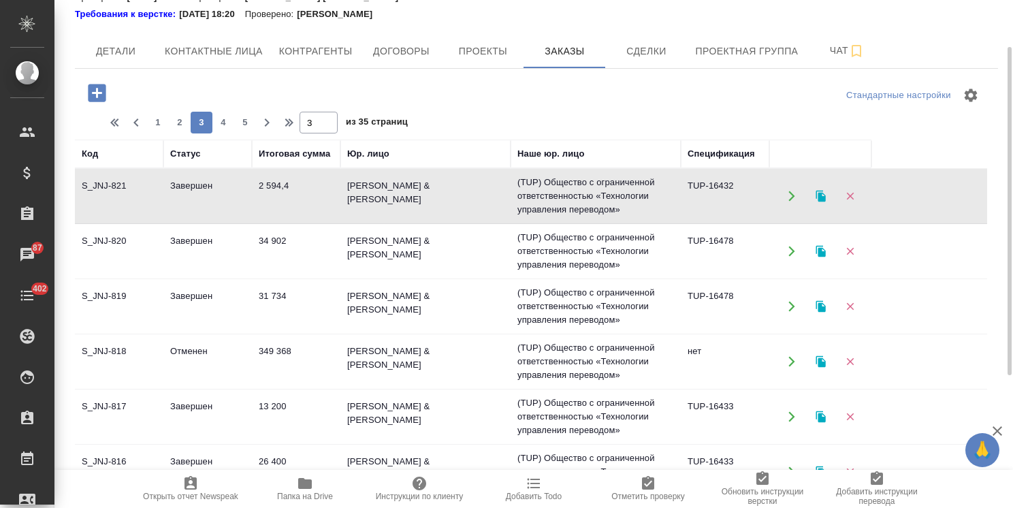
click at [212, 255] on td "Завершен" at bounding box center [207, 251] width 88 height 48
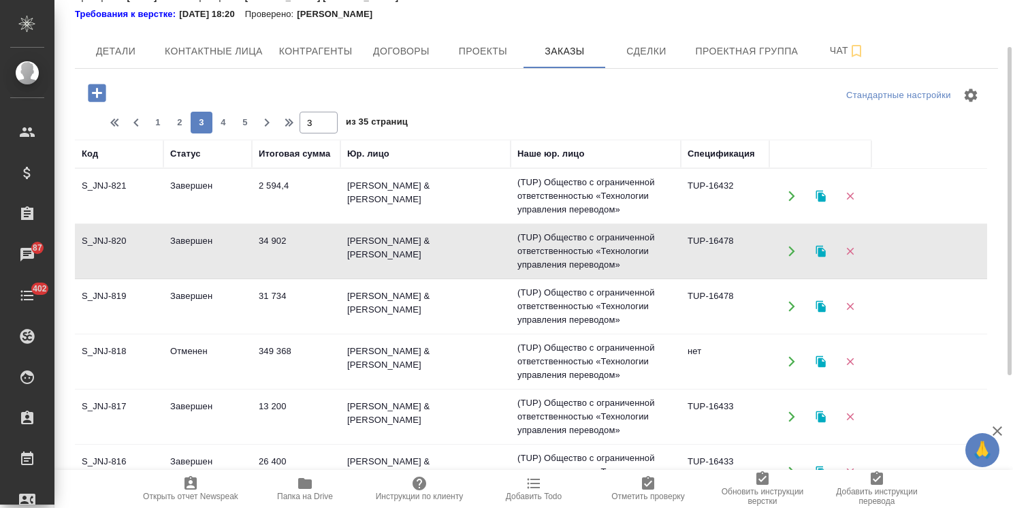
click at [225, 301] on td "Завершен" at bounding box center [207, 306] width 88 height 48
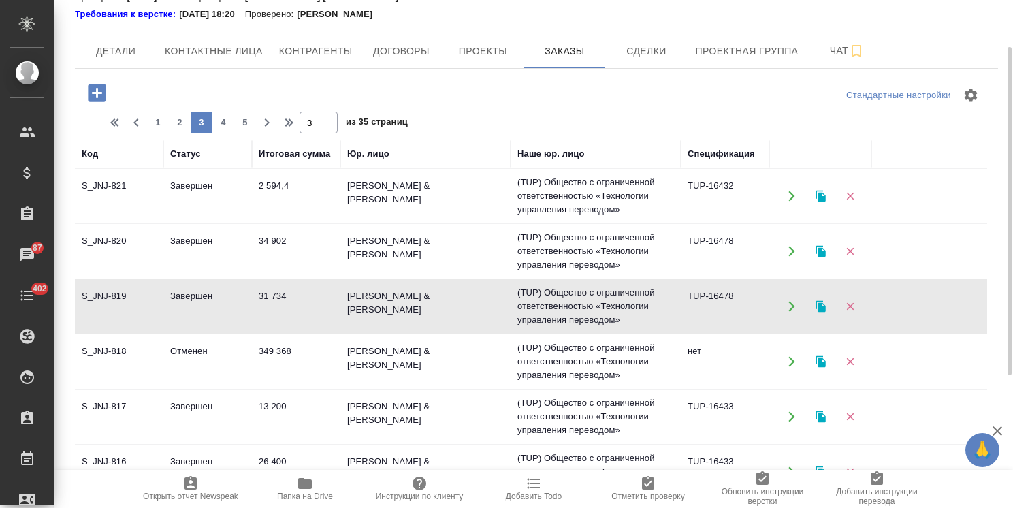
click at [172, 342] on td "Отменен" at bounding box center [207, 362] width 88 height 48
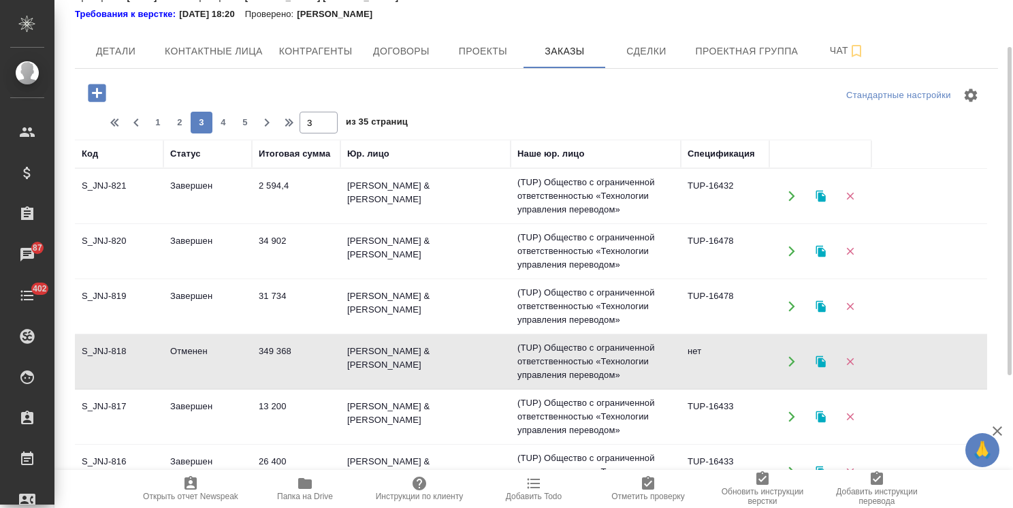
click at [215, 305] on td "Завершен" at bounding box center [207, 306] width 88 height 48
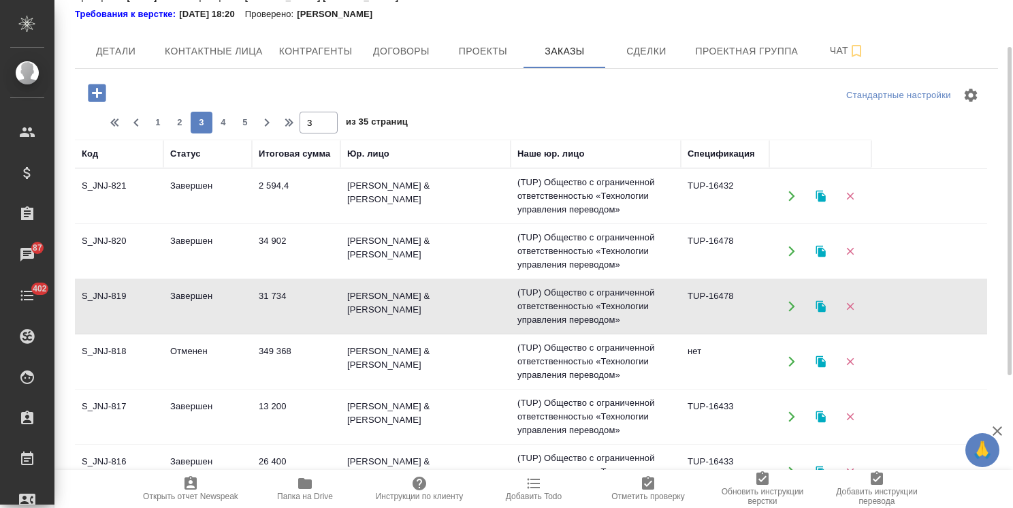
click at [215, 305] on td "Завершен" at bounding box center [207, 306] width 88 height 48
click at [197, 410] on td "Завершен" at bounding box center [207, 417] width 88 height 48
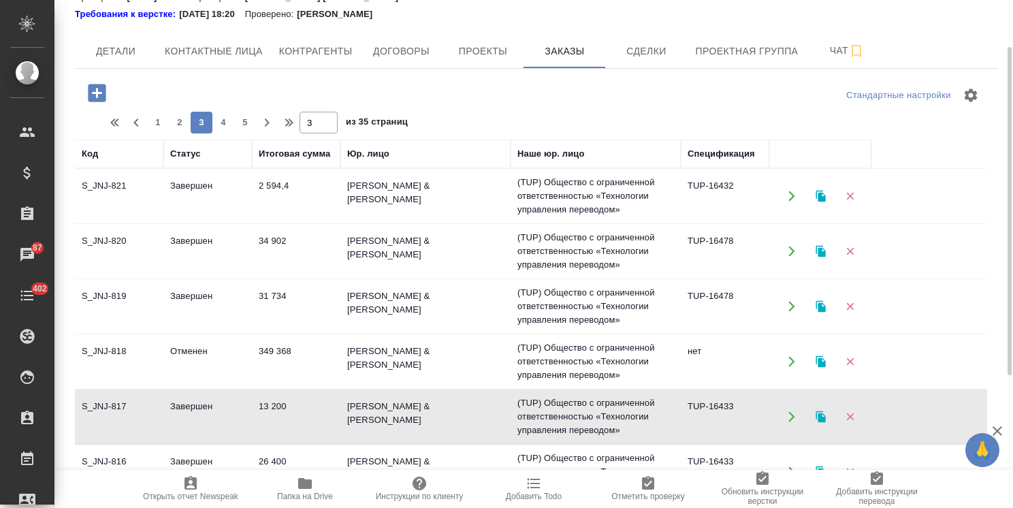
click at [197, 410] on td "Завершен" at bounding box center [207, 417] width 88 height 48
click at [182, 309] on td "Завершен" at bounding box center [207, 306] width 88 height 48
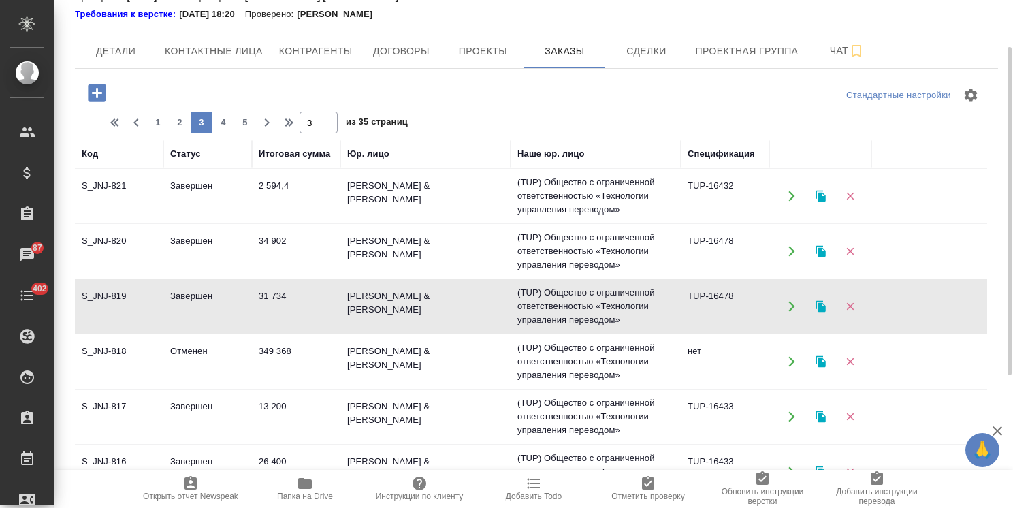
click at [182, 308] on td "Завершен" at bounding box center [207, 306] width 88 height 48
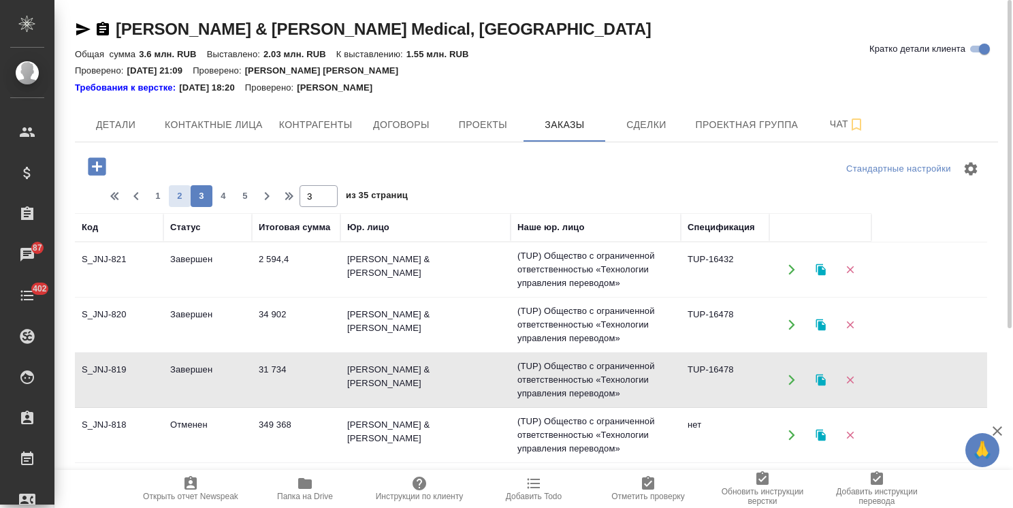
click at [174, 194] on span "2" at bounding box center [180, 196] width 22 height 14
type input "2"
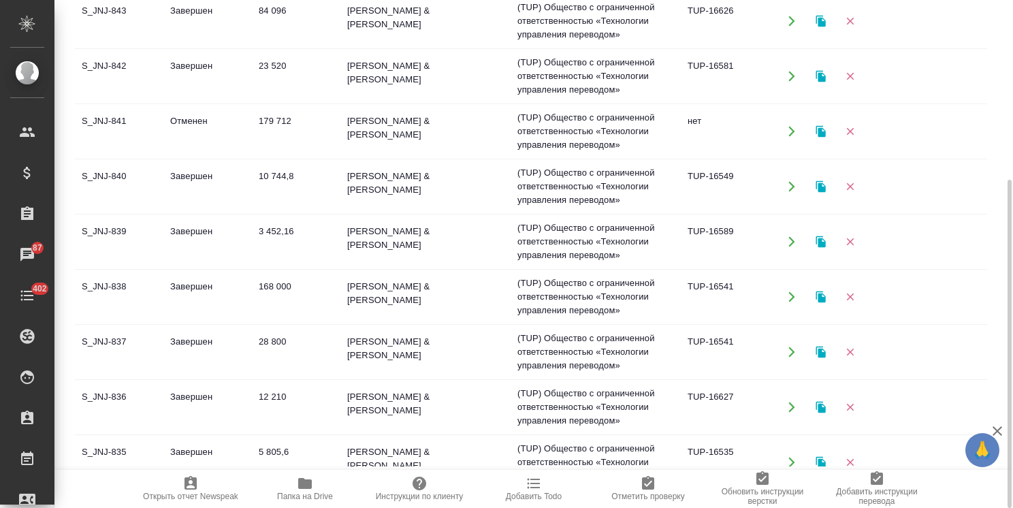
scroll to position [873, 0]
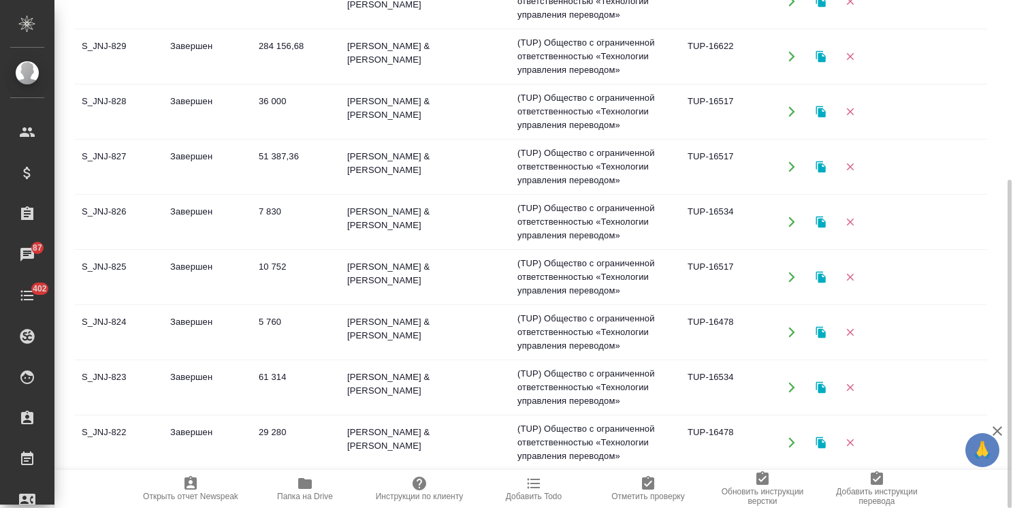
click at [233, 426] on td "Завершен" at bounding box center [207, 443] width 88 height 48
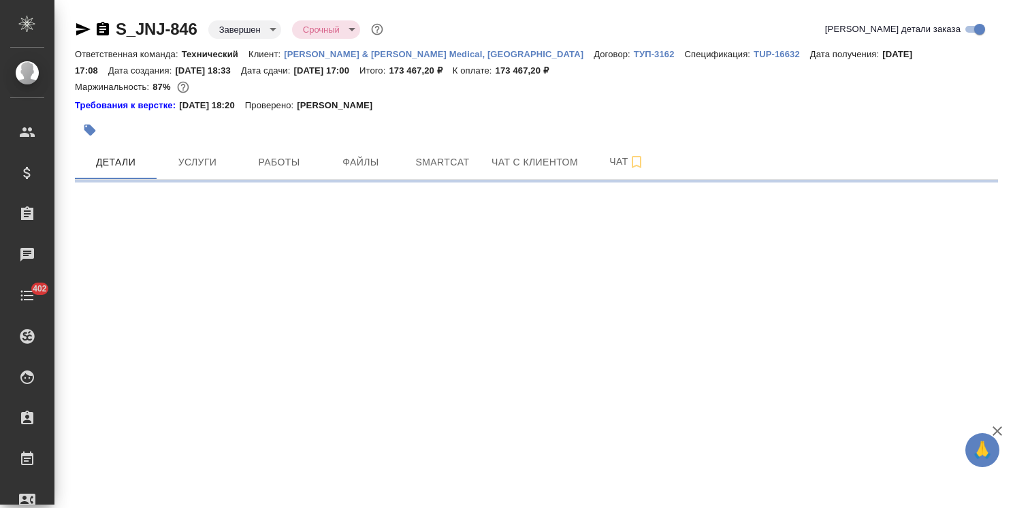
select select "RU"
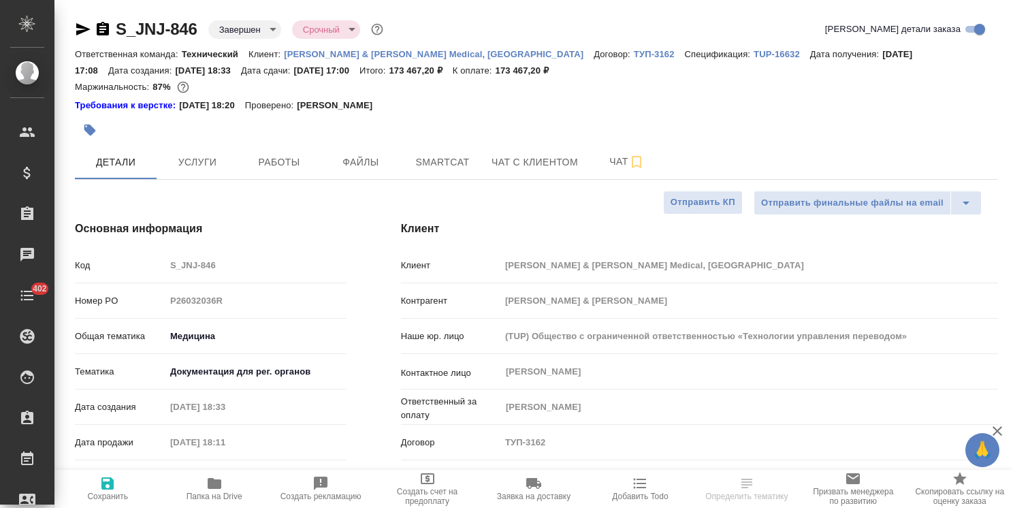
type textarea "x"
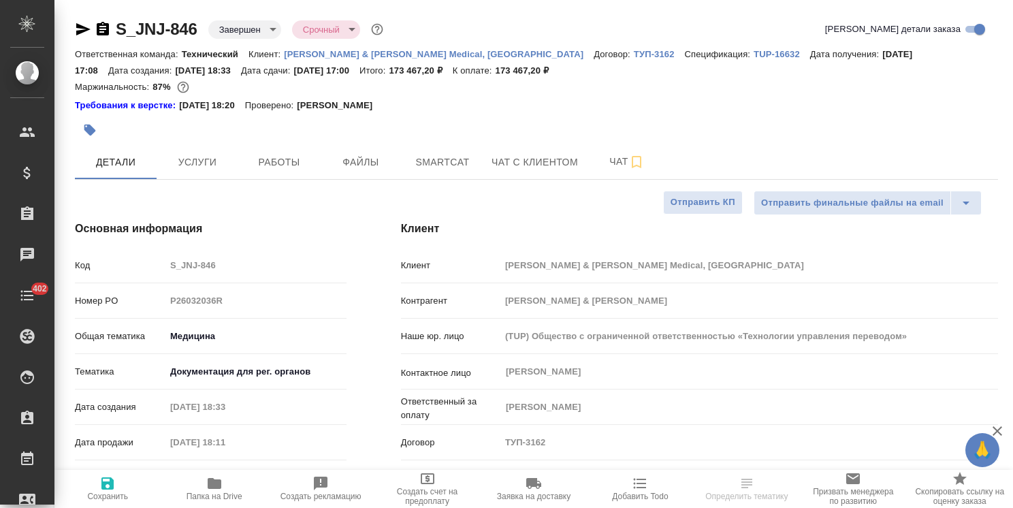
type textarea "x"
select select "RU"
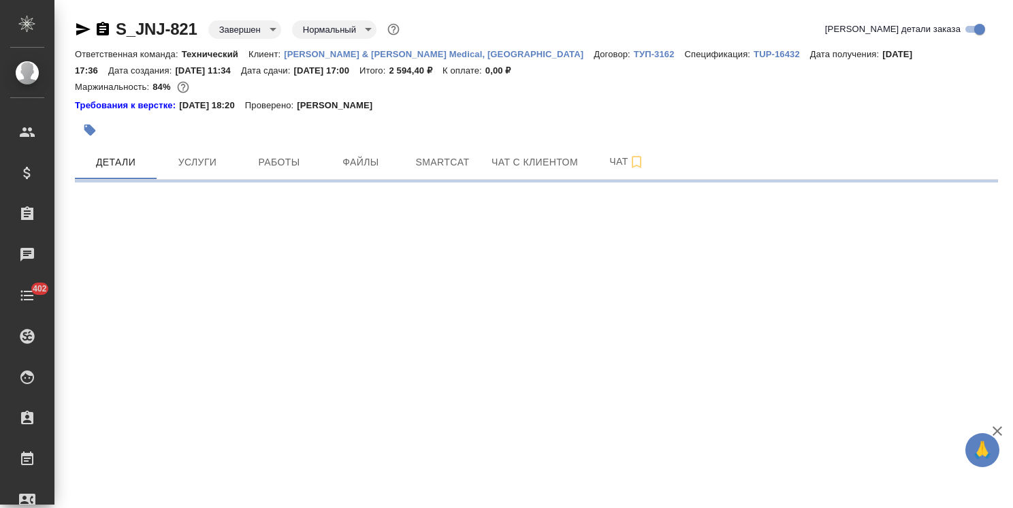
select select "RU"
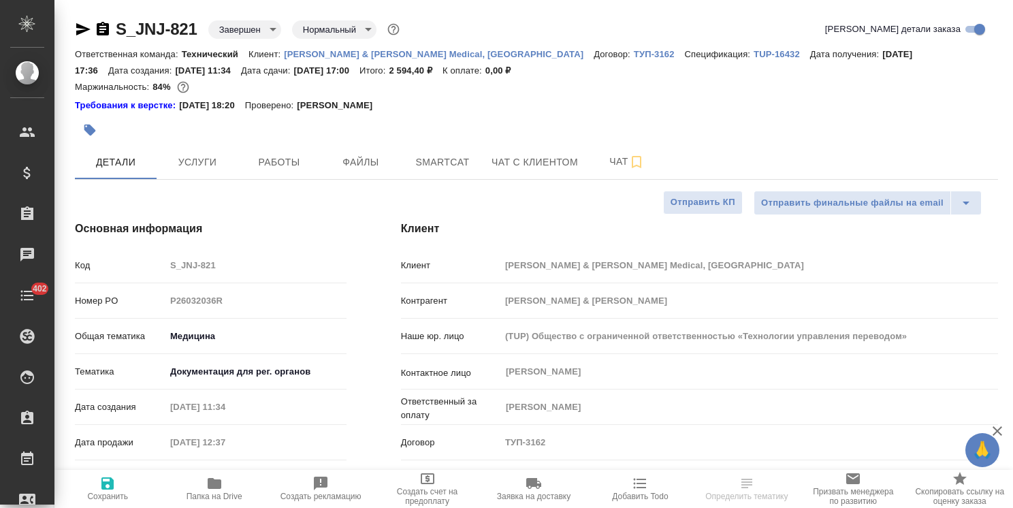
type textarea "x"
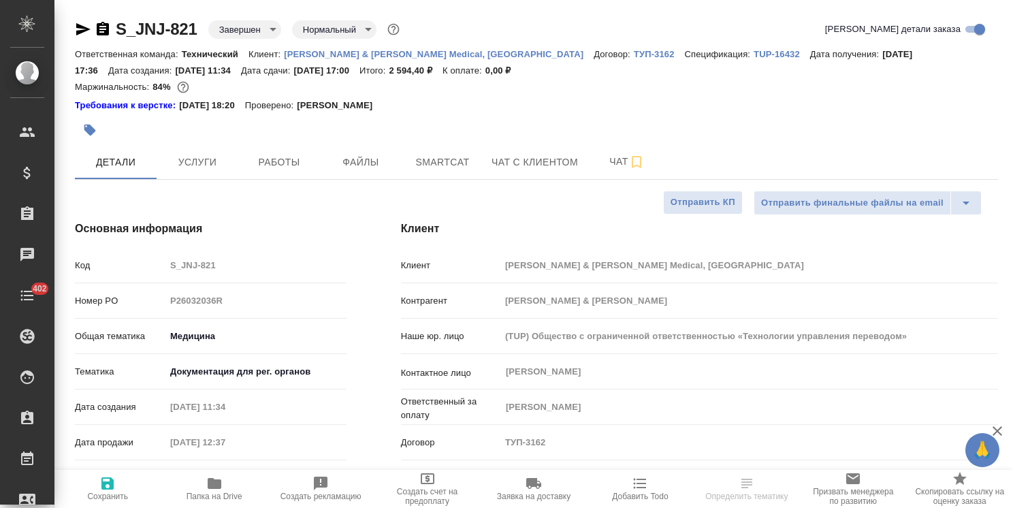
type textarea "x"
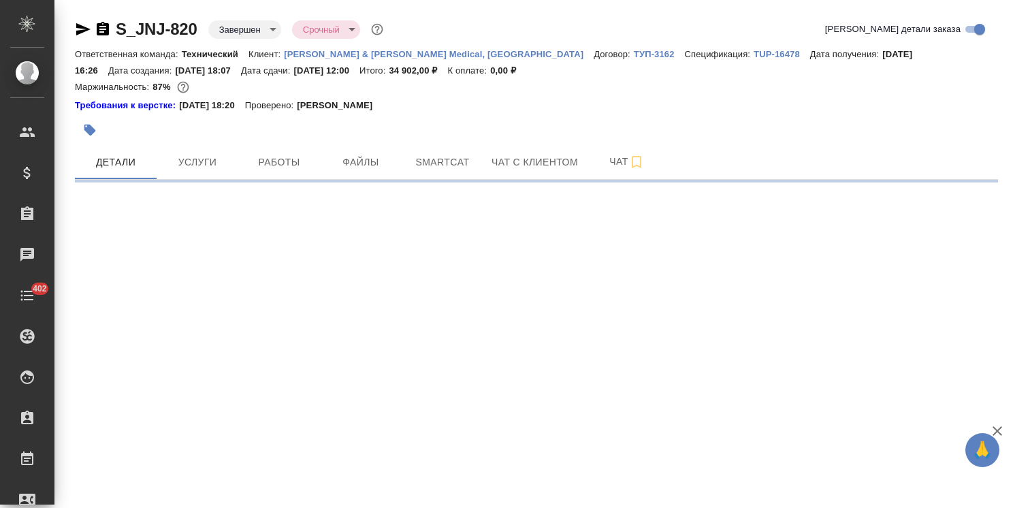
select select "RU"
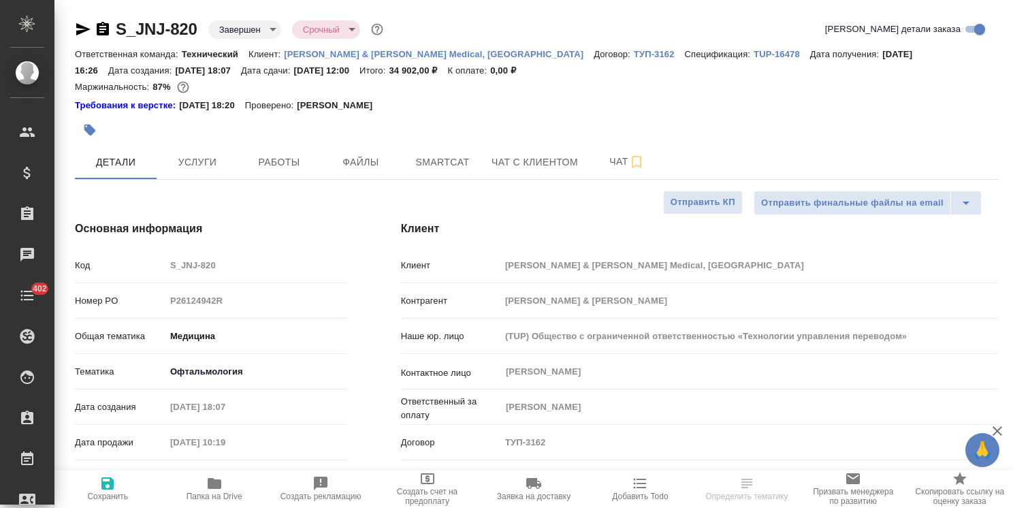
type textarea "x"
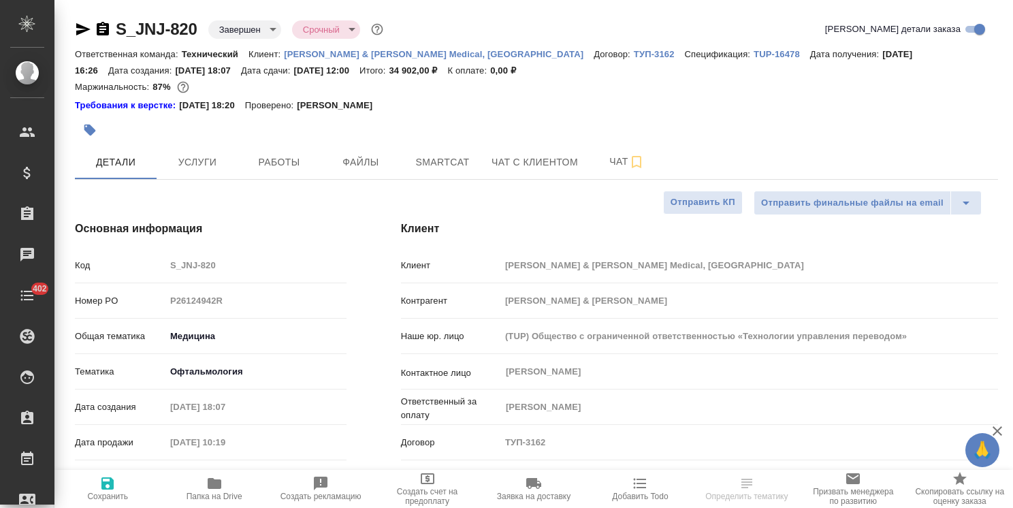
type textarea "x"
click at [332, 170] on button "Файлы" at bounding box center [361, 162] width 82 height 34
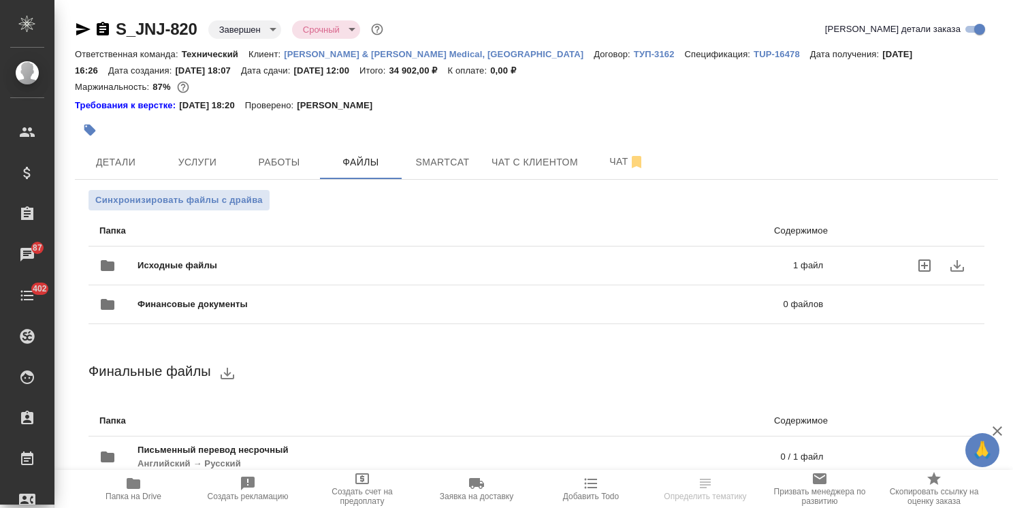
click at [222, 259] on span "Исходные файлы" at bounding box center [321, 266] width 368 height 14
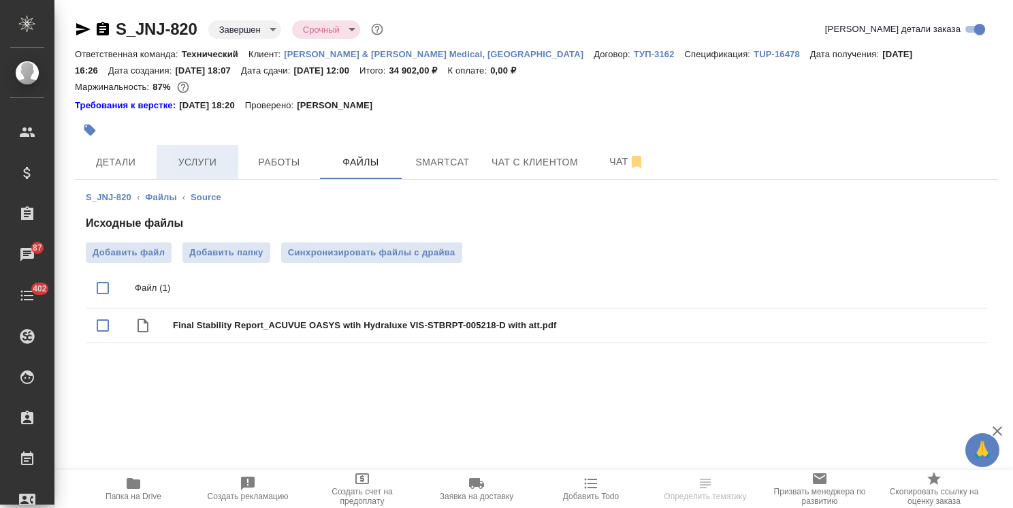
click at [196, 161] on span "Услуги" at bounding box center [197, 162] width 65 height 17
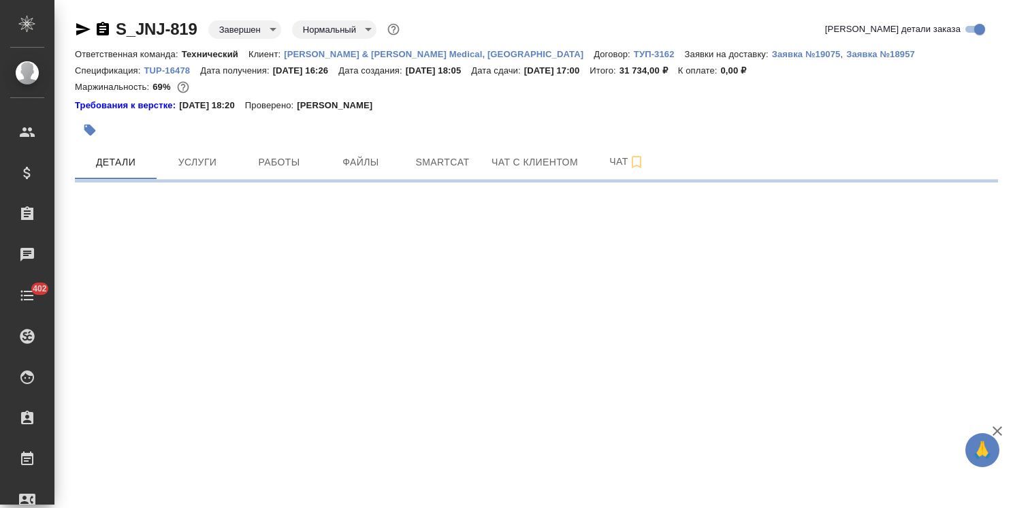
select select "RU"
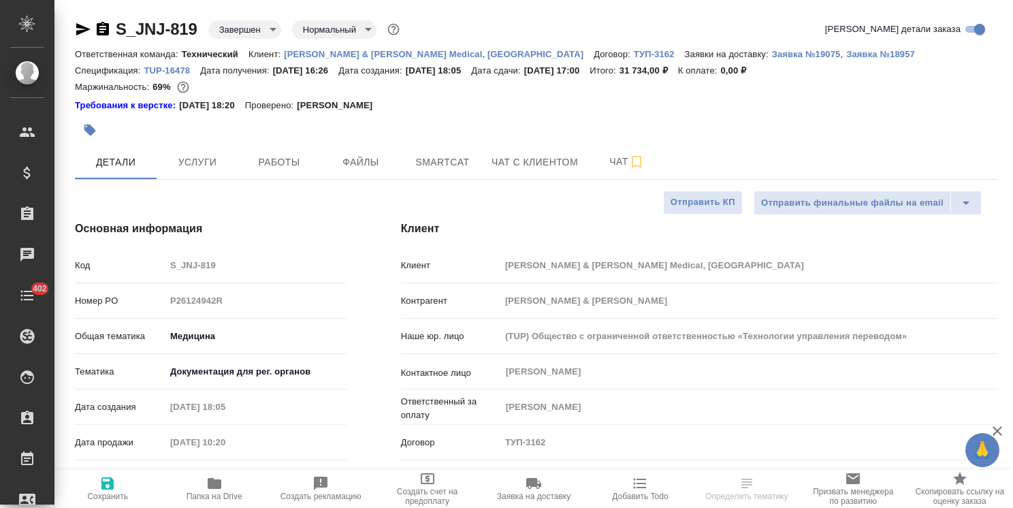
type textarea "x"
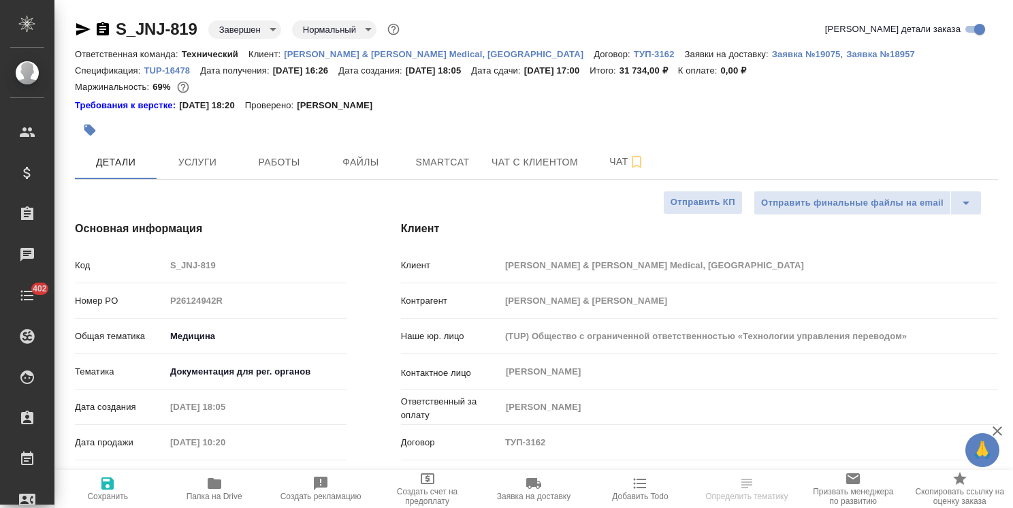
type textarea "x"
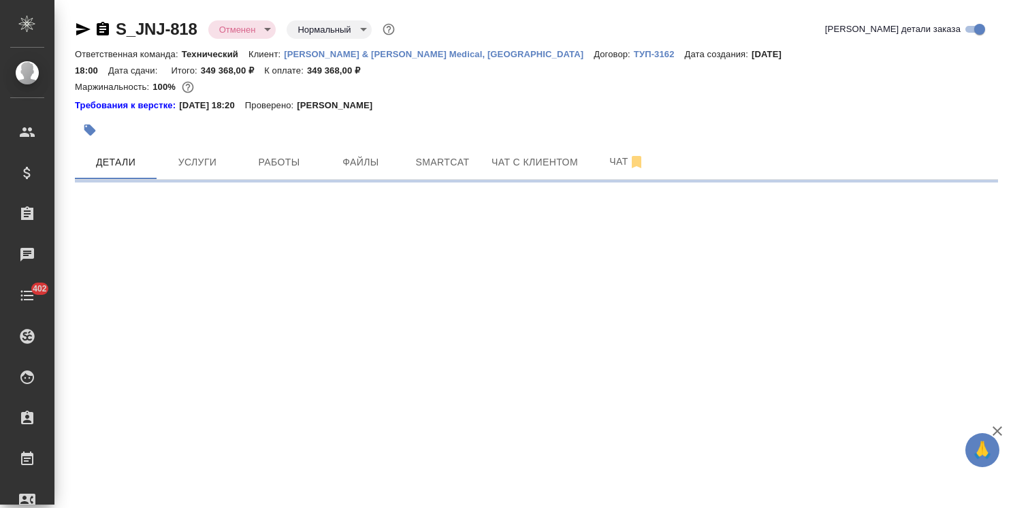
select select "RU"
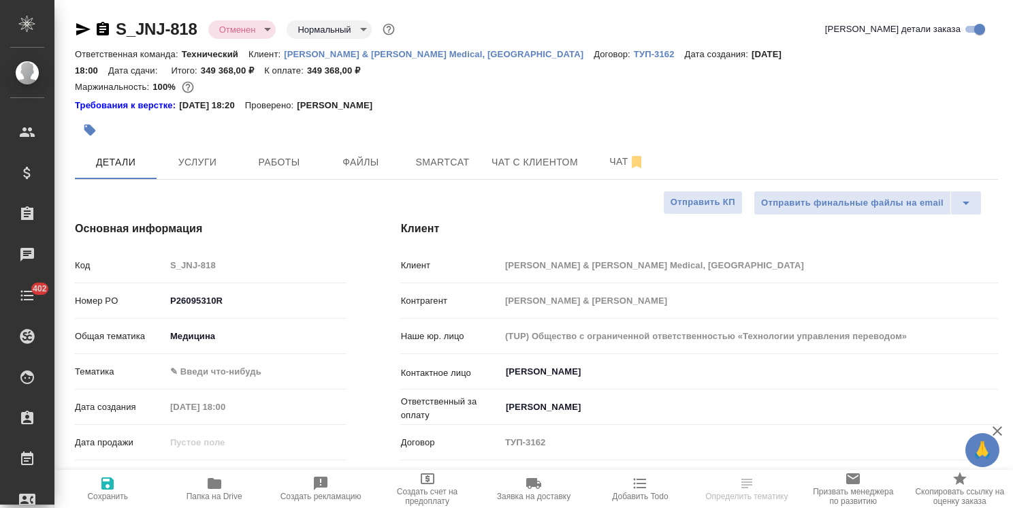
type textarea "x"
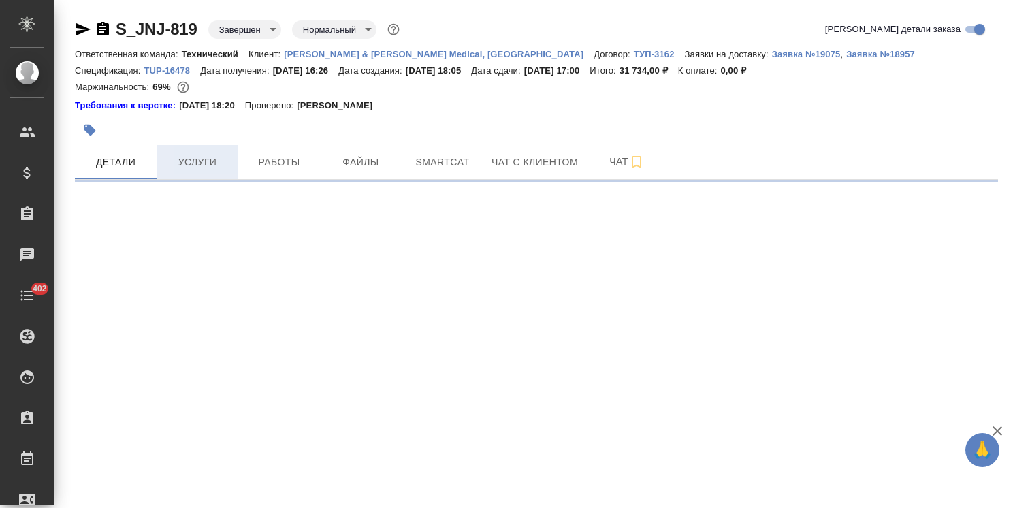
select select "RU"
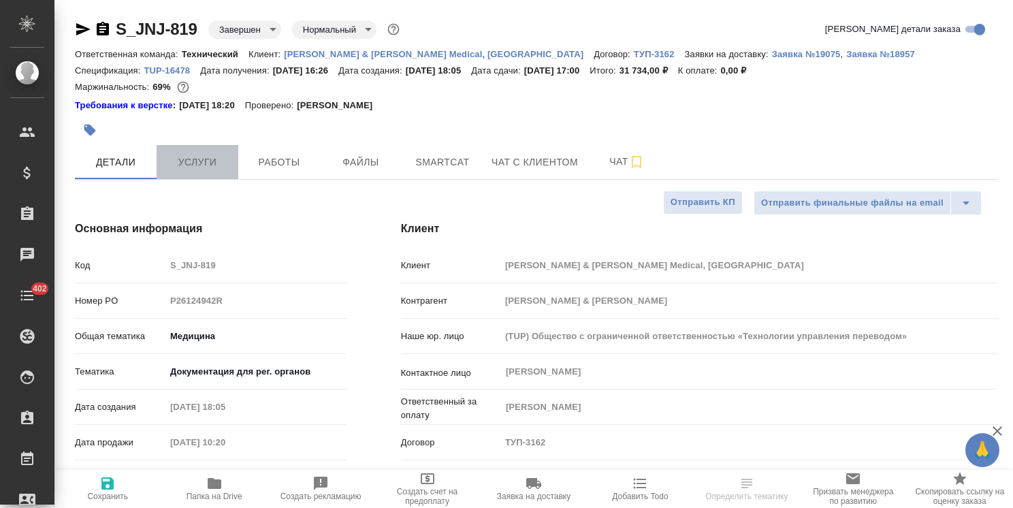
click at [201, 170] on button "Услуги" at bounding box center [198, 162] width 82 height 34
type textarea "x"
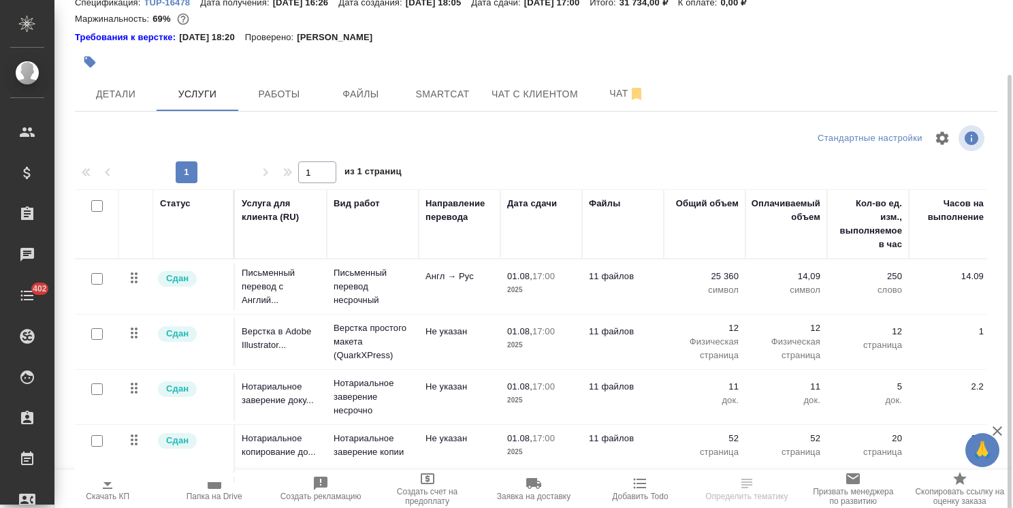
scroll to position [76, 0]
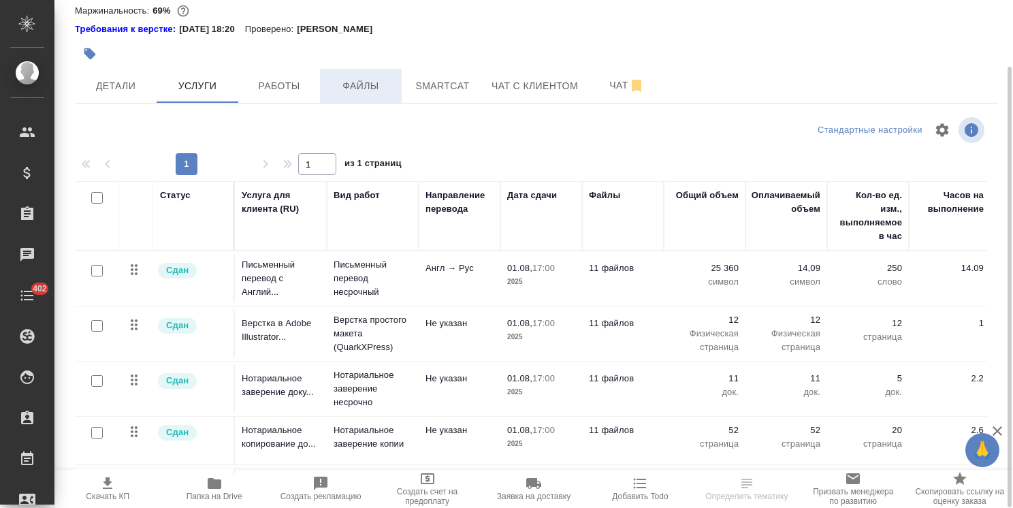
click at [362, 98] on button "Файлы" at bounding box center [361, 86] width 82 height 34
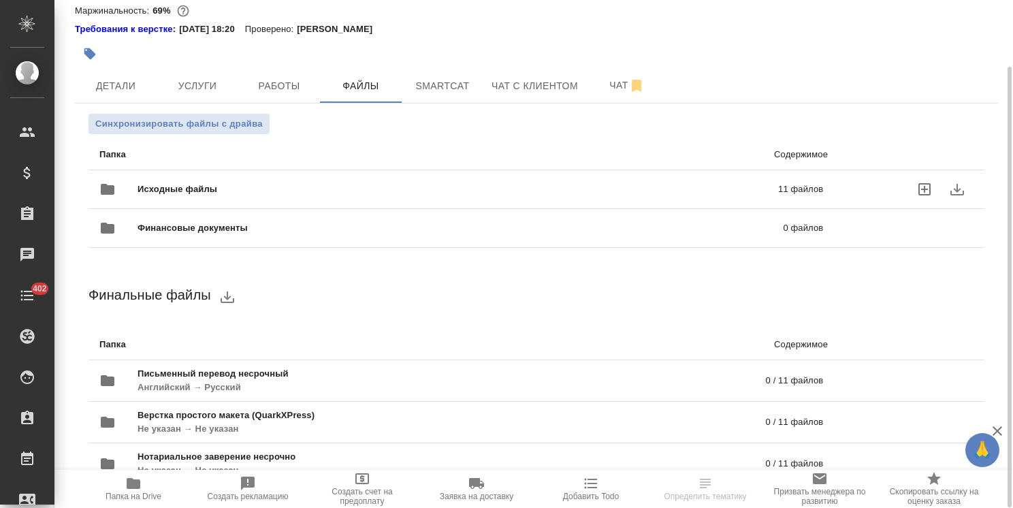
click at [198, 179] on div "Исходные файлы 11 файлов" at bounding box center [461, 189] width 724 height 33
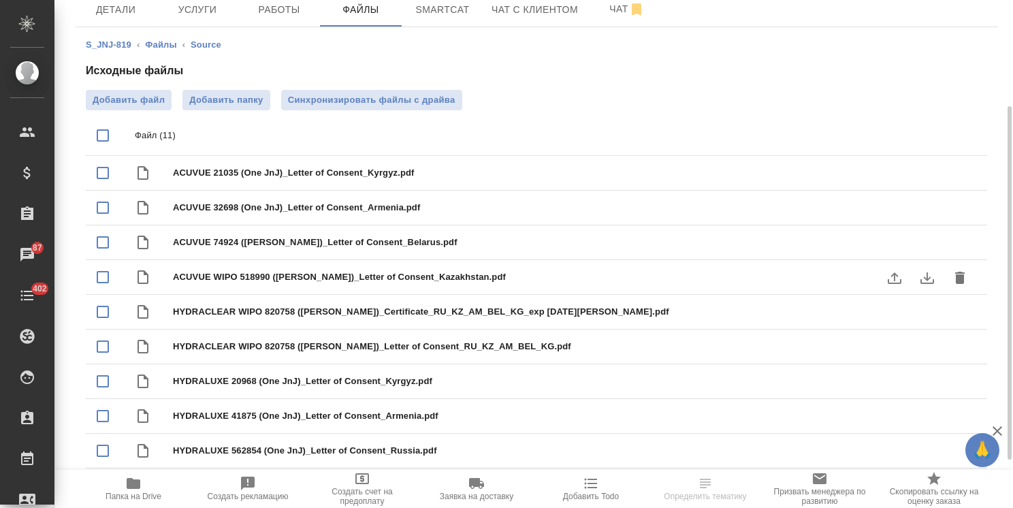
scroll to position [84, 0]
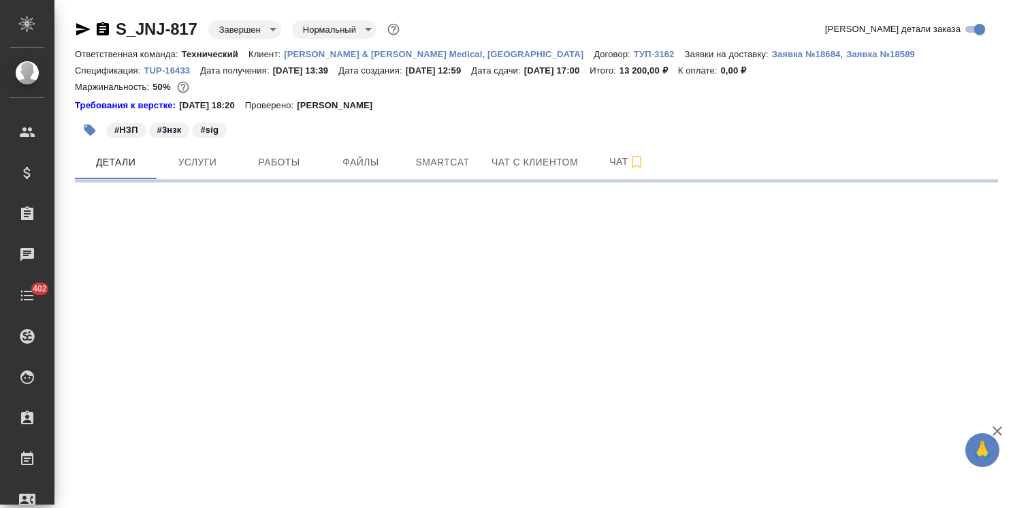
select select "RU"
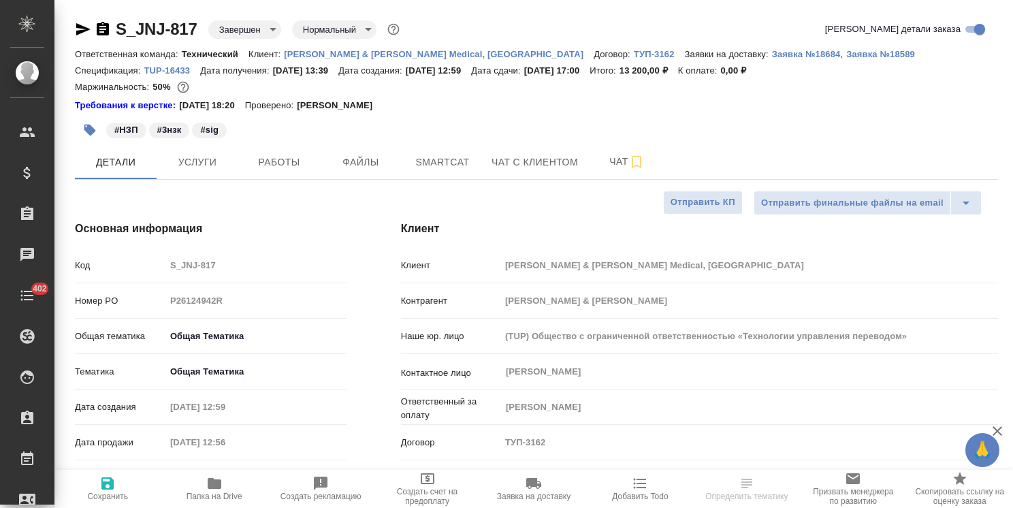
type textarea "x"
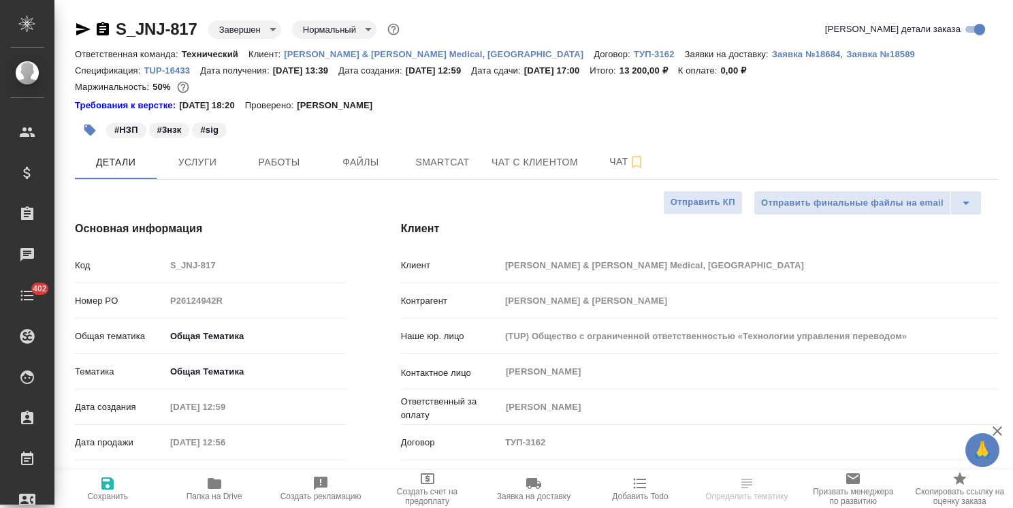
type textarea "x"
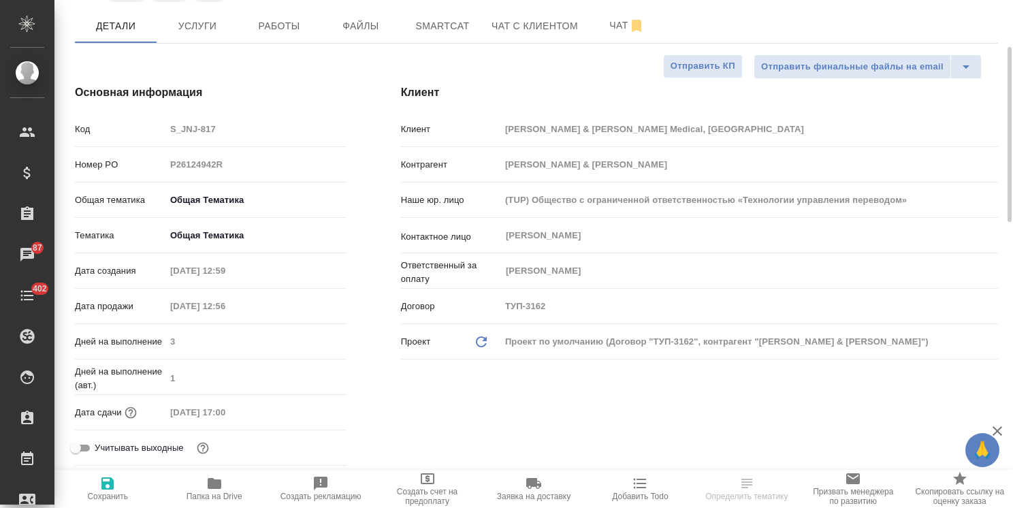
scroll to position [68, 0]
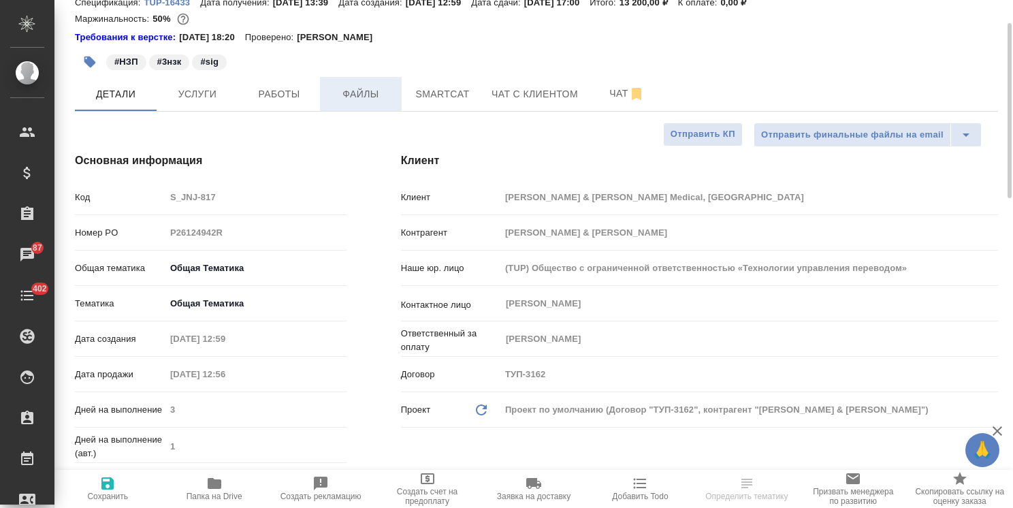
click at [377, 96] on span "Файлы" at bounding box center [360, 94] width 65 height 17
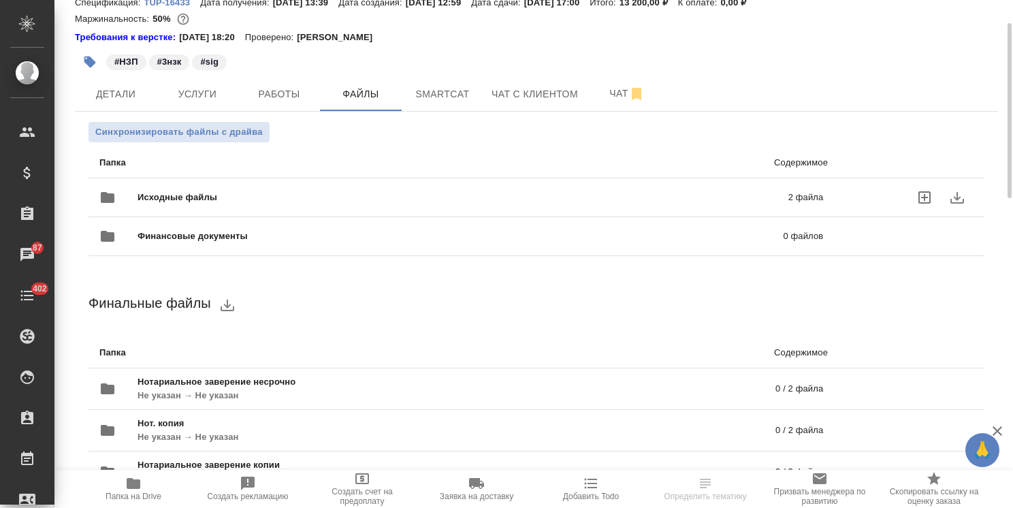
click at [256, 188] on div "Исходные файлы 2 файла" at bounding box center [461, 197] width 724 height 33
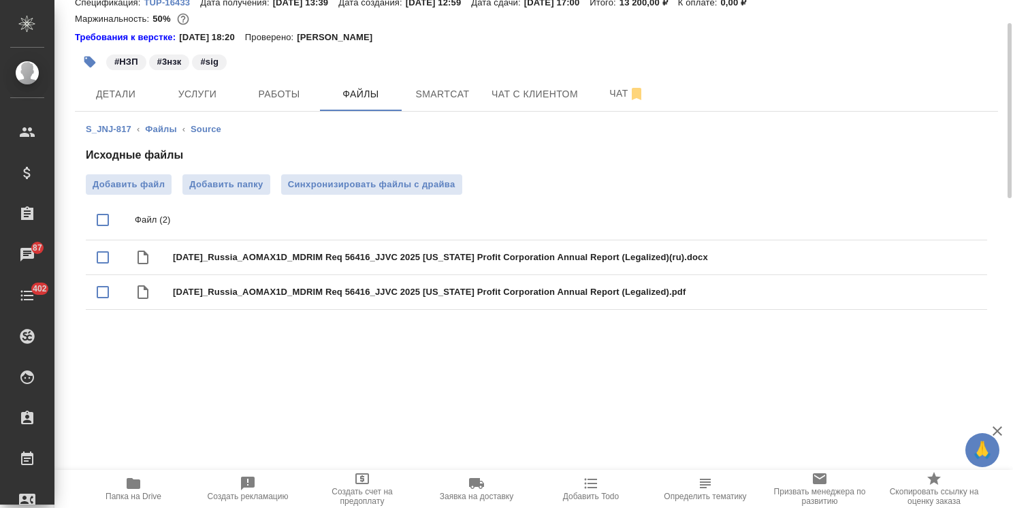
click at [151, 493] on span "Папка на Drive" at bounding box center [134, 496] width 56 height 10
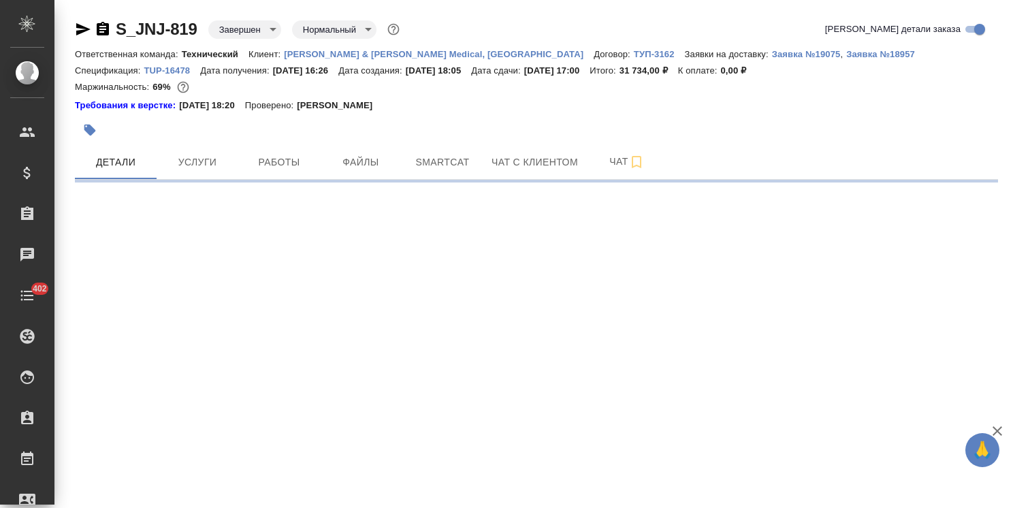
select select "RU"
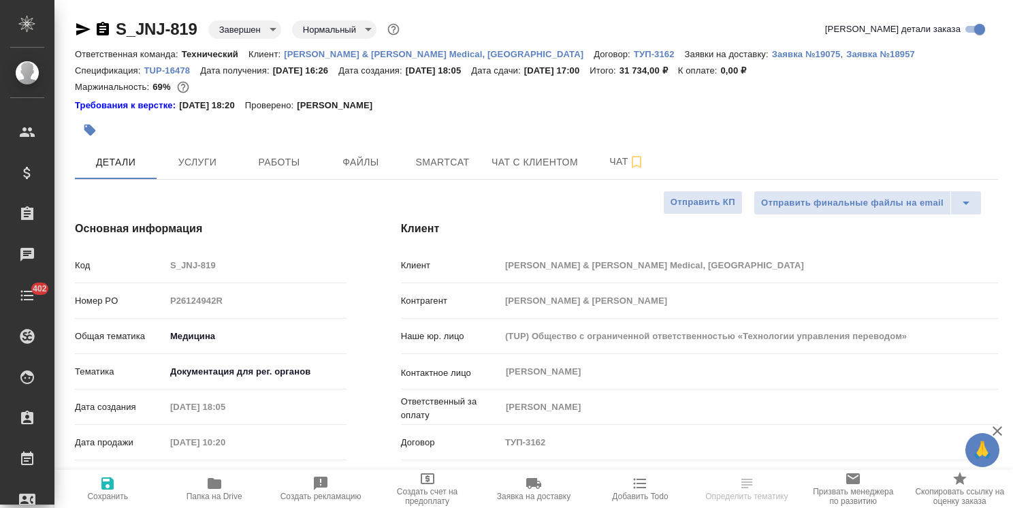
type textarea "x"
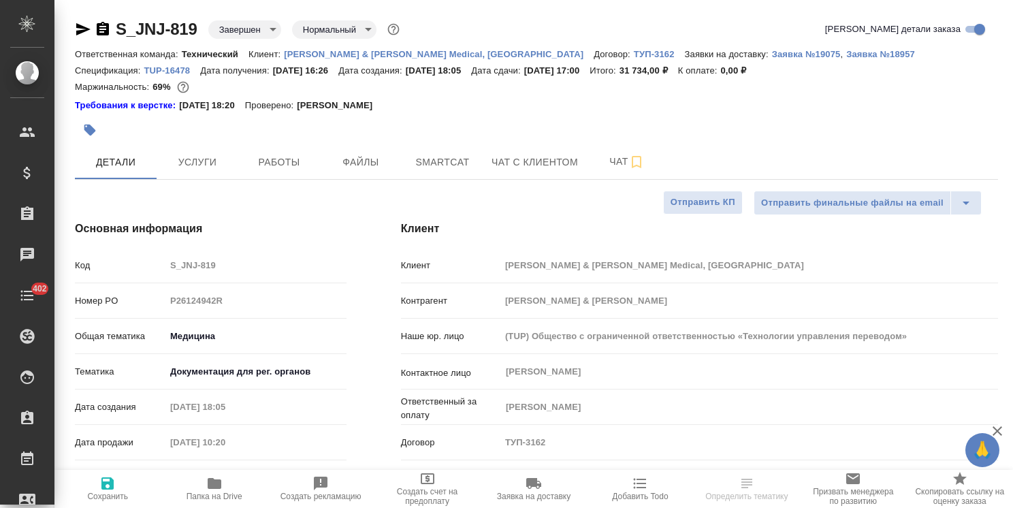
type textarea "x"
click at [223, 170] on span "Услуги" at bounding box center [197, 162] width 65 height 17
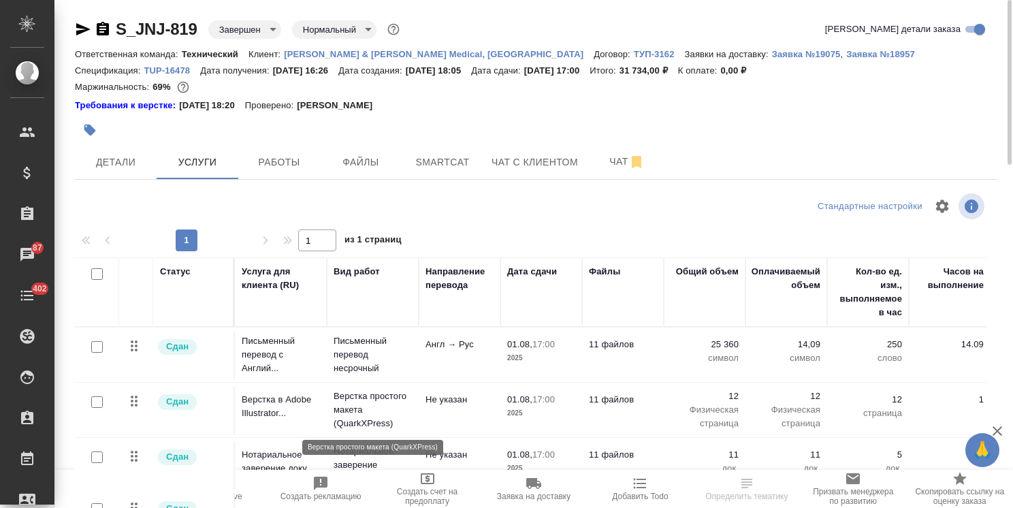
scroll to position [76, 0]
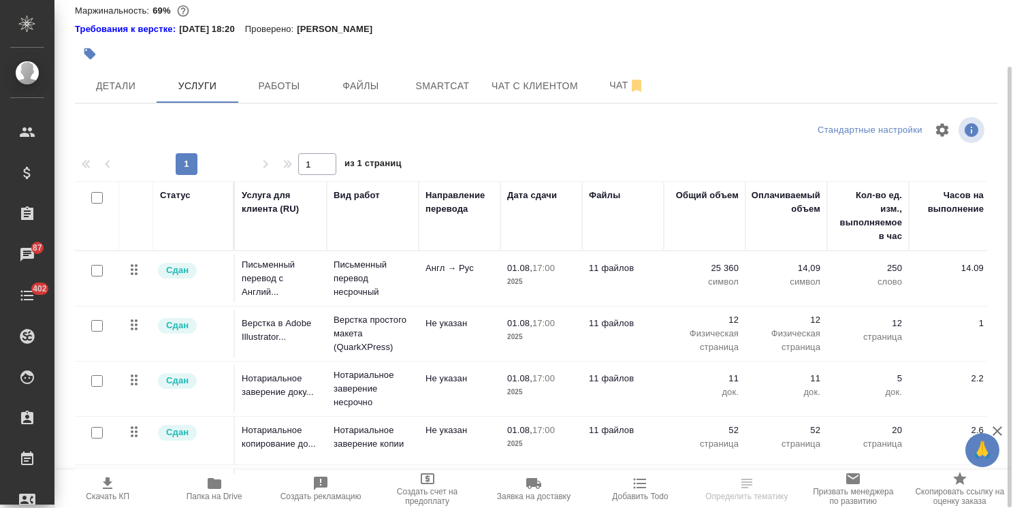
click at [216, 491] on icon "button" at bounding box center [214, 483] width 16 height 16
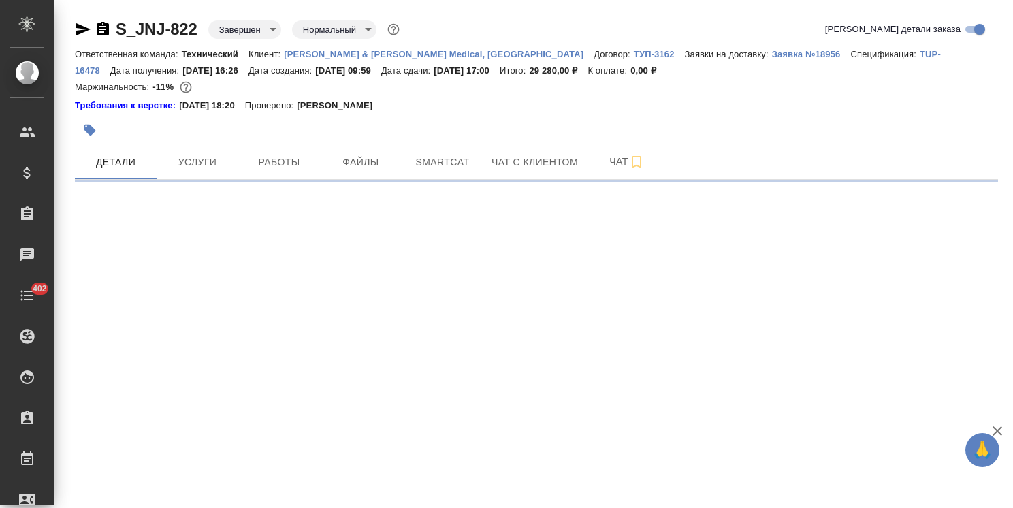
select select "RU"
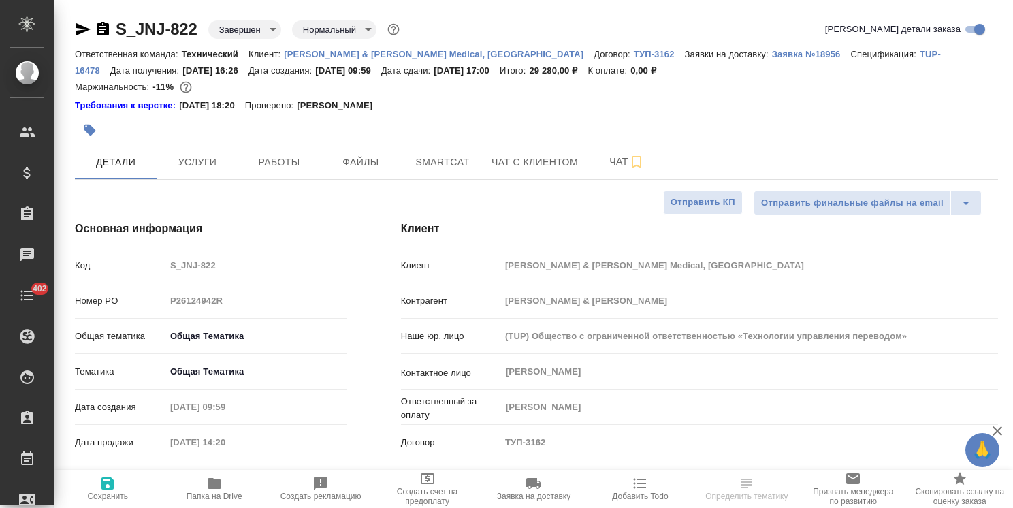
type textarea "x"
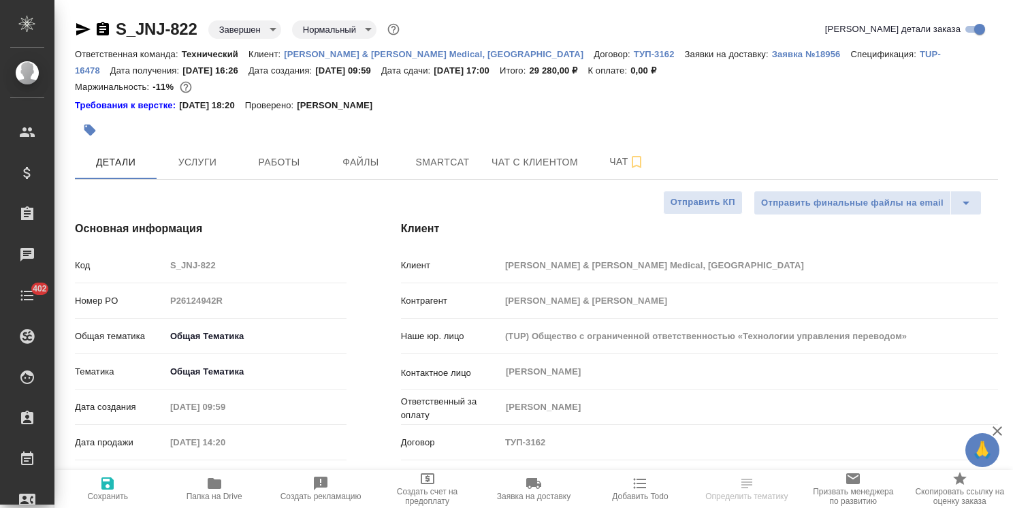
type textarea "x"
click at [293, 161] on span "Работы" at bounding box center [278, 162] width 65 height 17
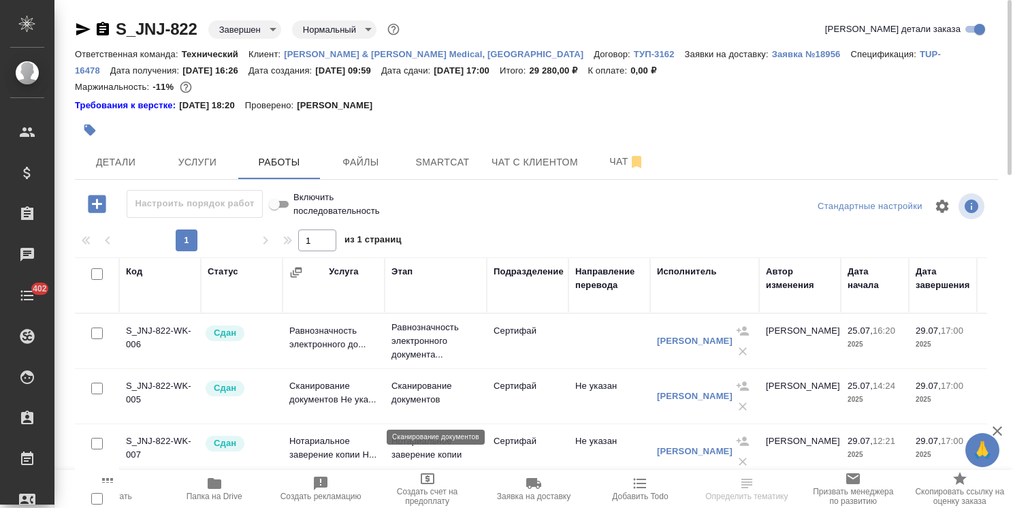
scroll to position [90, 0]
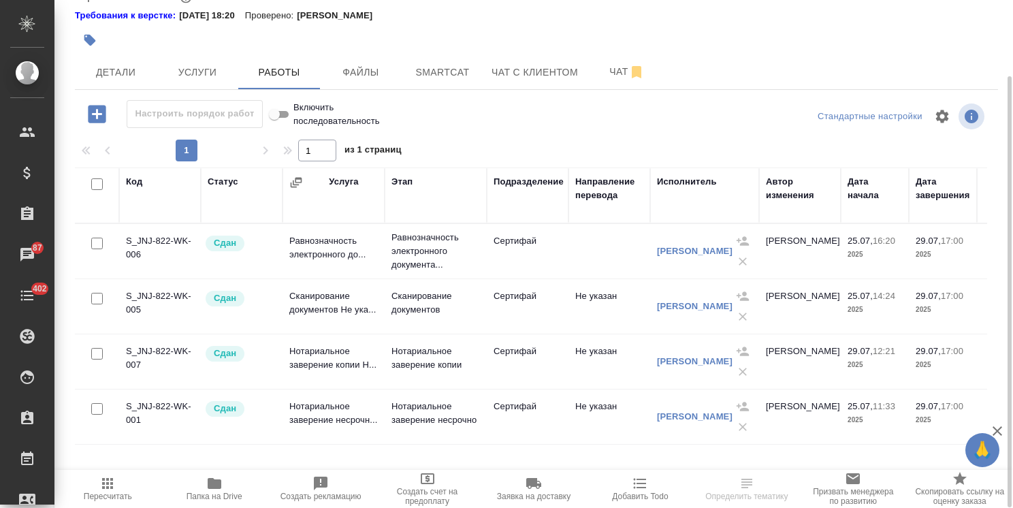
click at [221, 494] on span "Папка на Drive" at bounding box center [215, 496] width 56 height 10
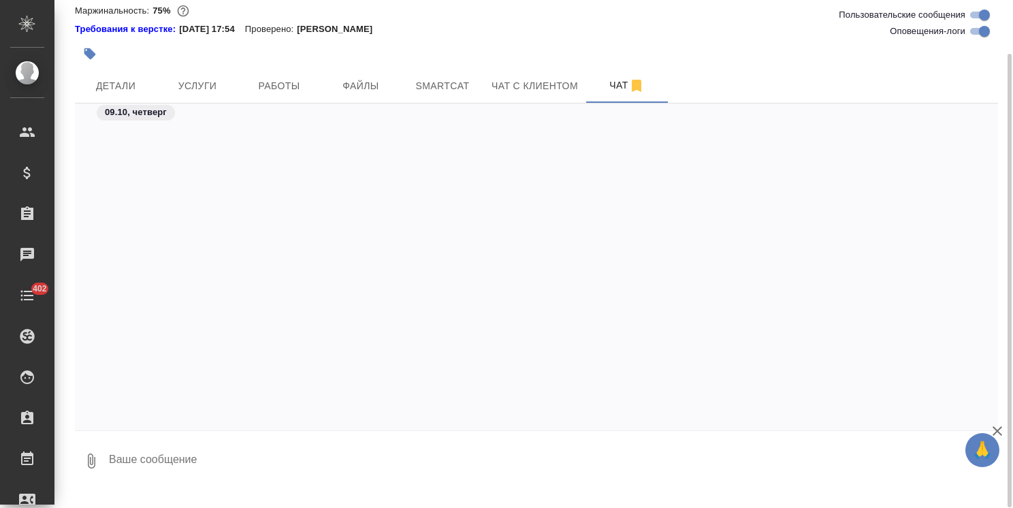
scroll to position [25050, 0]
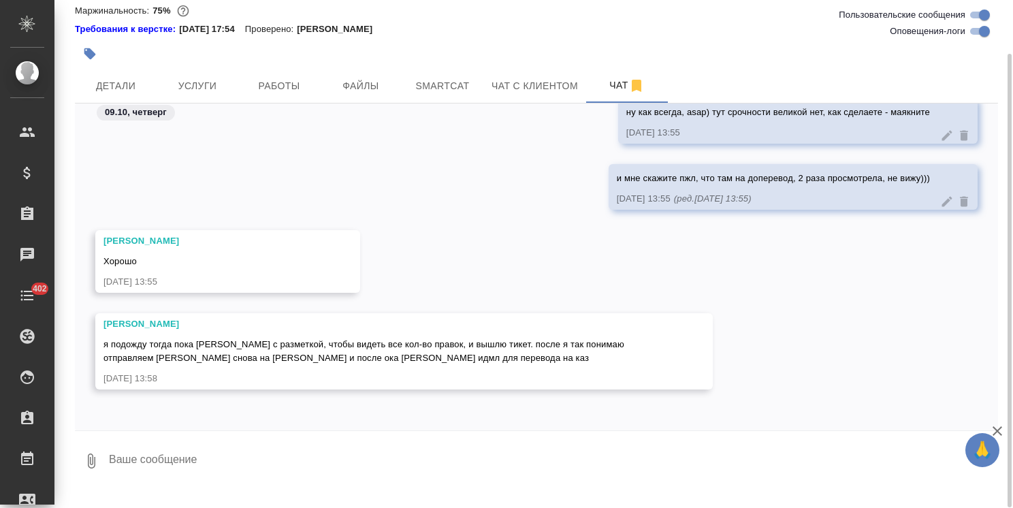
click at [999, 430] on icon "button" at bounding box center [997, 431] width 16 height 16
click at [183, 466] on textarea at bounding box center [553, 461] width 890 height 46
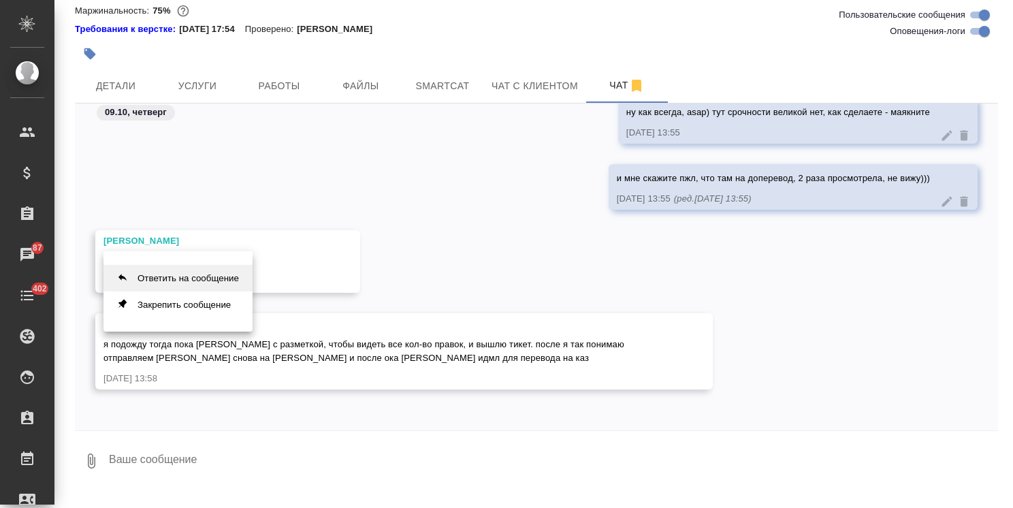
click at [177, 275] on button "Ответить на сообщение" at bounding box center [177, 278] width 149 height 27
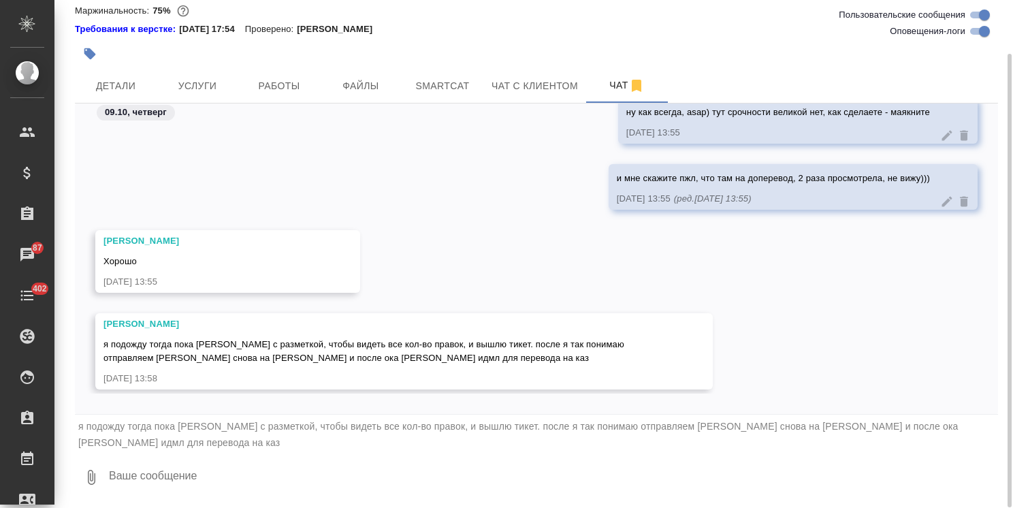
click at [163, 476] on textarea at bounding box center [553, 477] width 890 height 46
type textarea "да, верно"
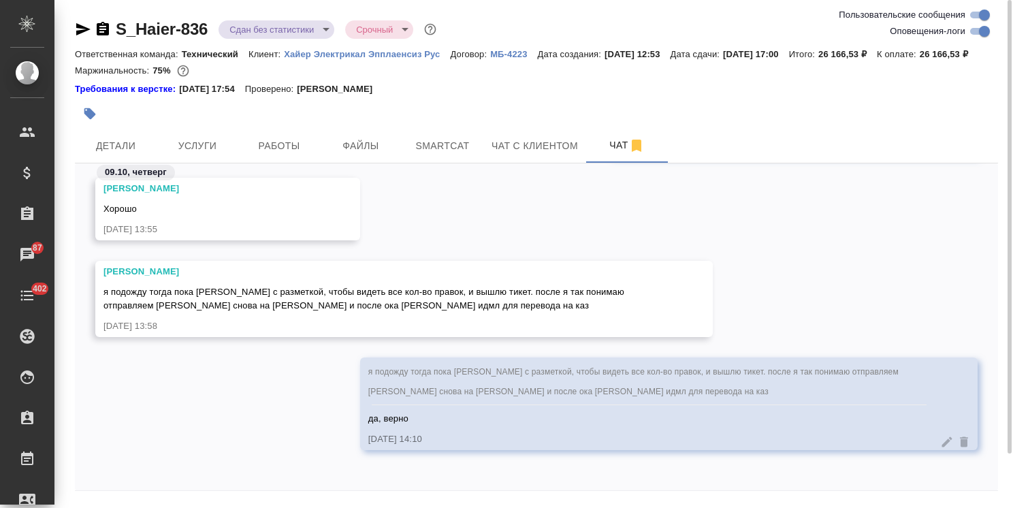
scroll to position [25098, 0]
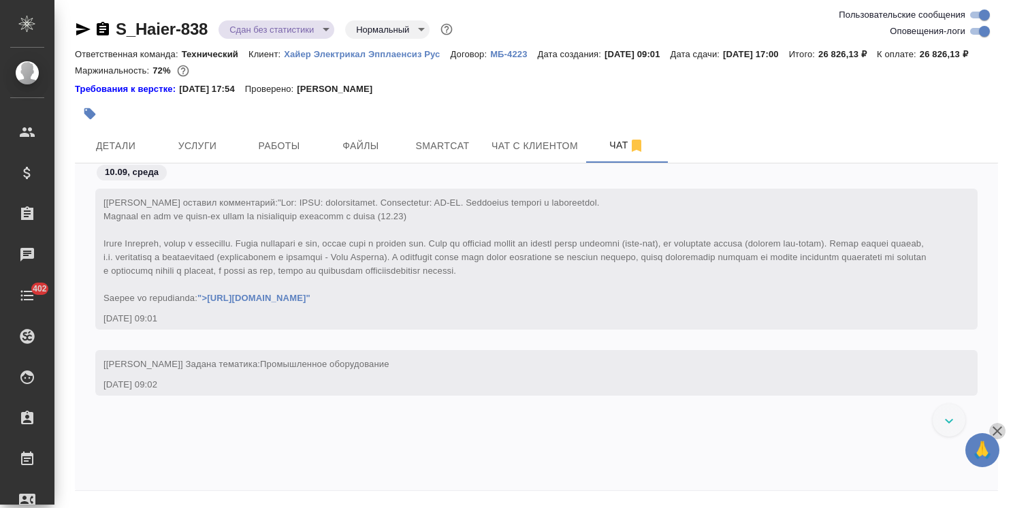
click at [995, 428] on icon "button" at bounding box center [997, 431] width 16 height 16
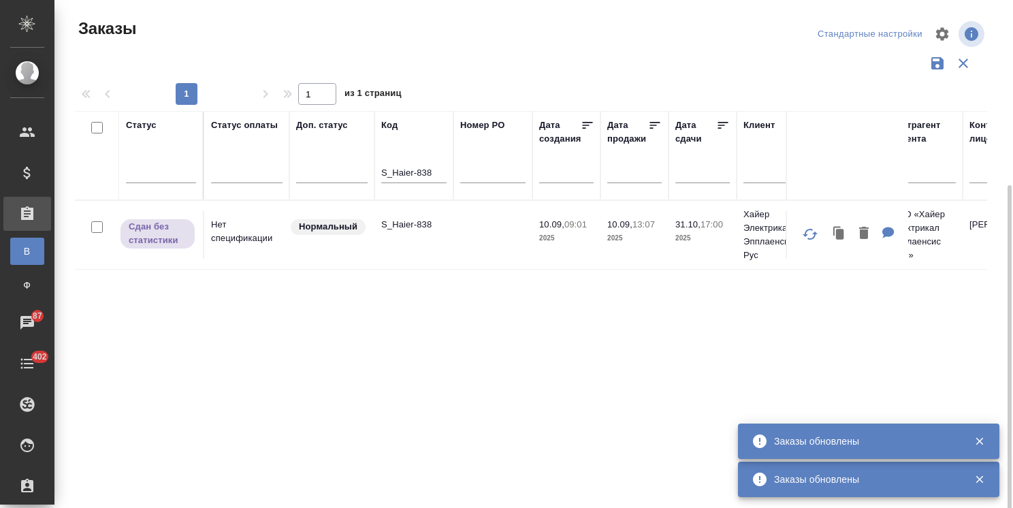
scroll to position [101, 0]
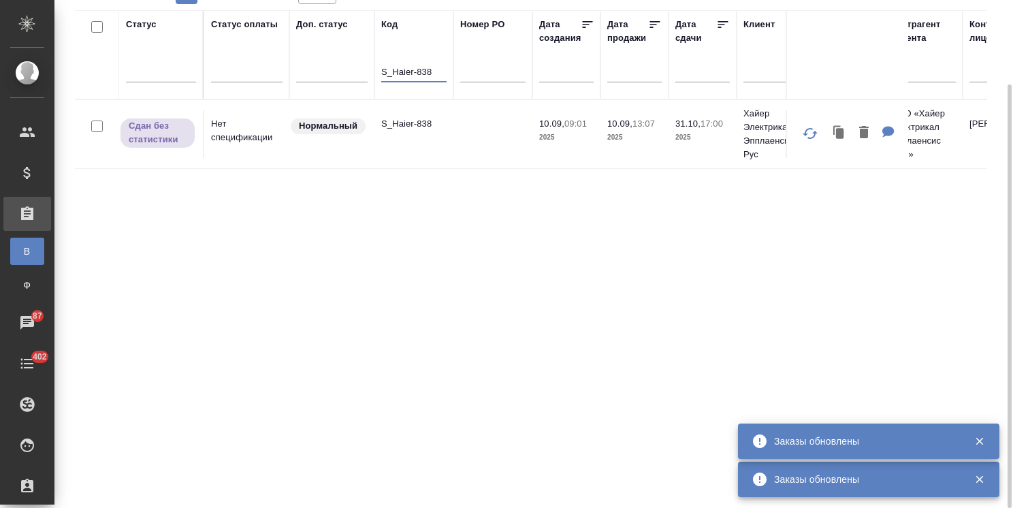
drag, startPoint x: 433, startPoint y: 69, endPoint x: 382, endPoint y: 96, distance: 57.5
paste input "7"
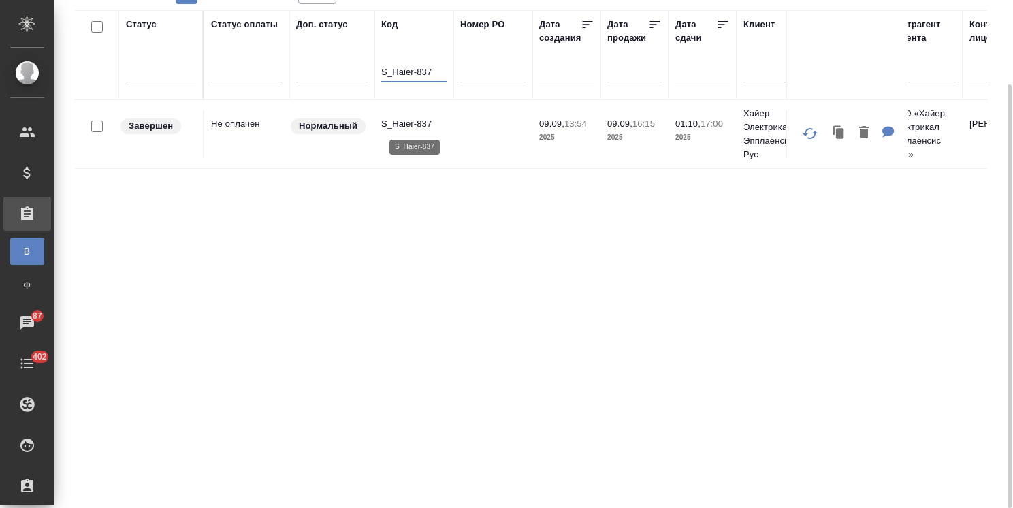
type input "S_Haier-837"
click at [411, 124] on p "S_Haier-837" at bounding box center [413, 124] width 65 height 14
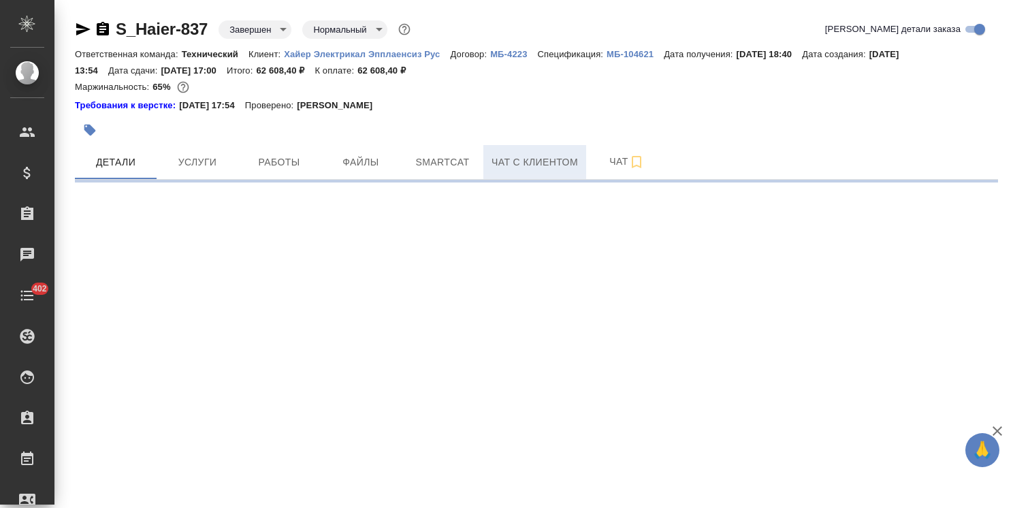
select select "RU"
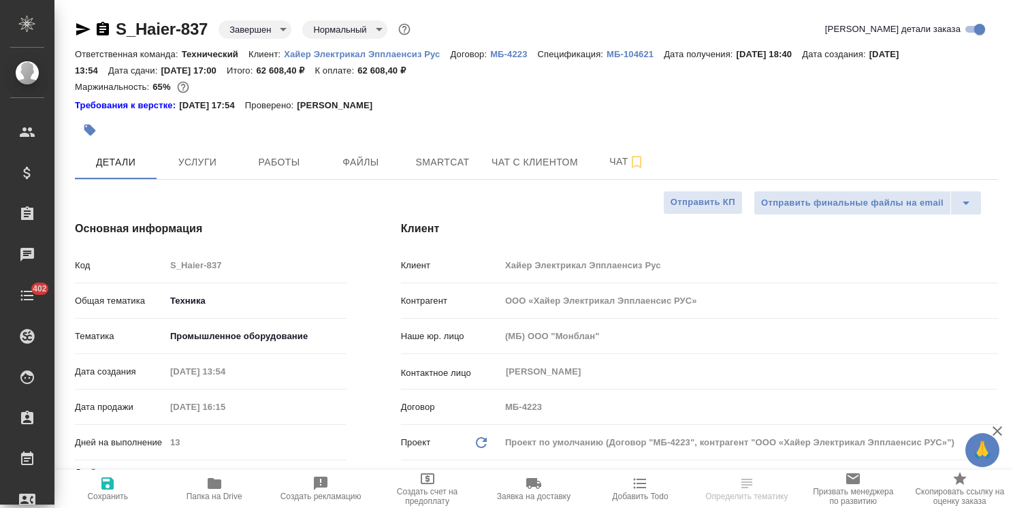
type textarea "x"
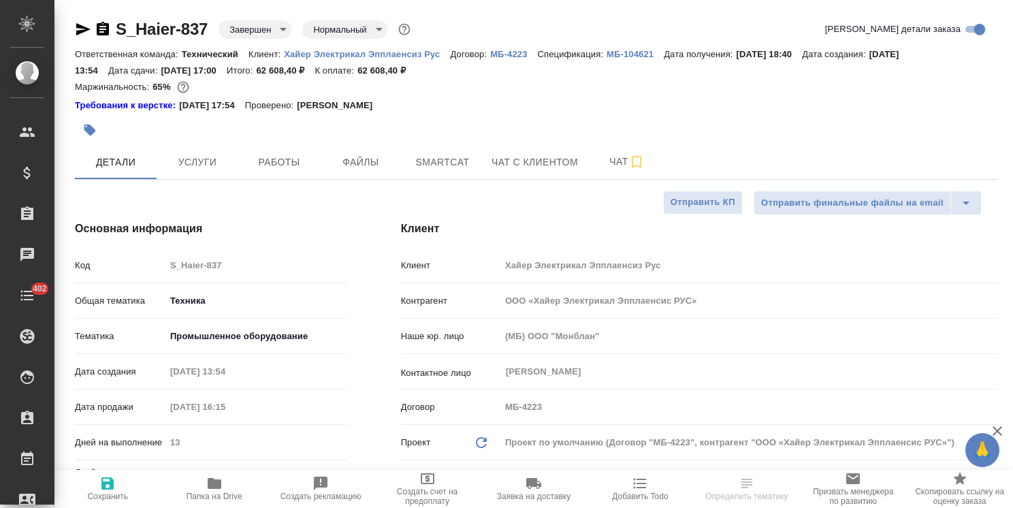
type textarea "x"
click at [208, 489] on icon "button" at bounding box center [214, 483] width 16 height 16
type textarea "x"
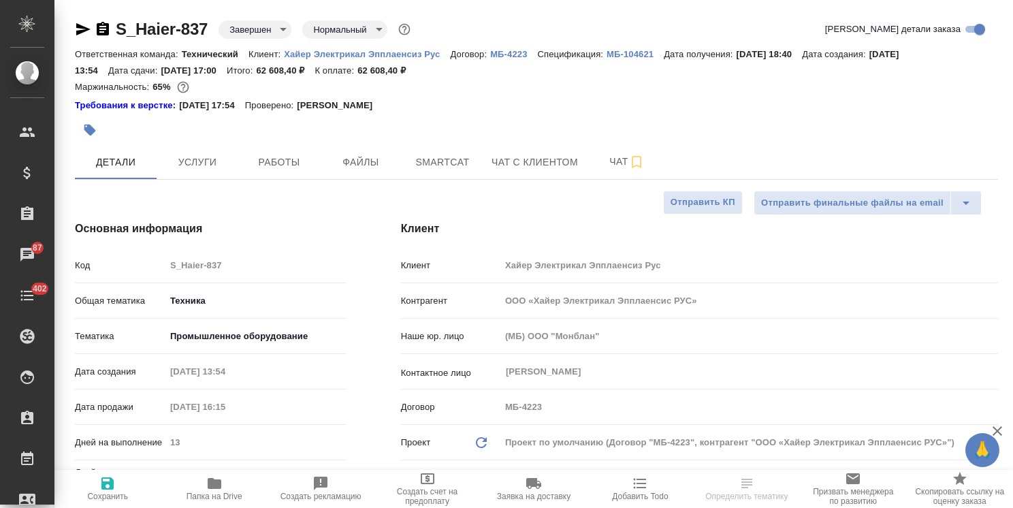
select select "RU"
type textarea "x"
click at [618, 172] on button "Чат" at bounding box center [627, 162] width 82 height 34
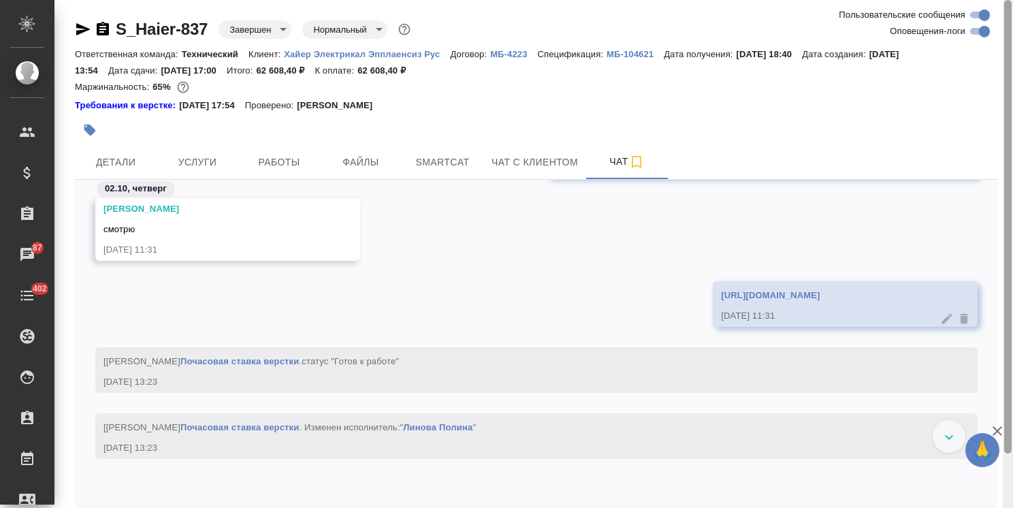
scroll to position [81150, 0]
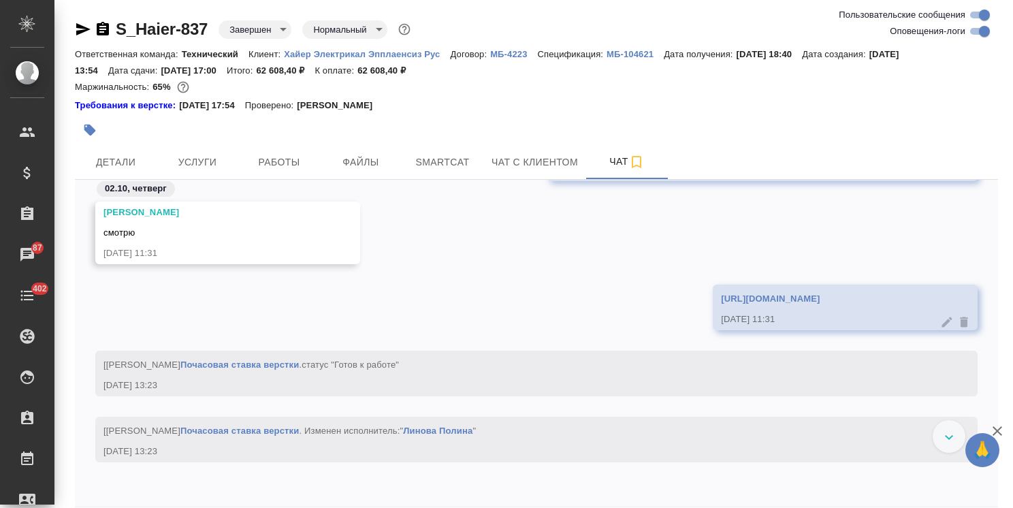
click at [1001, 426] on icon "button" at bounding box center [997, 431] width 10 height 10
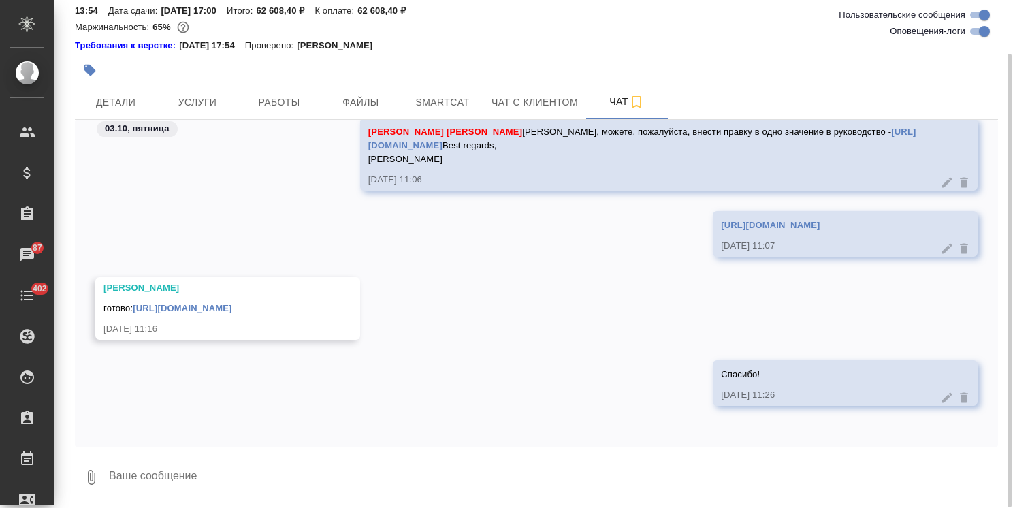
scroll to position [82716, 0]
click at [327, 454] on textarea at bounding box center [553, 477] width 890 height 46
click at [207, 468] on textarea at bounding box center [553, 477] width 890 height 46
paste textarea "Ольга, день добрый. Можете внести правки в одно руководство? https://dropmefile…"
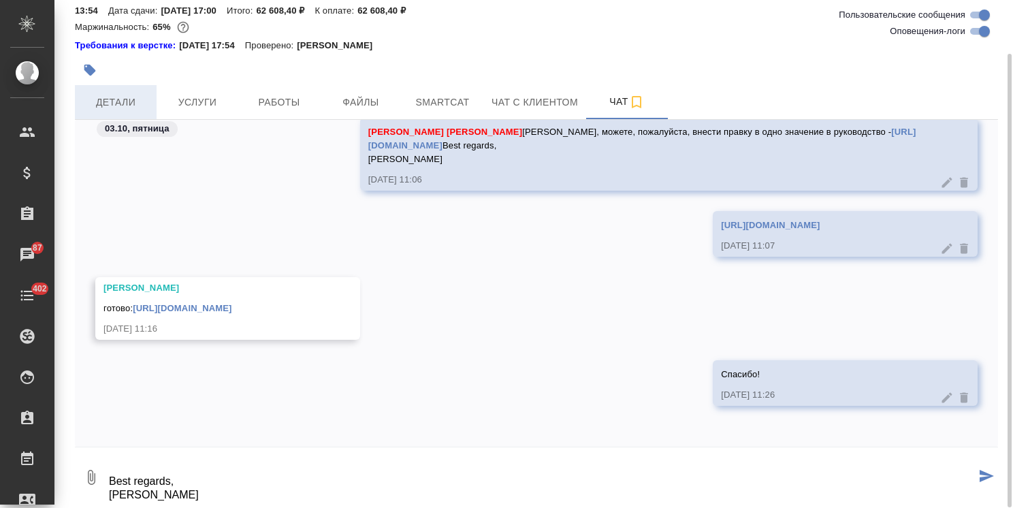
type textarea "Ольга, день добрый. Можете внести правки в одно руководство? https://dropmefile…"
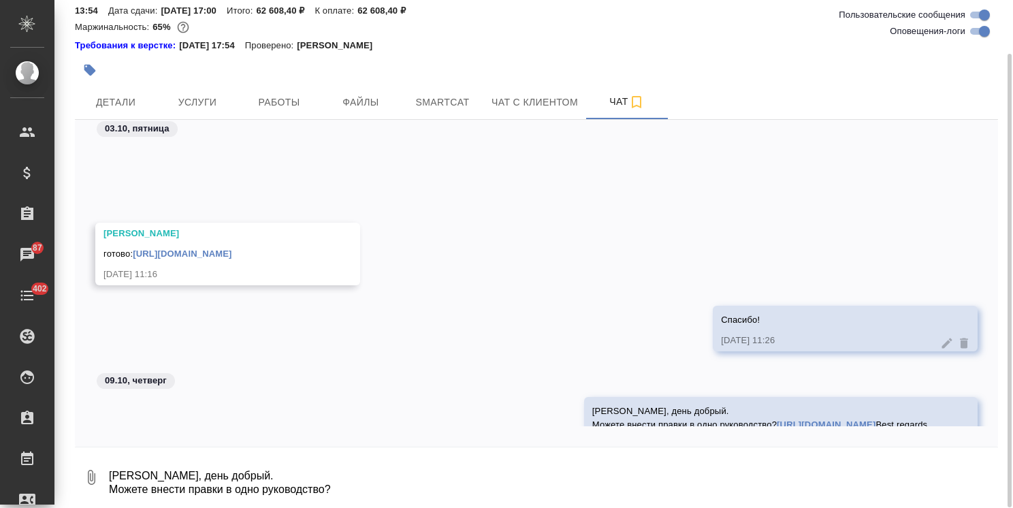
scroll to position [82943, 0]
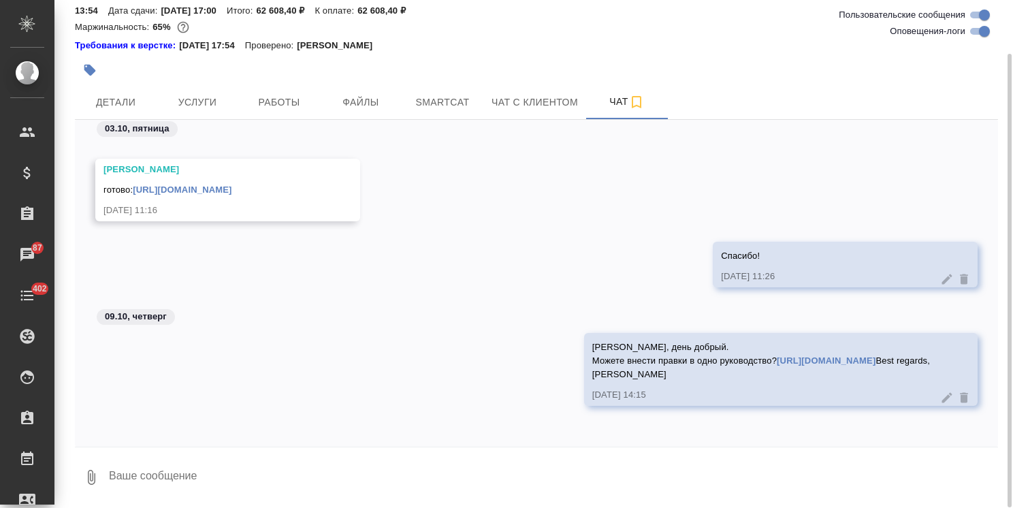
click at [244, 471] on textarea at bounding box center [553, 477] width 890 height 46
paste textarea "[URL][DOMAIN_NAME]"
type textarea "[URL][DOMAIN_NAME]"
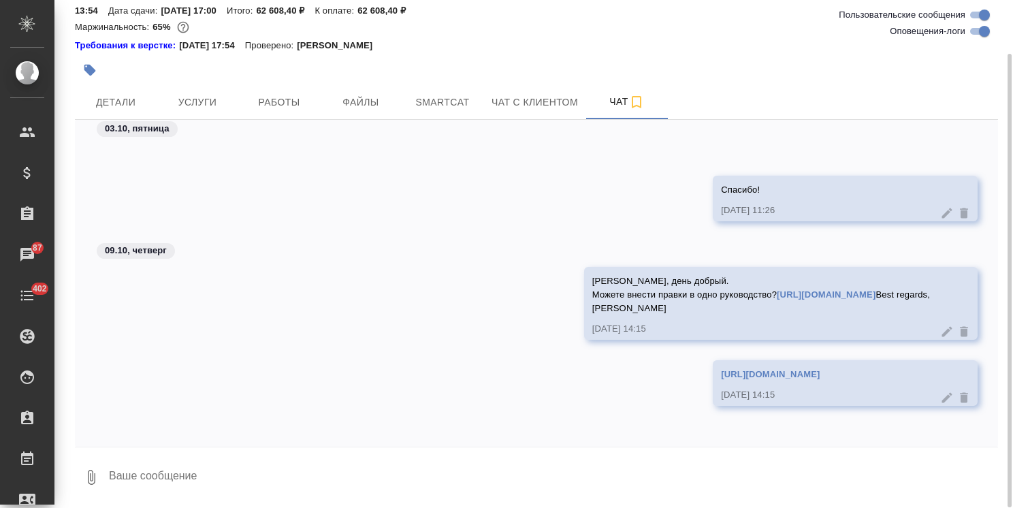
scroll to position [83009, 0]
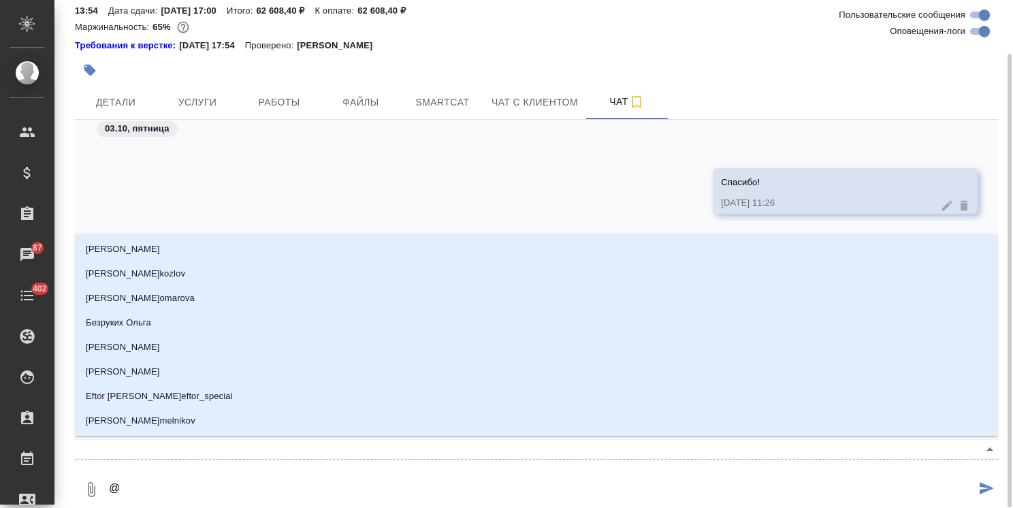
type textarea "@а"
type input "а"
type textarea "@ар"
type input "ар"
type textarea "@арс"
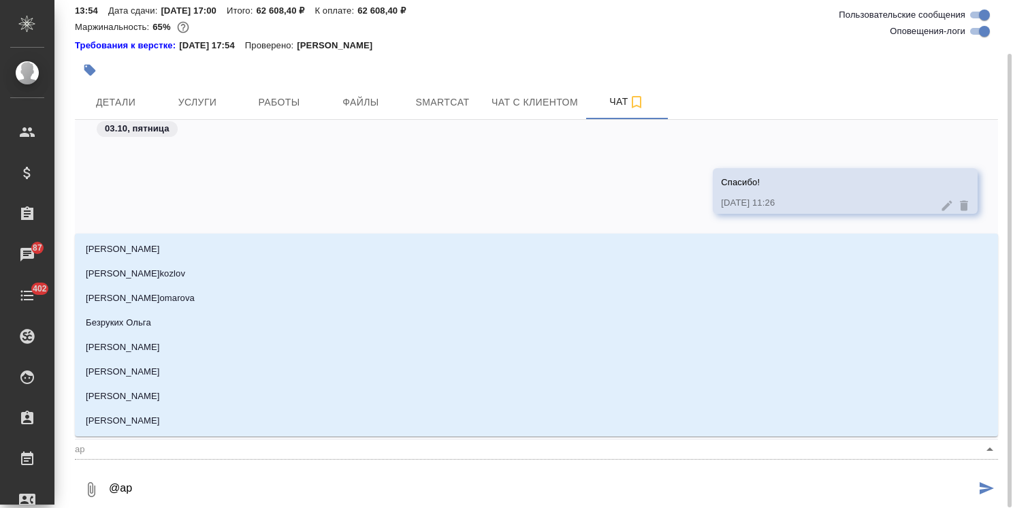
type input "арс"
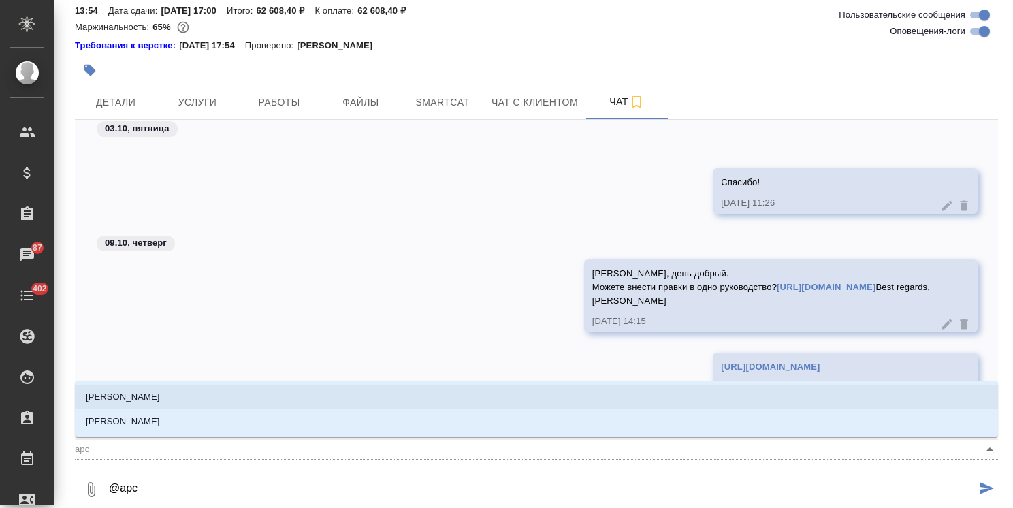
click at [196, 393] on li "[PERSON_NAME]" at bounding box center [536, 397] width 923 height 25
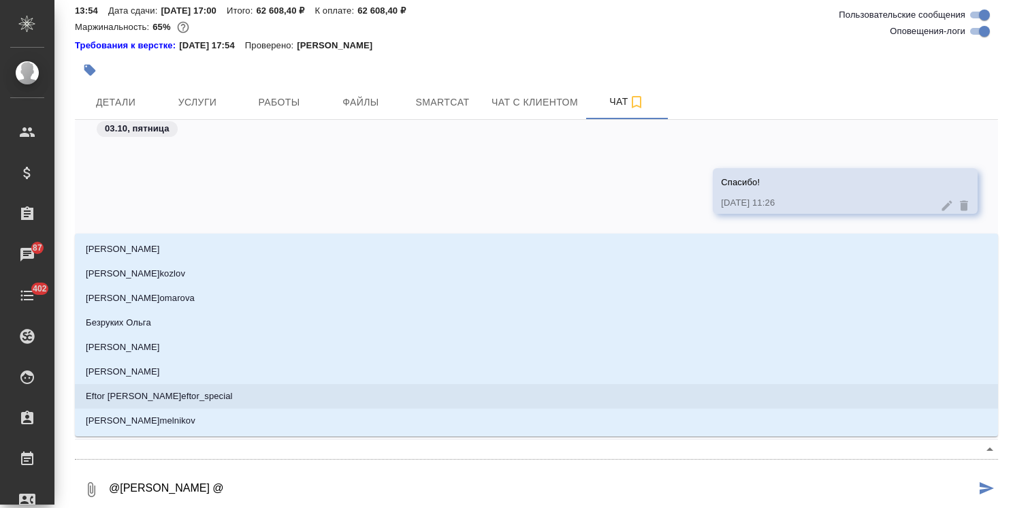
type textarea "@Арсеньева Вера @б"
type input "б"
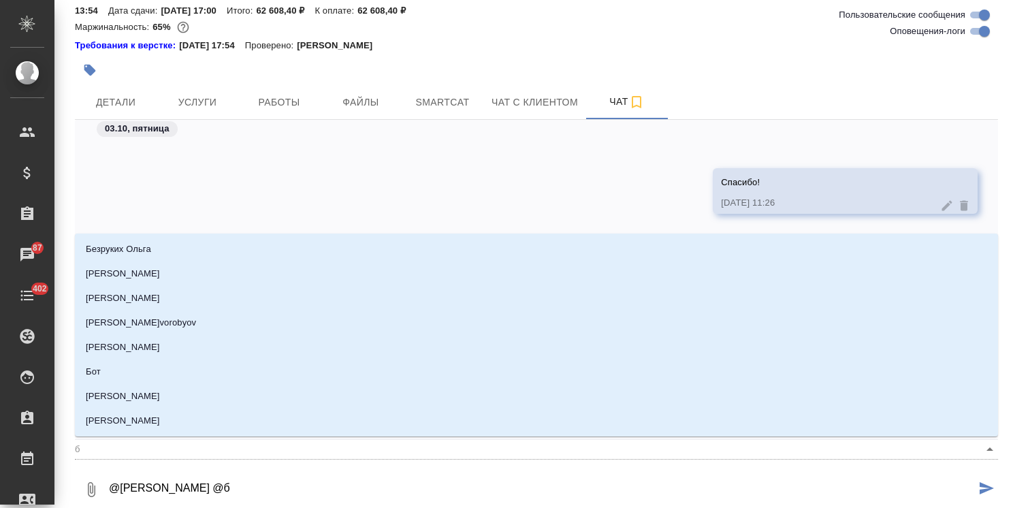
type textarea "@Арсеньева Вера @бе"
type input "бе"
type textarea "@Арсеньева Вера @бел"
type input "бел"
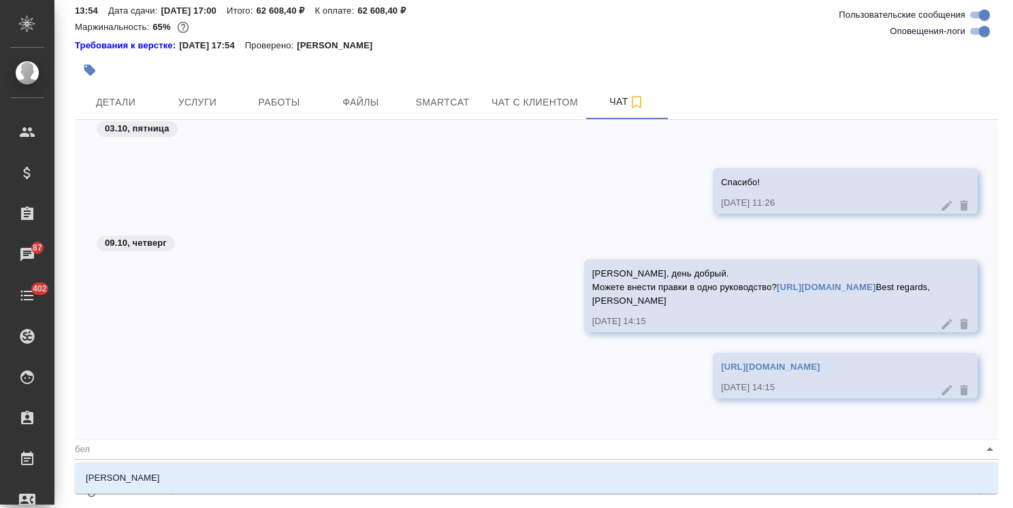
type textarea "@Арсеньева Вера @беля"
type input "беля"
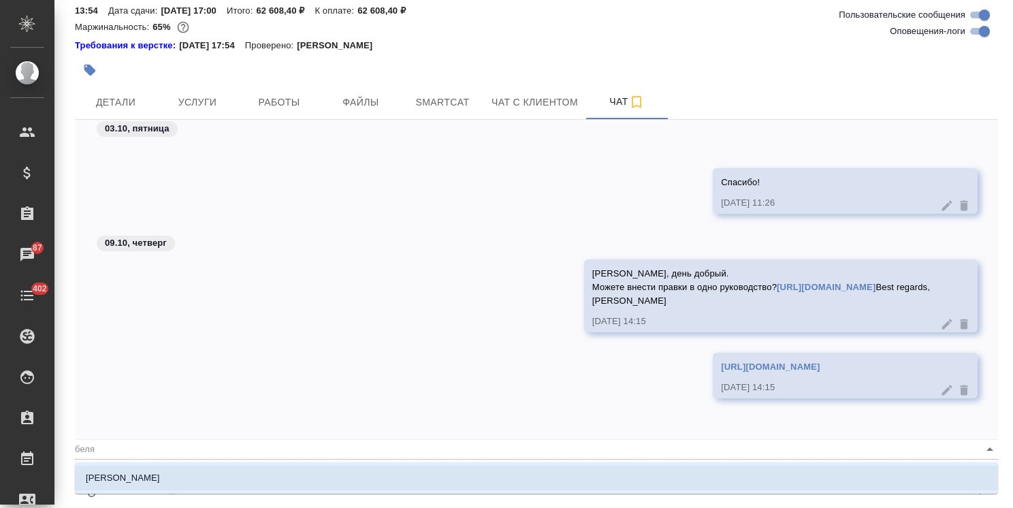
click at [178, 474] on li "Белякова [PERSON_NAME]" at bounding box center [536, 478] width 923 height 25
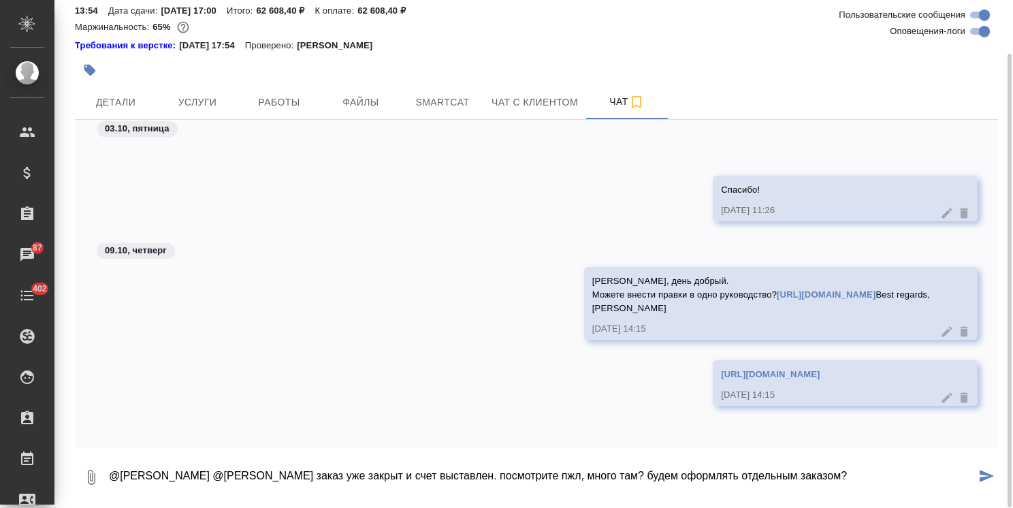
type textarea "@Арсеньева Вера @Белякова Юлия заказ уже закрыт и счет выставлен. посмотрите пж…"
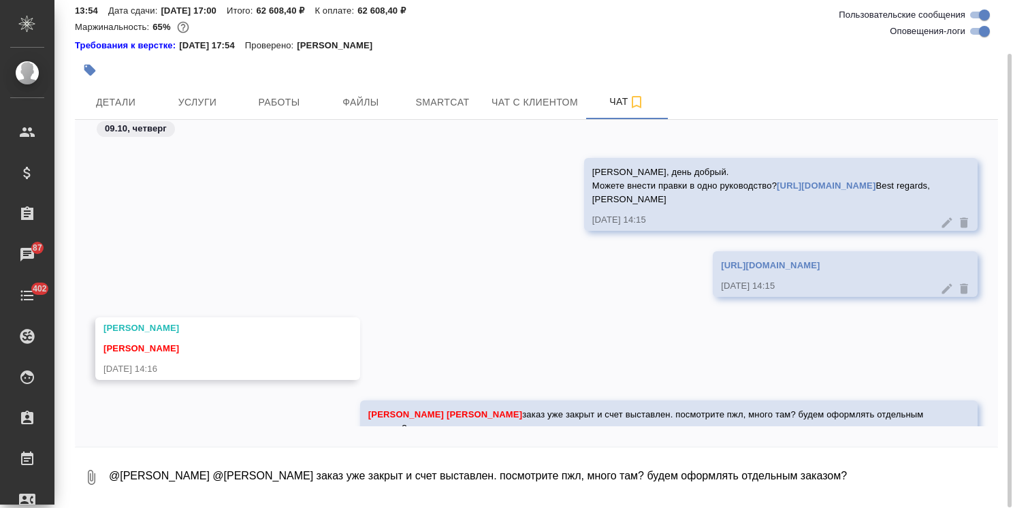
scroll to position [83172, 0]
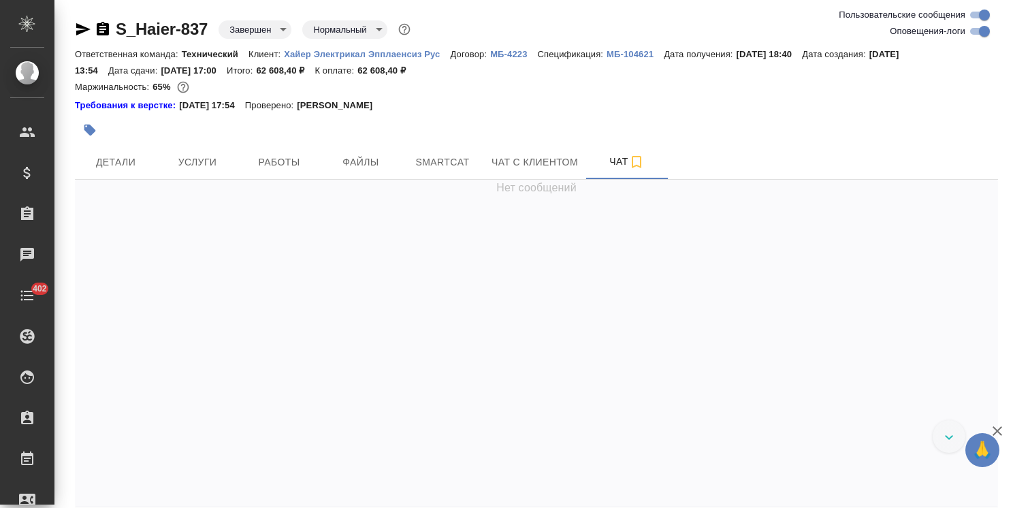
click at [1002, 432] on icon "button" at bounding box center [997, 431] width 16 height 16
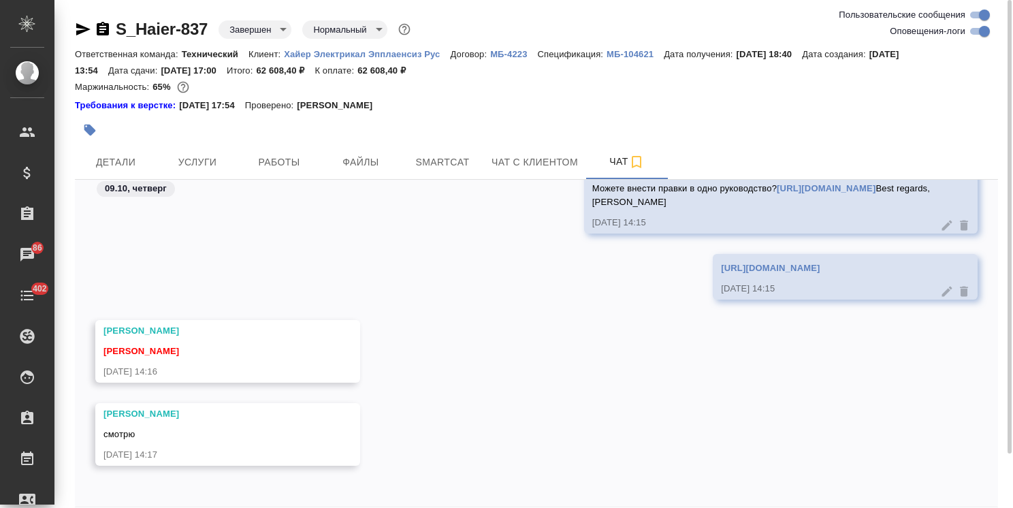
scroll to position [84161, 0]
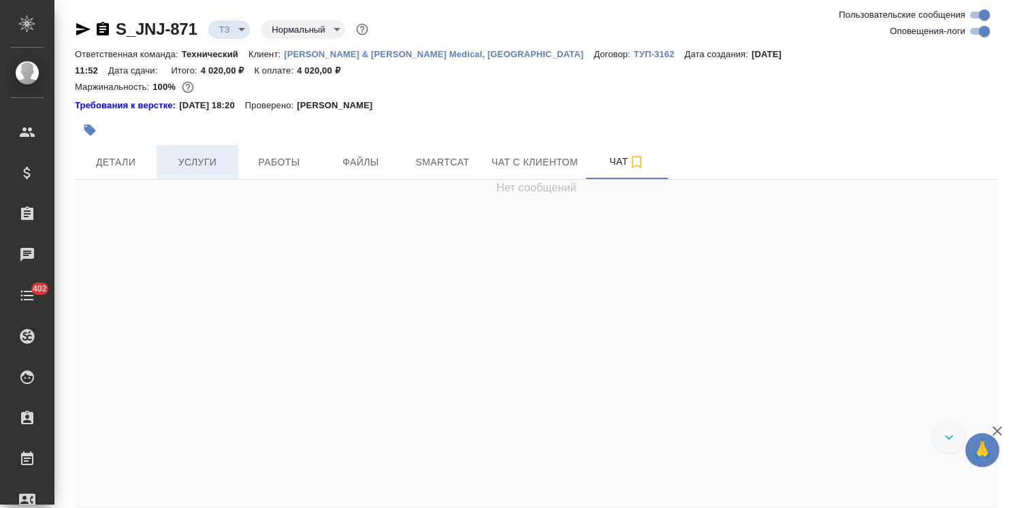
click at [193, 154] on span "Услуги" at bounding box center [197, 162] width 65 height 17
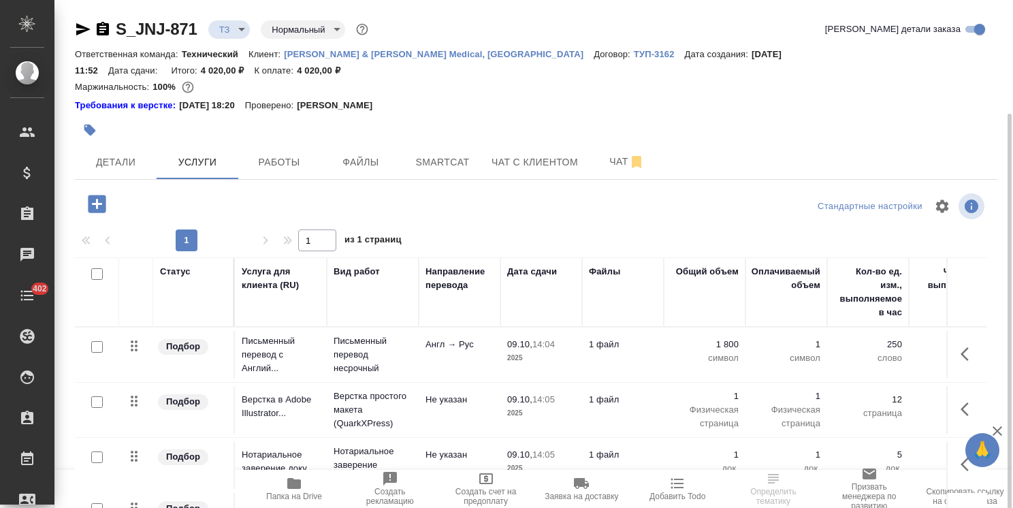
scroll to position [60, 0]
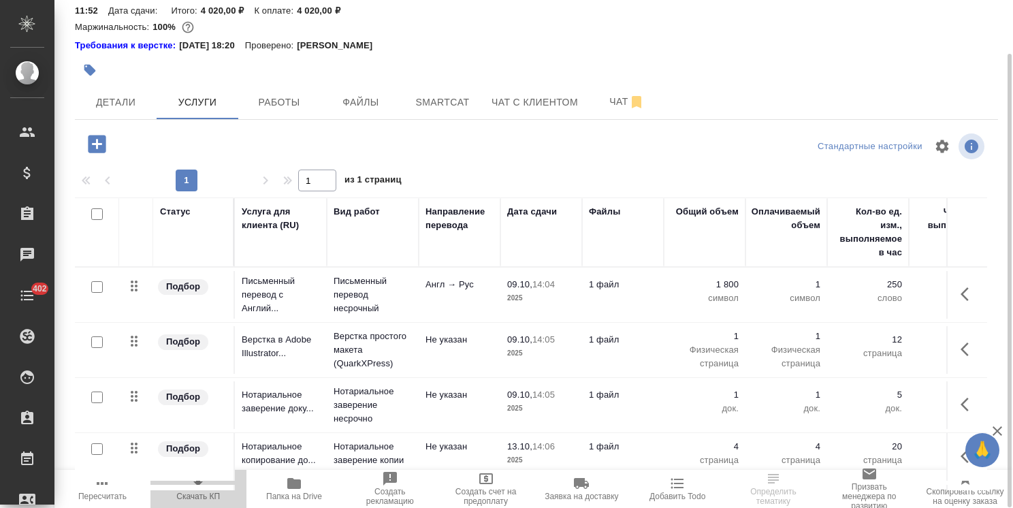
click at [213, 483] on span "Скачать КП" at bounding box center [199, 488] width 80 height 26
click at [623, 163] on div at bounding box center [536, 166] width 923 height 7
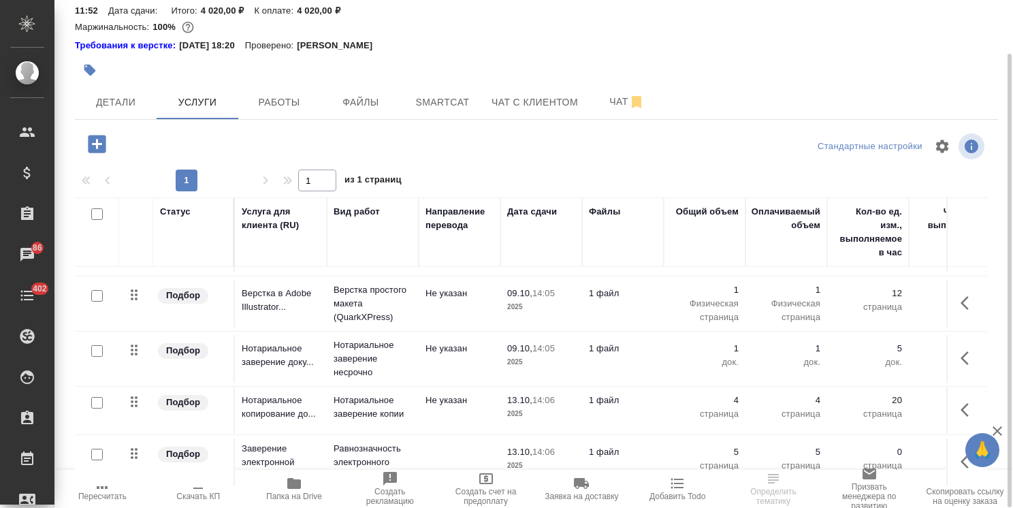
scroll to position [0, 0]
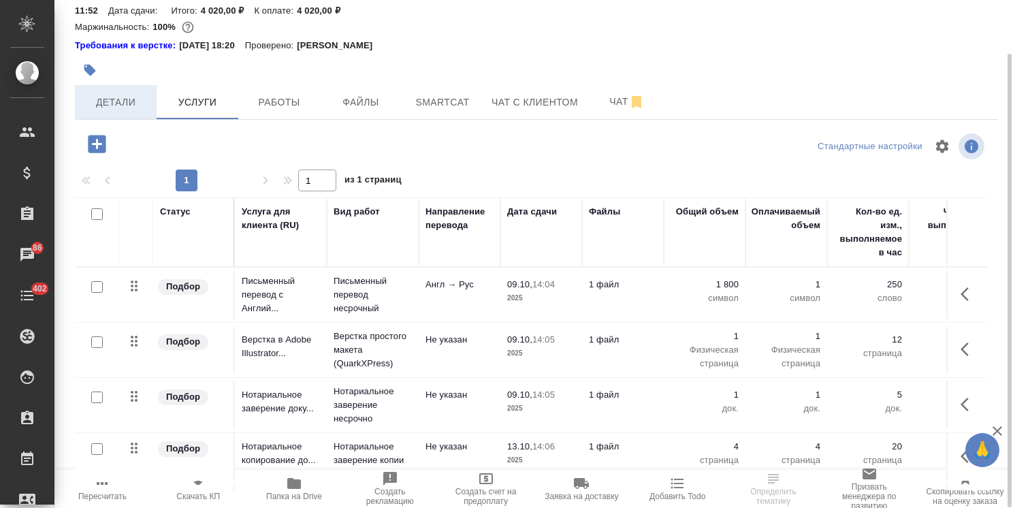
click at [140, 94] on span "Детали" at bounding box center [115, 102] width 65 height 17
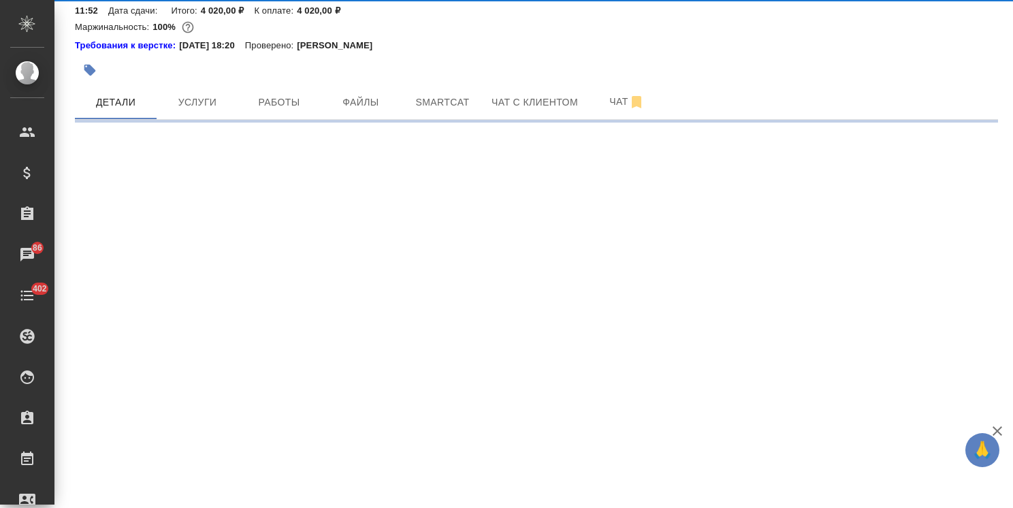
select select "RU"
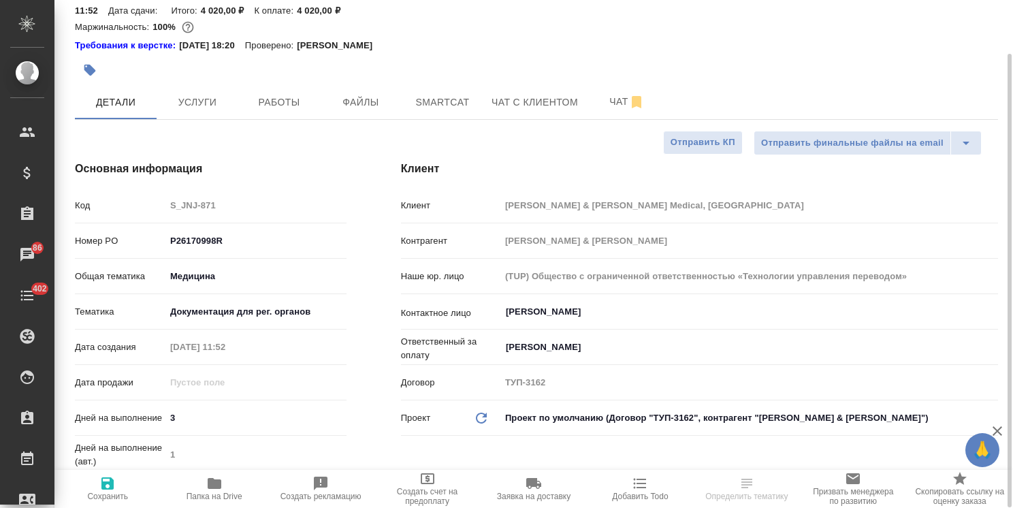
type textarea "x"
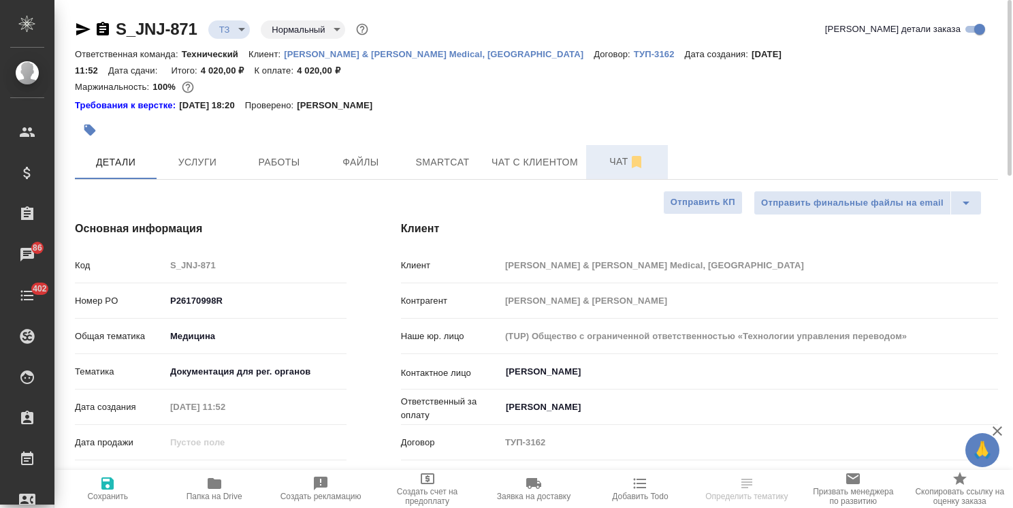
click at [596, 153] on span "Чат" at bounding box center [626, 161] width 65 height 17
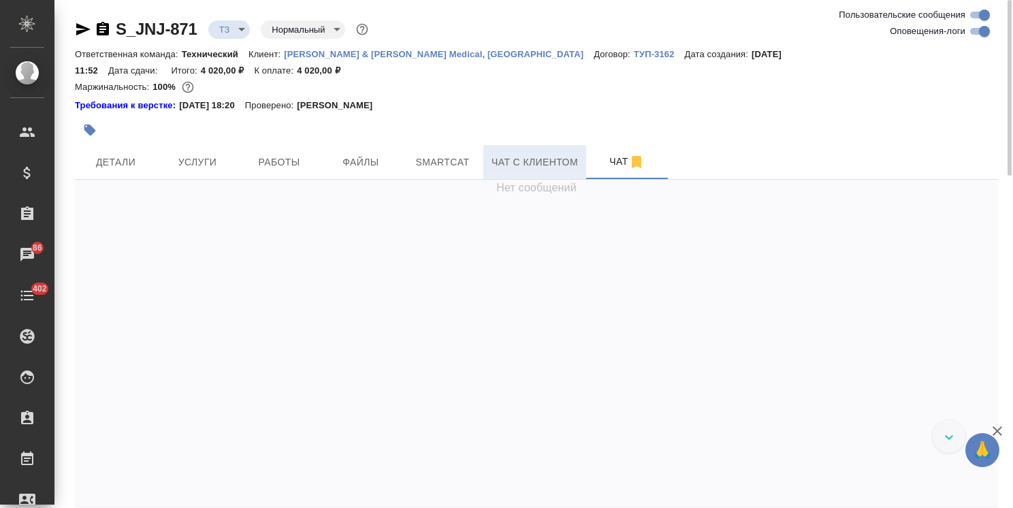
scroll to position [778, 0]
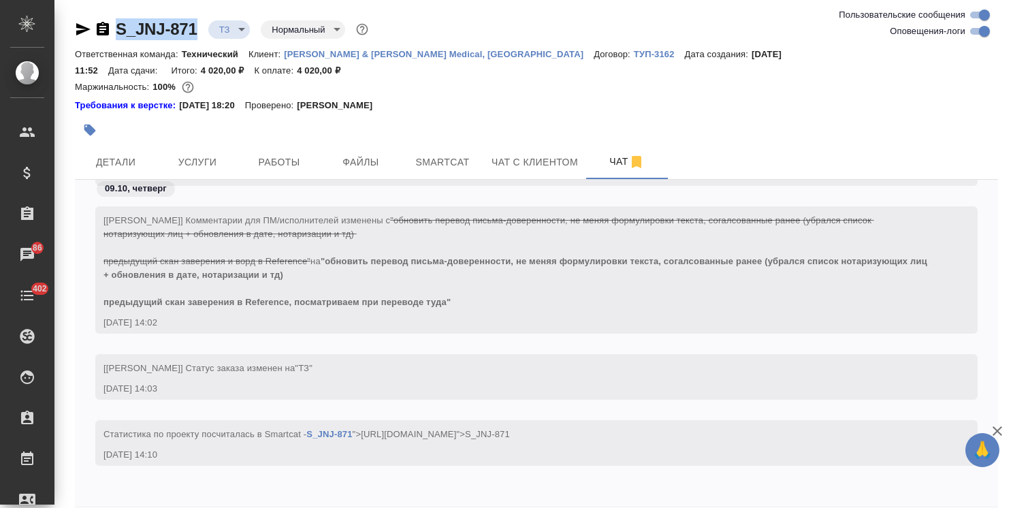
drag, startPoint x: 200, startPoint y: 20, endPoint x: 76, endPoint y: -7, distance: 127.4
click at [76, 0] on html "🙏 .cls-1 fill:#fff; AWATERA Usmanova Olga Клиенты Спецификации Заказы 86 Чаты 4…" at bounding box center [506, 254] width 1013 height 508
copy link "S_JNJ-871"
drag, startPoint x: 926, startPoint y: 56, endPoint x: 879, endPoint y: 54, distance: 47.7
click at [879, 54] on div "Ответственная команда: Технический Клиент: Johnson & Johnson Medical, Russia До…" at bounding box center [536, 62] width 923 height 33
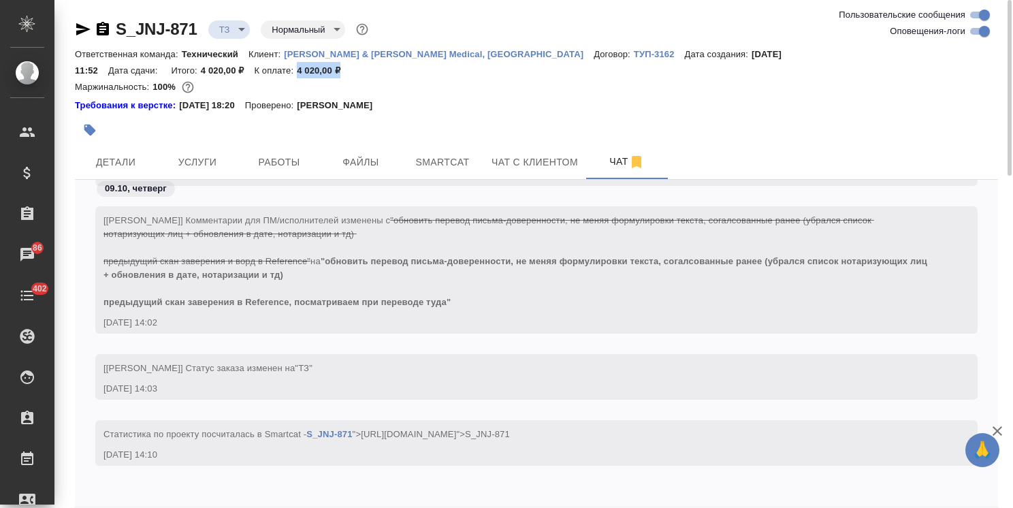
copy p "4 020,00 ₽"
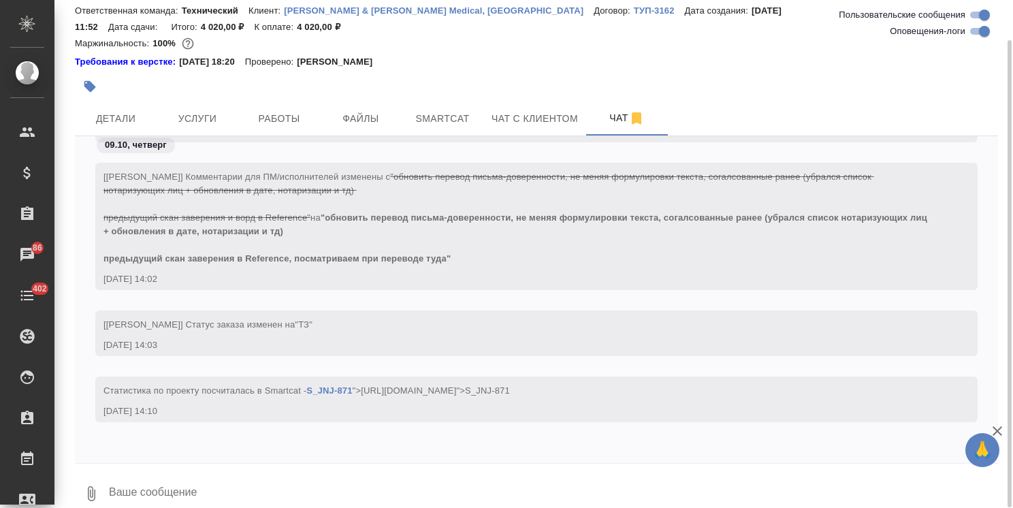
click at [894, 71] on div at bounding box center [536, 86] width 923 height 30
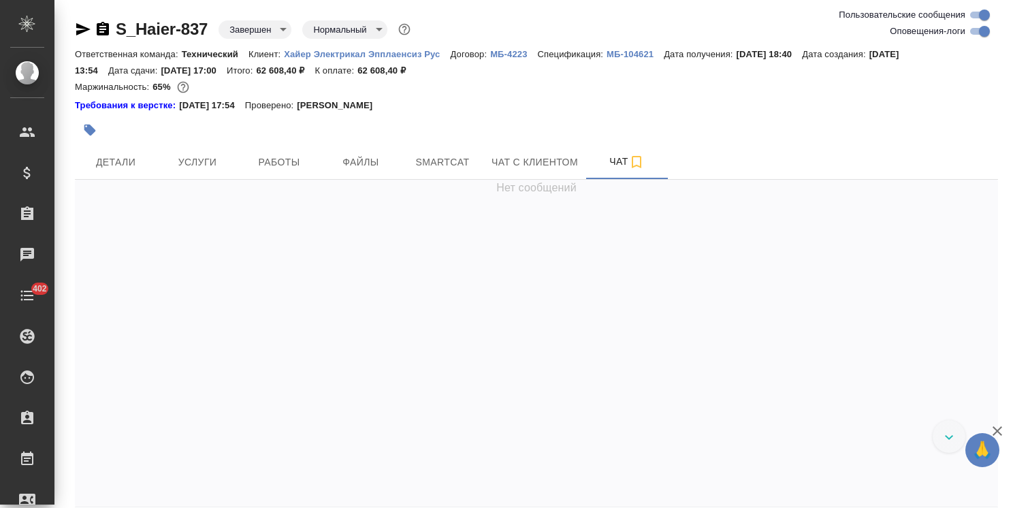
click at [1002, 429] on icon "button" at bounding box center [997, 431] width 16 height 16
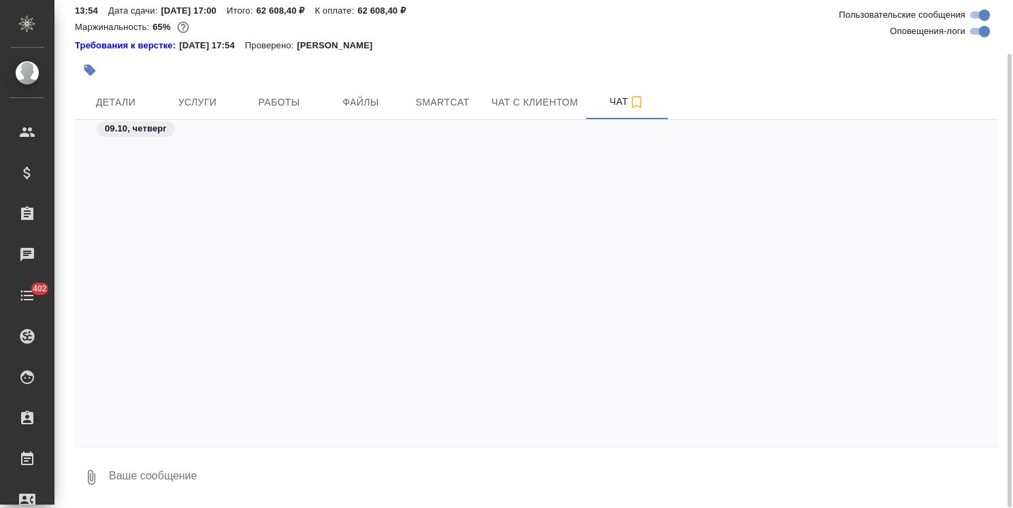
scroll to position [84319, 0]
